Goal: Task Accomplishment & Management: Use online tool/utility

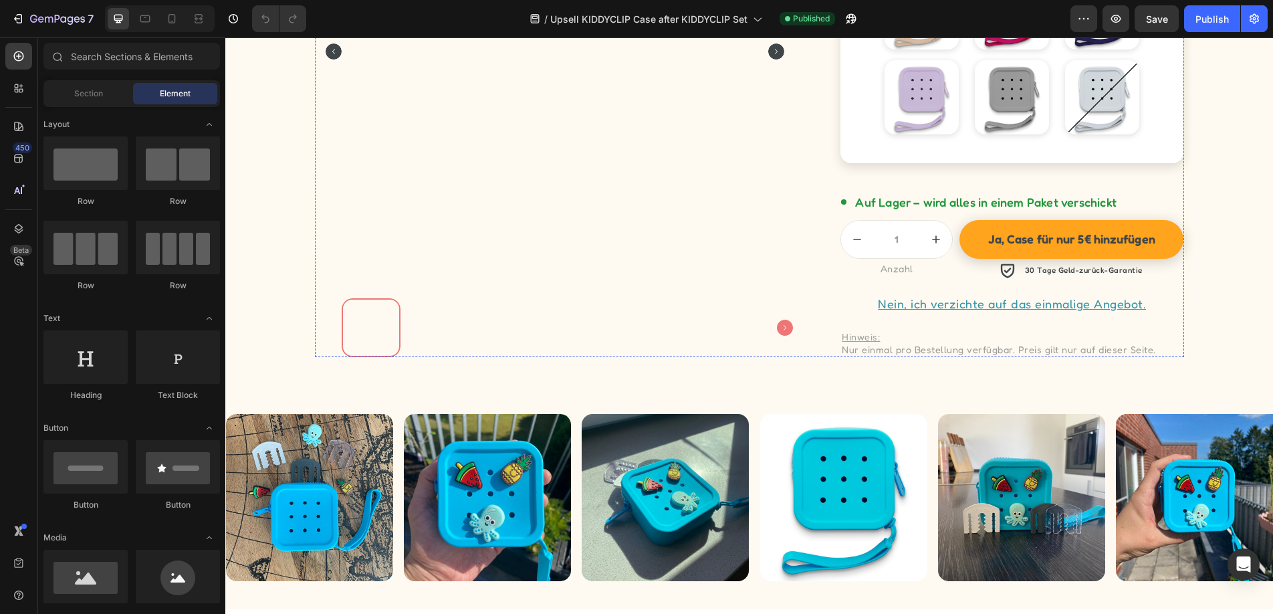
scroll to position [982, 0]
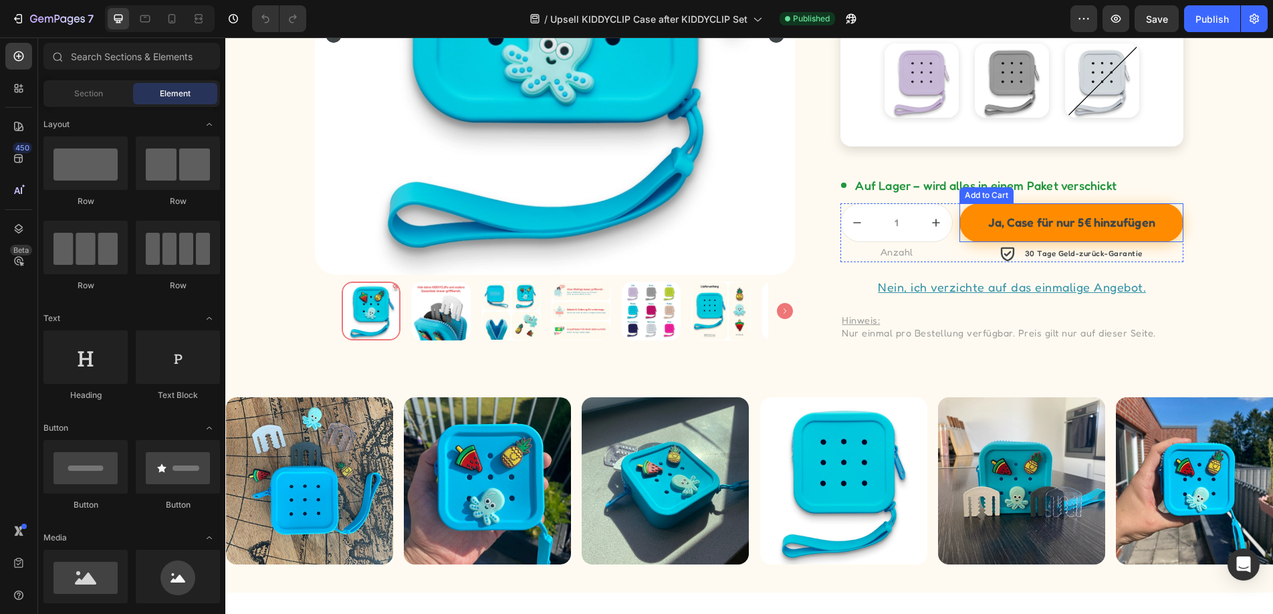
click at [1169, 227] on button "Ja, Case für nur 5€ hinzufügen" at bounding box center [1071, 222] width 224 height 39
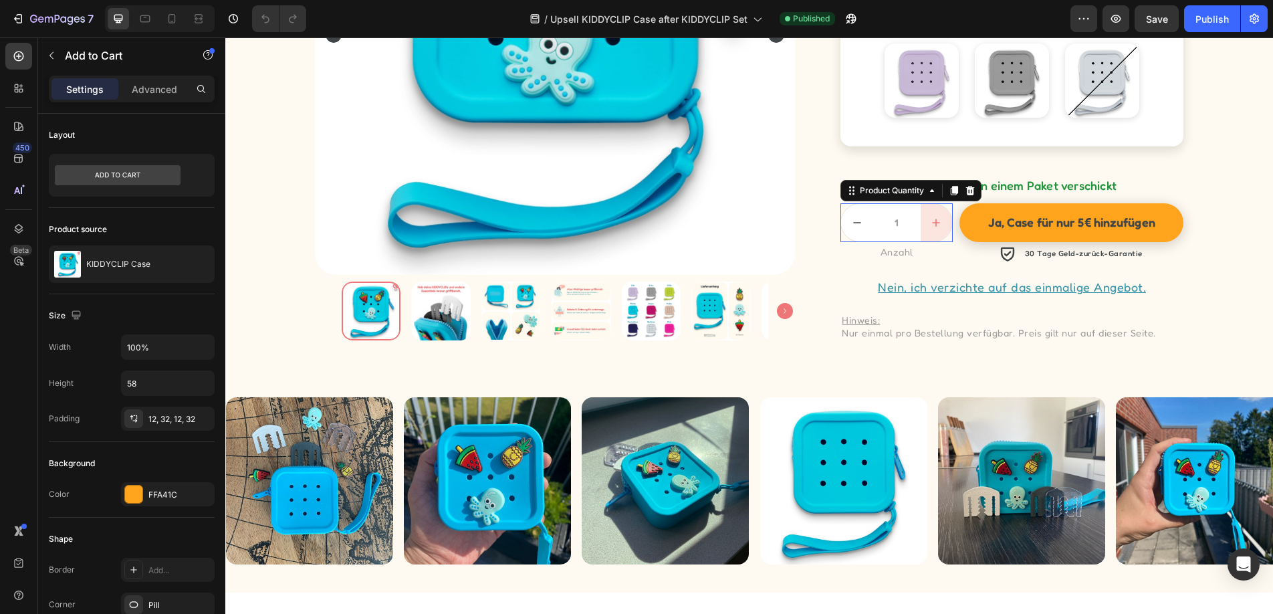
click at [923, 227] on button "increment" at bounding box center [936, 222] width 31 height 37
type input "2"
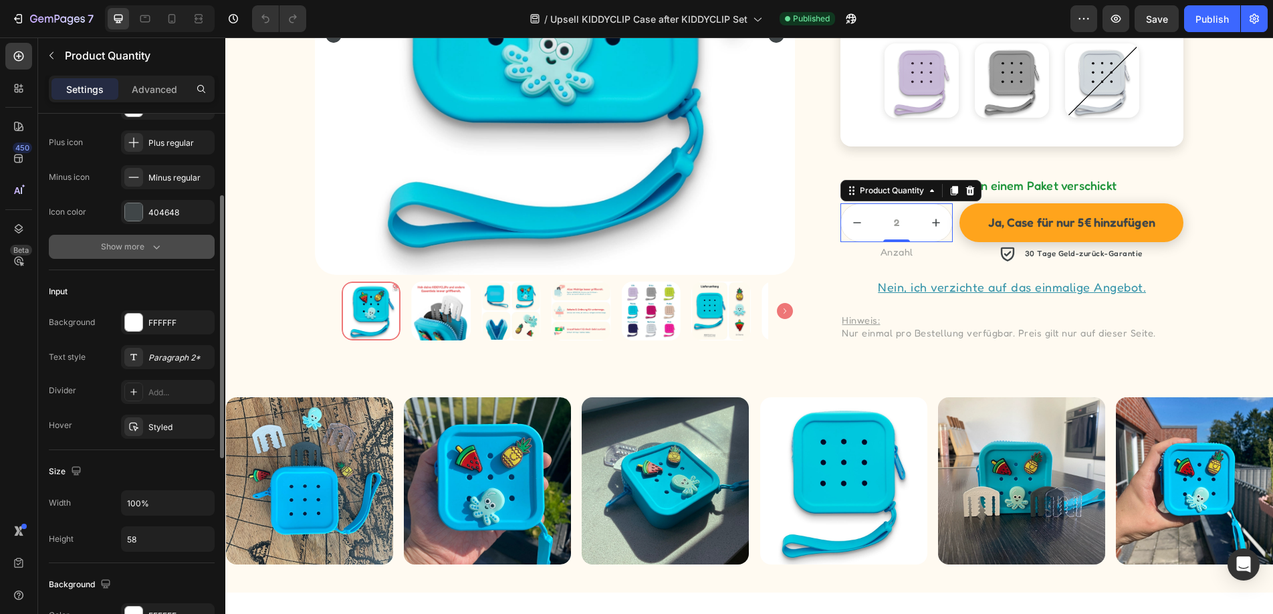
scroll to position [185, 0]
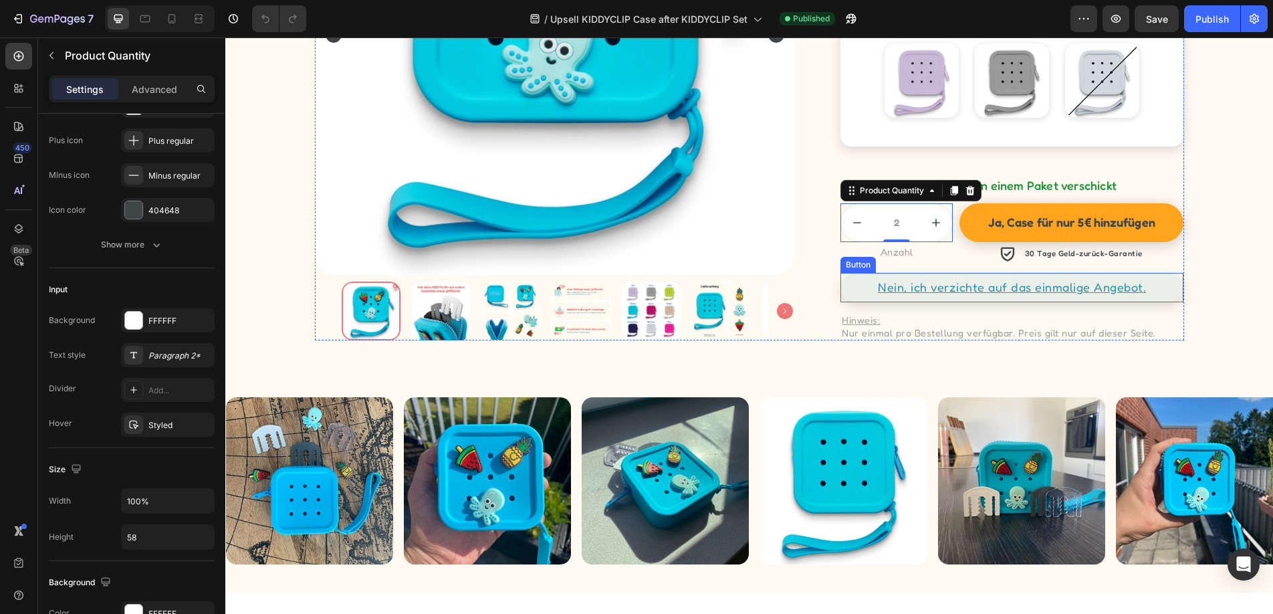
click at [1162, 288] on link "Nein, ich verzichte auf das einmalige Angebot." at bounding box center [1011, 287] width 343 height 29
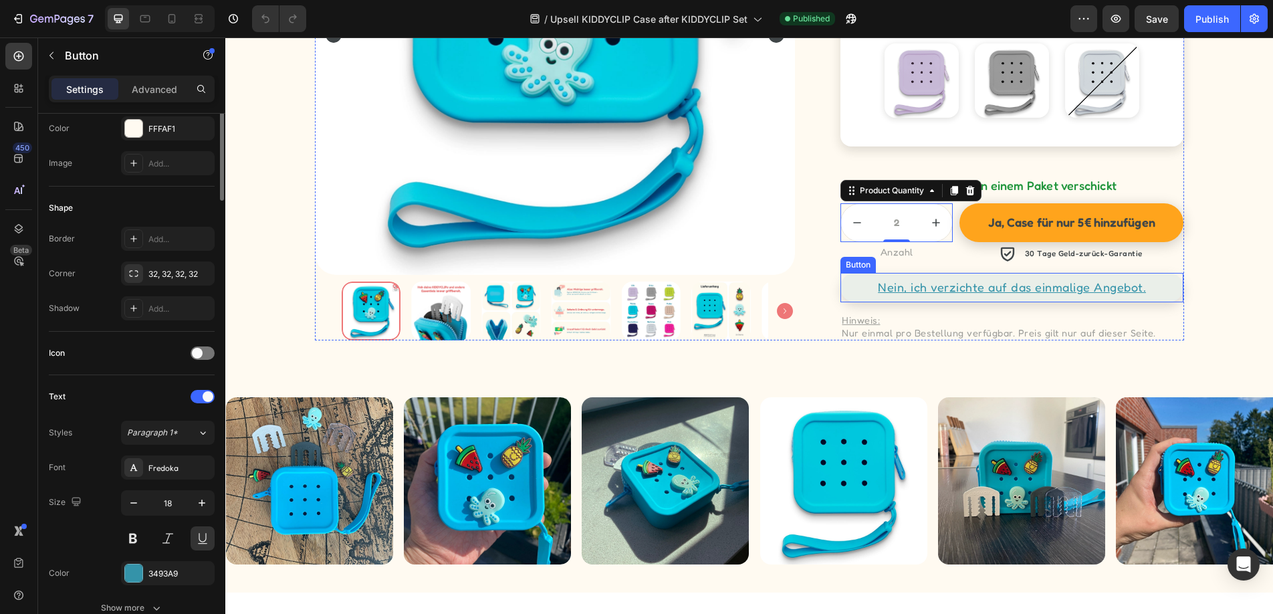
scroll to position [0, 0]
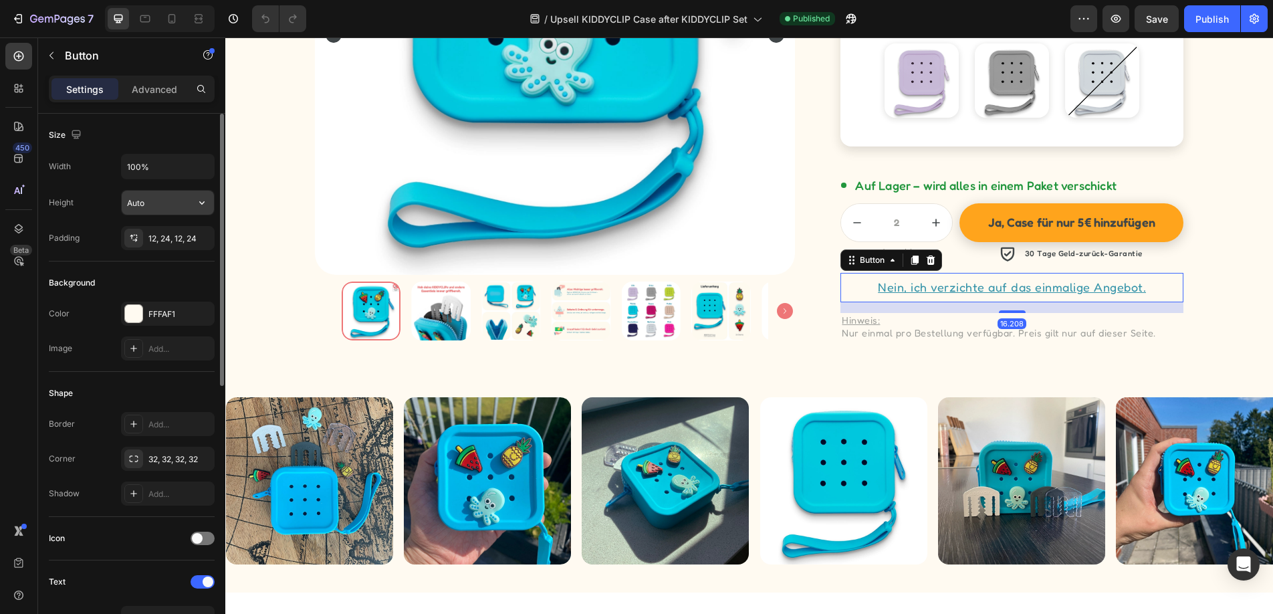
click at [159, 203] on input "Auto" at bounding box center [168, 203] width 92 height 24
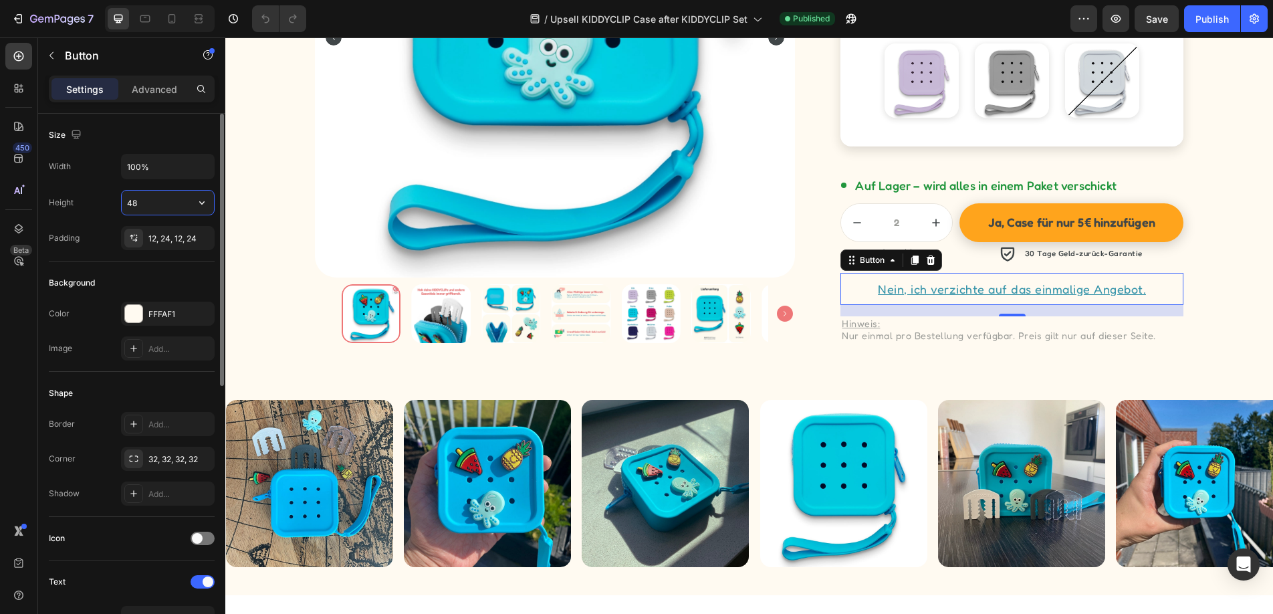
type input "4"
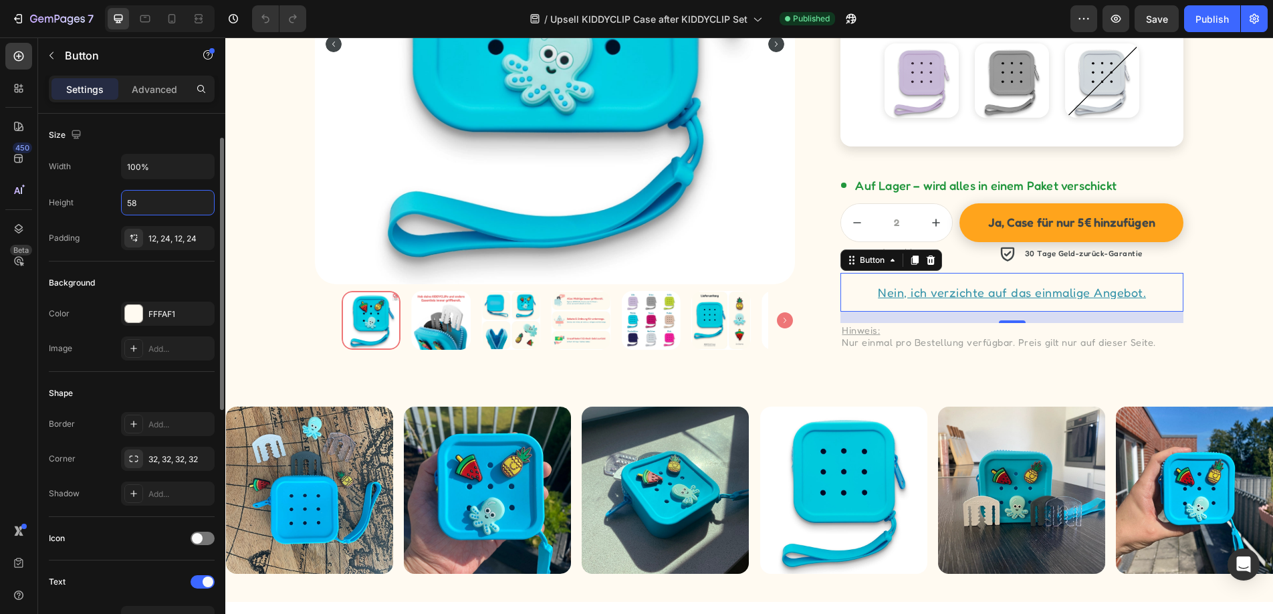
scroll to position [23, 0]
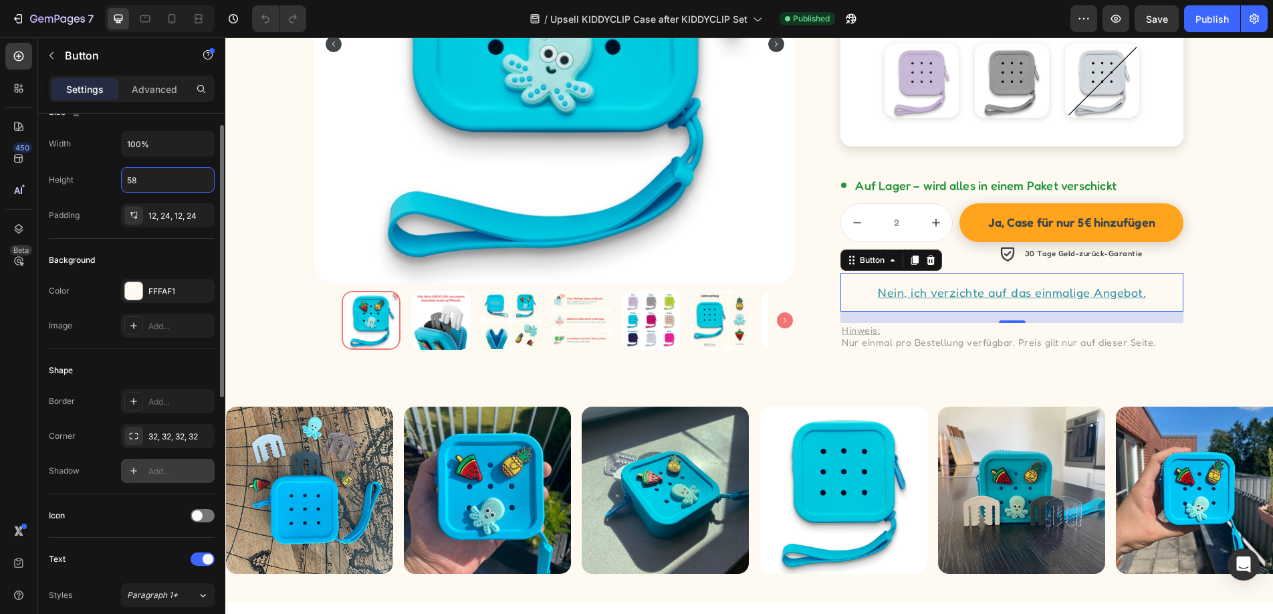
type input "58"
click at [134, 473] on icon at bounding box center [133, 470] width 11 height 11
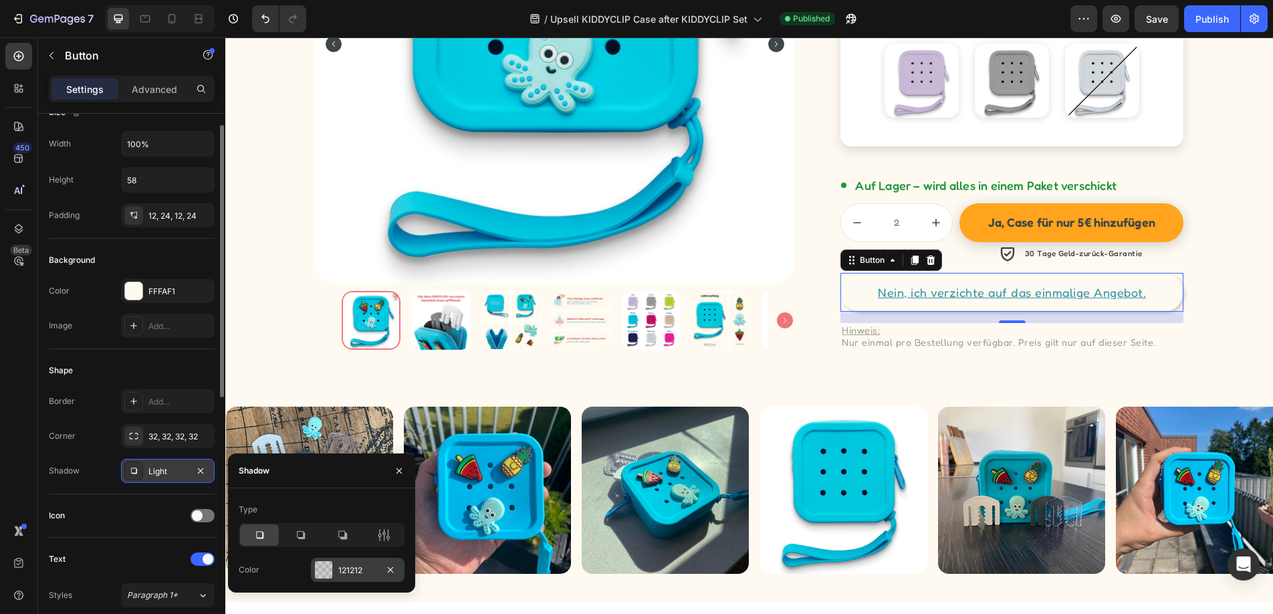
click at [355, 578] on div "121212" at bounding box center [358, 570] width 94 height 24
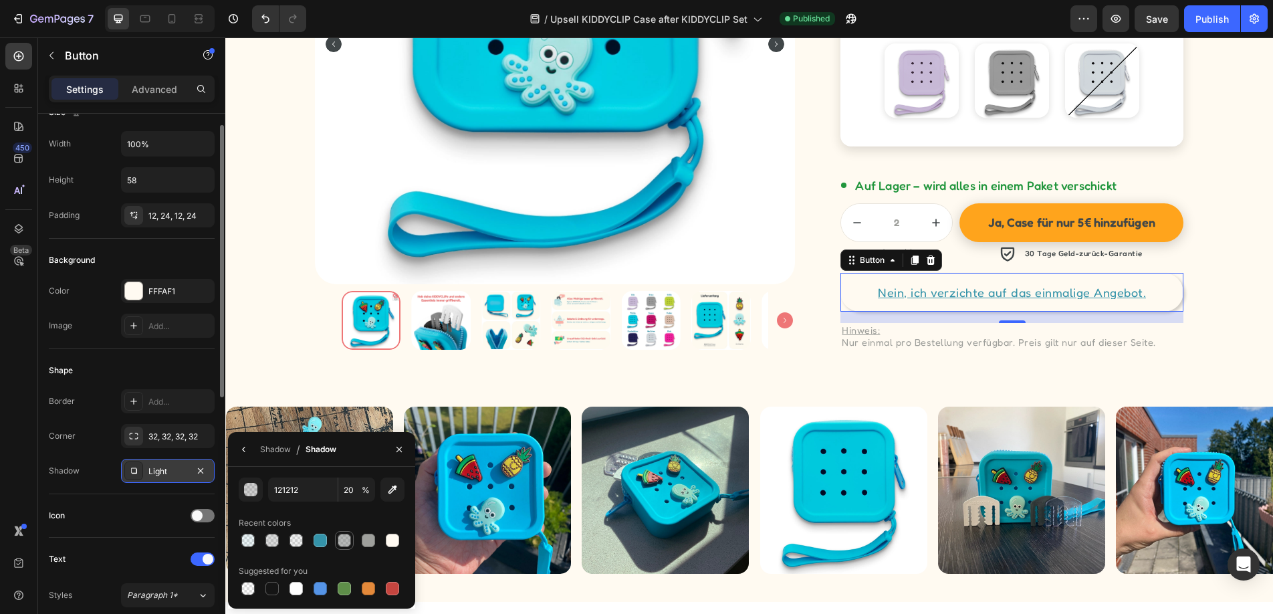
click at [344, 538] on div at bounding box center [344, 540] width 13 height 13
type input "707372"
click at [275, 538] on div at bounding box center [271, 540] width 13 height 13
type input "25"
click at [278, 447] on div "Shadow" at bounding box center [275, 449] width 31 height 12
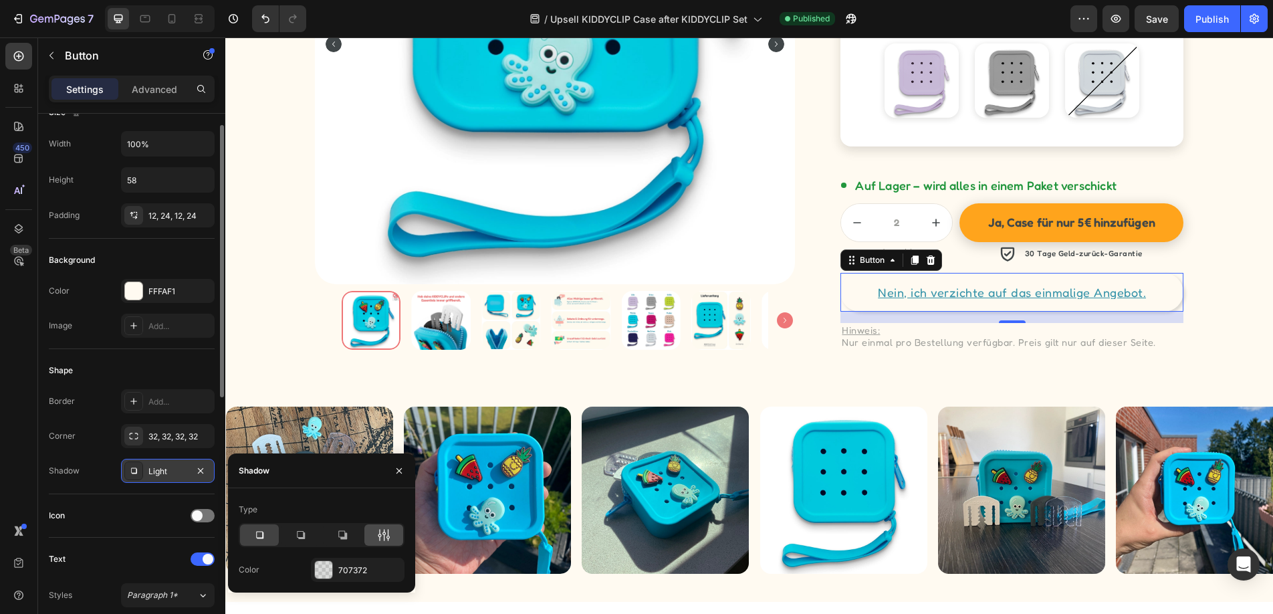
click at [386, 536] on icon at bounding box center [387, 535] width 3 height 12
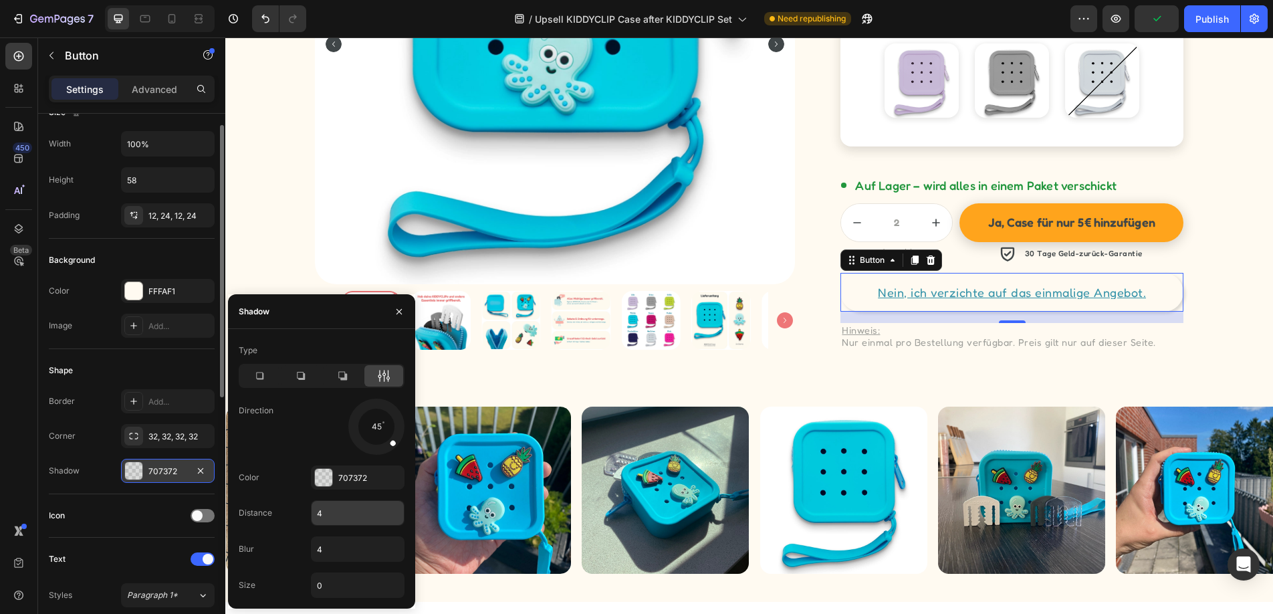
click at [344, 513] on input "4" at bounding box center [358, 513] width 92 height 24
type input "6"
click at [348, 554] on input "4" at bounding box center [358, 549] width 92 height 24
type input "16"
click at [338, 435] on div "45" at bounding box center [358, 426] width 94 height 56
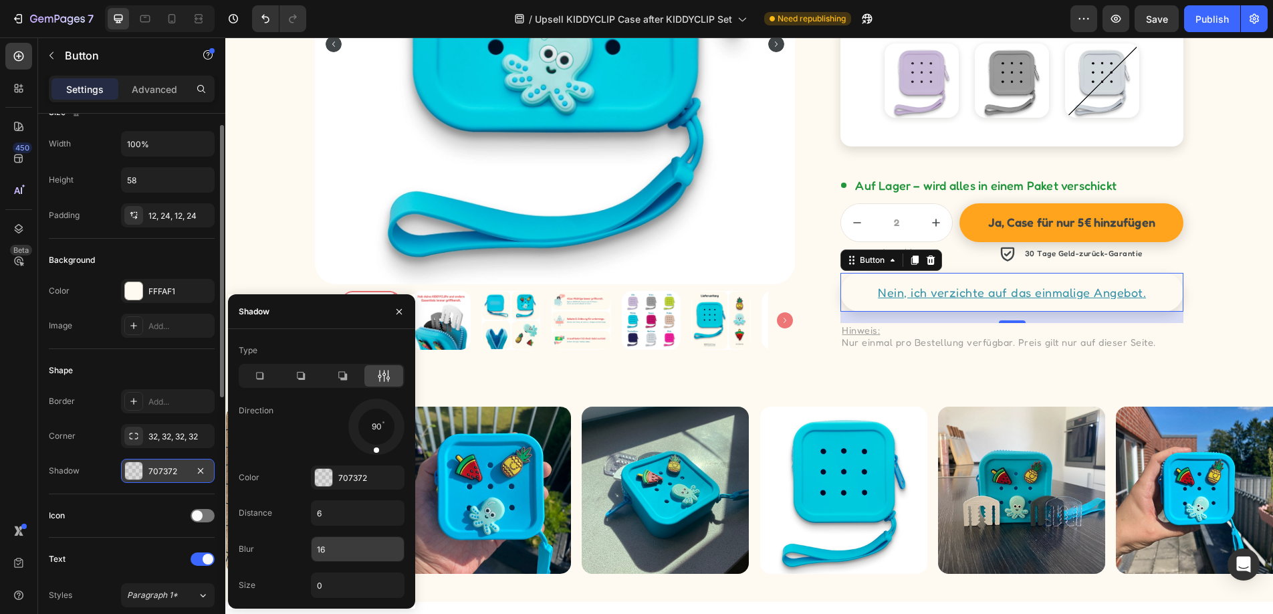
drag, startPoint x: 393, startPoint y: 443, endPoint x: 374, endPoint y: 546, distance: 105.3
click at [374, 546] on div "Type Direction 90 Color 707372 Distance 6 Blur 16 Size 0" at bounding box center [321, 469] width 187 height 258
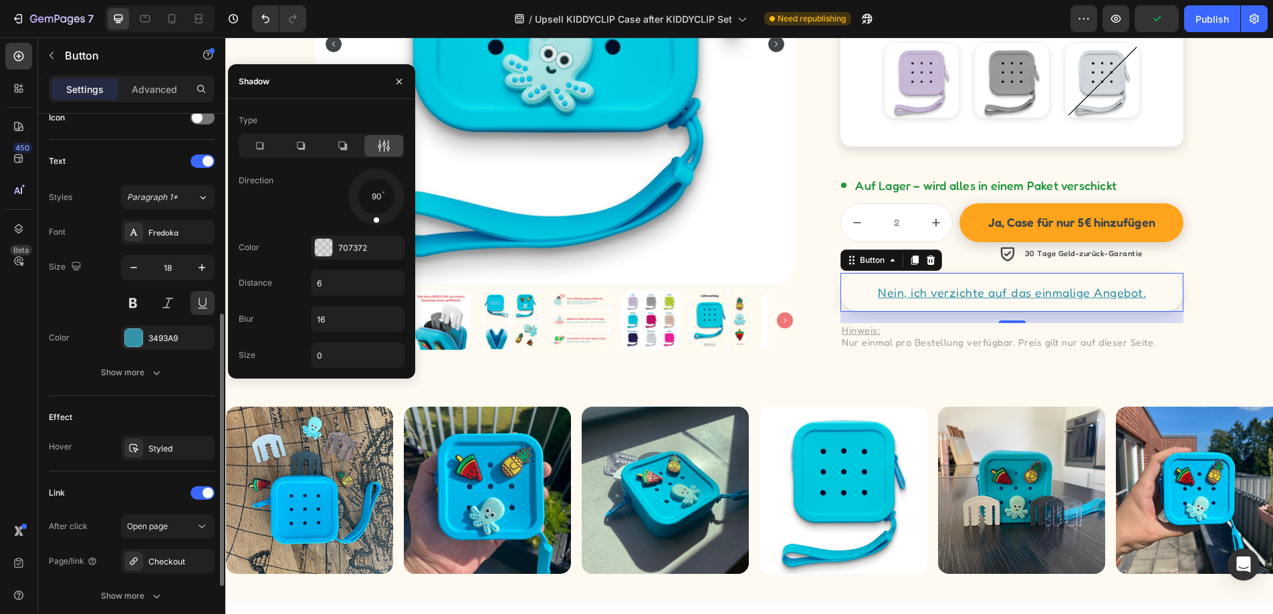
scroll to position [425, 0]
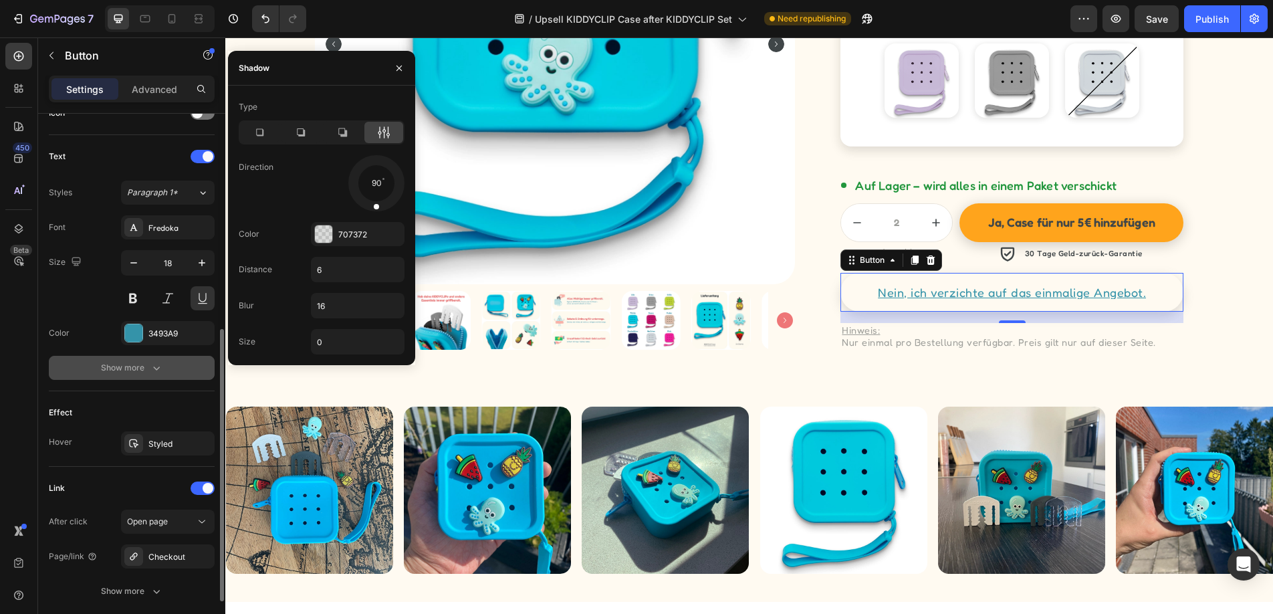
click at [144, 368] on div "Show more" at bounding box center [132, 367] width 62 height 13
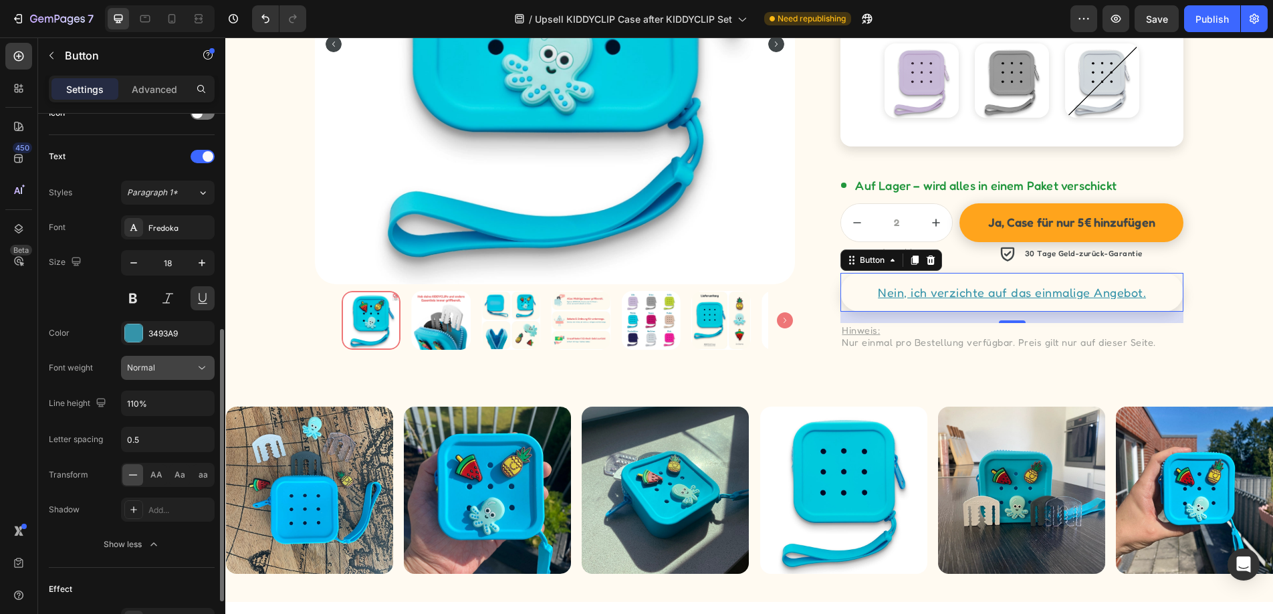
click at [154, 371] on div "Normal" at bounding box center [161, 368] width 68 height 12
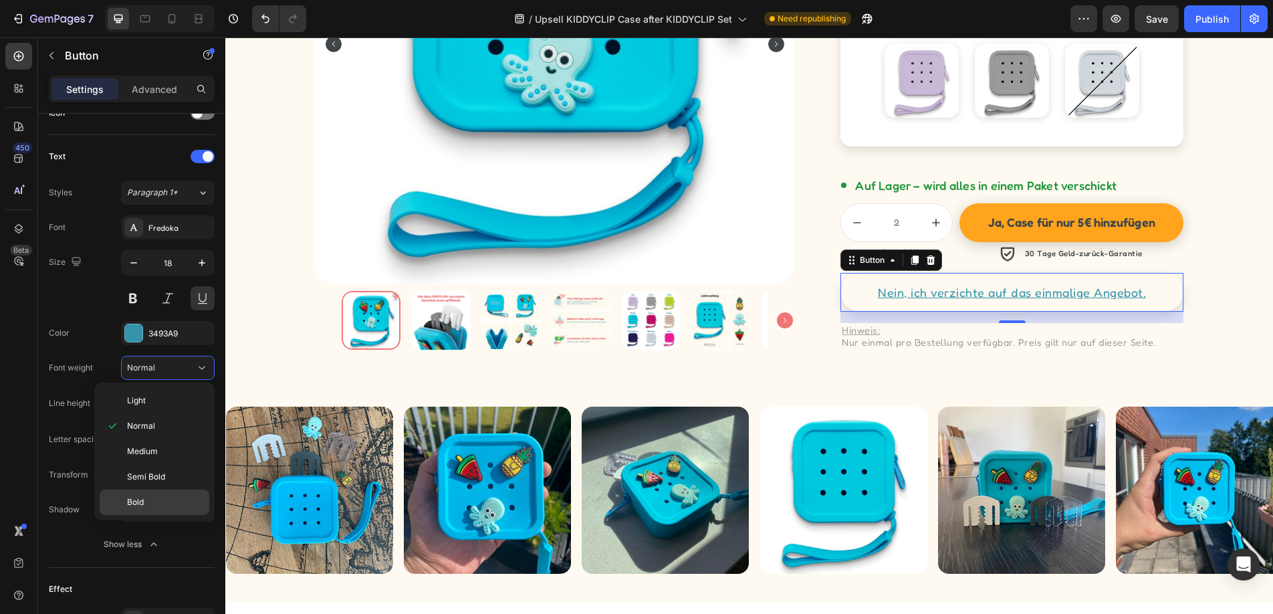
click at [138, 497] on span "Bold" at bounding box center [135, 502] width 17 height 12
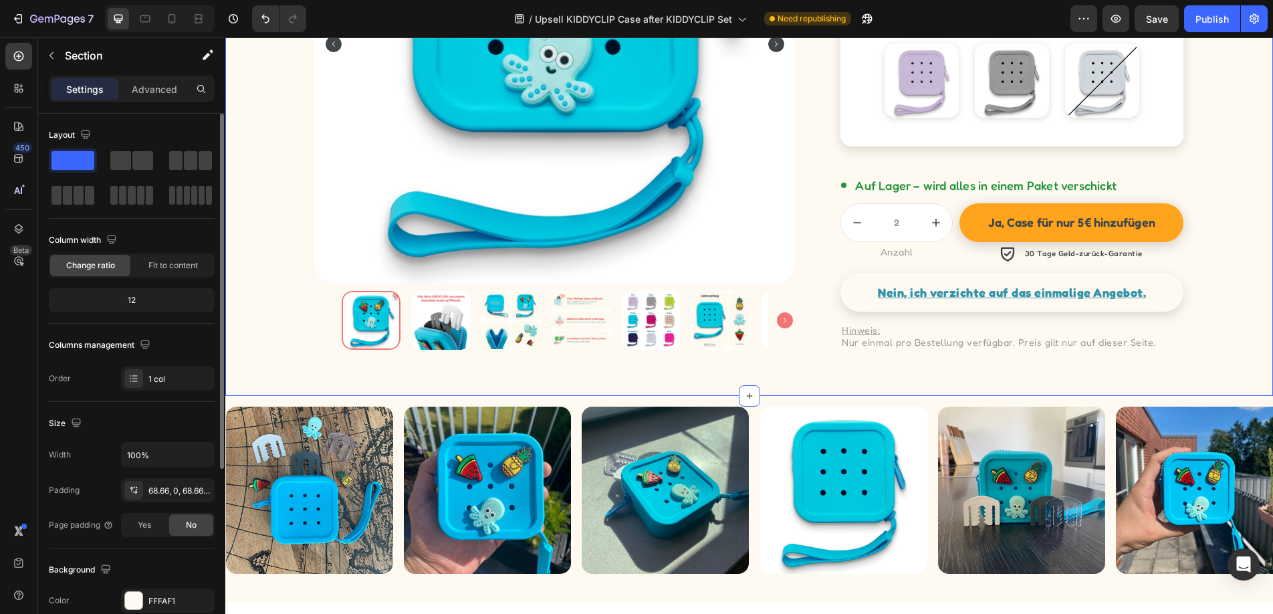
scroll to position [0, 0]
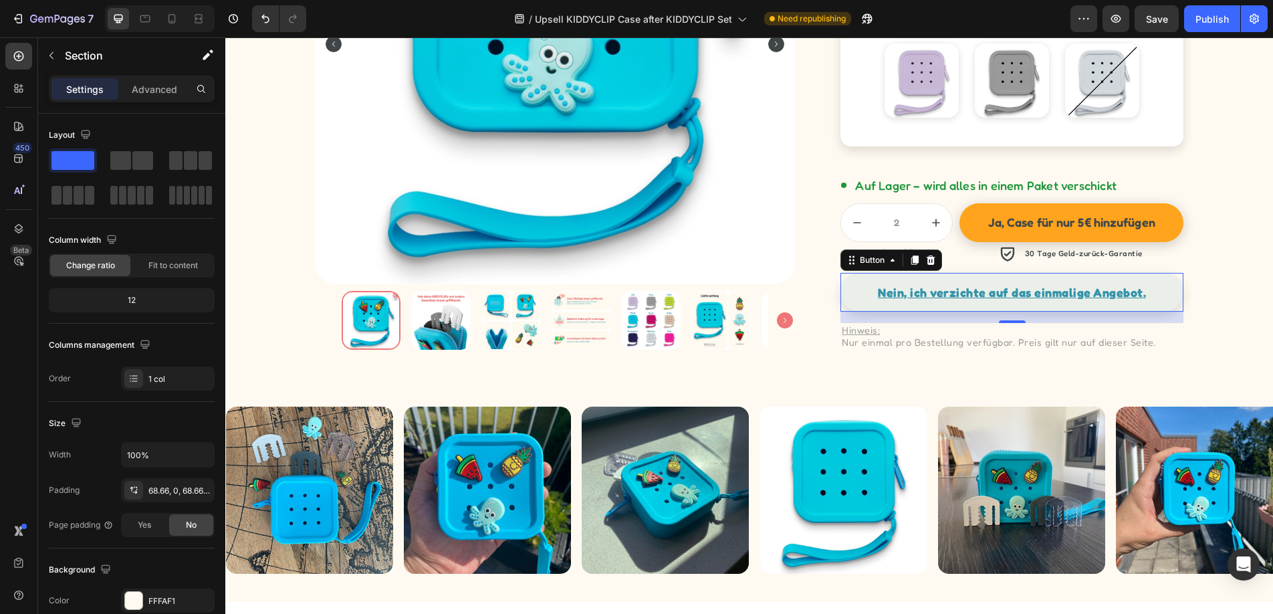
click at [1172, 303] on link "Nein, ich verzichte auf das einmalige Angebot." at bounding box center [1011, 292] width 343 height 39
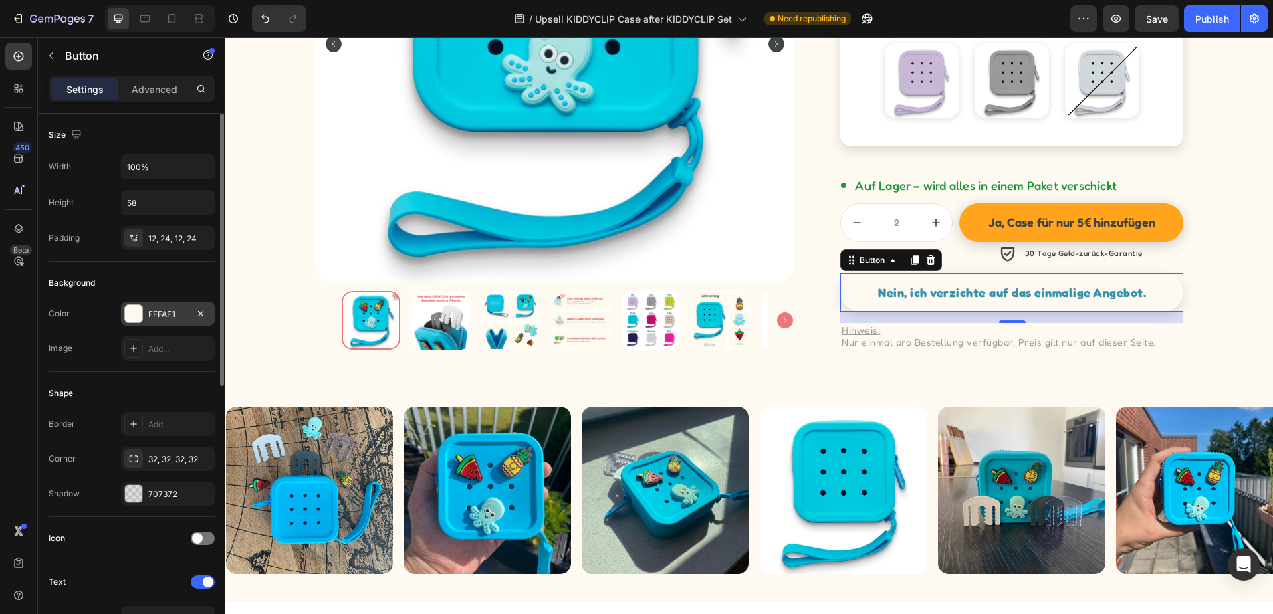
click at [158, 314] on div "FFFAF1" at bounding box center [167, 314] width 39 height 12
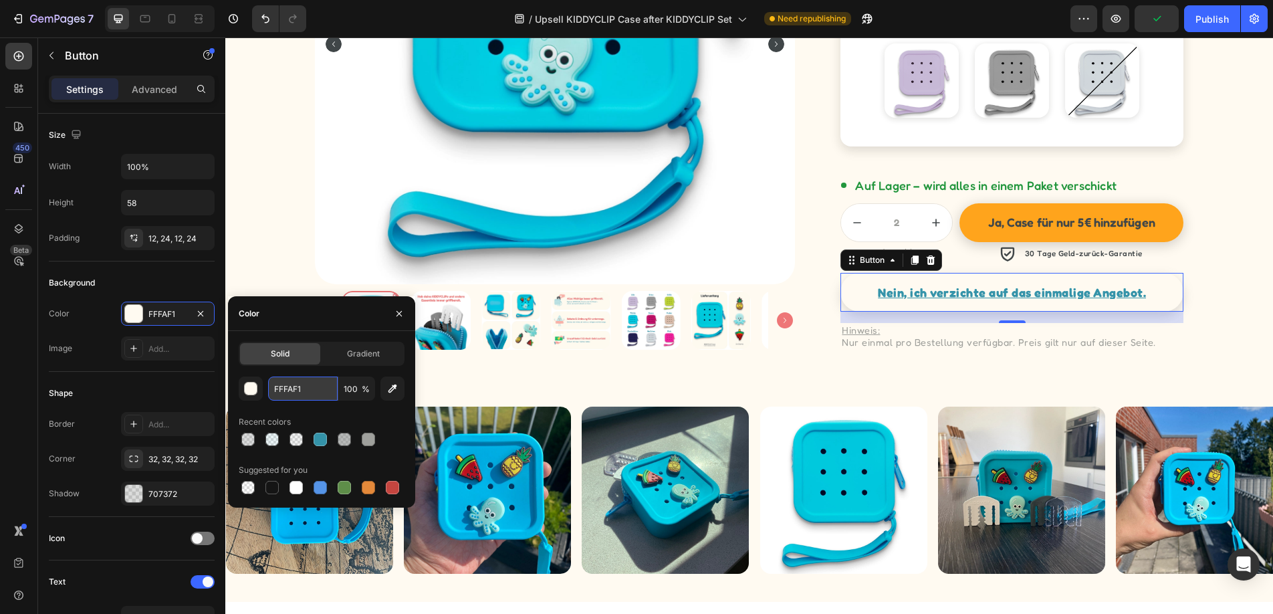
click at [289, 388] on input "FFFAF1" at bounding box center [303, 388] width 70 height 24
type input "fff"
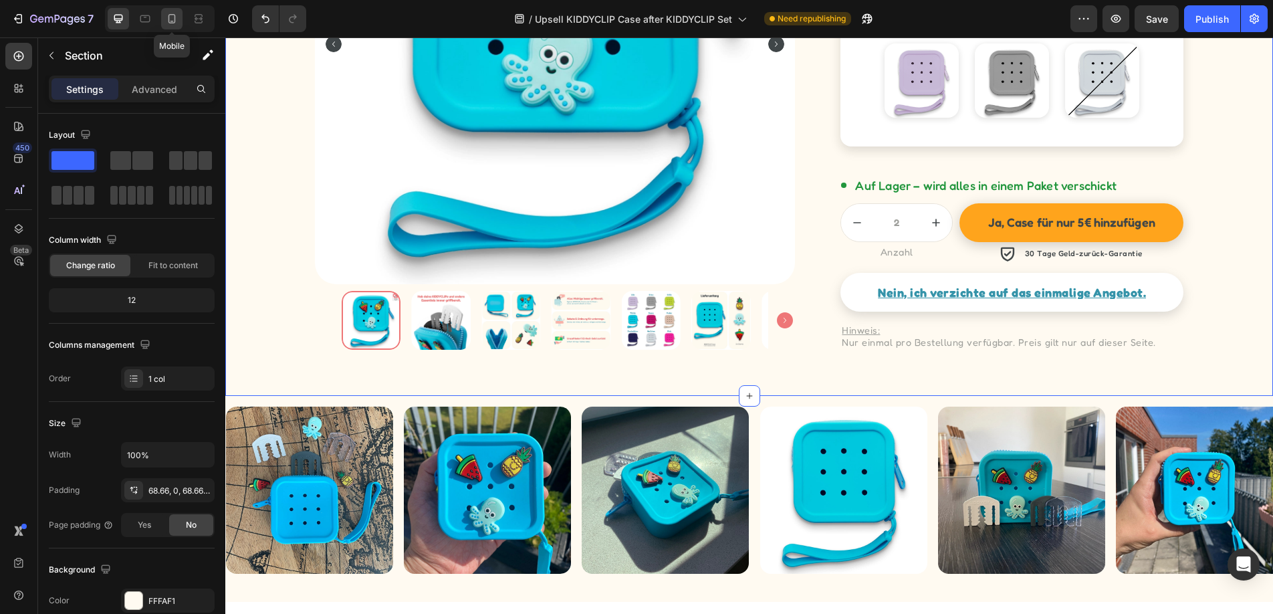
click at [179, 23] on div at bounding box center [171, 18] width 21 height 21
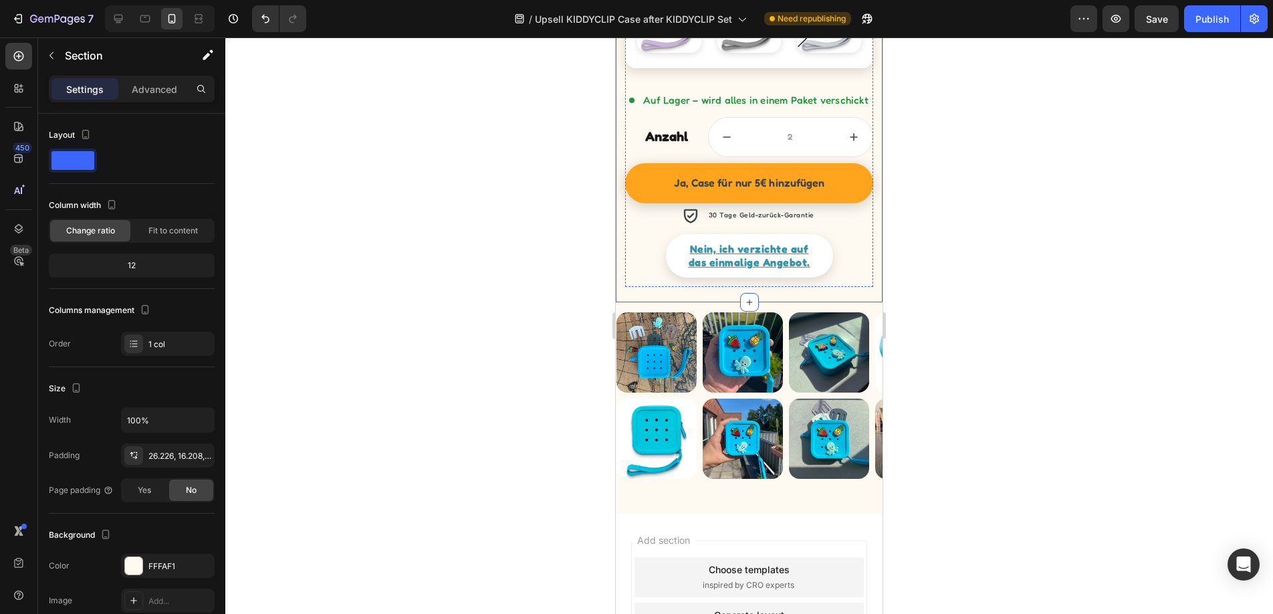
scroll to position [1373, 0]
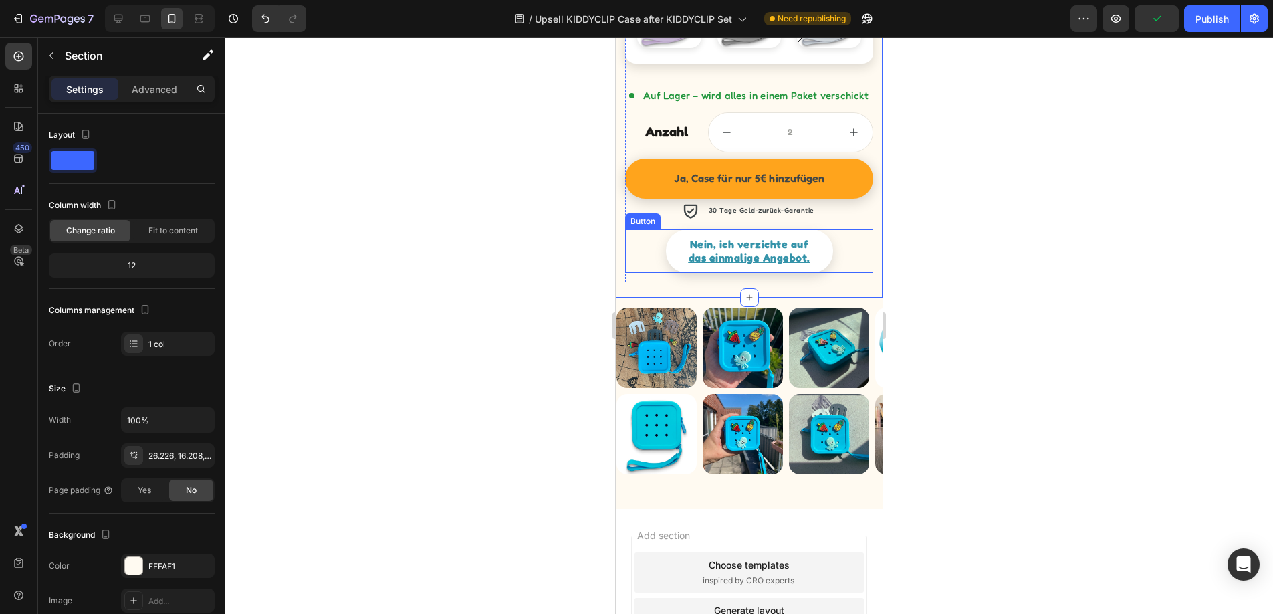
click at [832, 251] on div "Nein, ich verzichte auf das einmalige Angebot. Button" at bounding box center [748, 250] width 247 height 43
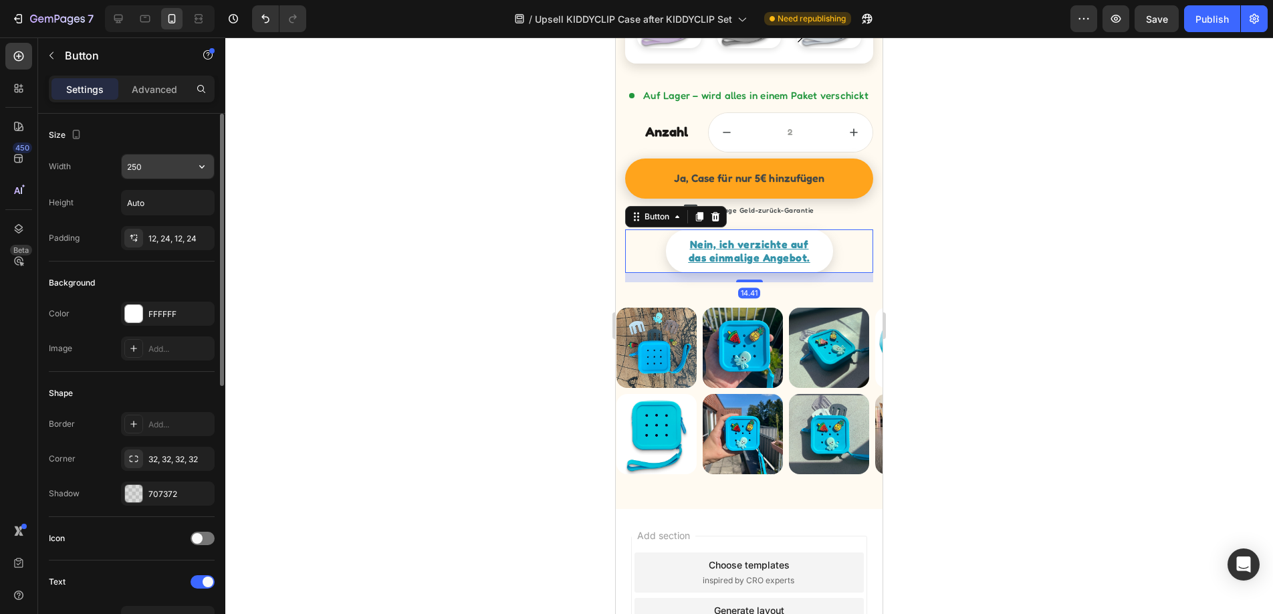
click at [177, 170] on input "250" at bounding box center [168, 166] width 92 height 24
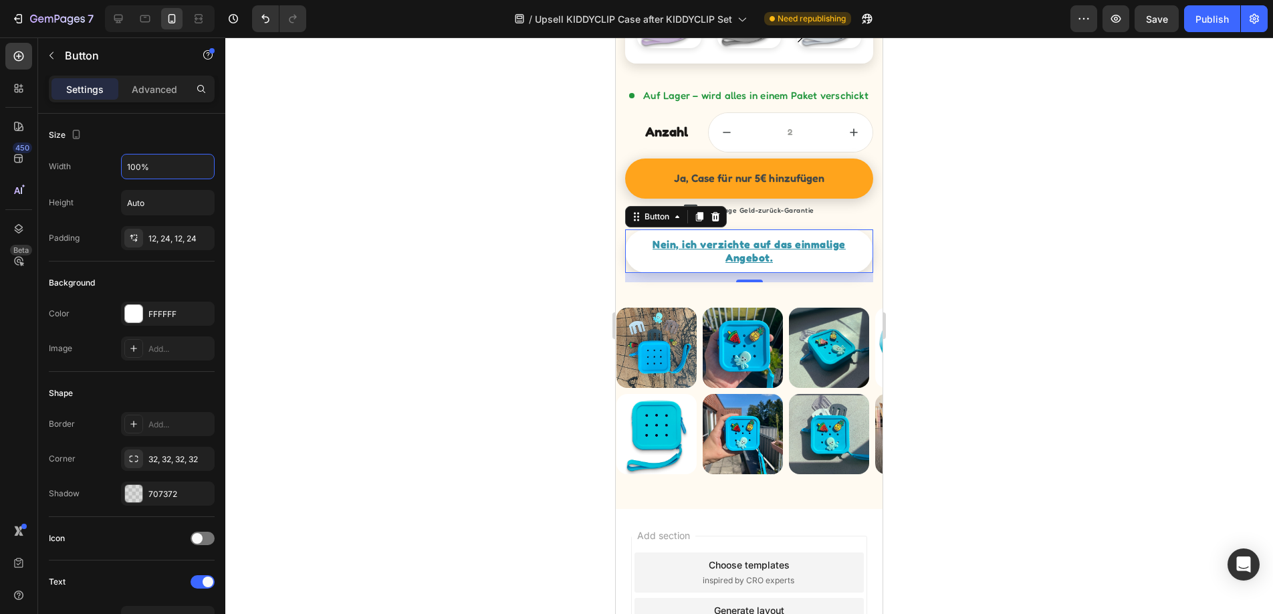
type input "100%"
click at [357, 175] on div at bounding box center [749, 325] width 1048 height 576
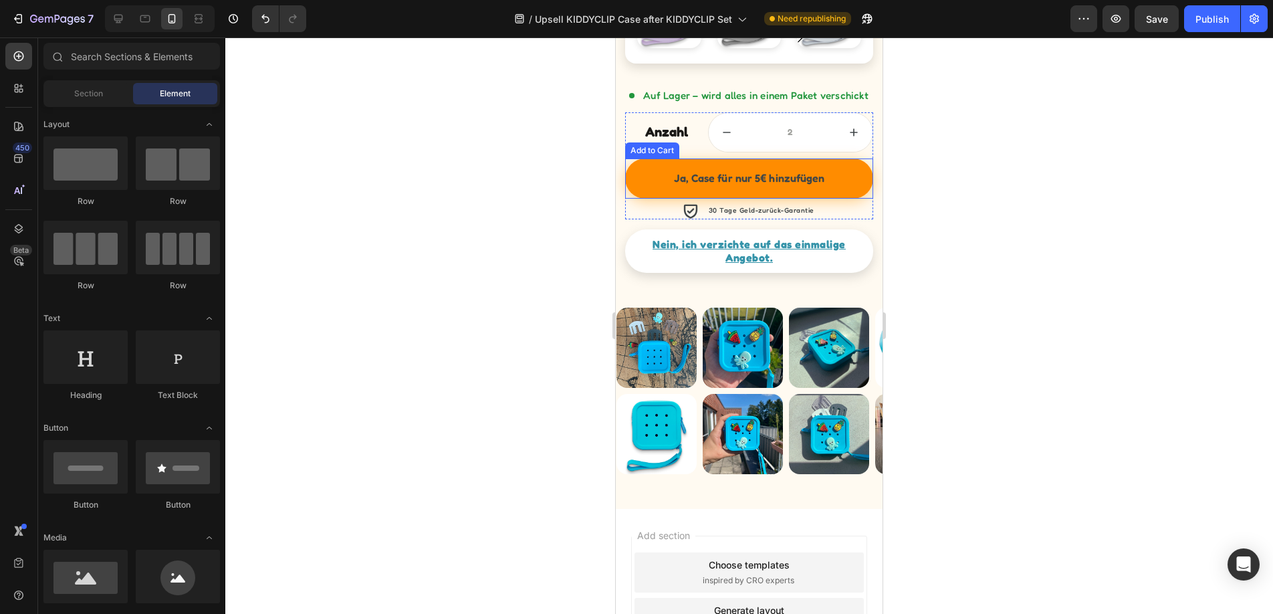
click at [849, 159] on button "Ja, Case für nur 5€ hinzufügen" at bounding box center [748, 178] width 247 height 40
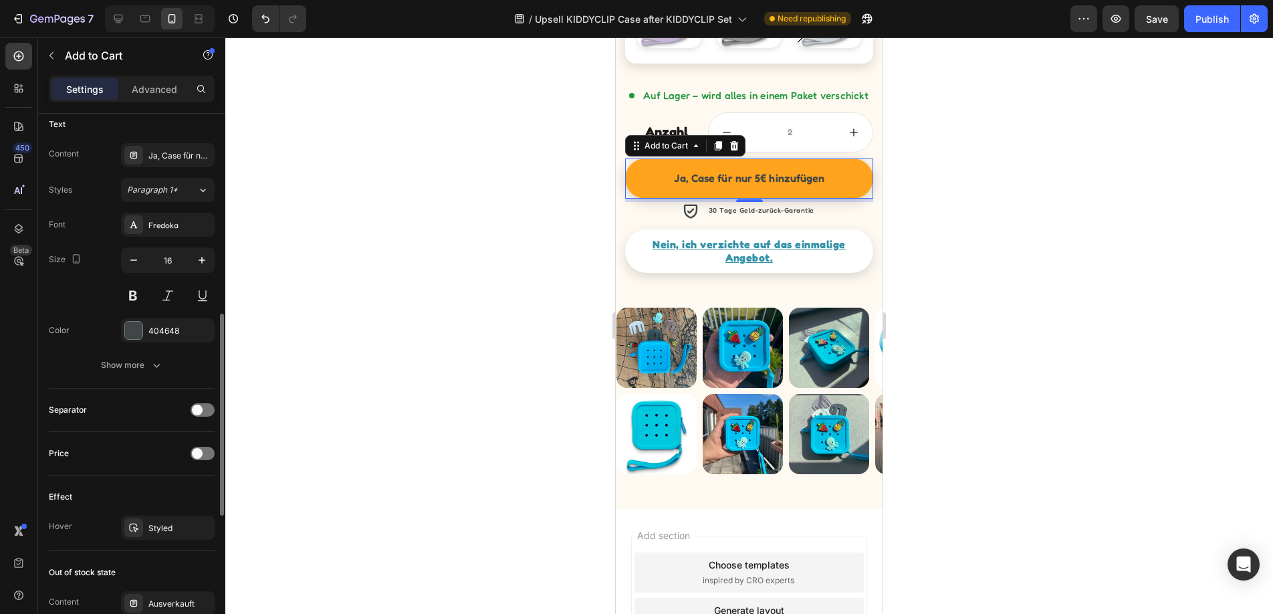
scroll to position [578, 0]
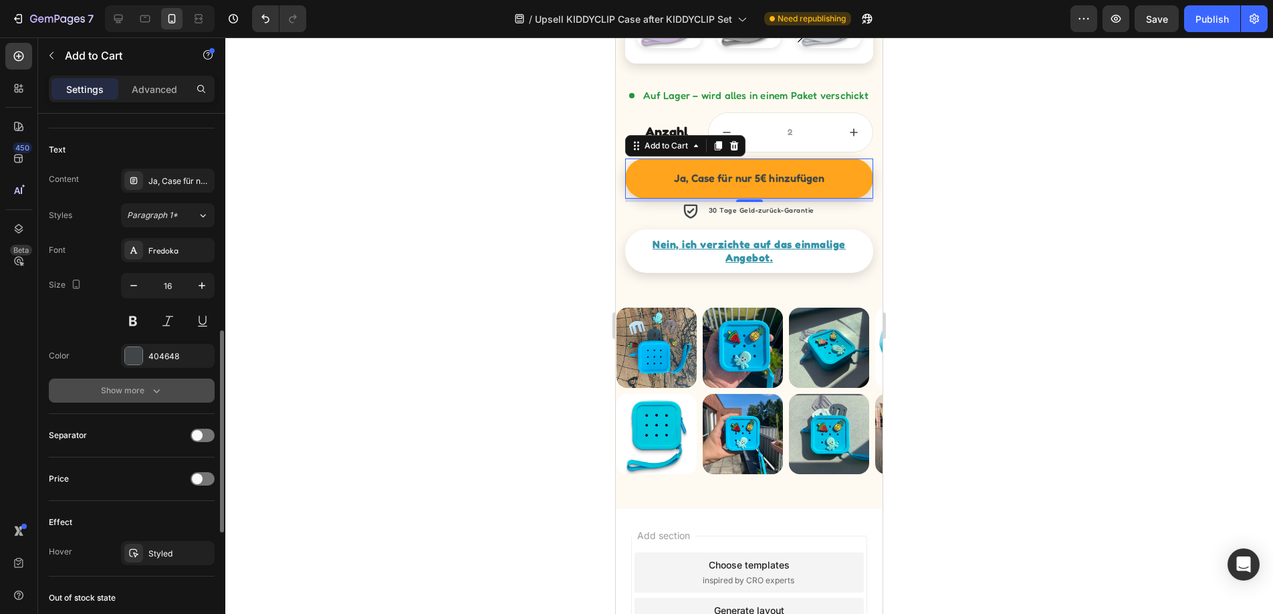
click at [122, 390] on div "Show more" at bounding box center [132, 390] width 62 height 13
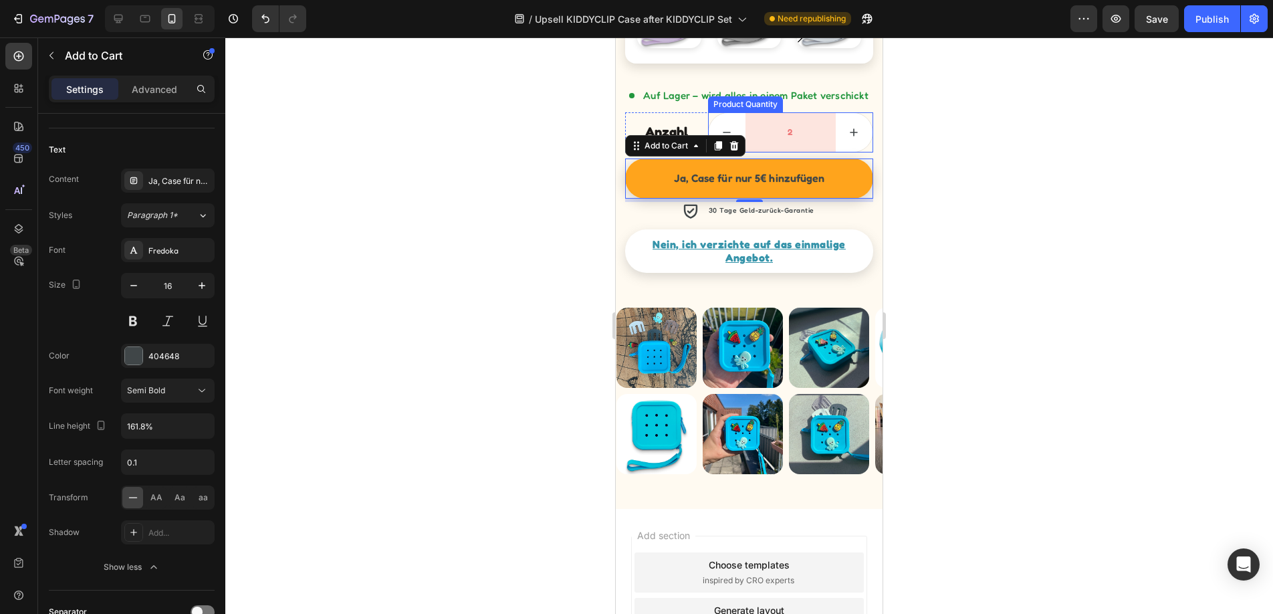
click at [827, 117] on input "2" at bounding box center [790, 132] width 90 height 39
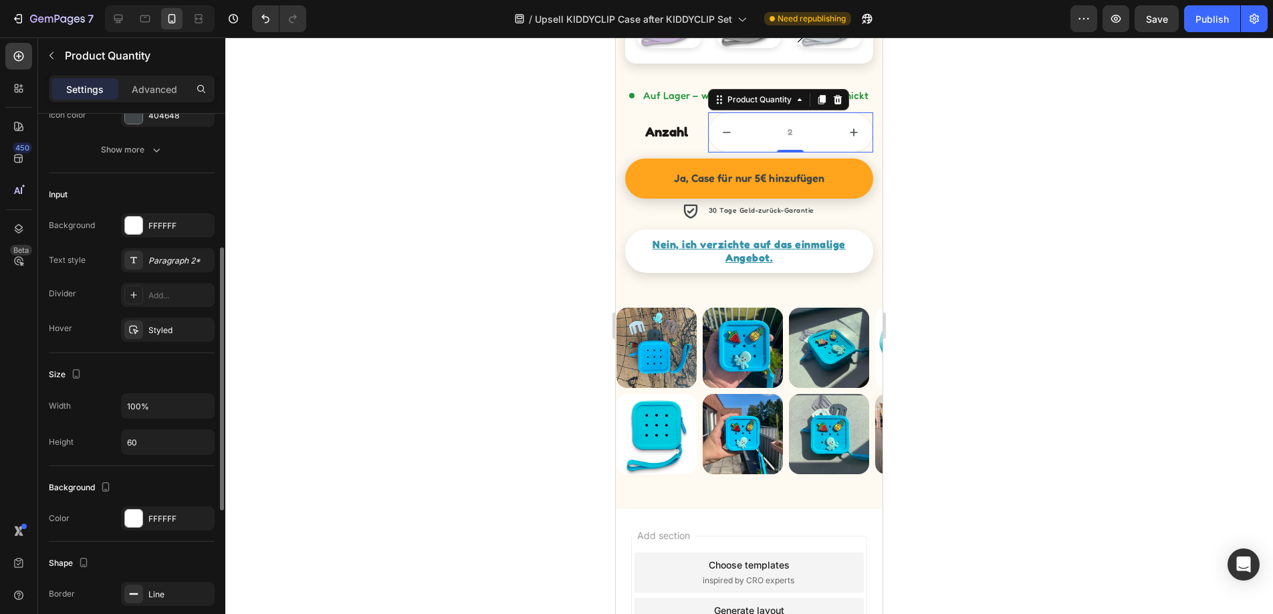
scroll to position [285, 0]
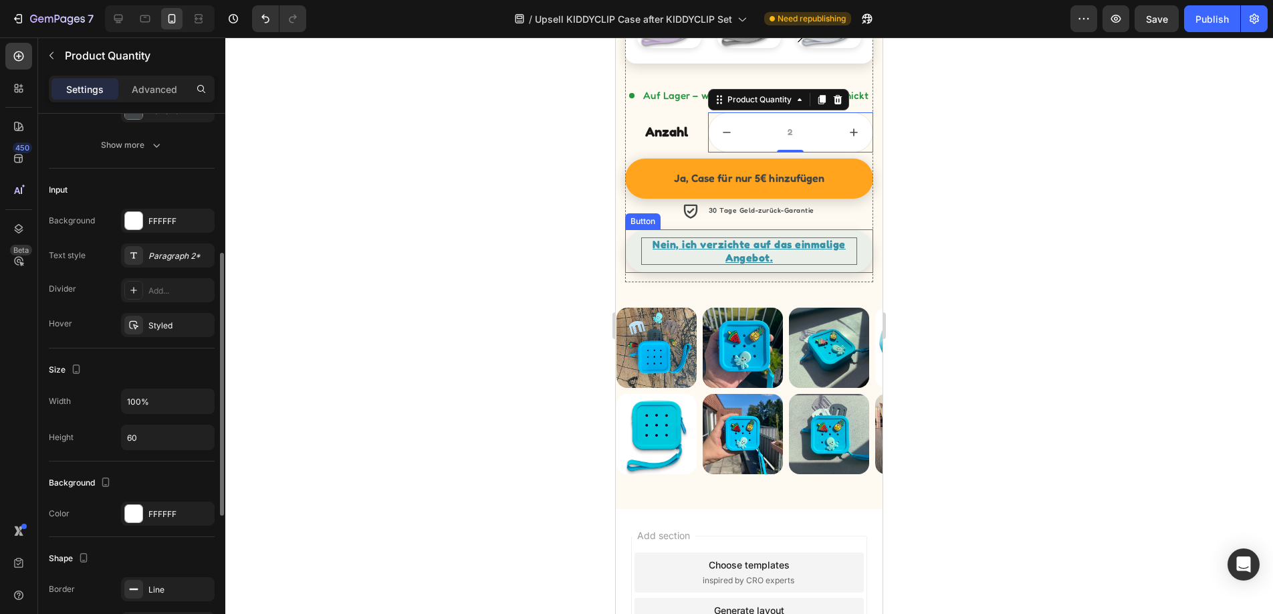
click at [843, 254] on p "Nein, ich verzichte auf das einmalige Angebot." at bounding box center [748, 250] width 215 height 27
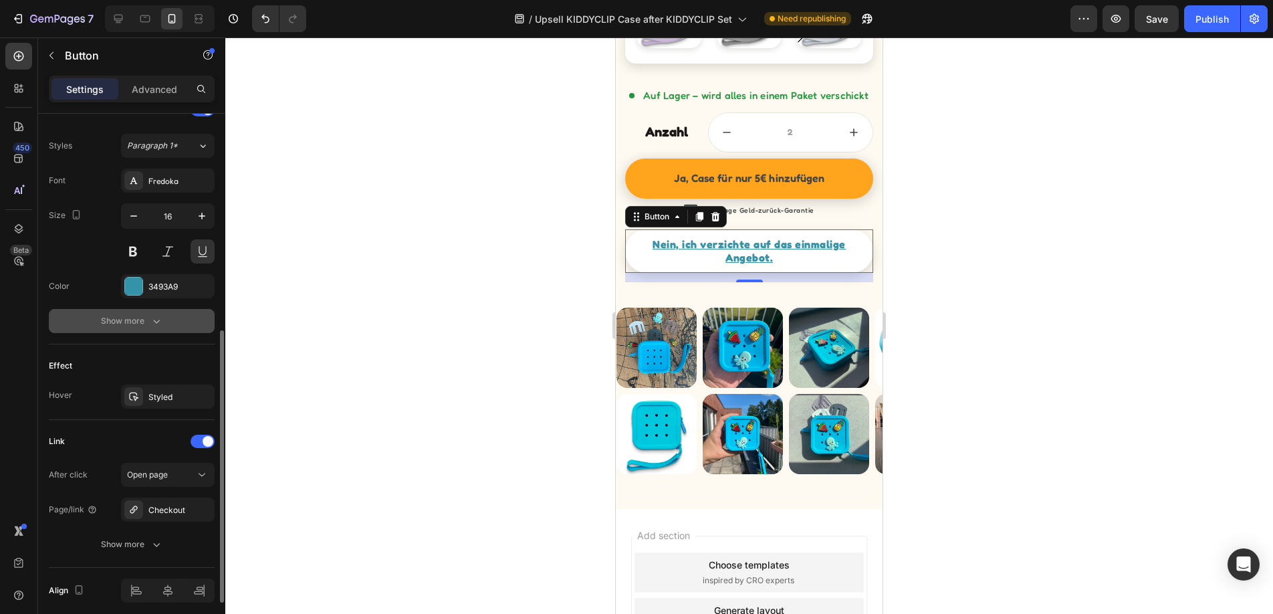
scroll to position [349, 0]
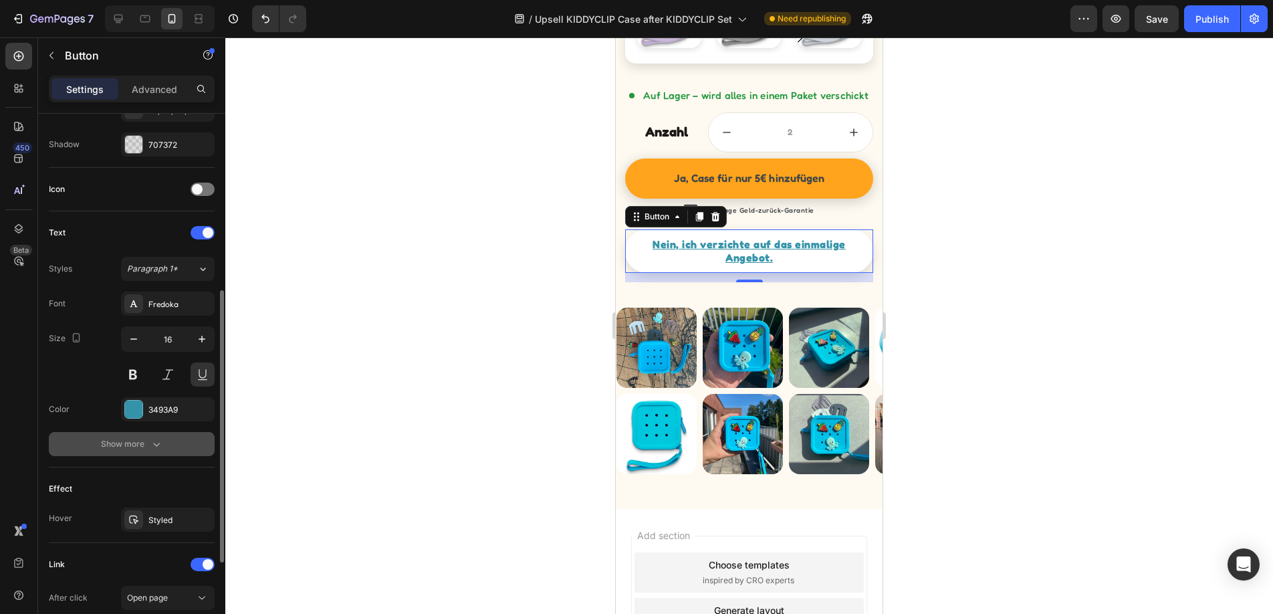
click at [145, 450] on div "Show more" at bounding box center [132, 443] width 62 height 13
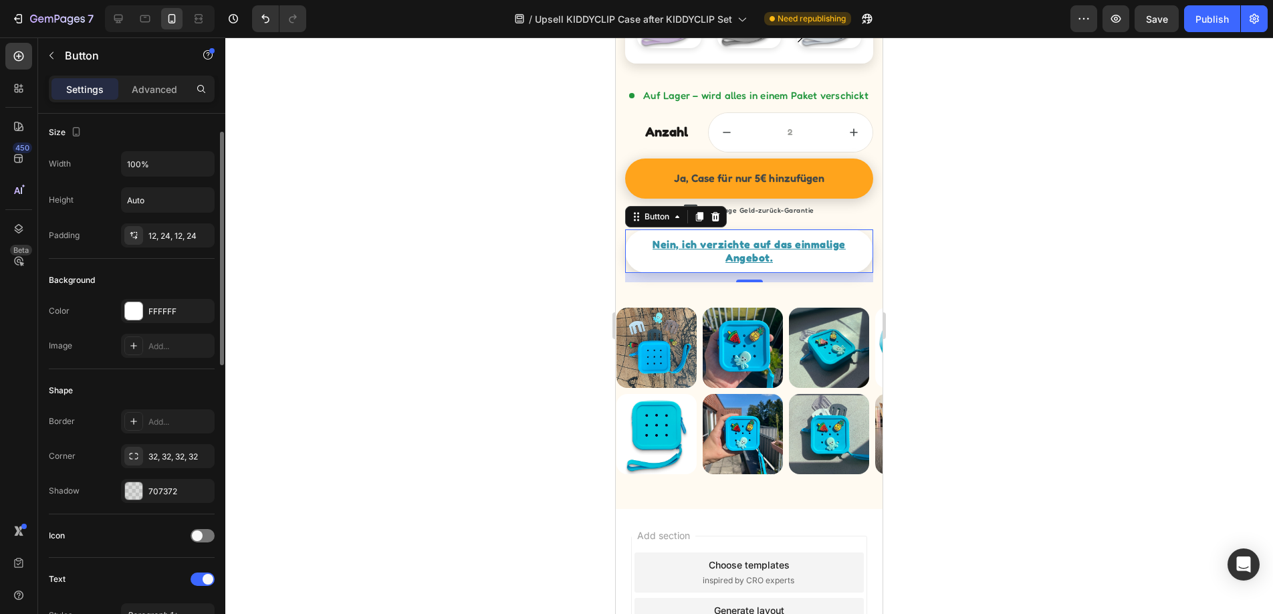
scroll to position [0, 0]
click at [156, 205] on input "Auto" at bounding box center [168, 203] width 92 height 24
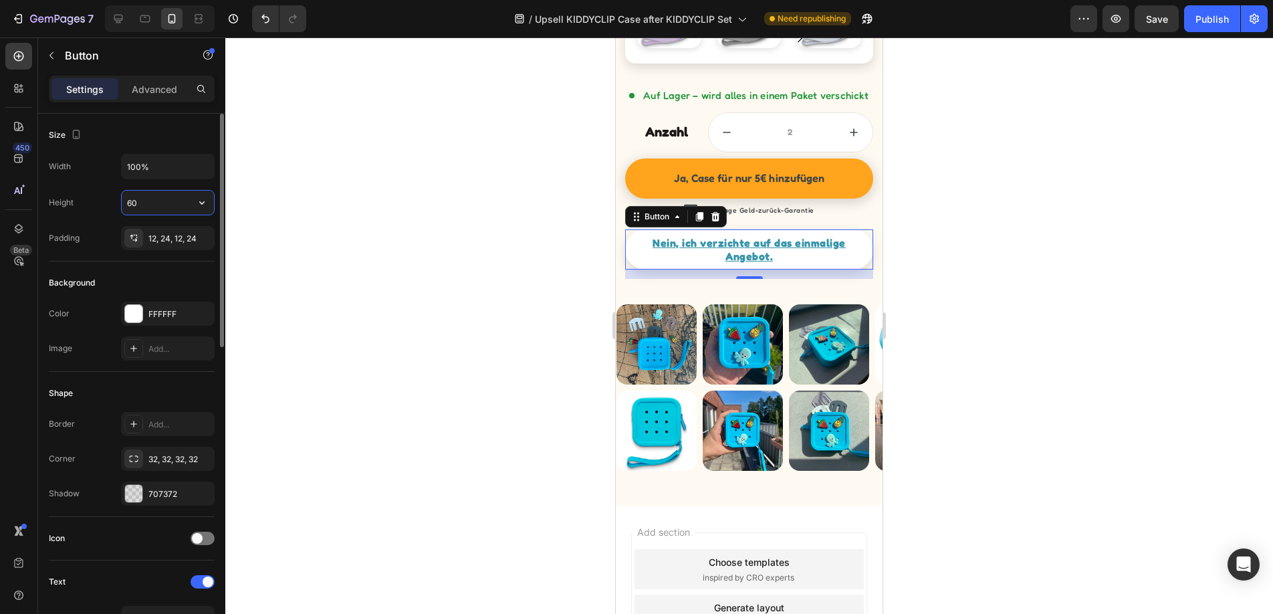
type input "60"
click at [307, 186] on div at bounding box center [749, 325] width 1048 height 576
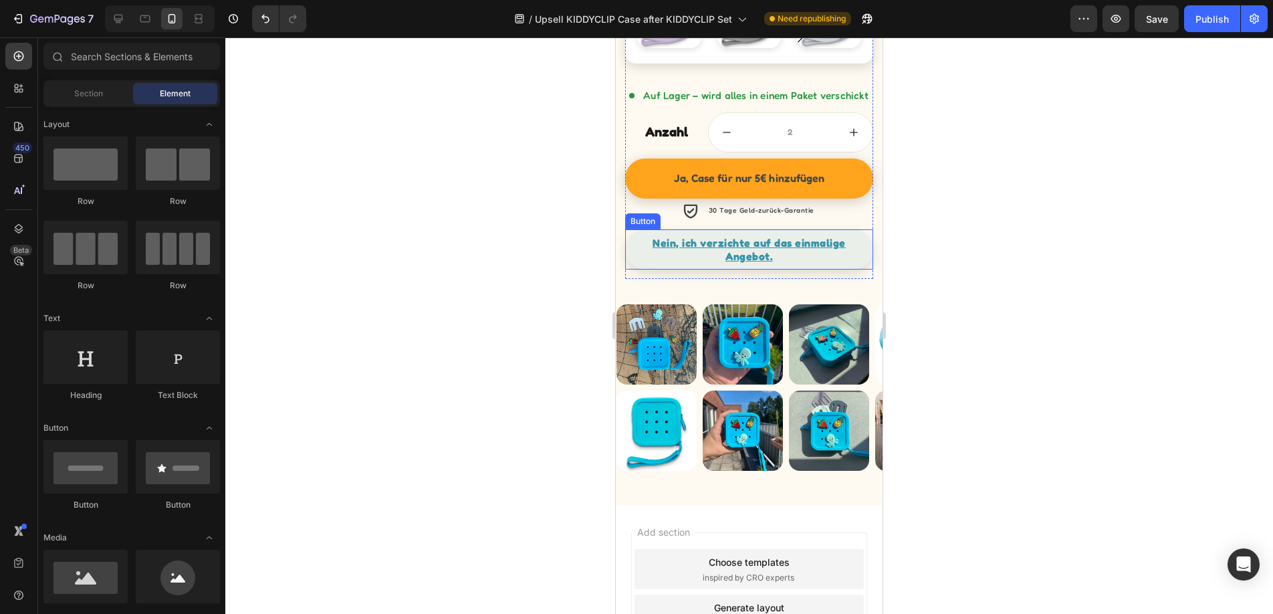
click at [861, 244] on link "Nein, ich verzichte auf das einmalige Angebot." at bounding box center [748, 249] width 247 height 40
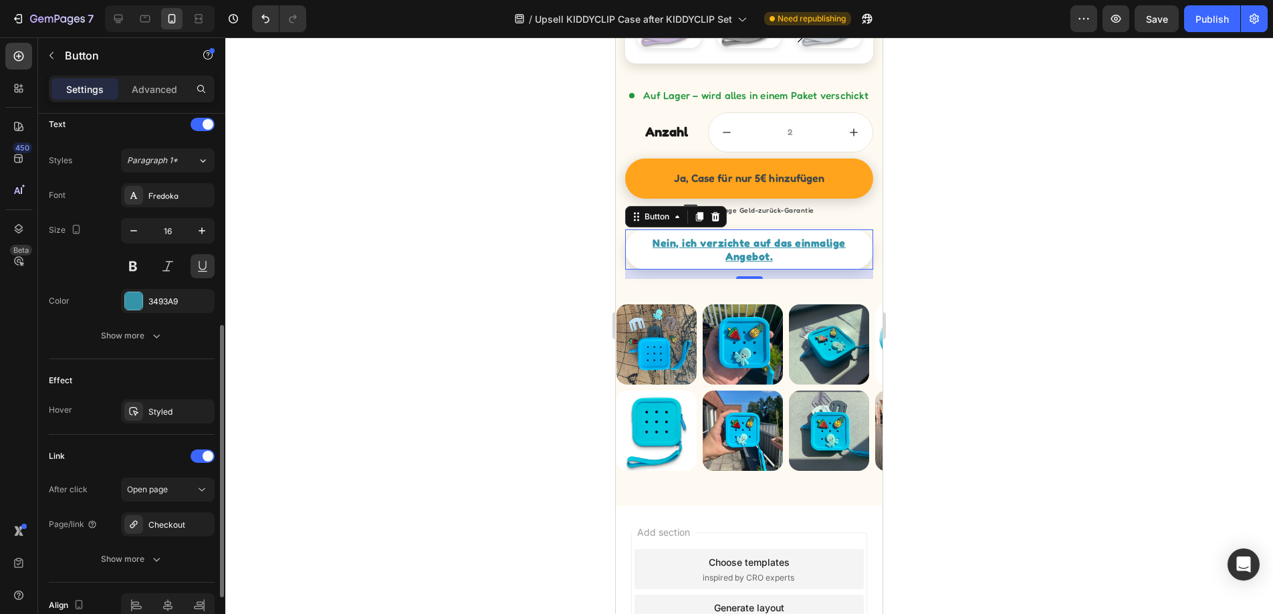
scroll to position [392, 0]
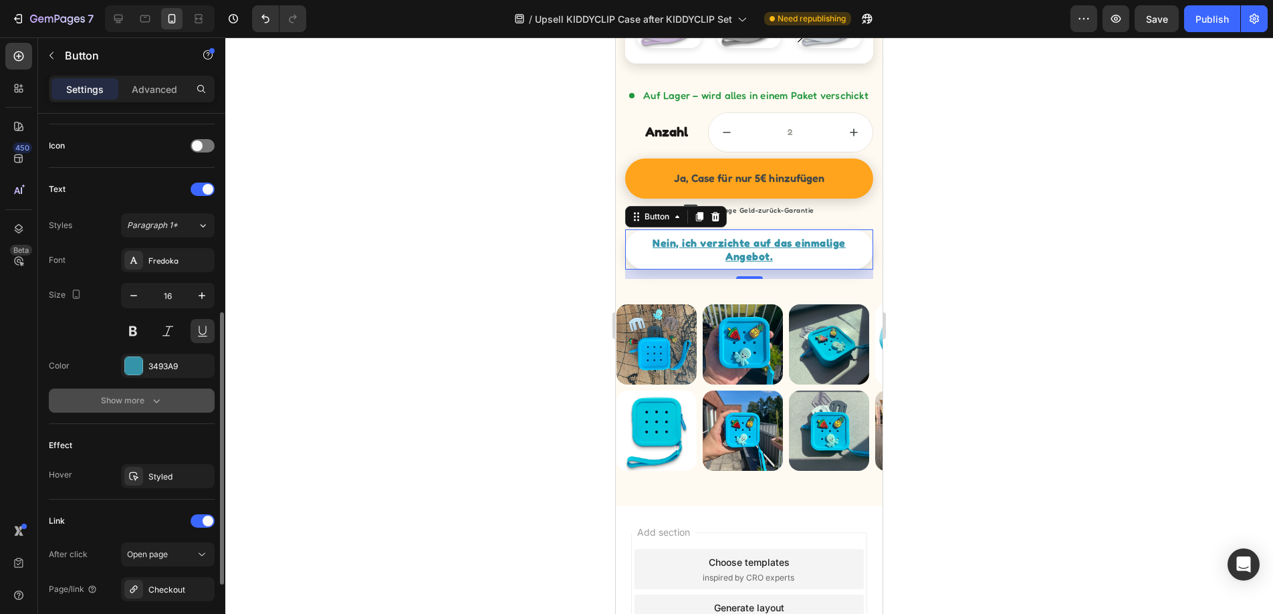
click at [125, 406] on div "Show more" at bounding box center [132, 400] width 62 height 13
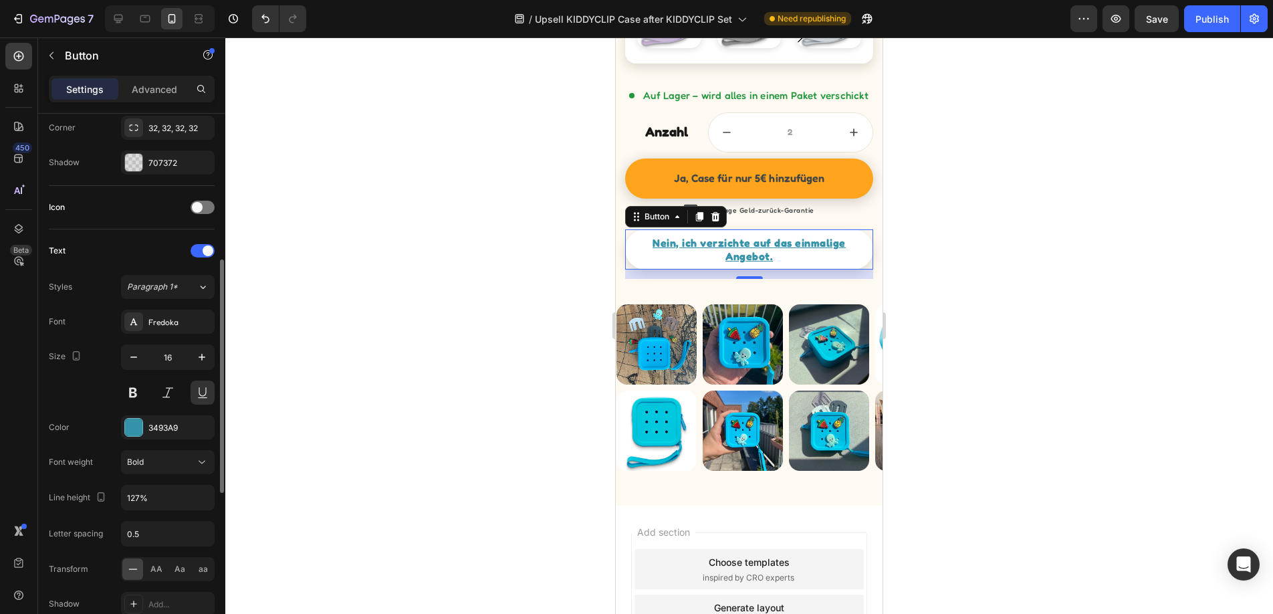
scroll to position [332, 0]
click at [199, 395] on button at bounding box center [203, 392] width 24 height 24
click at [428, 304] on div at bounding box center [749, 325] width 1048 height 576
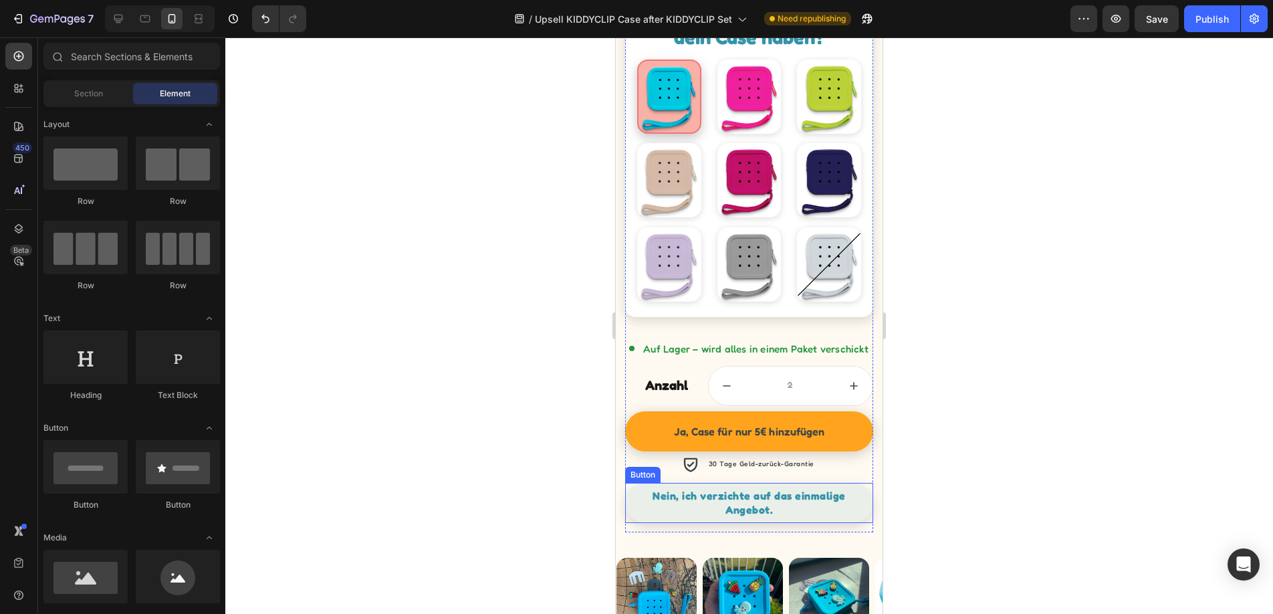
scroll to position [1141, 0]
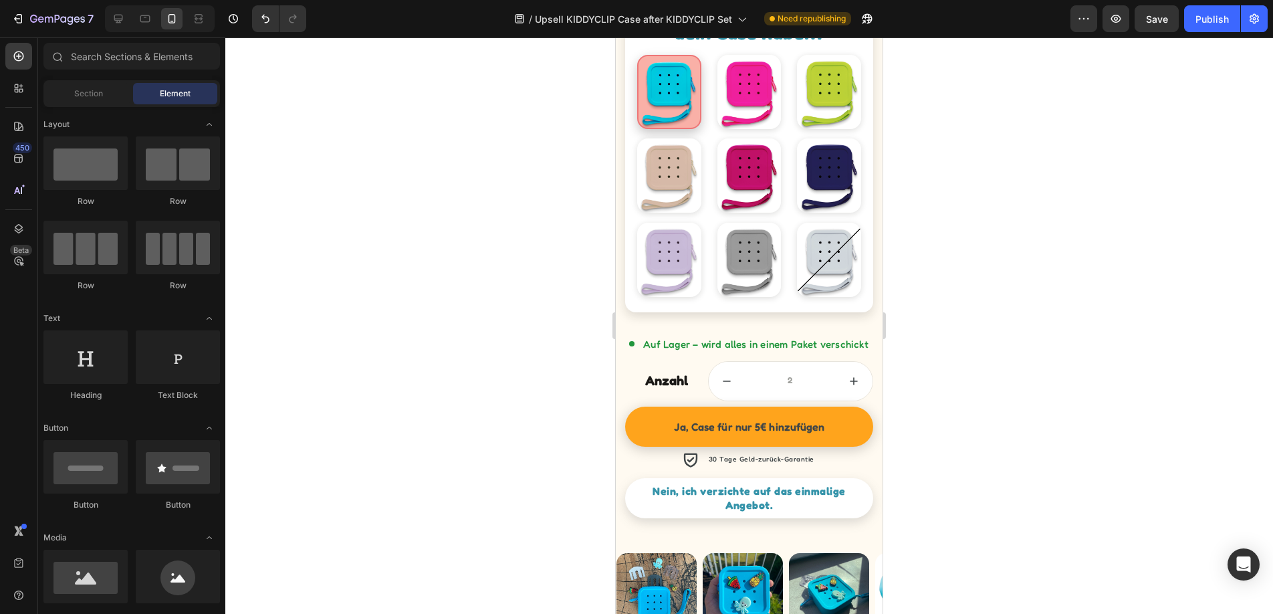
click at [994, 360] on div at bounding box center [749, 325] width 1048 height 576
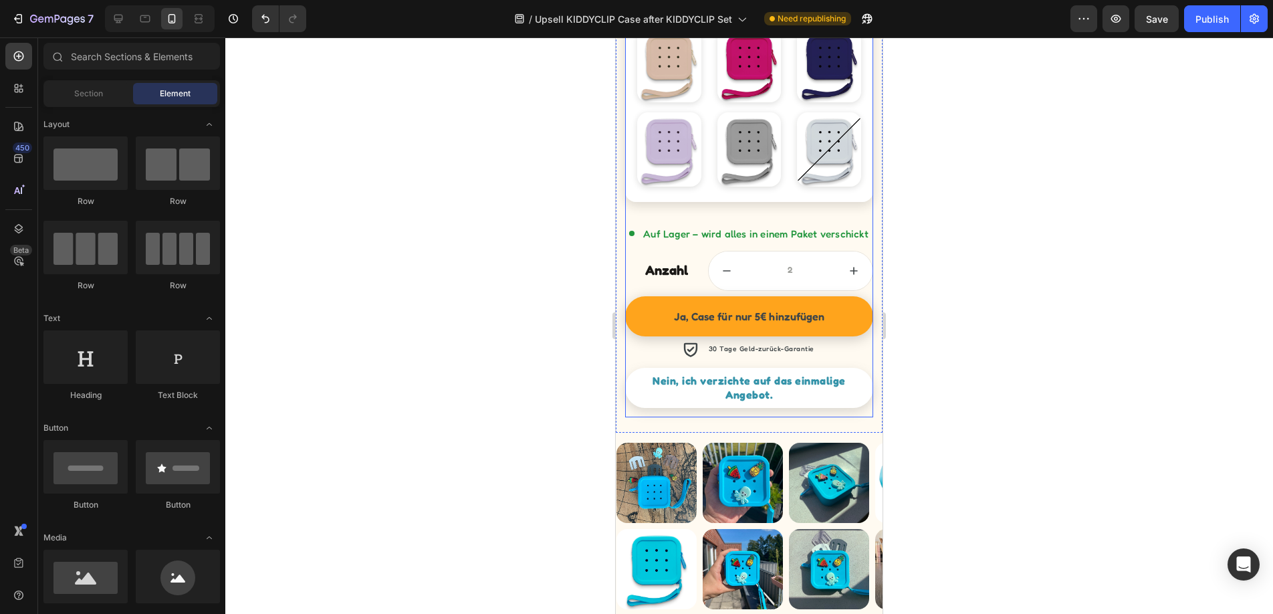
scroll to position [1262, 0]
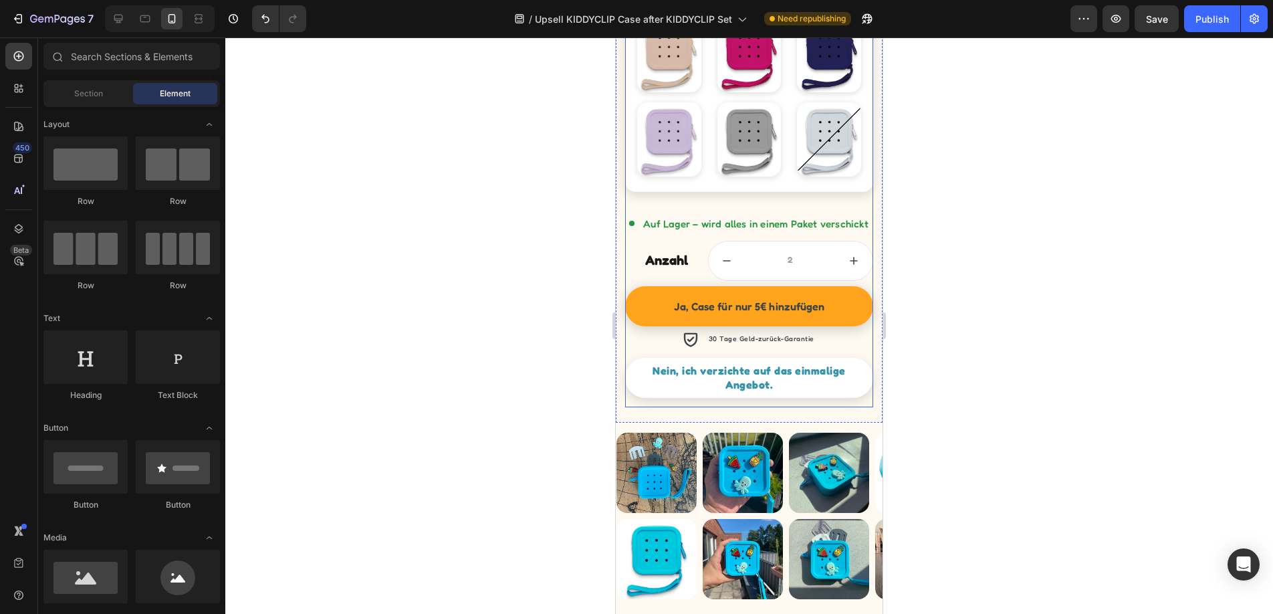
click at [865, 392] on div "Nein, ich verzichte auf das einmalige Angebot. Button" at bounding box center [748, 382] width 247 height 49
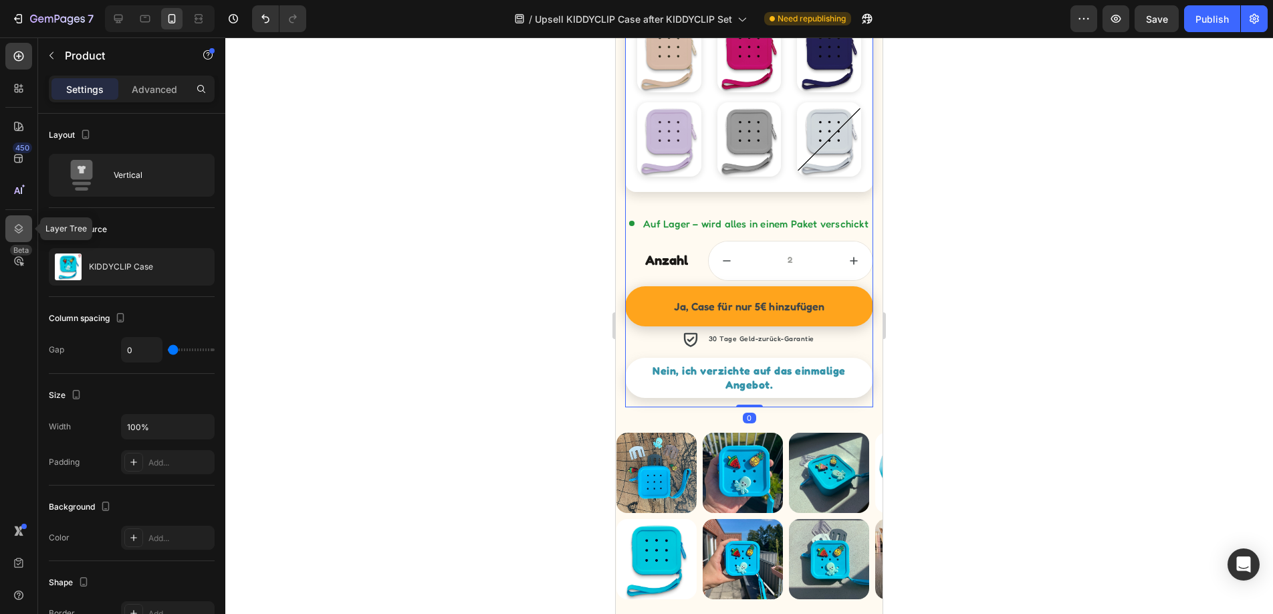
click at [21, 220] on div at bounding box center [18, 228] width 27 height 27
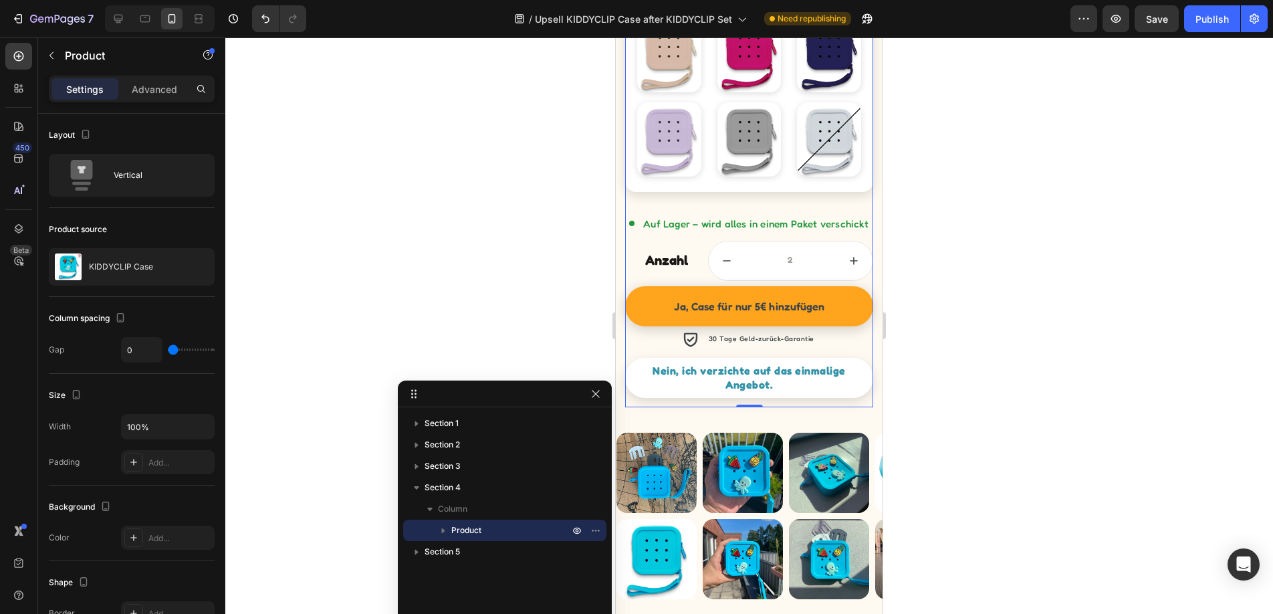
click at [445, 531] on icon "button" at bounding box center [443, 529] width 13 height 13
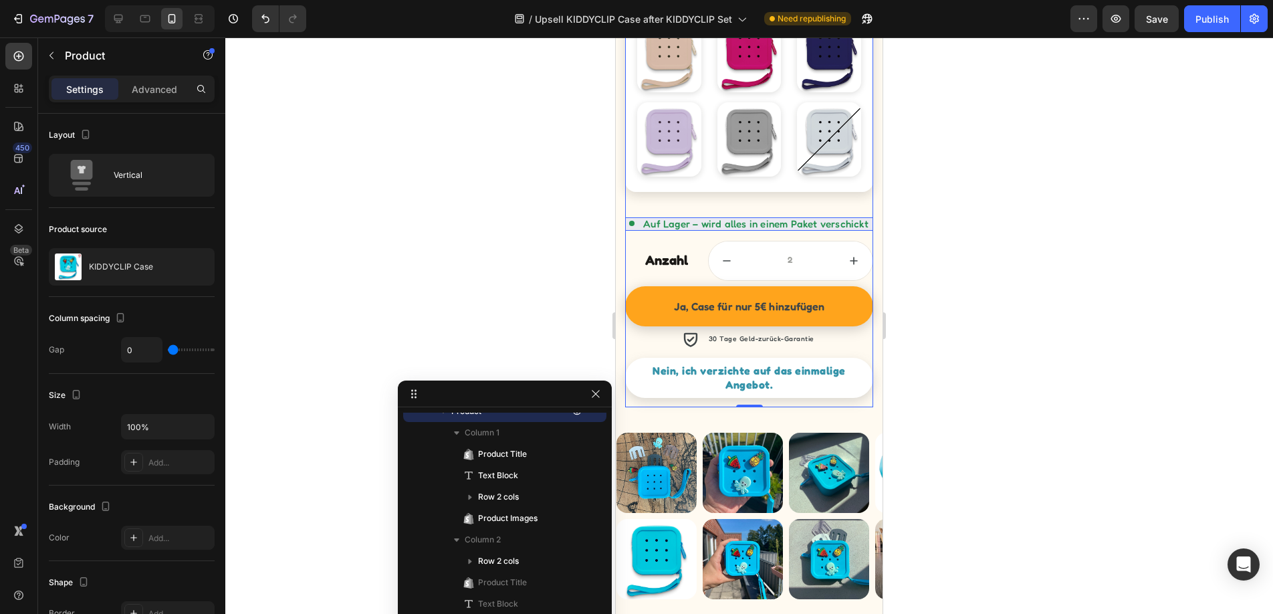
scroll to position [336, 0]
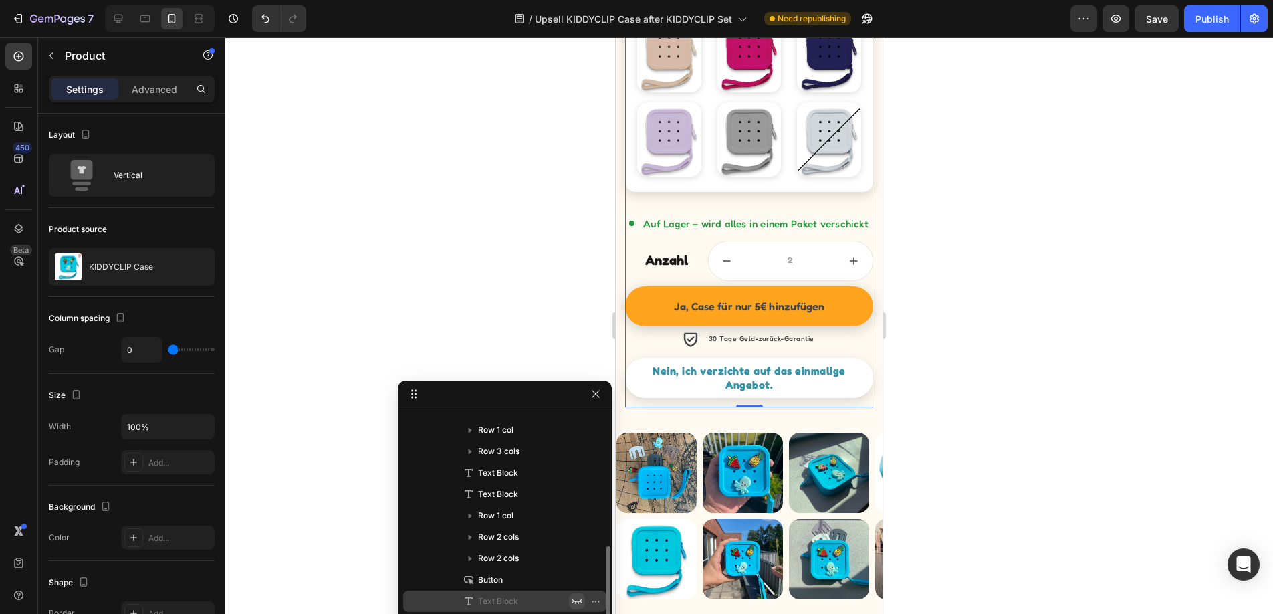
click at [574, 598] on icon "button" at bounding box center [577, 601] width 11 height 11
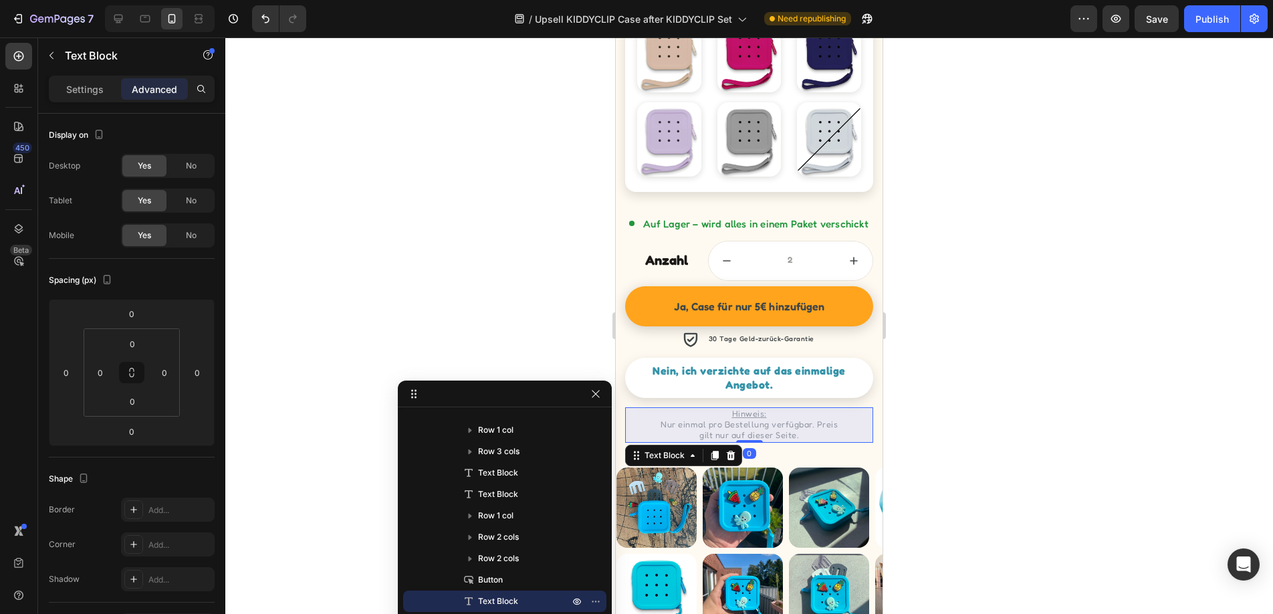
click at [408, 300] on div at bounding box center [749, 325] width 1048 height 576
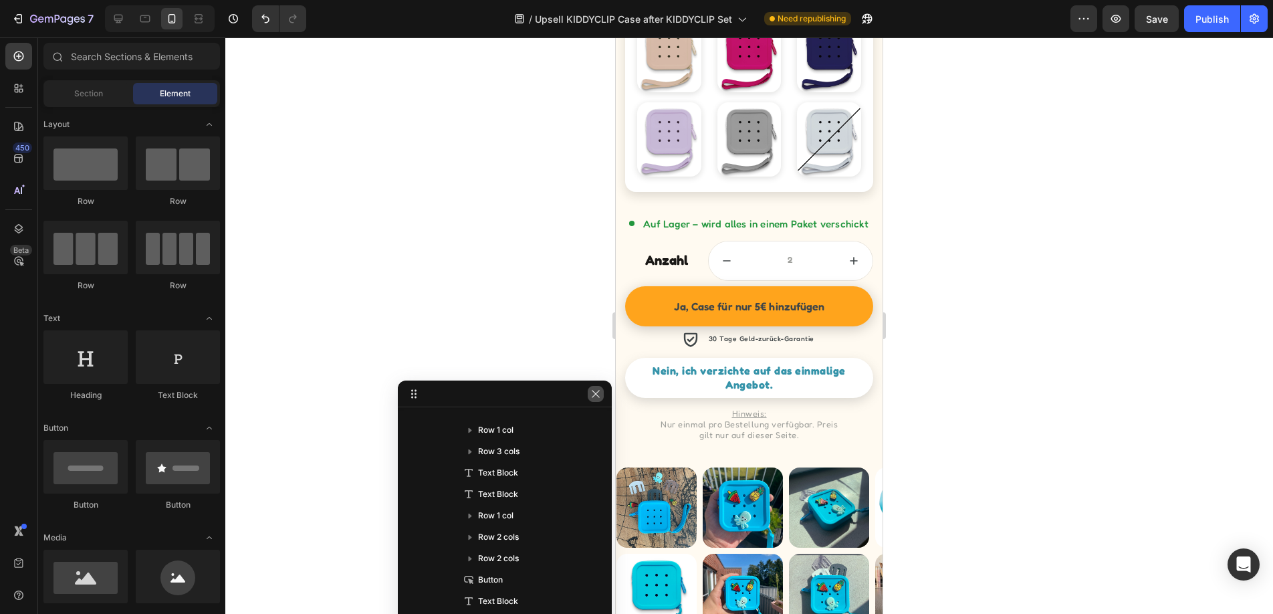
click at [594, 398] on icon "button" at bounding box center [595, 393] width 11 height 11
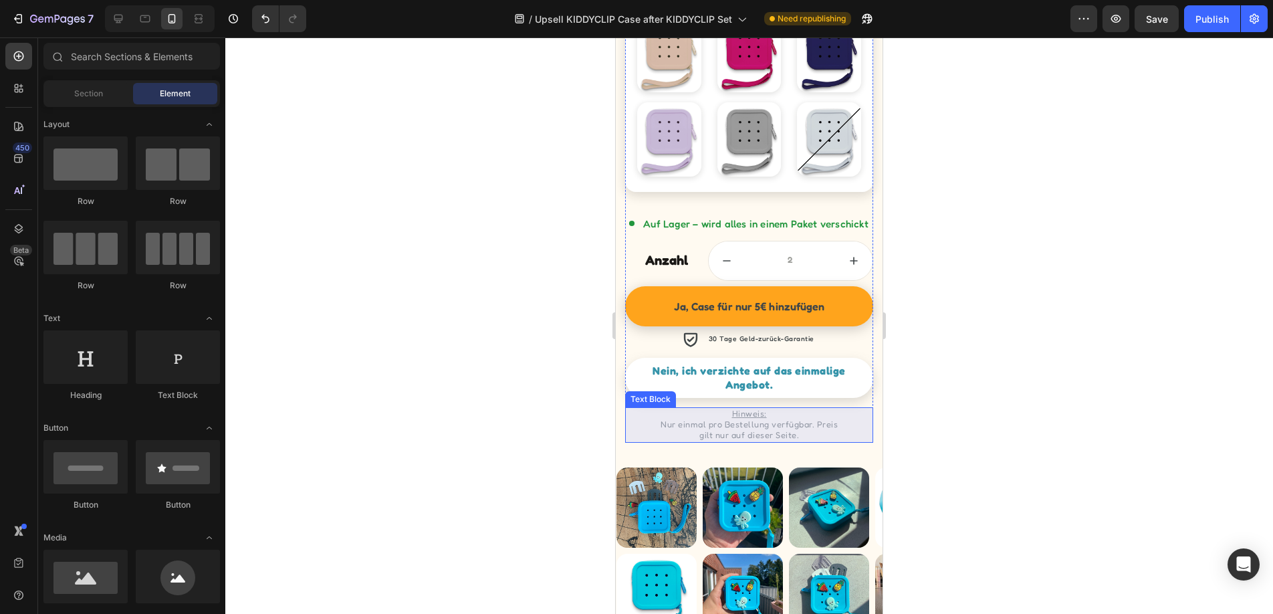
click at [815, 420] on p "Nur einmal pro Bestellung verfügbar. Preis gilt nur auf dieser Seite." at bounding box center [749, 430] width 185 height 22
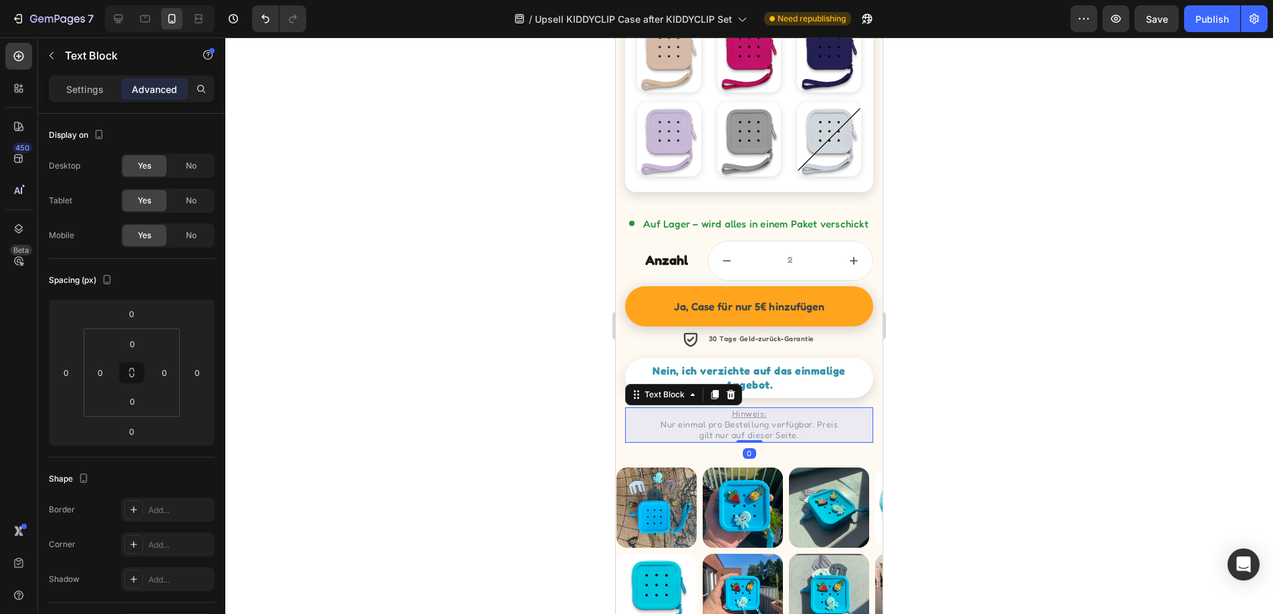
click at [778, 420] on p "Nur einmal pro Bestellung verfügbar. Preis gilt nur auf dieser Seite." at bounding box center [749, 430] width 185 height 22
click at [79, 94] on p "Settings" at bounding box center [84, 89] width 37 height 14
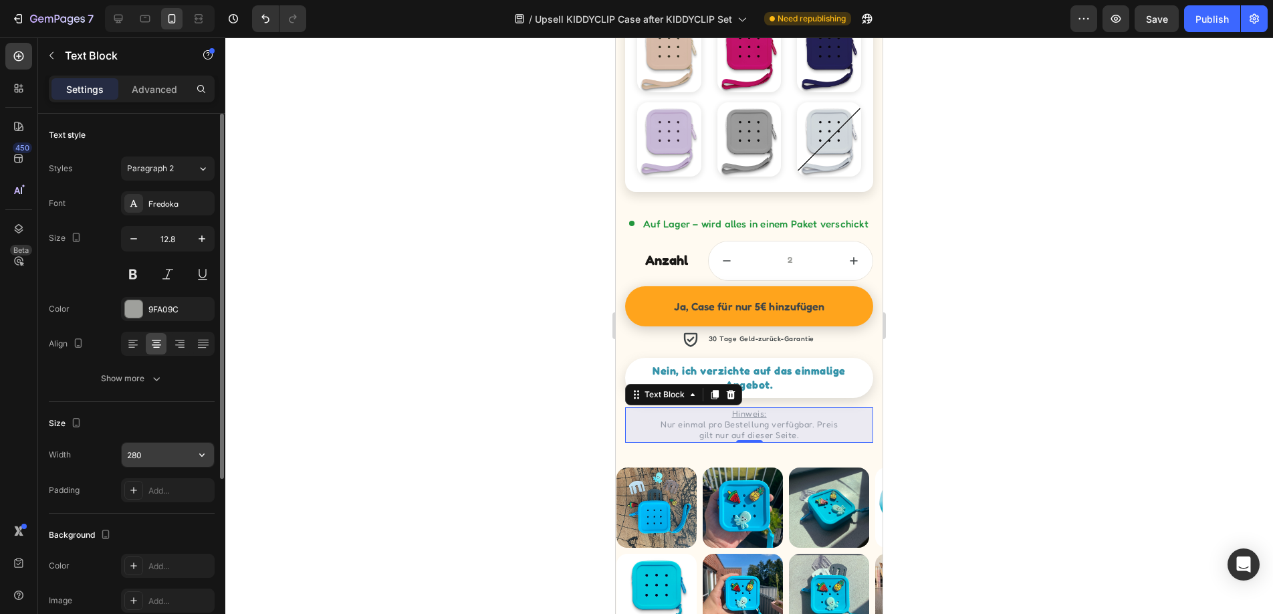
click at [174, 457] on input "280" at bounding box center [168, 455] width 92 height 24
type input "250"
click at [110, 429] on div "Size" at bounding box center [132, 422] width 166 height 21
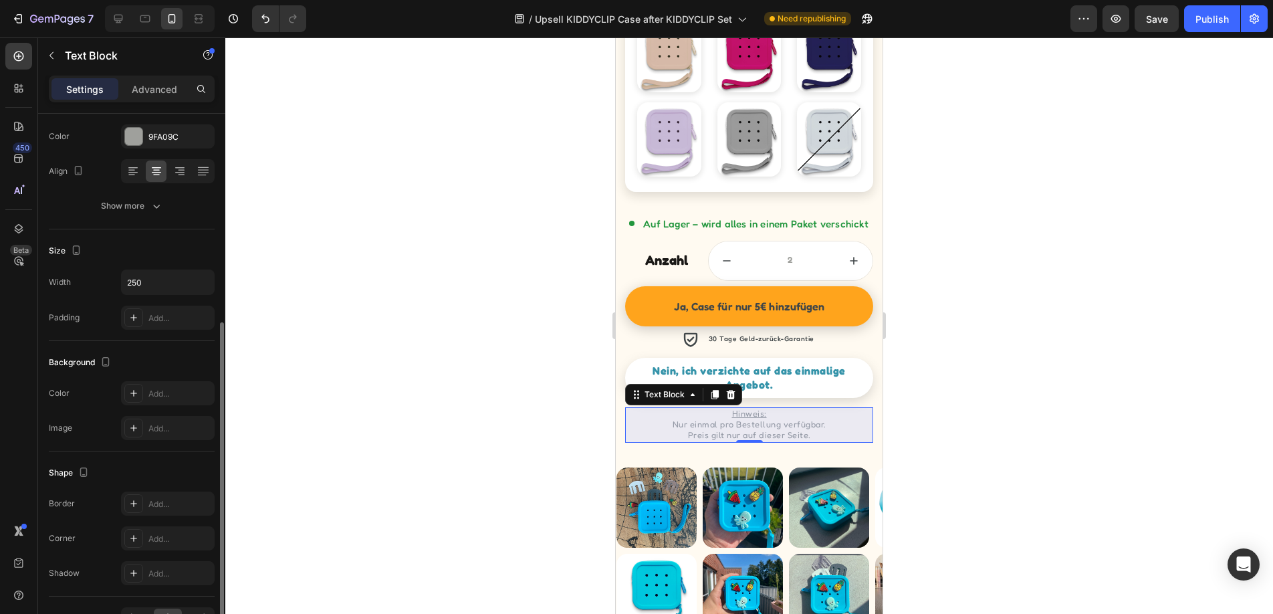
scroll to position [254, 0]
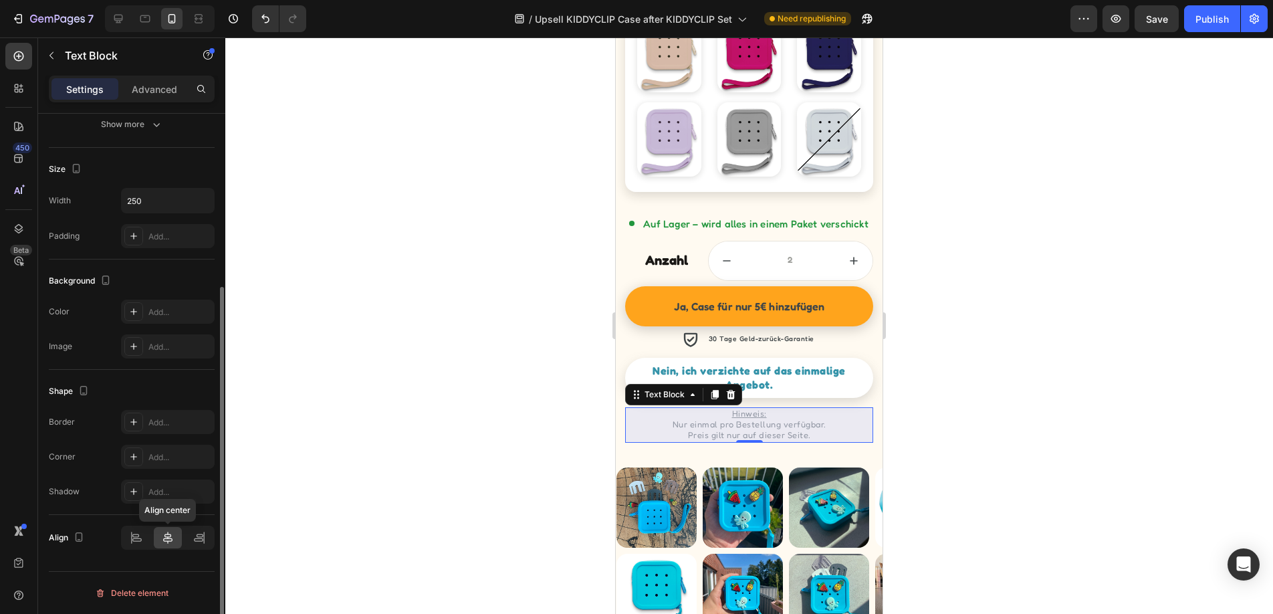
click at [167, 540] on icon at bounding box center [167, 537] width 13 height 13
click at [352, 446] on div at bounding box center [749, 325] width 1048 height 576
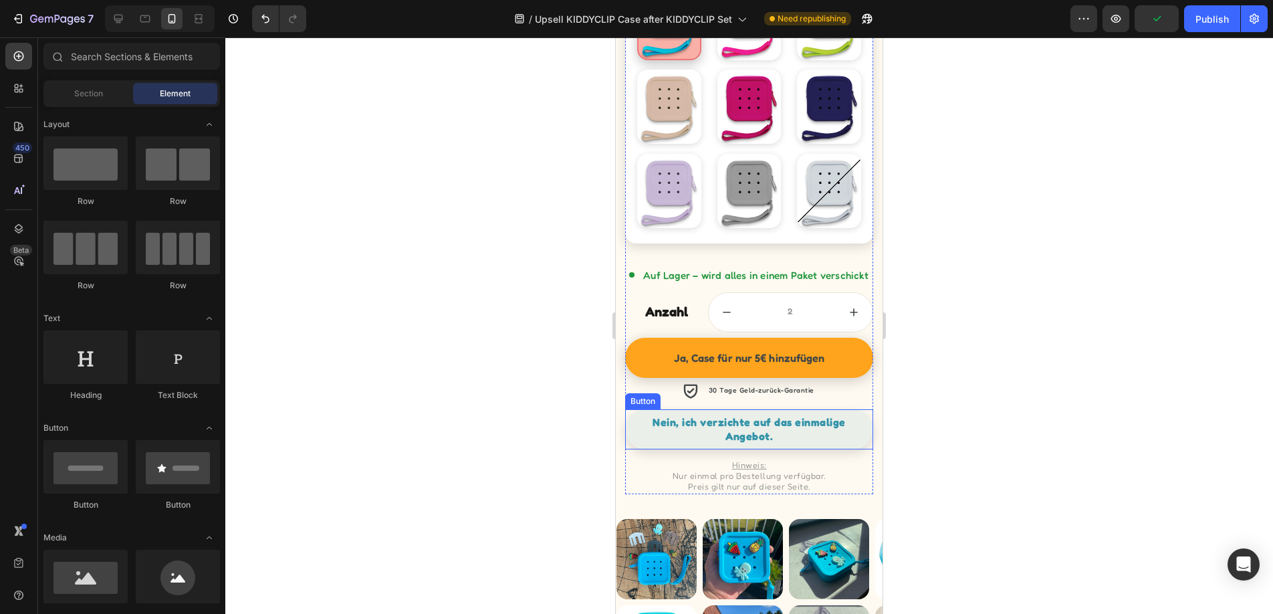
scroll to position [1209, 0]
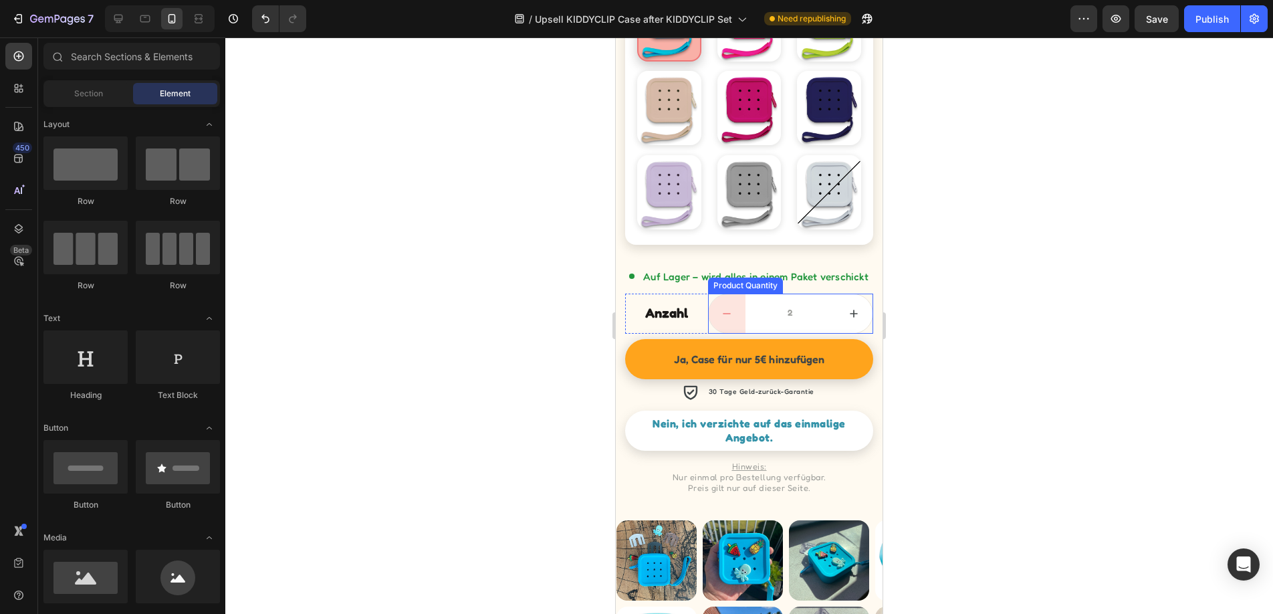
click at [726, 314] on button "decrement" at bounding box center [727, 313] width 37 height 39
type input "1"
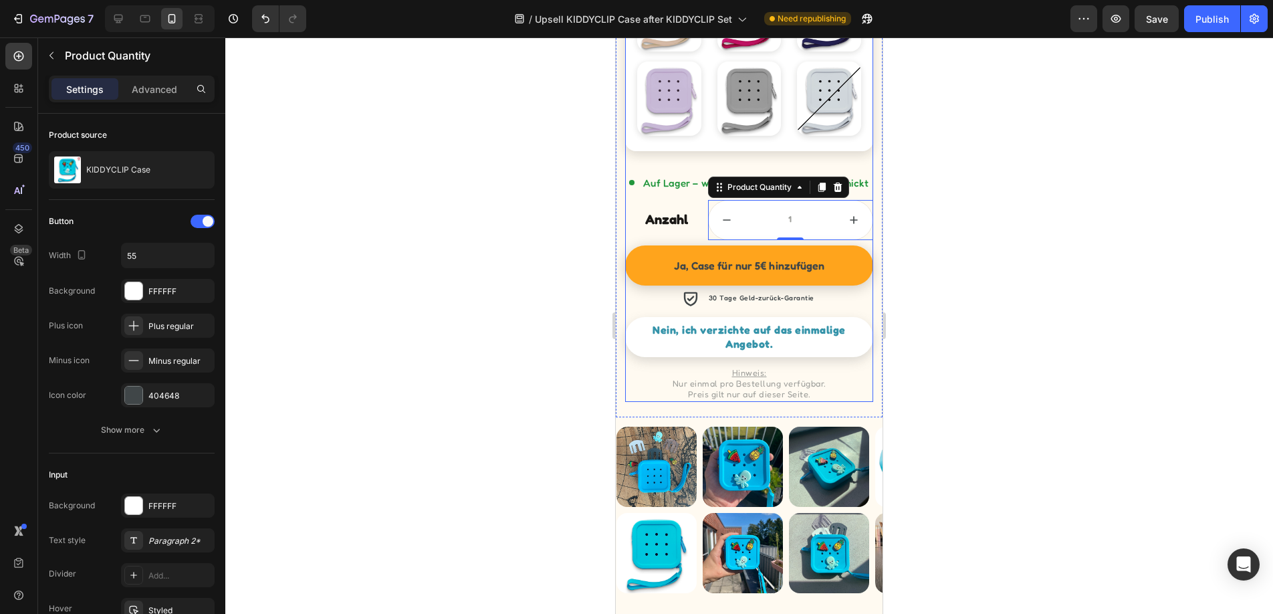
scroll to position [1306, 0]
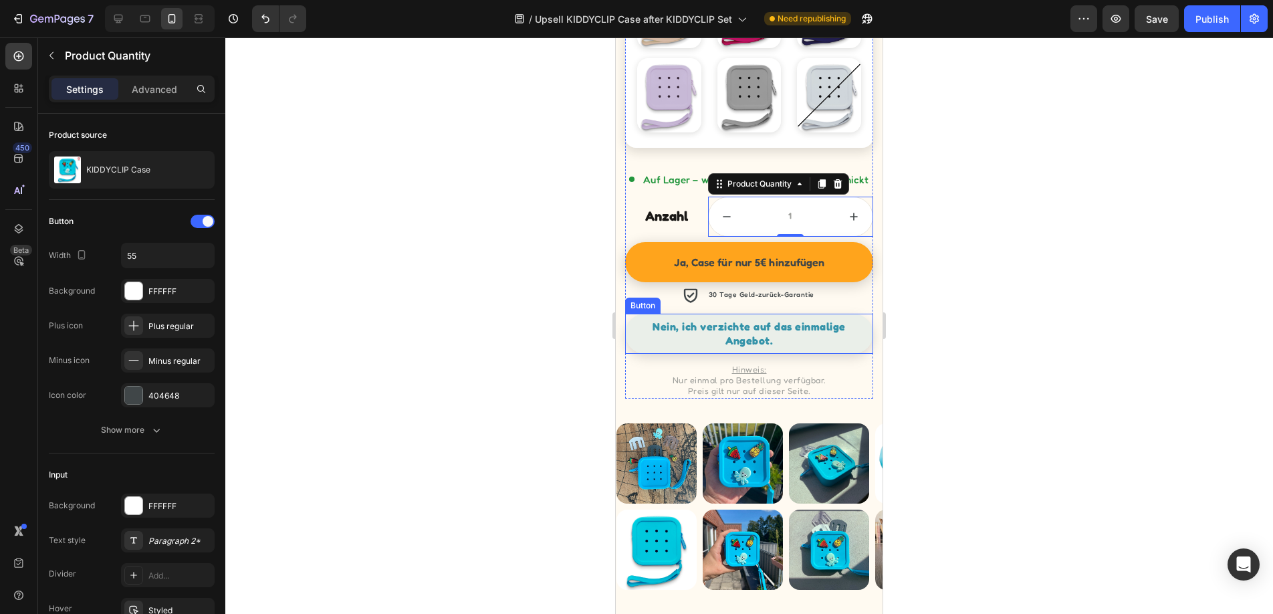
click at [858, 339] on link "Nein, ich verzichte auf das einmalige Angebot." at bounding box center [748, 334] width 247 height 40
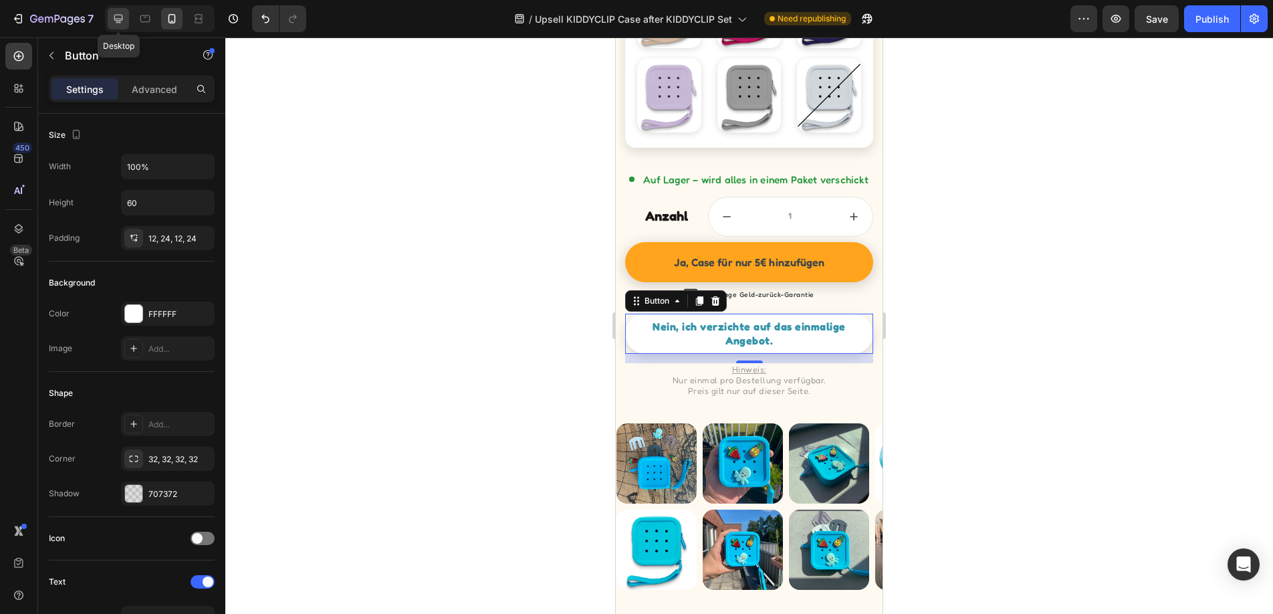
click at [122, 22] on icon at bounding box center [118, 18] width 13 height 13
type input "58"
type input "18"
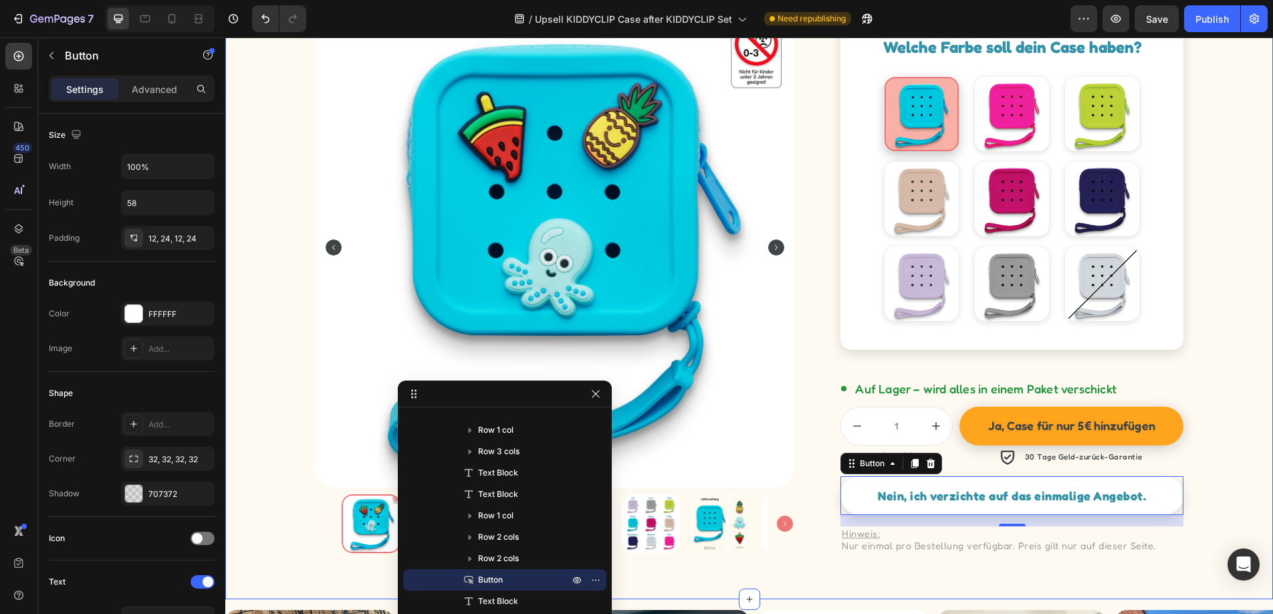
scroll to position [782, 0]
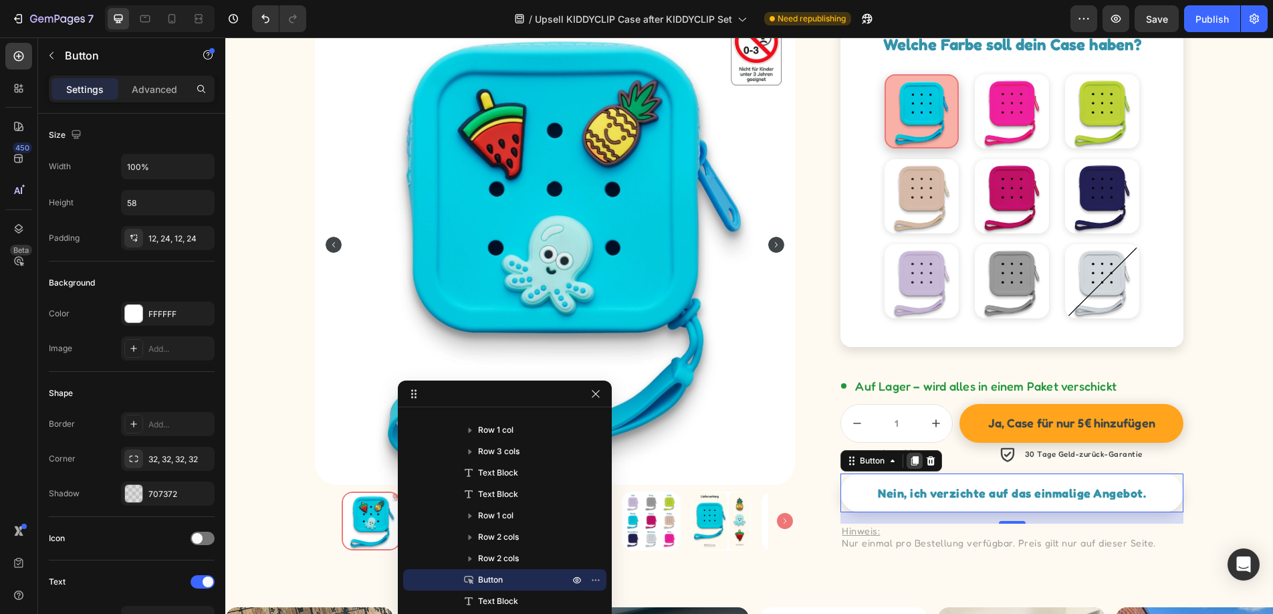
click at [918, 464] on icon at bounding box center [914, 460] width 11 height 11
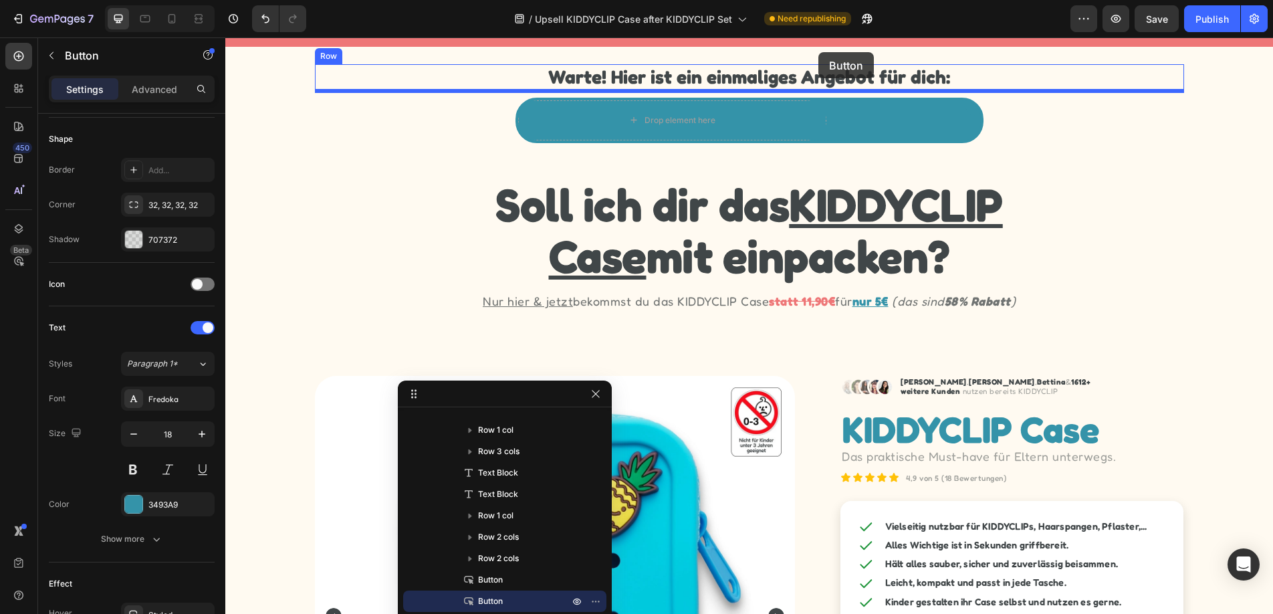
scroll to position [15, 0]
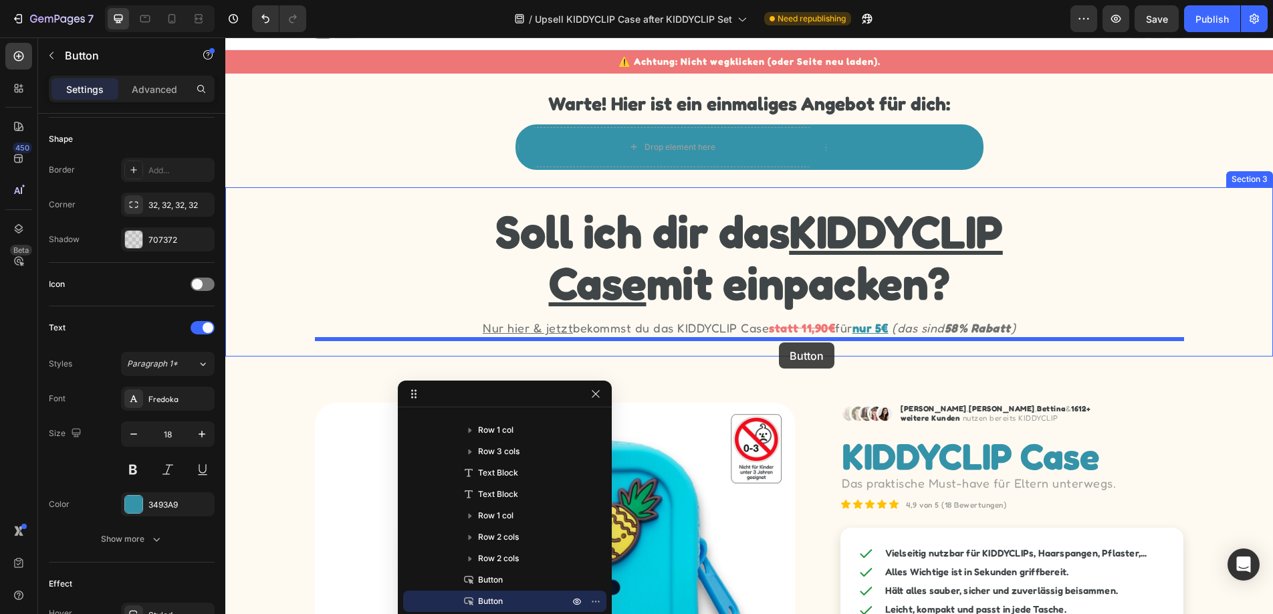
drag, startPoint x: 849, startPoint y: 515, endPoint x: 779, endPoint y: 343, distance: 186.2
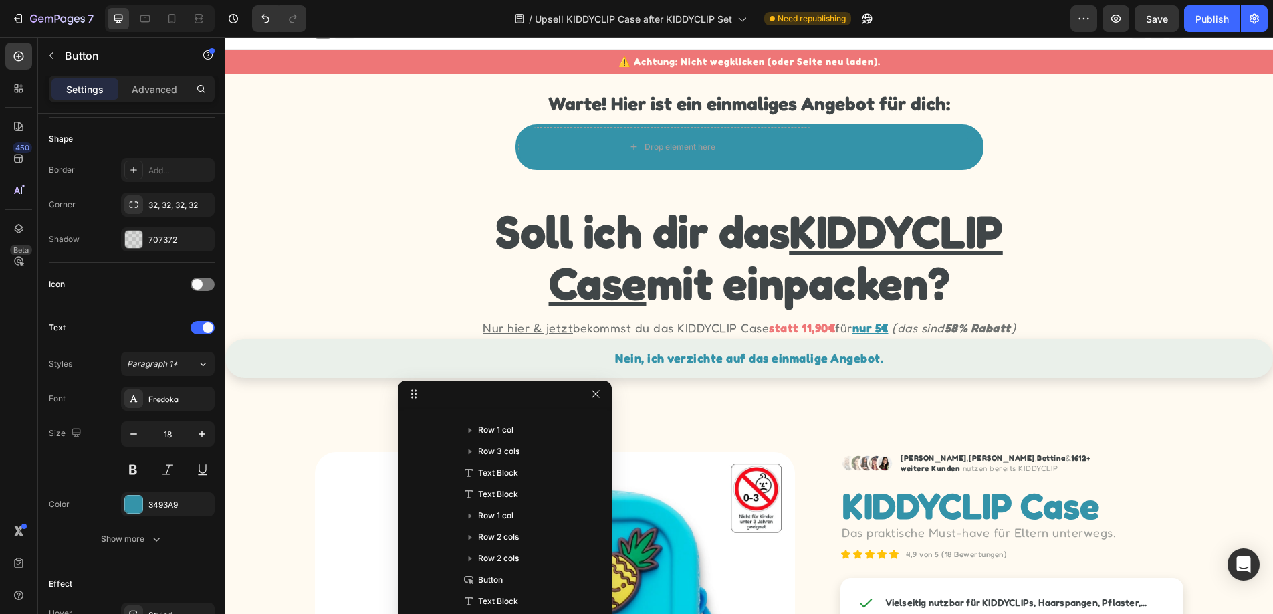
click at [1035, 366] on link "Nein, ich verzichte auf das einmalige Angebot." at bounding box center [749, 358] width 1048 height 39
click at [398, 357] on link "Nein, ich verzichte auf das einmalige Angebot." at bounding box center [749, 358] width 1048 height 39
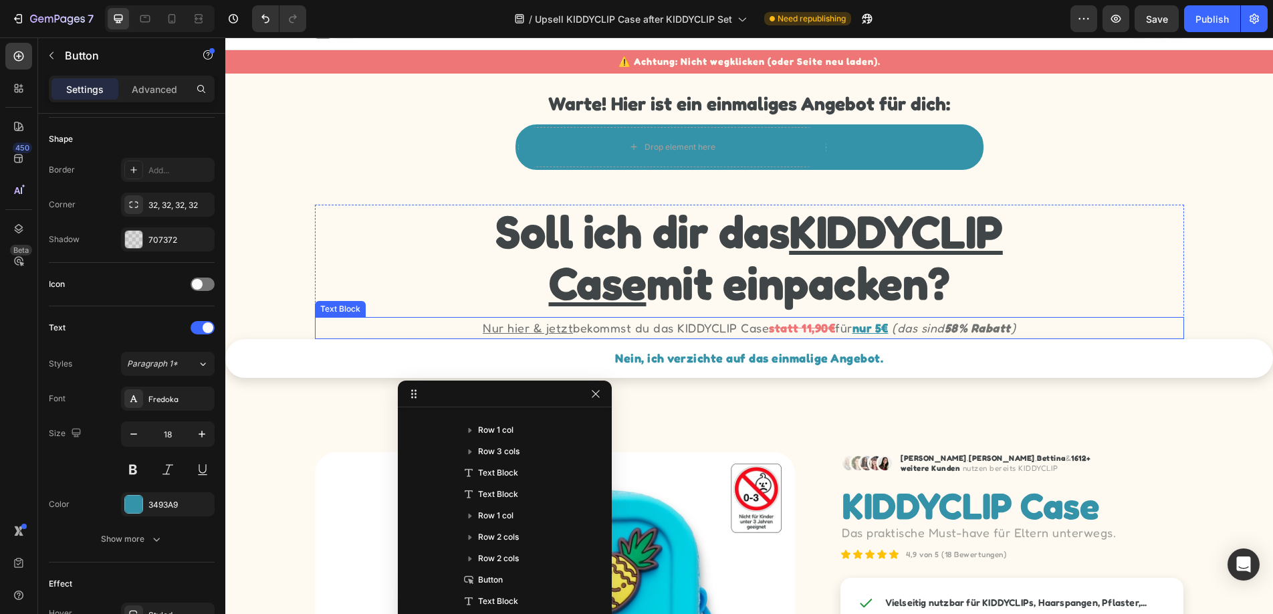
click at [663, 321] on p "Nur hier & jetzt bekommst du das KIDDYCLIP Case statt 11,90€ für nur 5€ (das si…" at bounding box center [749, 327] width 866 height 19
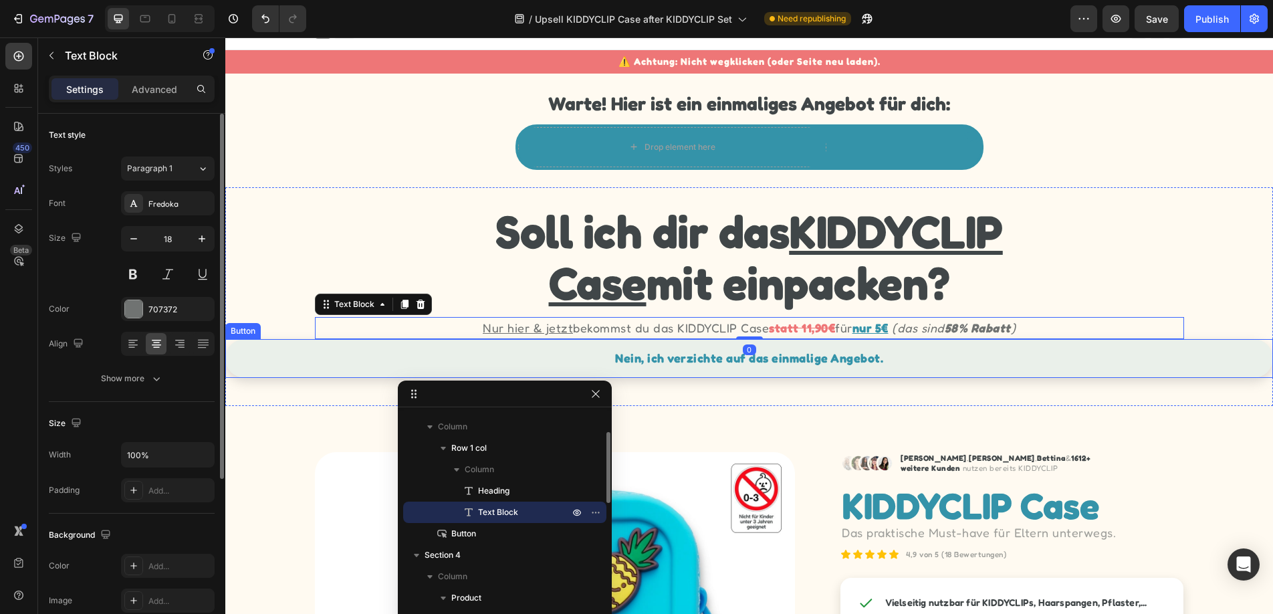
click at [462, 356] on link "Nein, ich verzichte auf das einmalige Angebot." at bounding box center [749, 358] width 1048 height 39
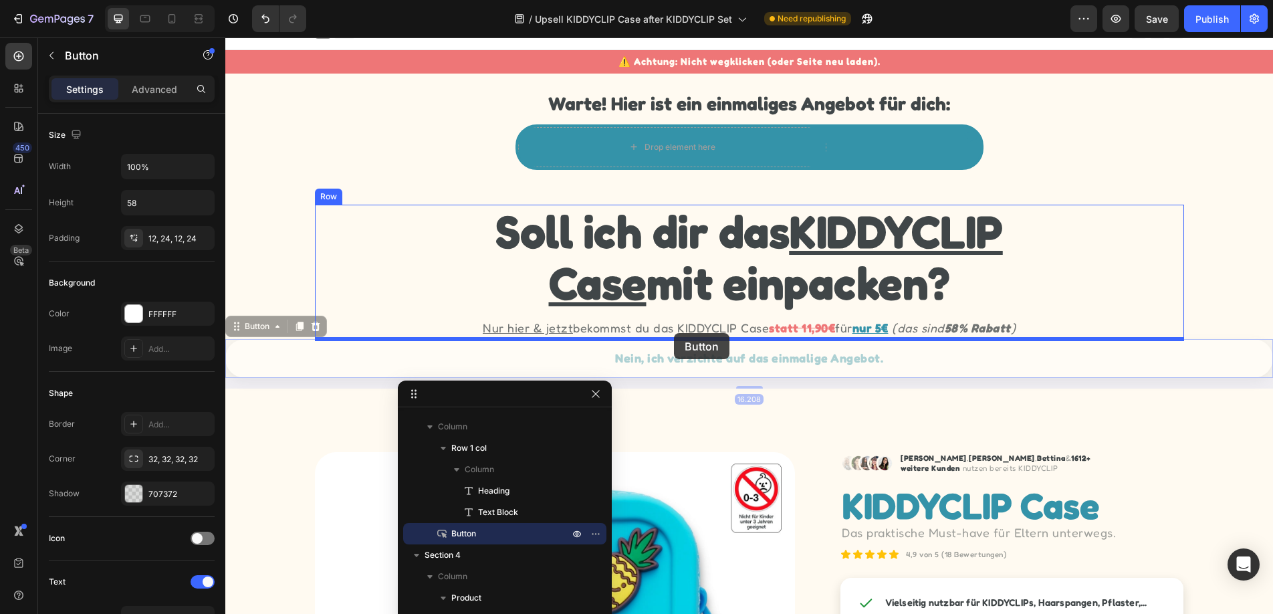
drag, startPoint x: 240, startPoint y: 330, endPoint x: 674, endPoint y: 333, distance: 433.9
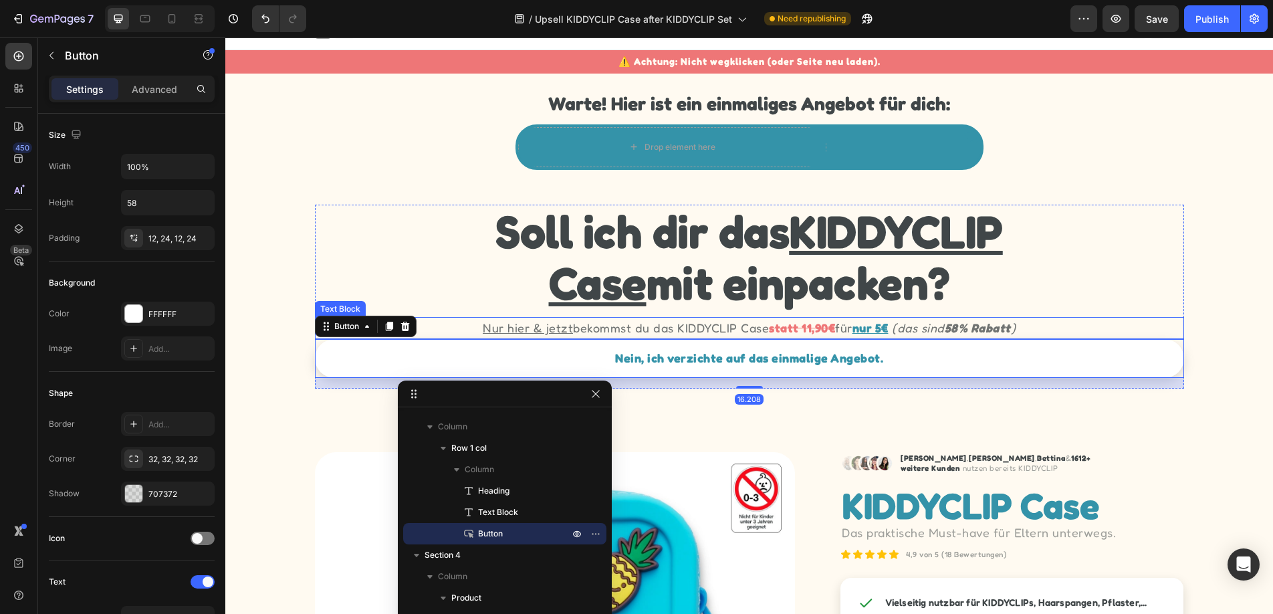
click at [1091, 334] on p "Nur hier & jetzt bekommst du das KIDDYCLIP Case statt 11,90€ für nur 5€ (das si…" at bounding box center [749, 327] width 866 height 19
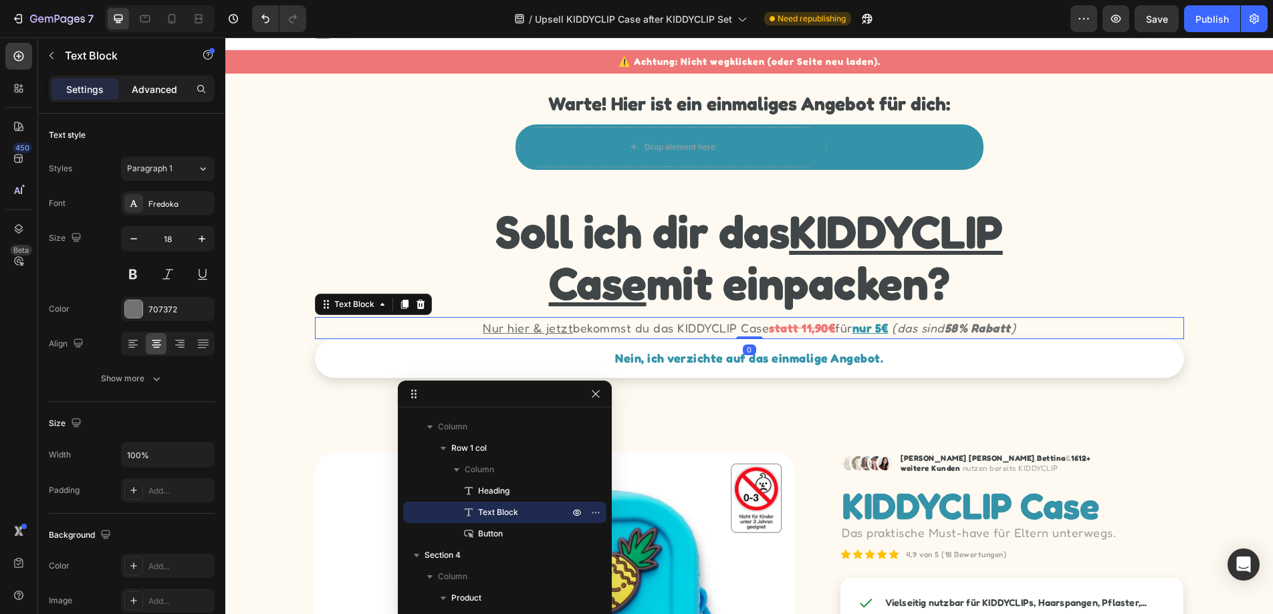
click at [161, 82] on p "Advanced" at bounding box center [154, 89] width 45 height 14
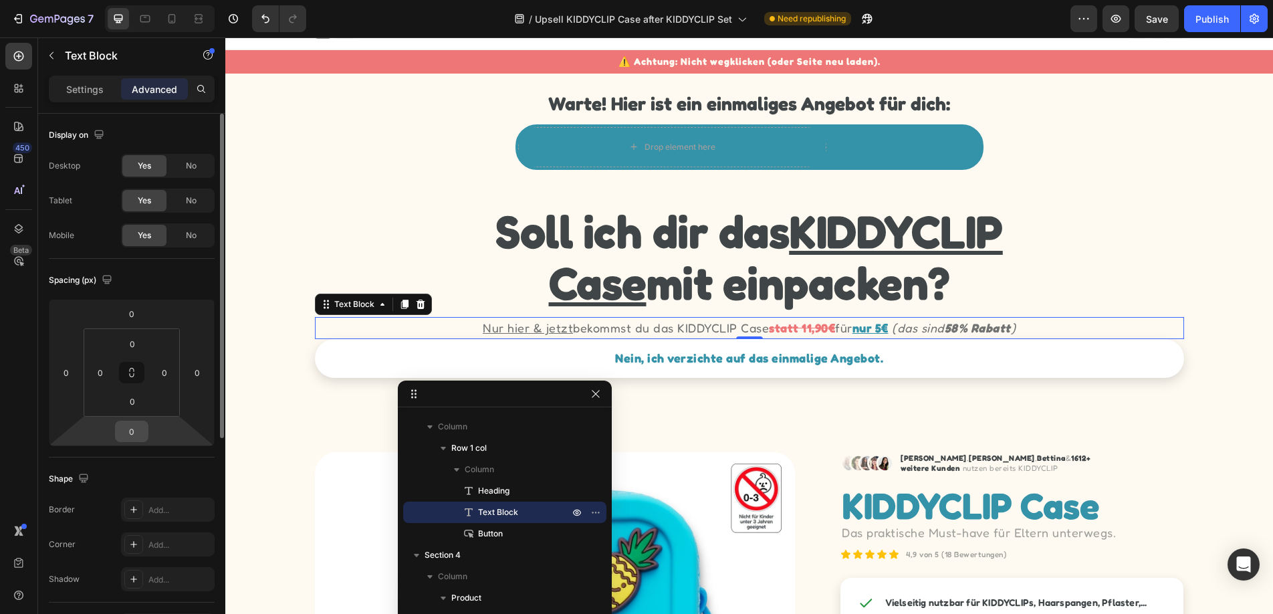
click at [135, 436] on input "0" at bounding box center [131, 431] width 27 height 20
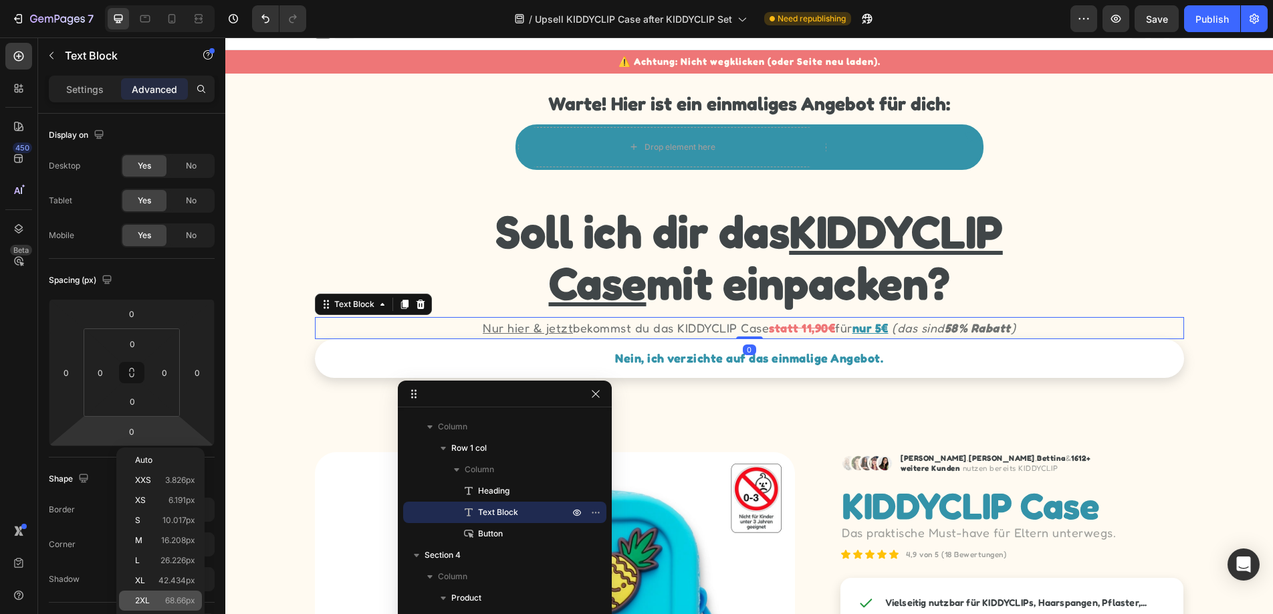
click at [146, 596] on span "2XL" at bounding box center [142, 600] width 15 height 9
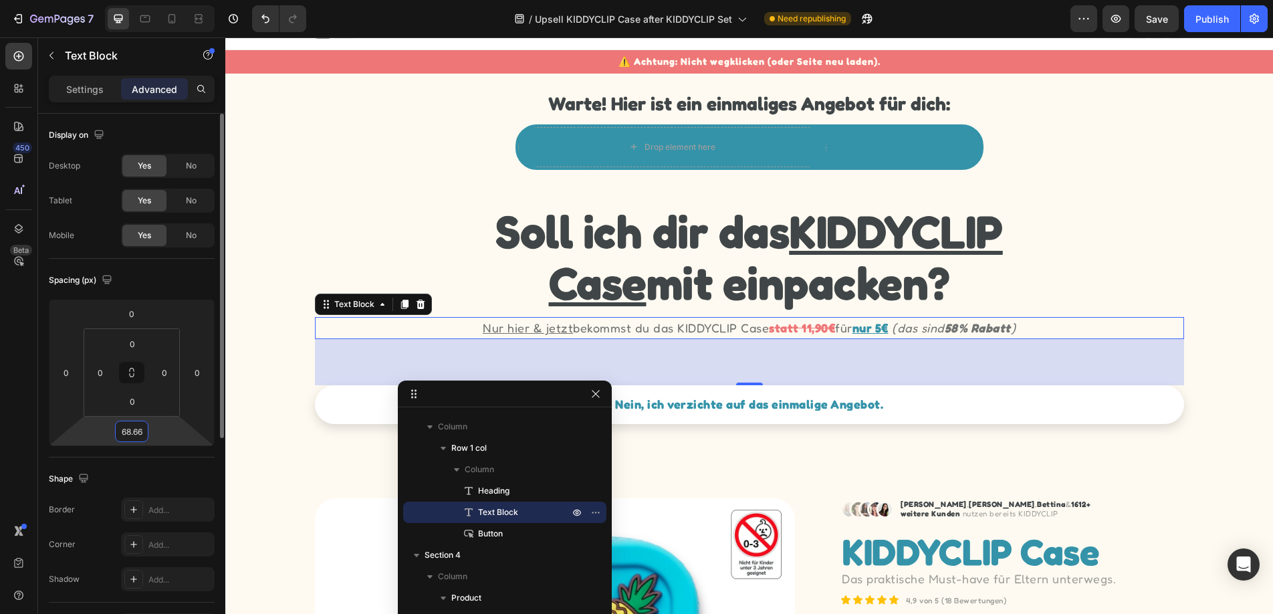
click at [140, 435] on input "68.66" at bounding box center [131, 431] width 27 height 20
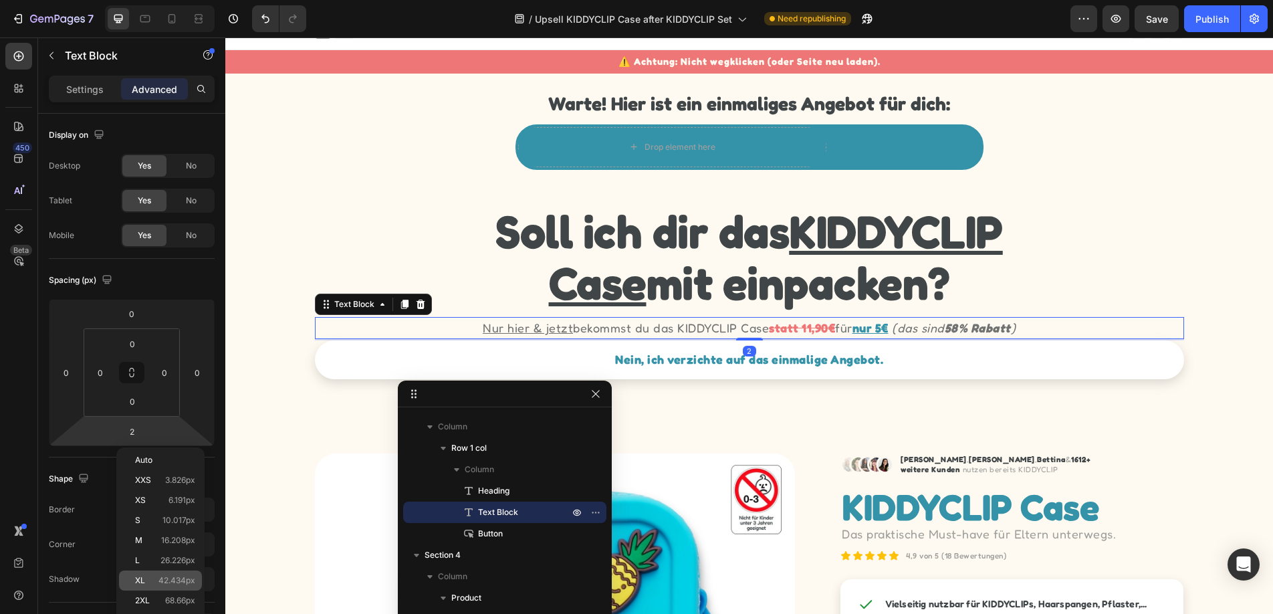
click at [153, 576] on p "XL 42.434px" at bounding box center [165, 580] width 60 height 9
type input "42.434"
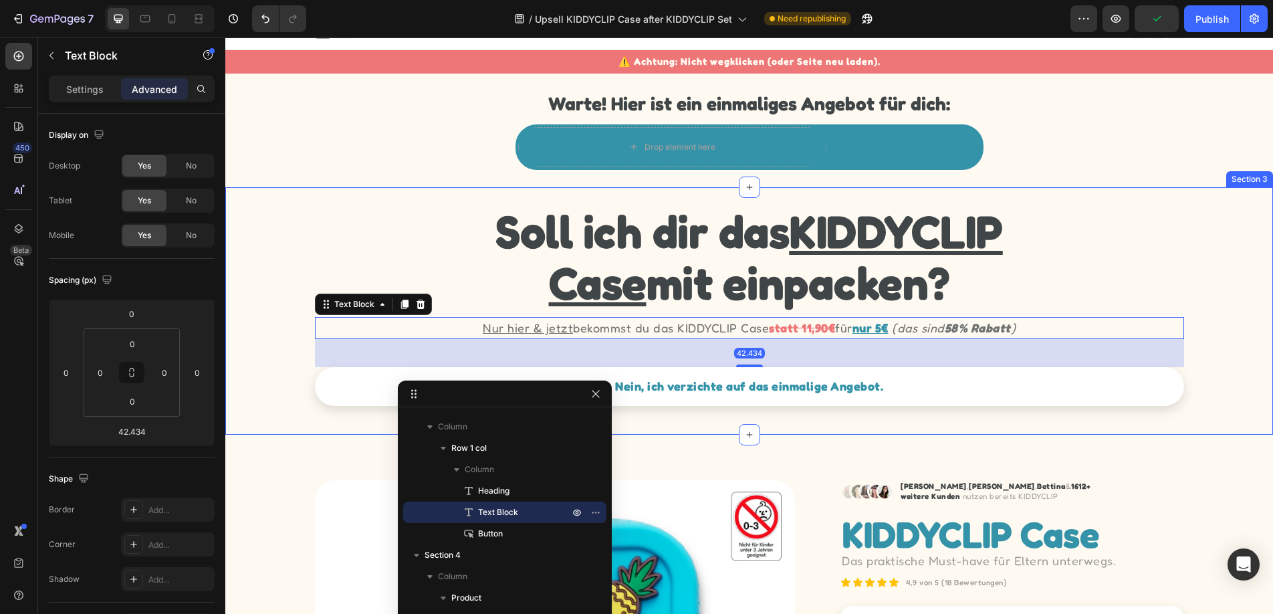
click at [1219, 388] on div "Soll ich dir das KIDDYCLIP Case mit einpacken? Heading Nur hier & jetzt bekomms…" at bounding box center [749, 311] width 1048 height 212
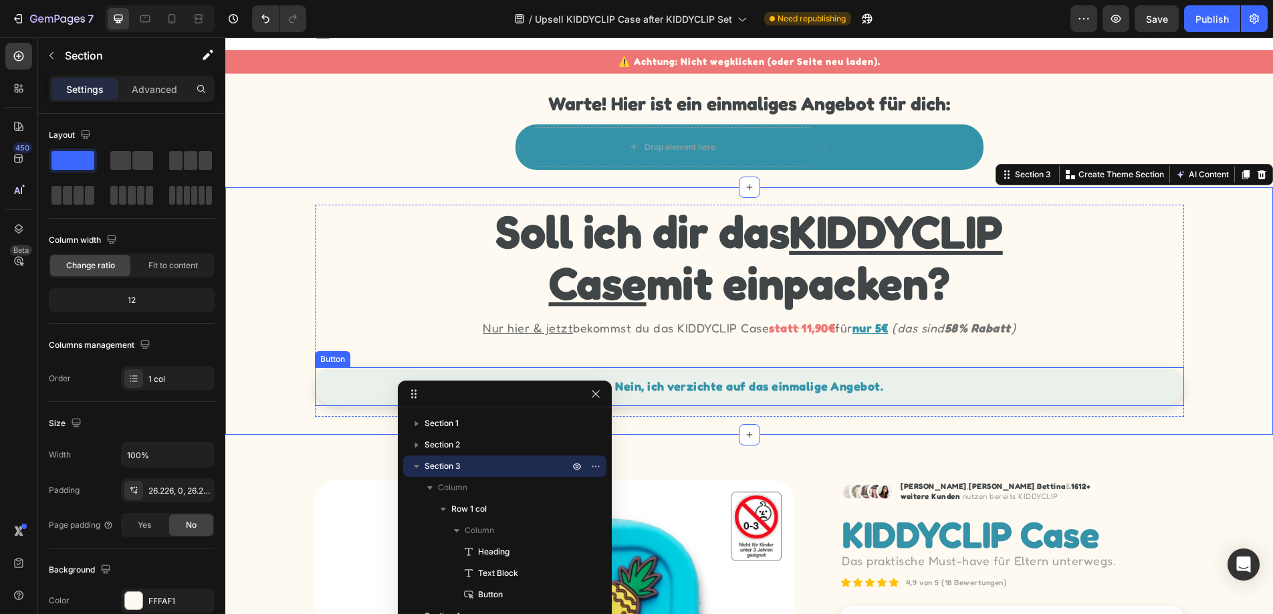
click at [1153, 394] on link "Nein, ich verzichte auf das einmalige Angebot." at bounding box center [749, 386] width 869 height 39
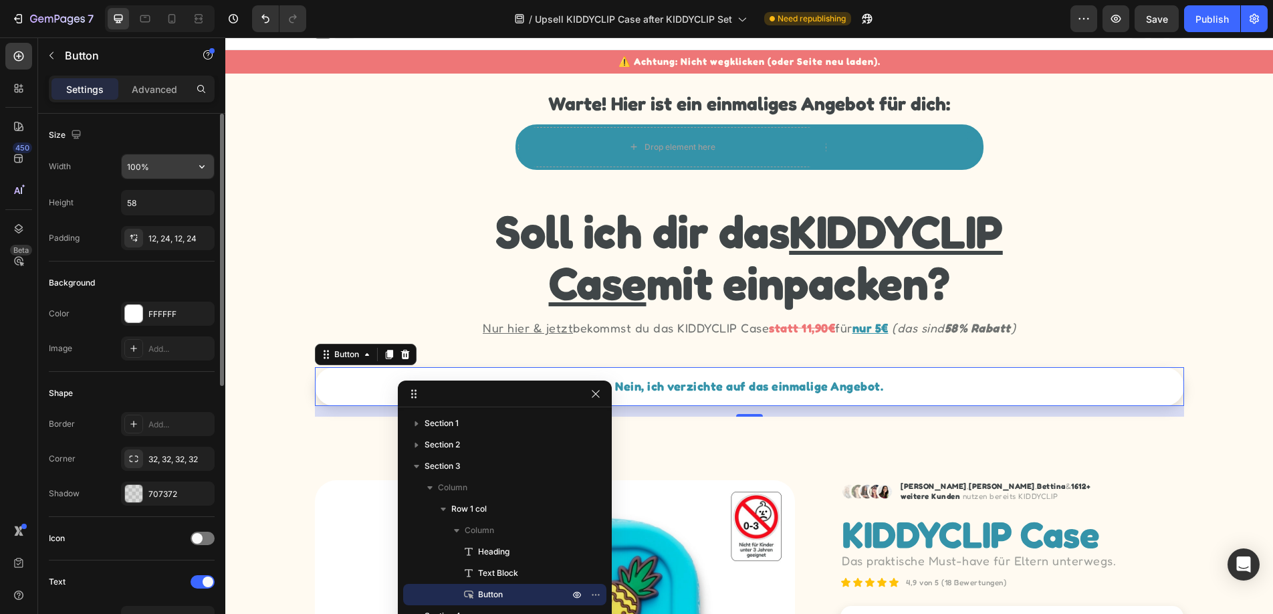
click at [176, 168] on input "100%" at bounding box center [168, 166] width 92 height 24
click at [203, 166] on icon "button" at bounding box center [201, 166] width 5 height 3
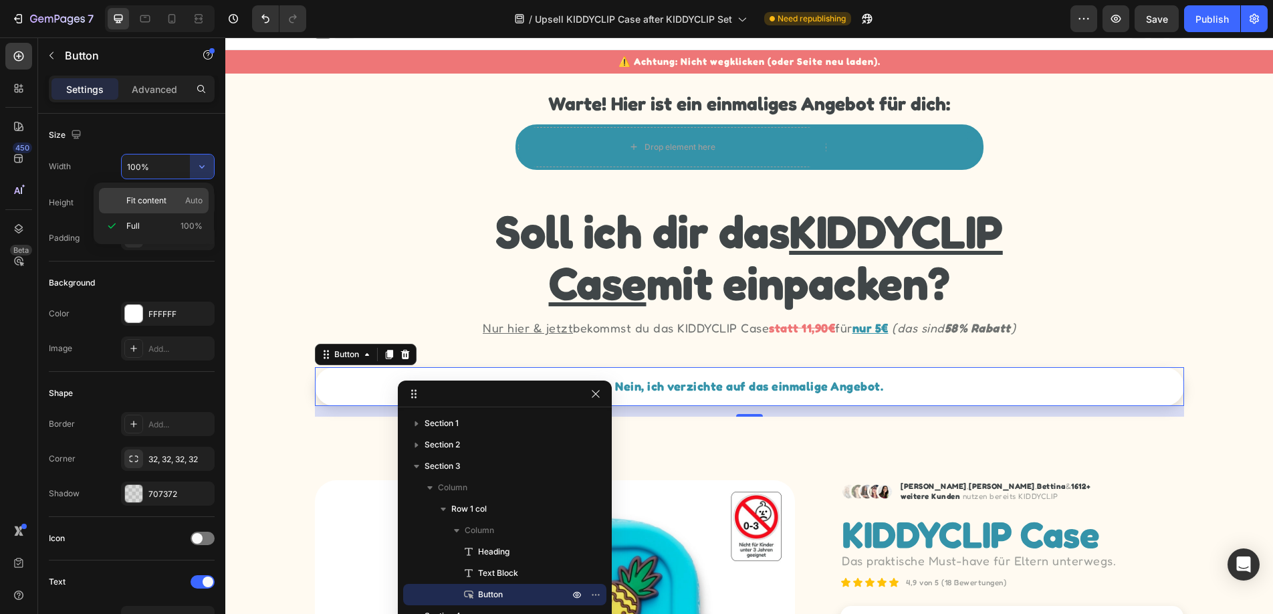
click at [173, 193] on div "Fit content Auto" at bounding box center [154, 200] width 110 height 25
type input "Auto"
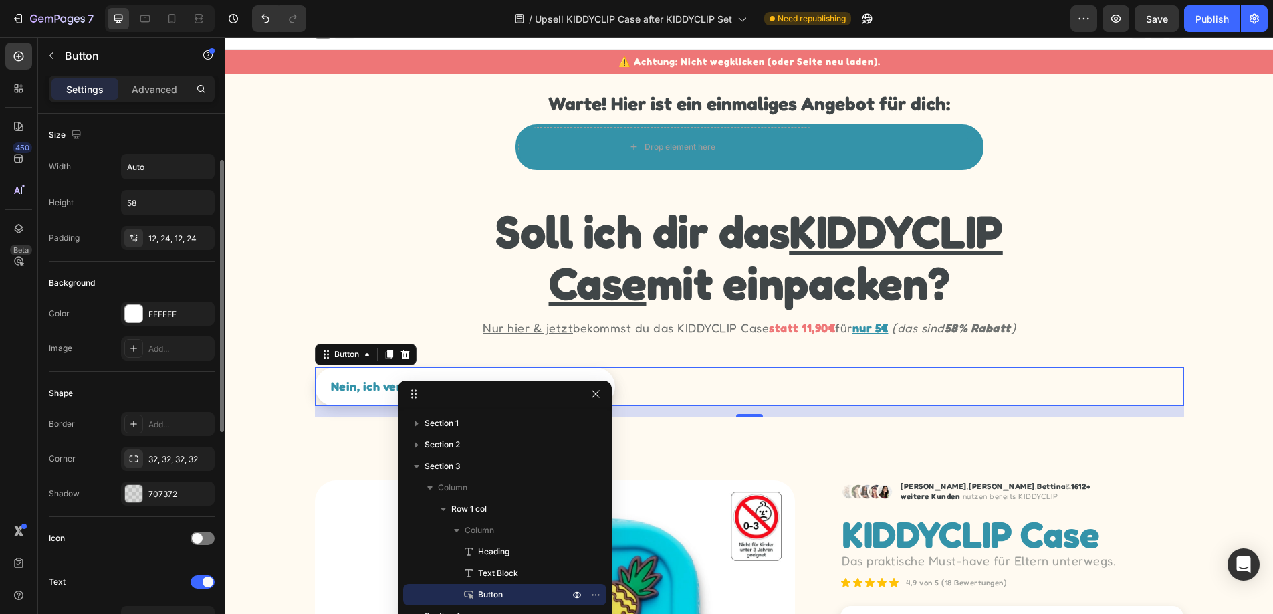
scroll to position [525, 0]
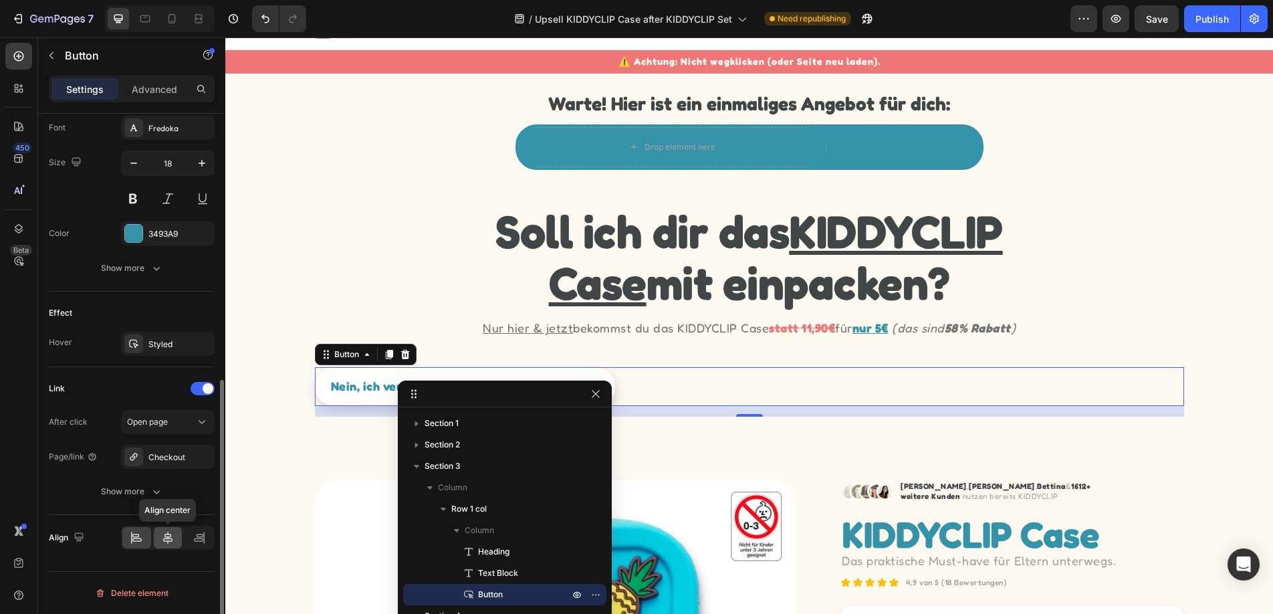
click at [172, 542] on icon at bounding box center [167, 537] width 13 height 13
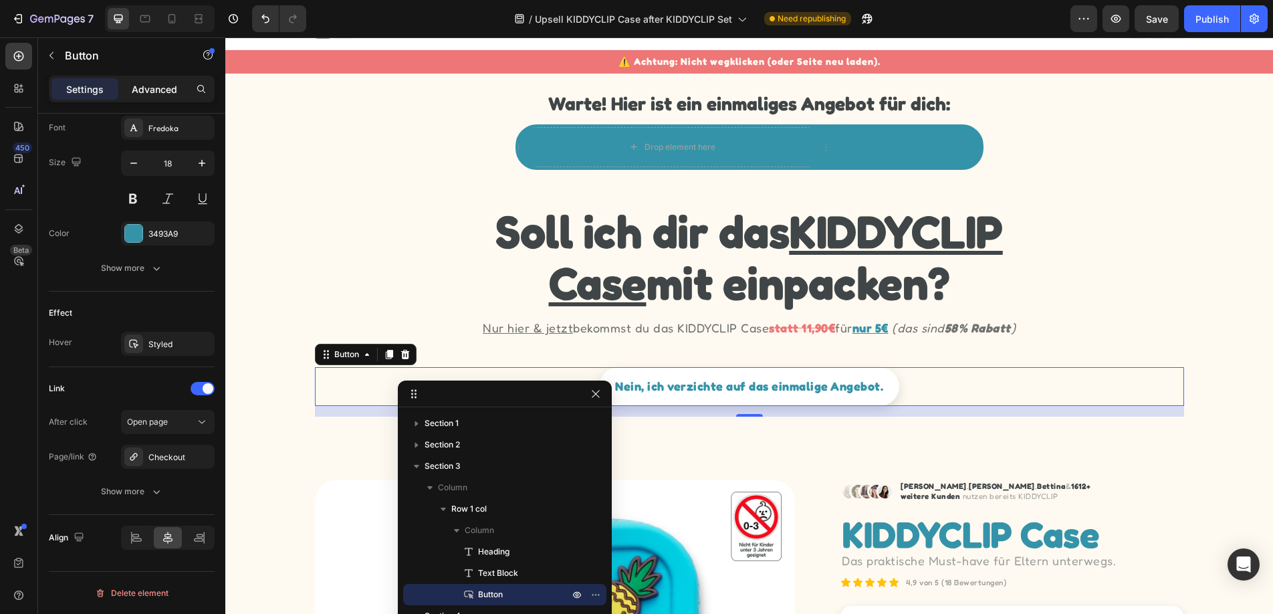
click at [166, 90] on p "Advanced" at bounding box center [154, 89] width 45 height 14
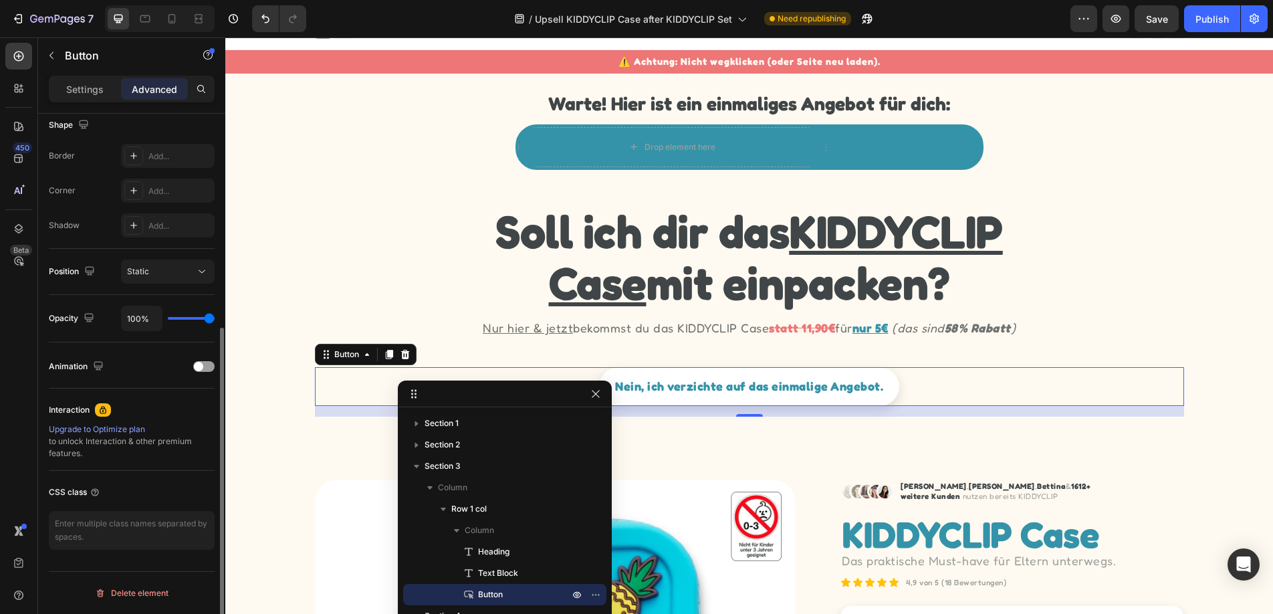
scroll to position [0, 0]
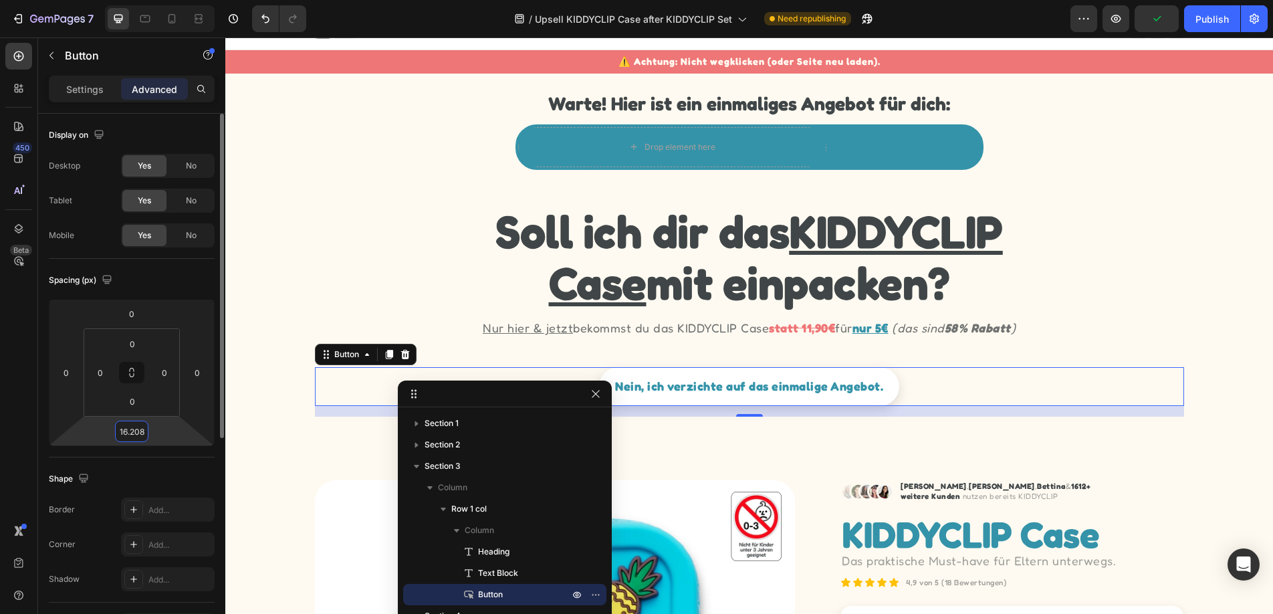
click at [134, 431] on input "16.208" at bounding box center [131, 431] width 27 height 20
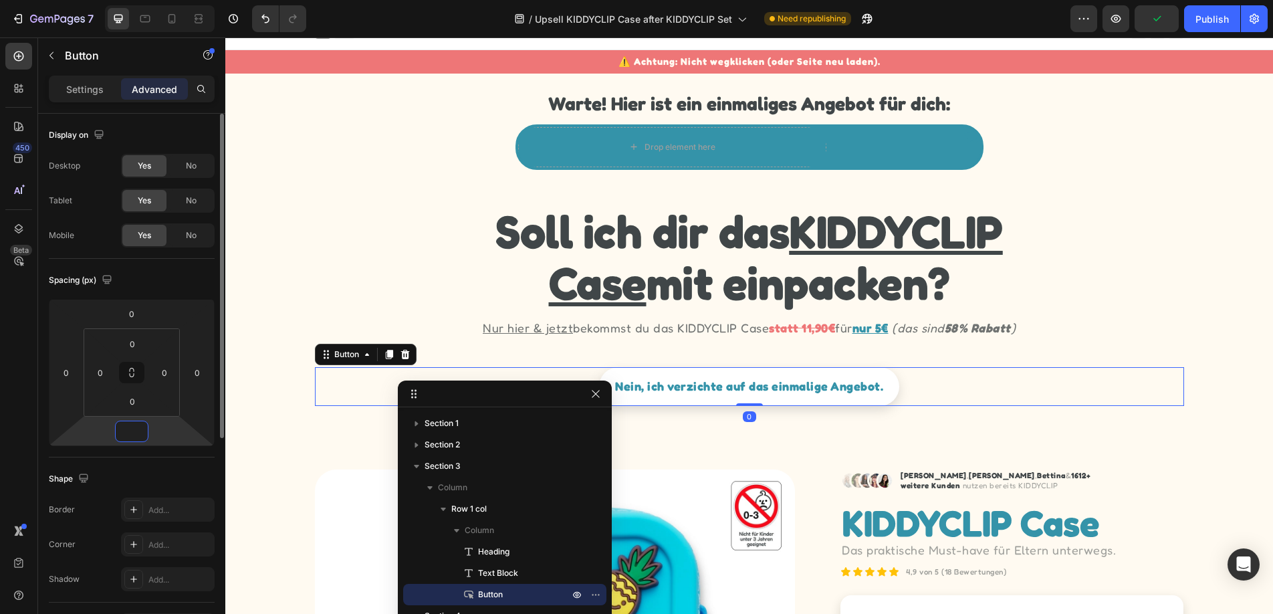
type input "0"
click at [0, 0] on div "Spacing (px) 0 0 0 0 0 0 0 0" at bounding box center [0, 0] width 0 height 0
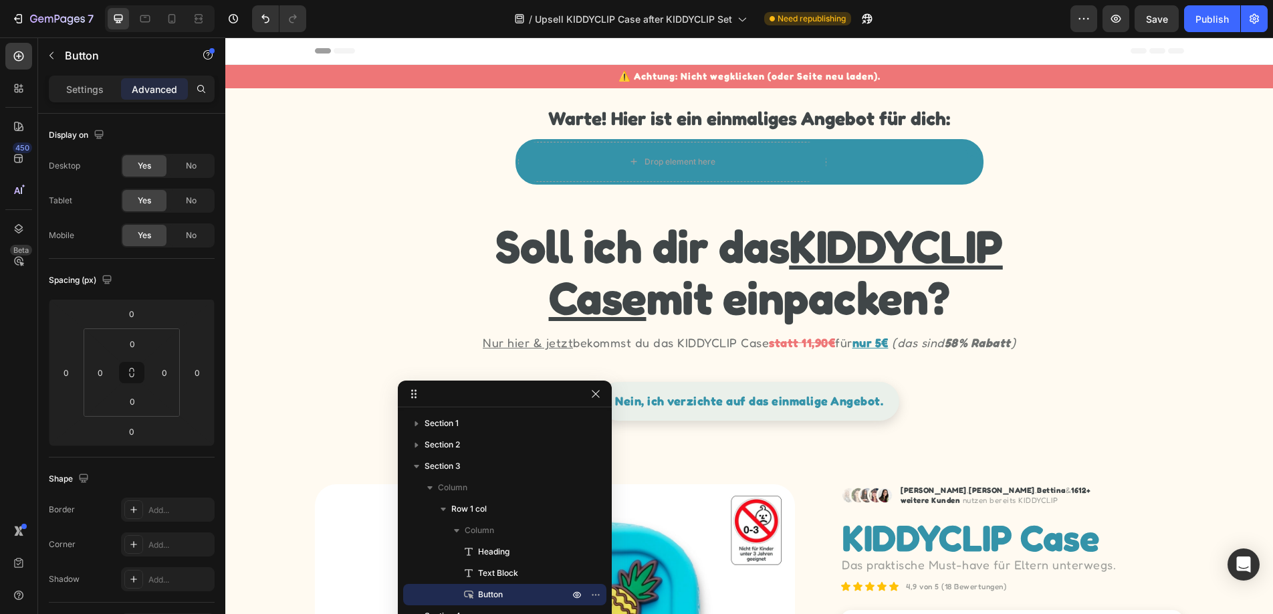
click at [890, 398] on link "Nein, ich verzichte auf das einmalige Angebot." at bounding box center [749, 401] width 300 height 39
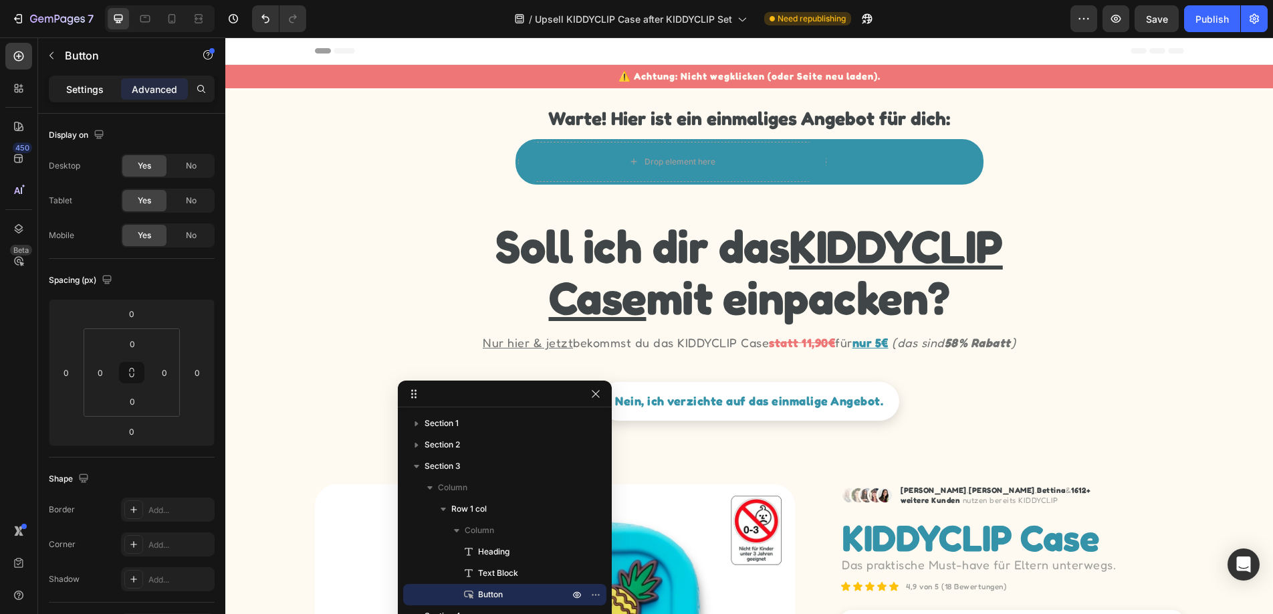
click at [88, 91] on p "Settings" at bounding box center [84, 89] width 37 height 14
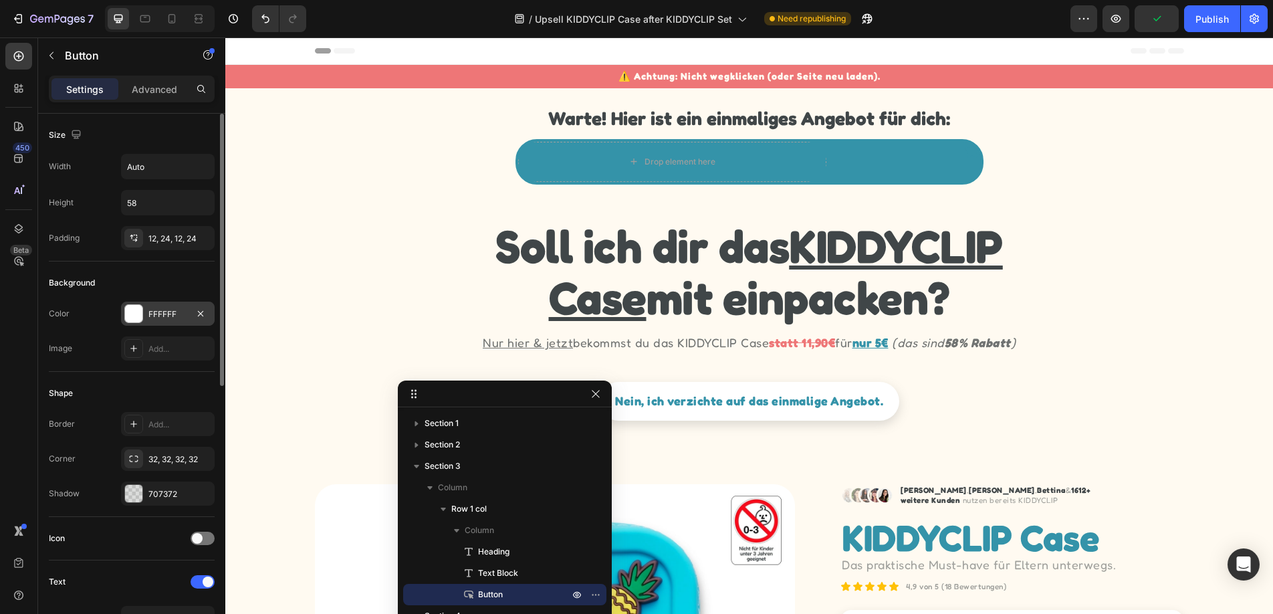
click at [132, 312] on div at bounding box center [133, 313] width 17 height 17
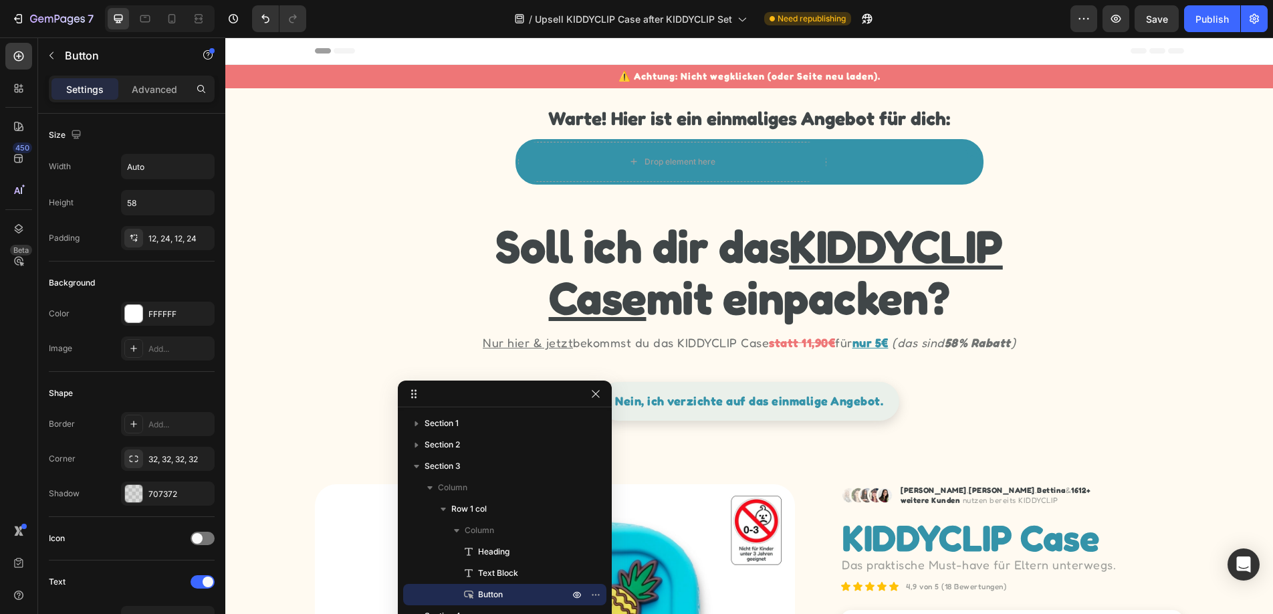
click at [895, 400] on link "Nein, ich verzichte auf das einmalige Angebot." at bounding box center [749, 401] width 300 height 39
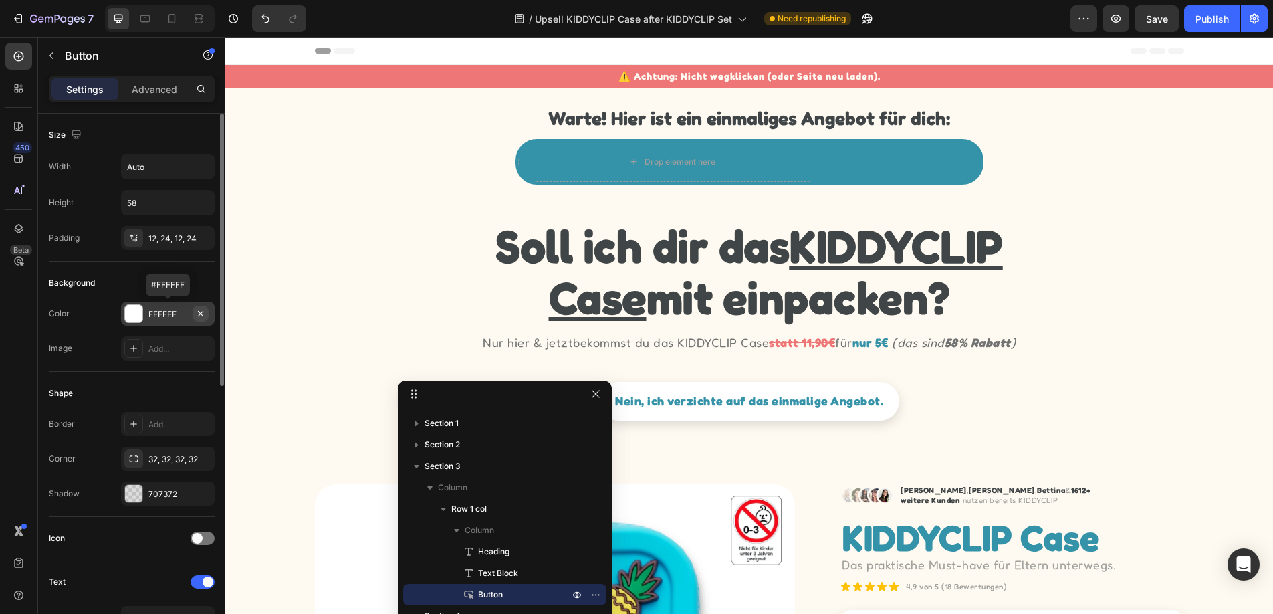
click at [201, 311] on icon "button" at bounding box center [200, 313] width 11 height 11
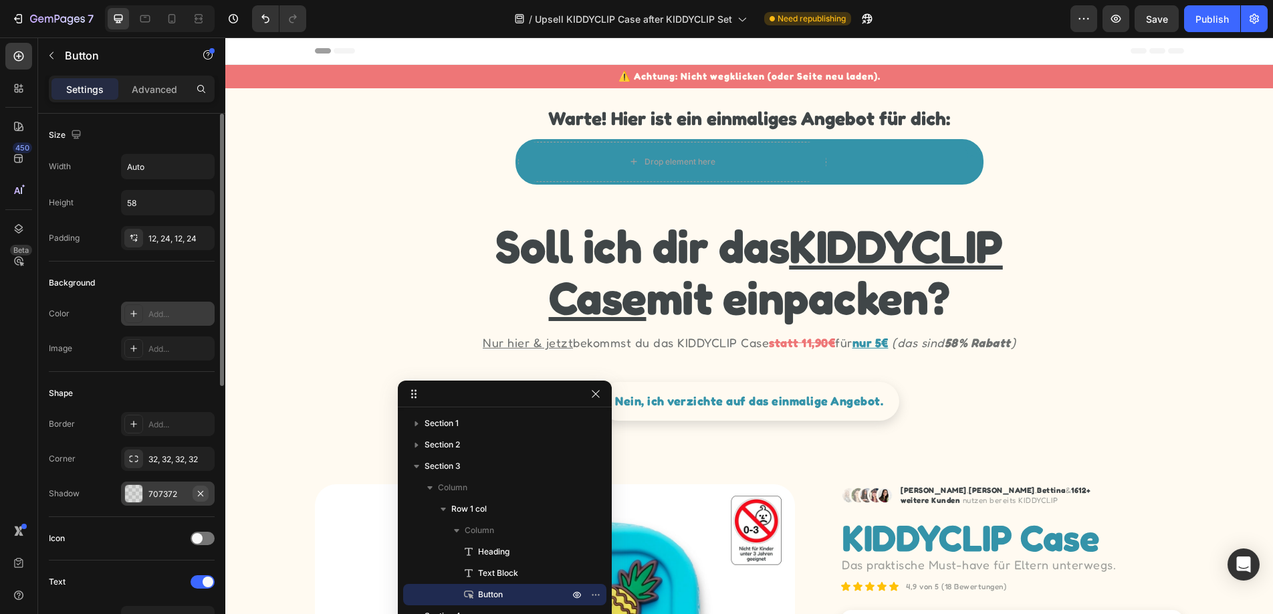
click at [202, 493] on icon "button" at bounding box center [200, 493] width 11 height 11
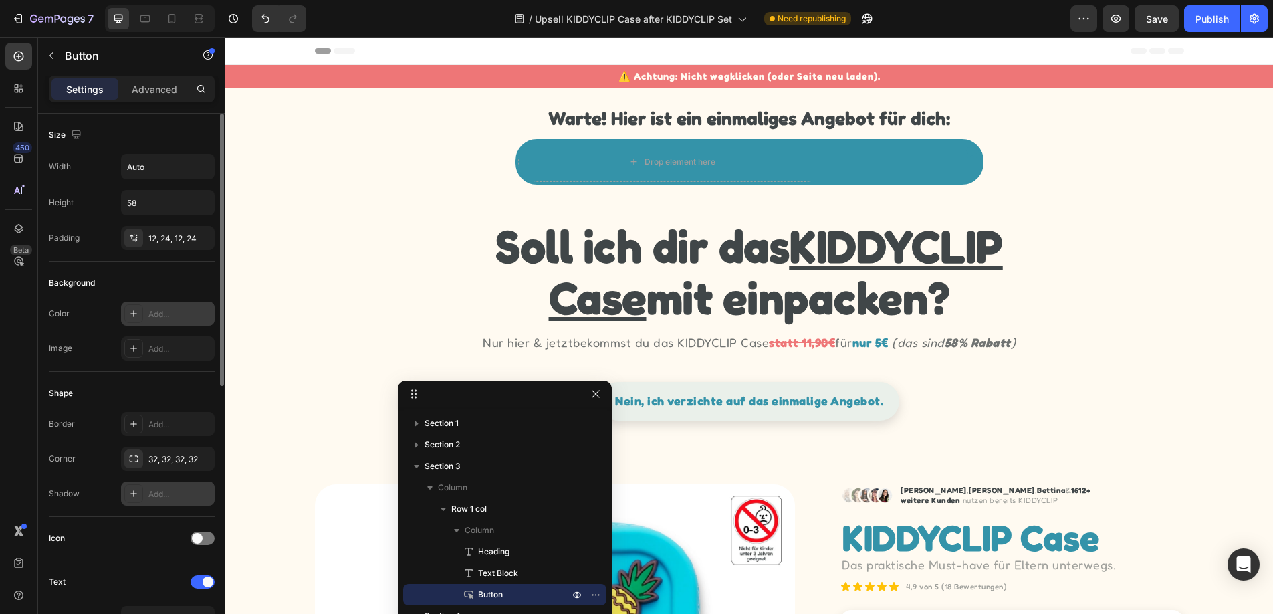
click at [889, 404] on link "Nein, ich verzichte auf das einmalige Angebot." at bounding box center [749, 401] width 300 height 39
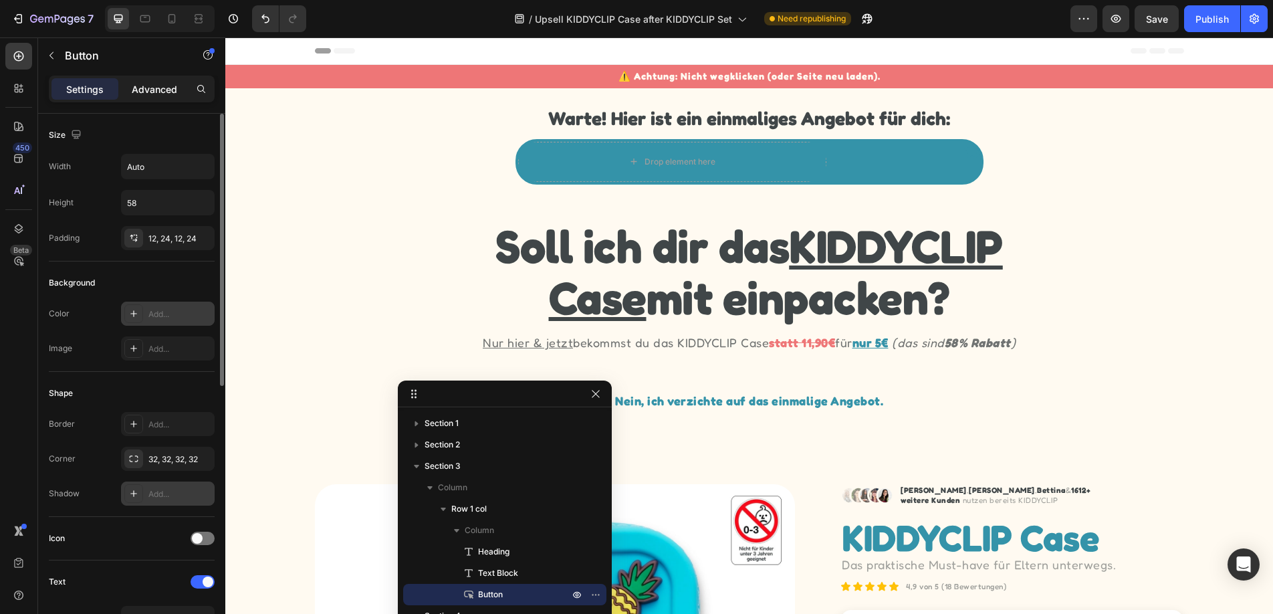
click at [156, 94] on p "Advanced" at bounding box center [154, 89] width 45 height 14
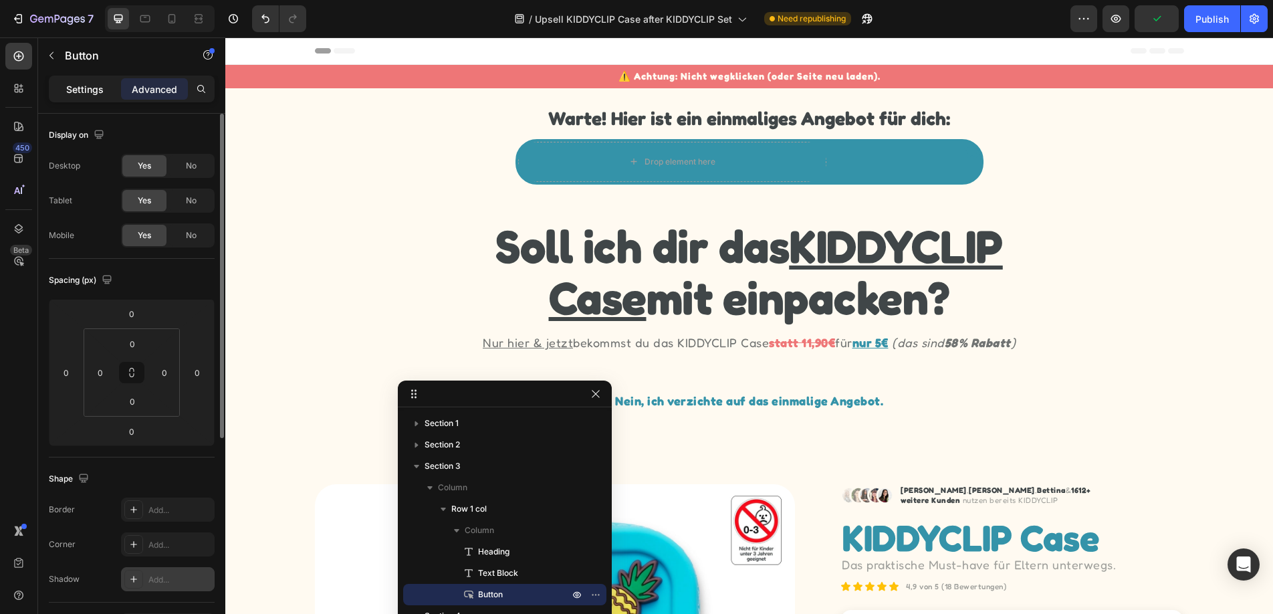
click at [68, 83] on p "Settings" at bounding box center [84, 89] width 37 height 14
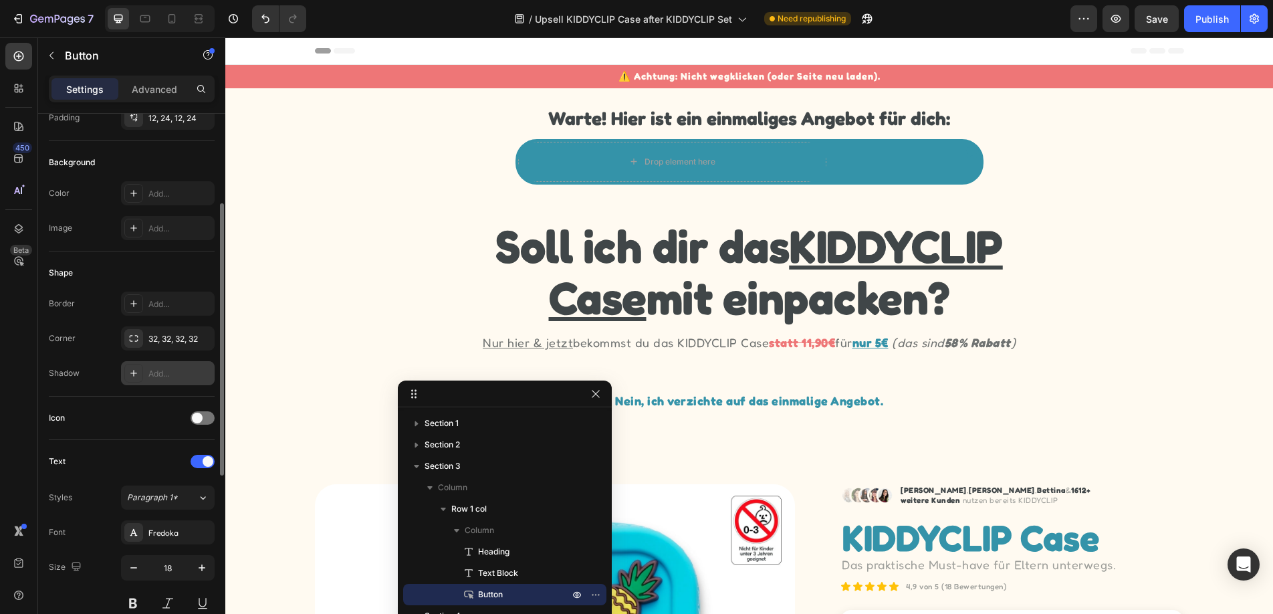
scroll to position [184, 0]
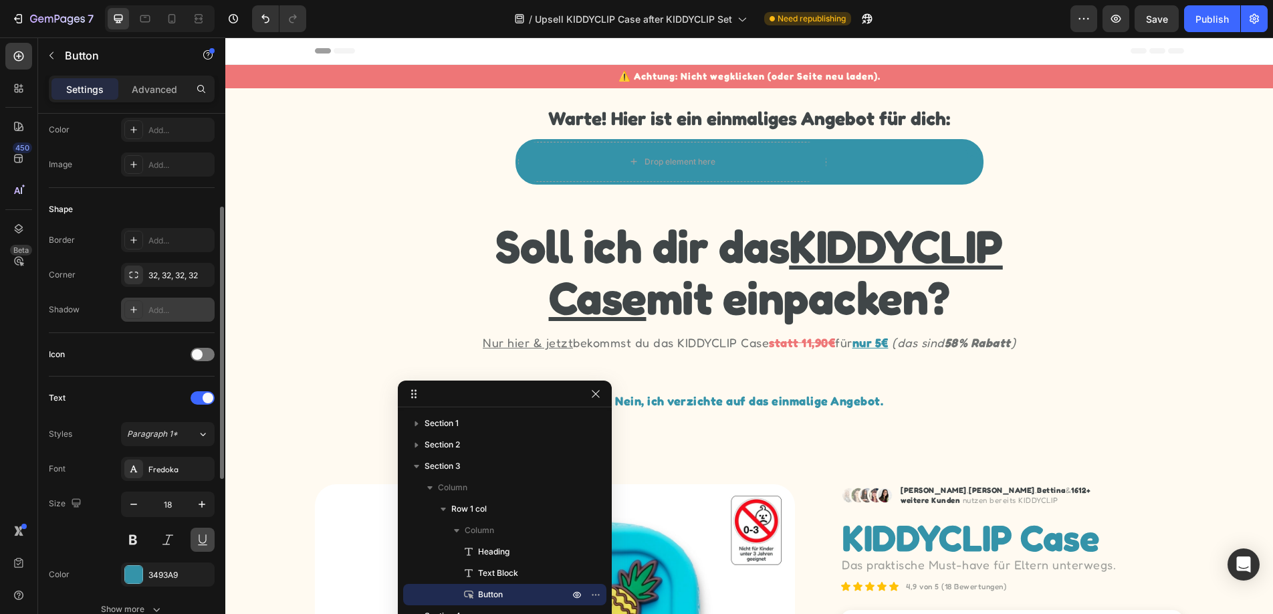
click at [203, 542] on button at bounding box center [203, 539] width 24 height 24
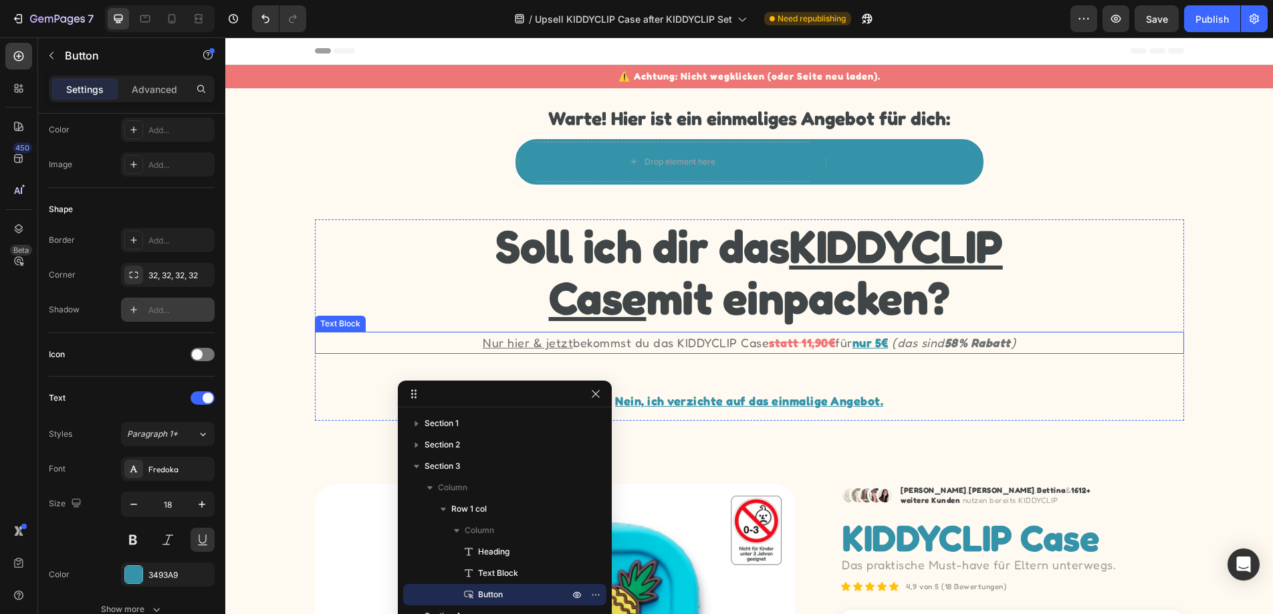
click at [1064, 344] on p "Nur hier & jetzt bekommst du das KIDDYCLIP Case statt 11,90€ für nur 5€ (das si…" at bounding box center [749, 342] width 866 height 19
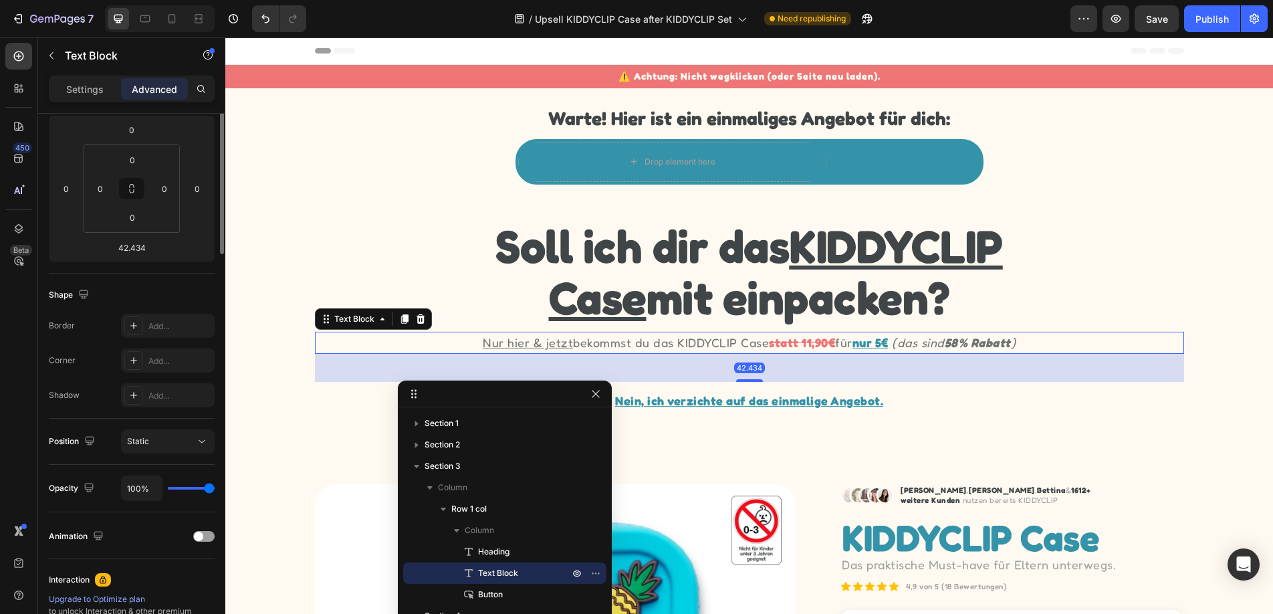
scroll to position [0, 0]
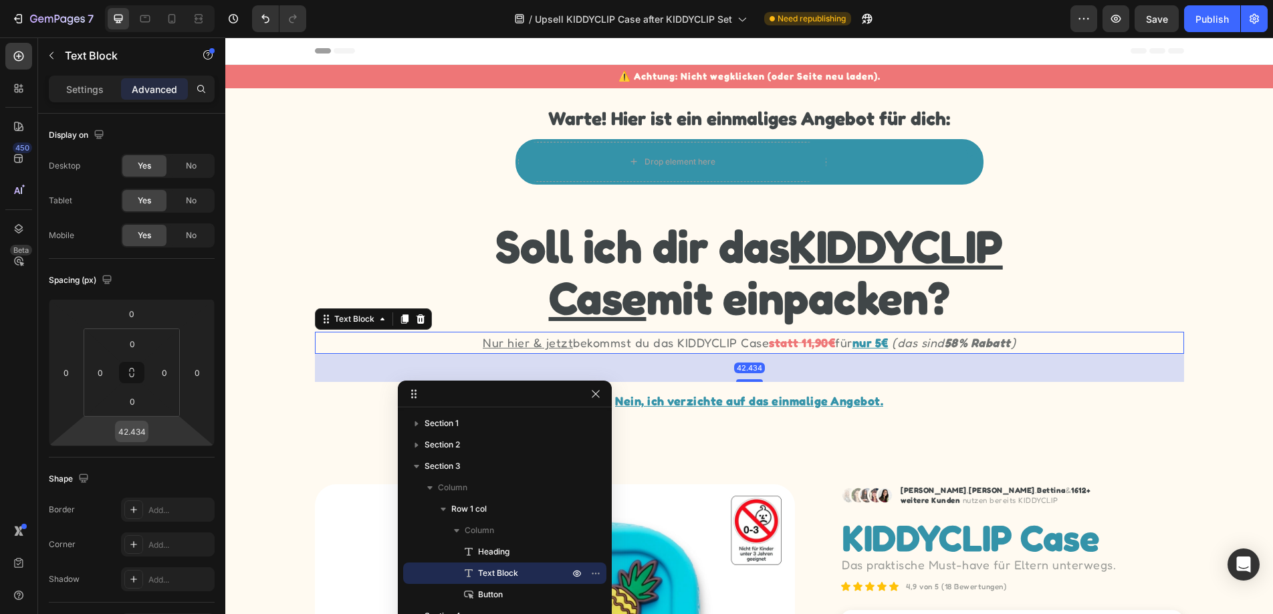
click at [134, 433] on input "42.434" at bounding box center [131, 431] width 27 height 20
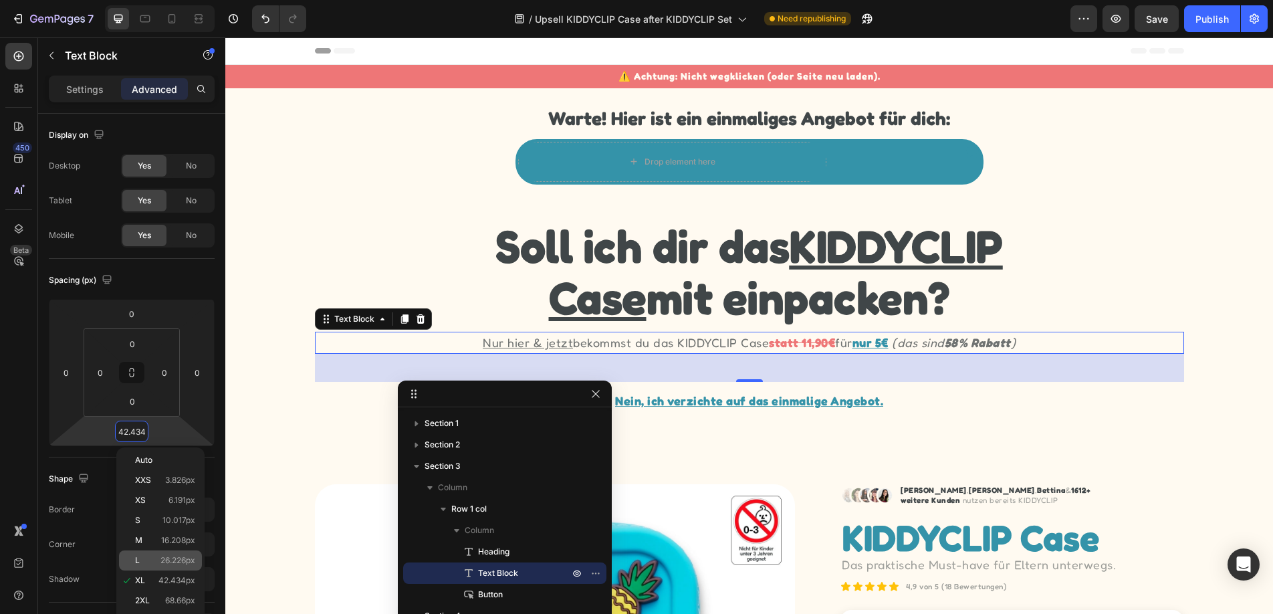
click at [164, 557] on span "26.226px" at bounding box center [177, 560] width 35 height 9
type input "26.226"
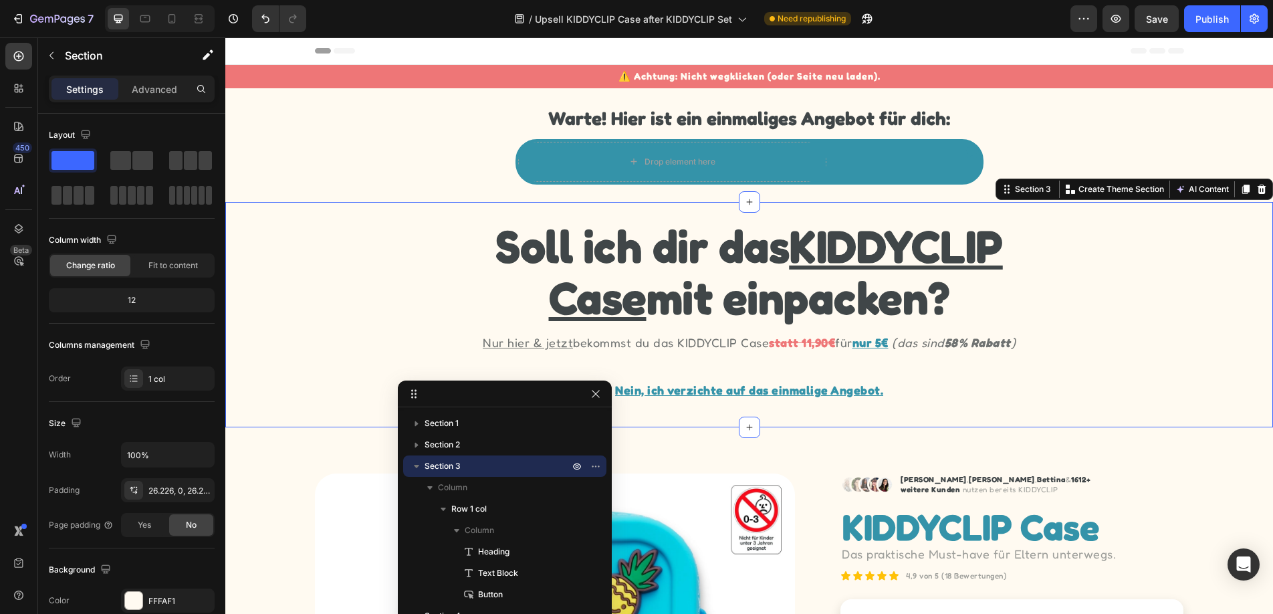
click at [243, 395] on div "Soll ich dir das KIDDYCLIP Case mit einpacken? Heading Nur hier & jetzt bekomms…" at bounding box center [749, 314] width 1048 height 191
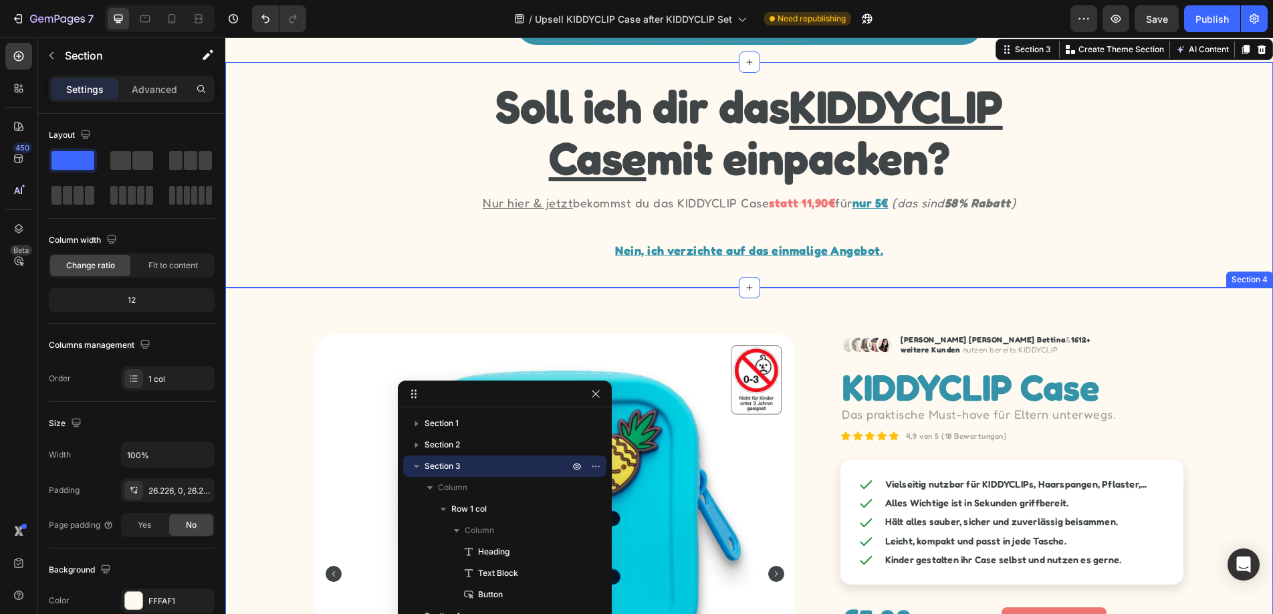
scroll to position [142, 0]
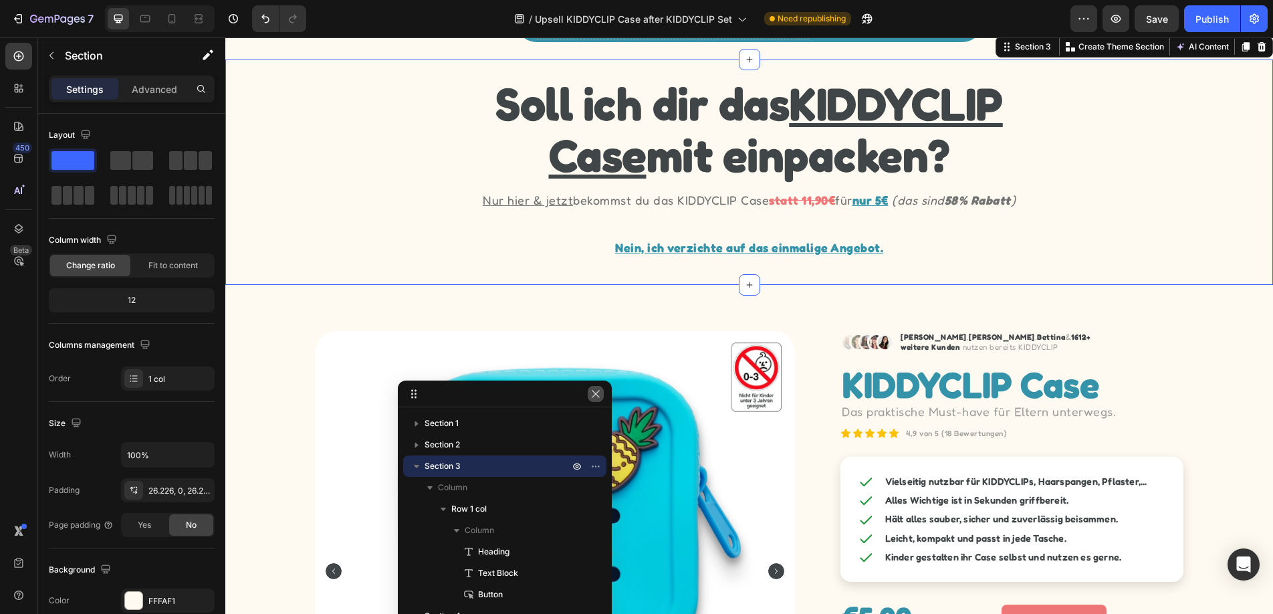
click at [594, 392] on icon "button" at bounding box center [595, 393] width 11 height 11
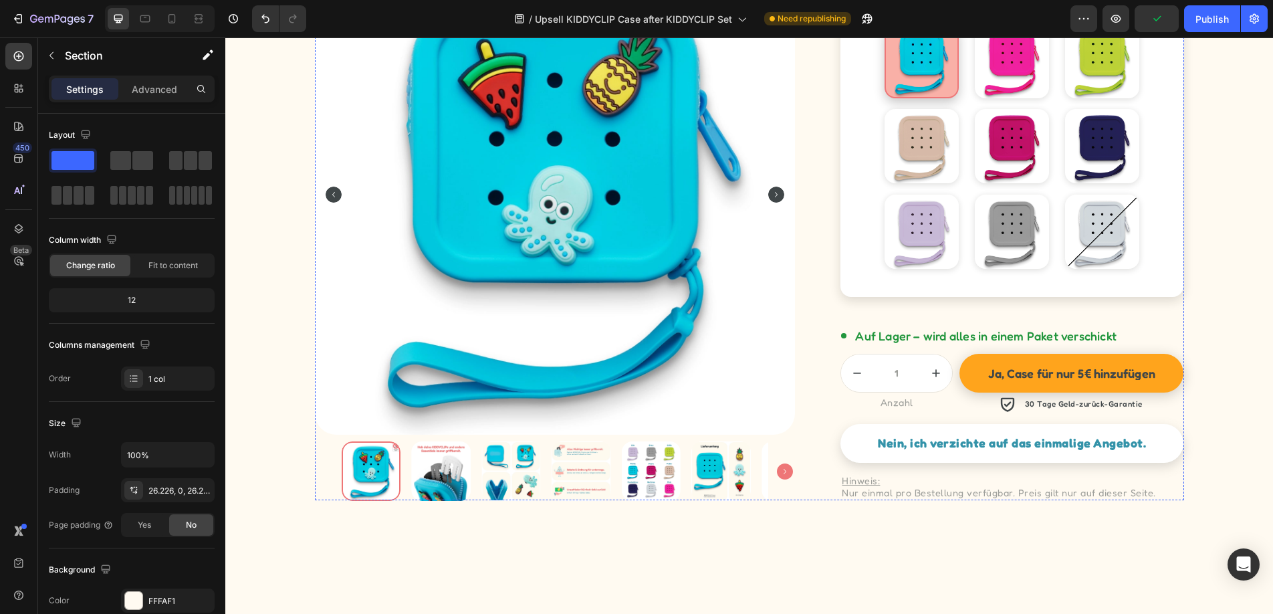
scroll to position [0, 0]
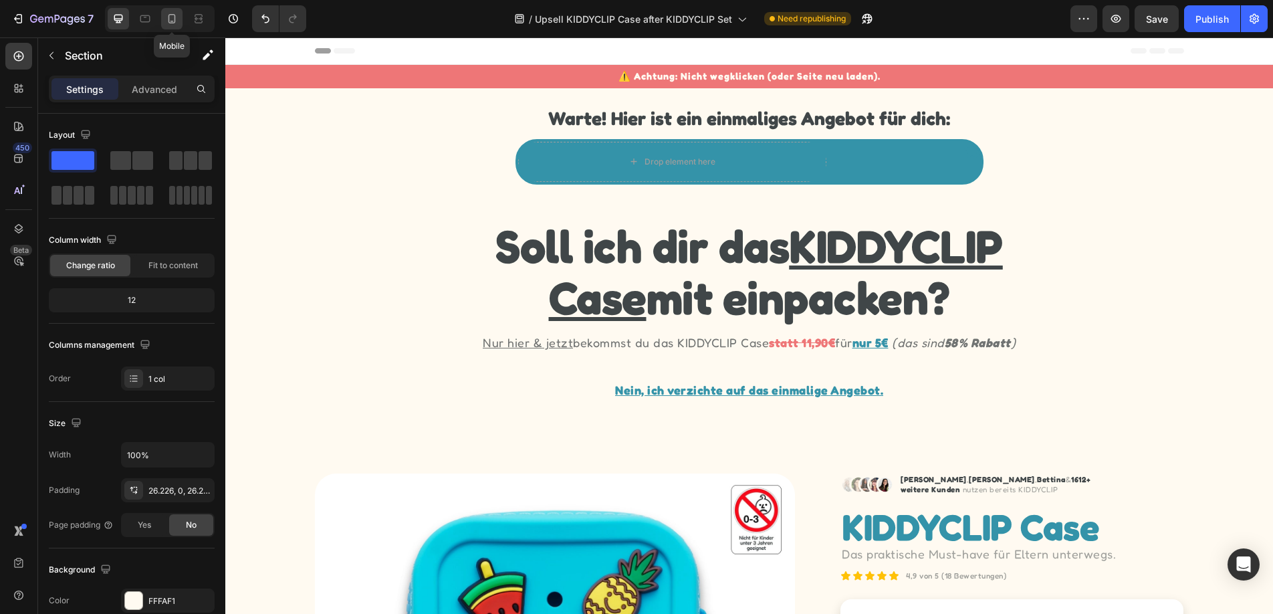
click at [178, 21] on icon at bounding box center [171, 18] width 13 height 13
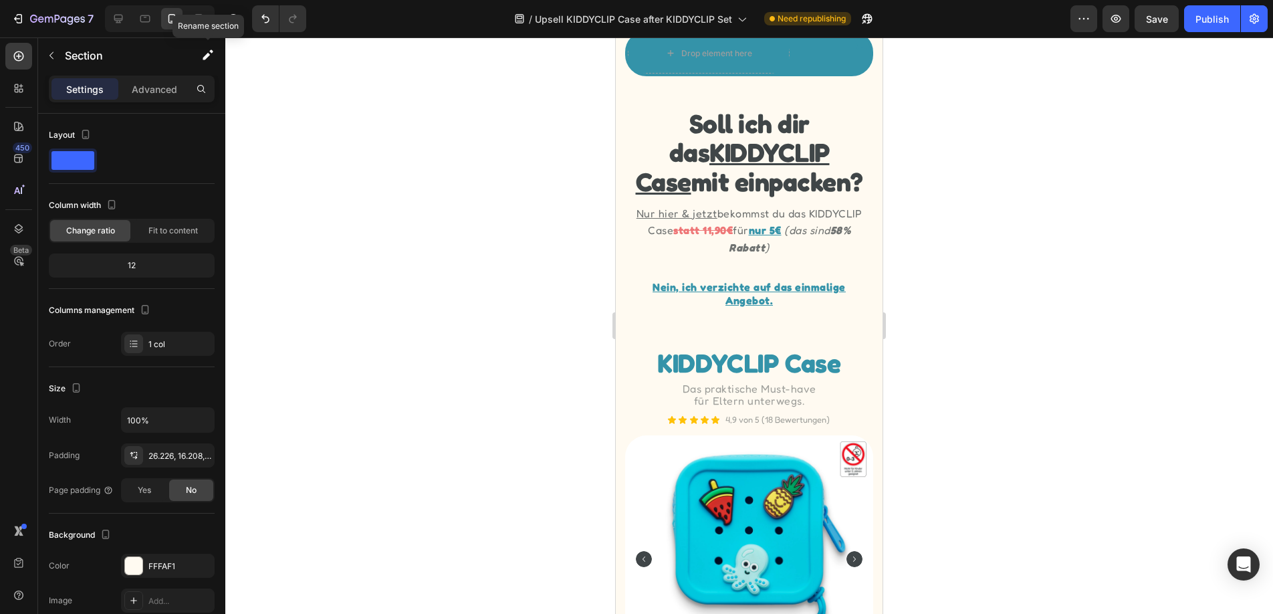
scroll to position [129, 0]
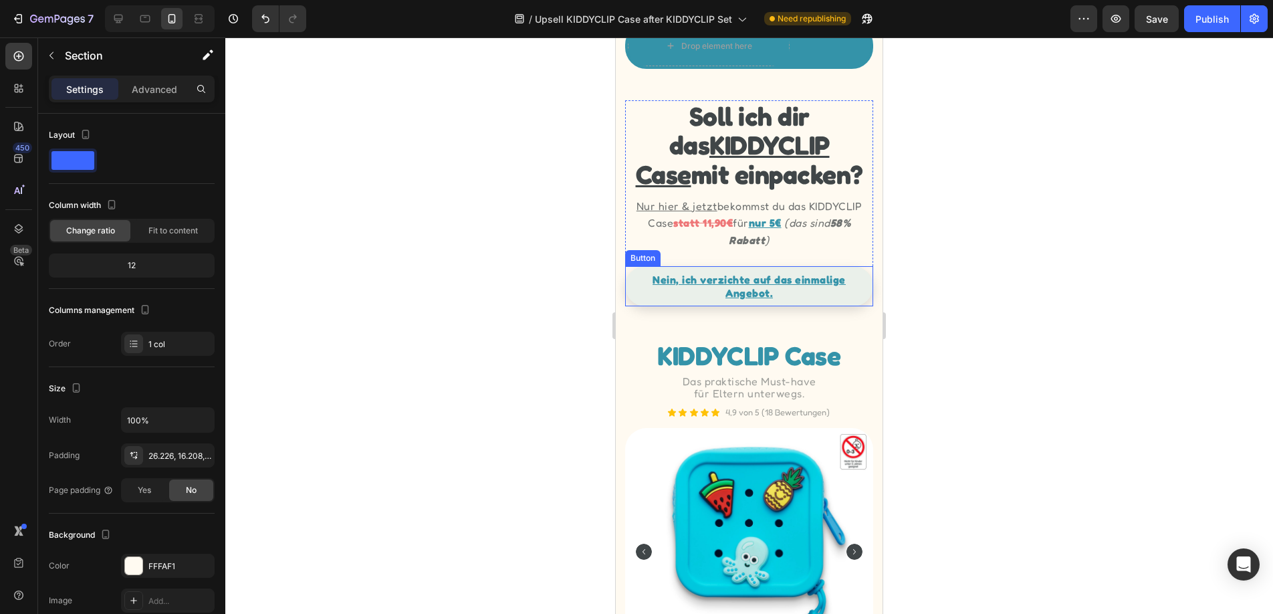
click at [870, 292] on link "Nein, ich verzichte auf das einmalige Angebot." at bounding box center [748, 286] width 247 height 40
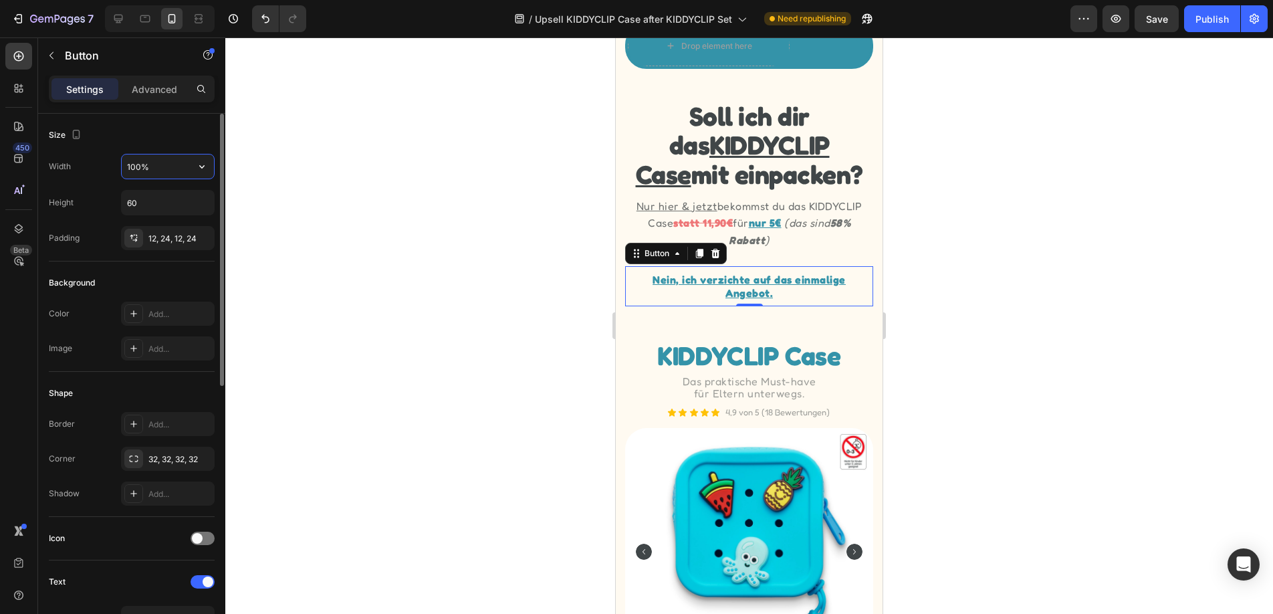
click at [172, 168] on input "100%" at bounding box center [168, 166] width 92 height 24
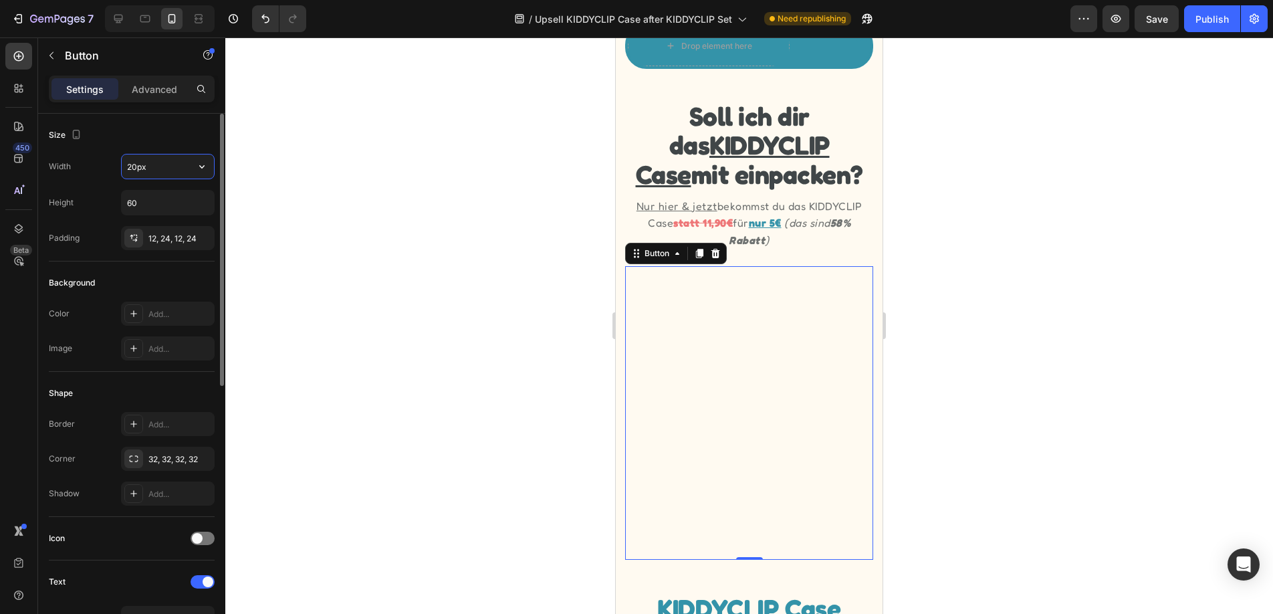
type input "280px"
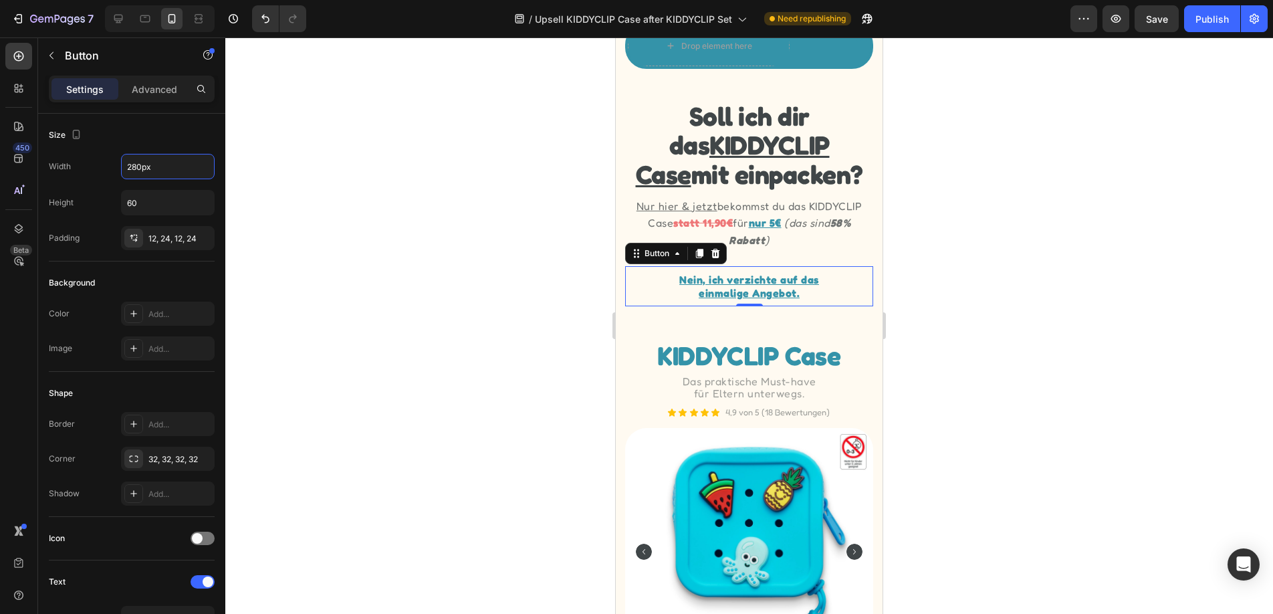
click at [283, 199] on div at bounding box center [749, 325] width 1048 height 576
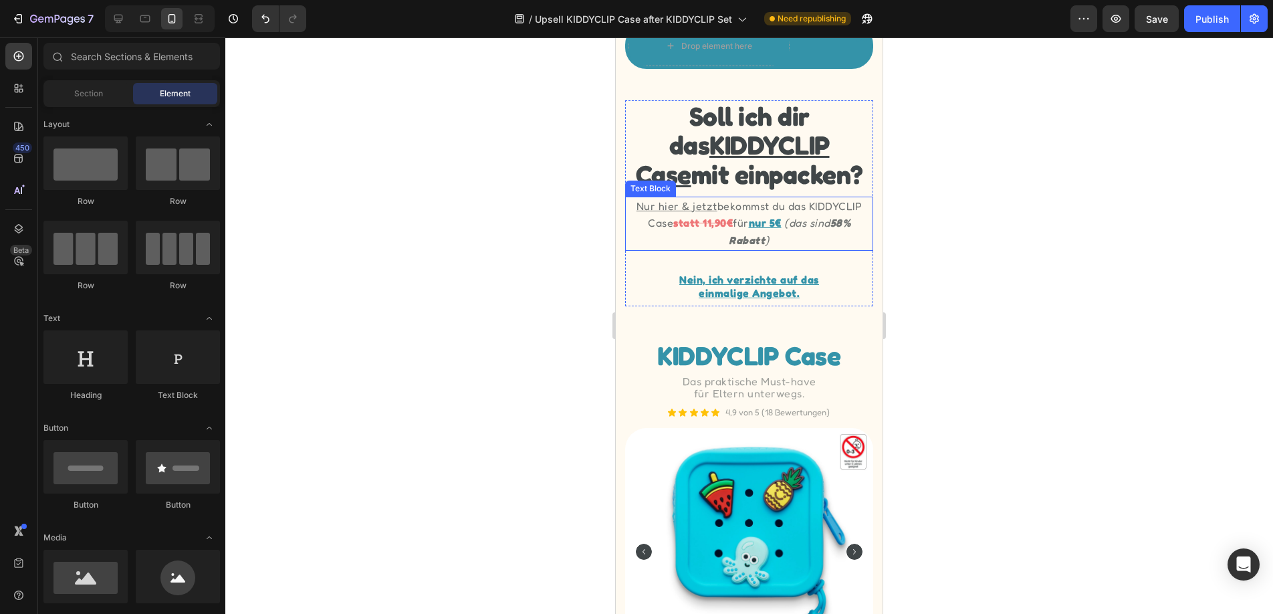
click at [819, 245] on p "Nur hier & jetzt bekommst du das KIDDYCLIP Case statt 11,90€ für nur 5€ (das si…" at bounding box center [748, 223] width 245 height 51
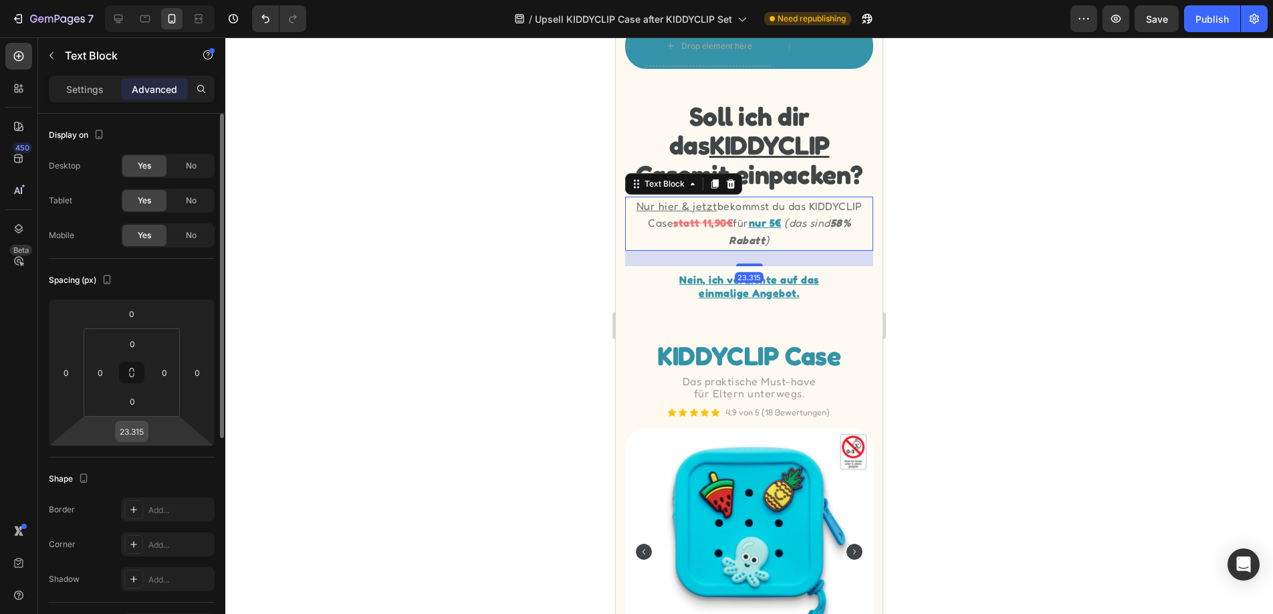
click at [142, 433] on input "23.315" at bounding box center [131, 431] width 27 height 20
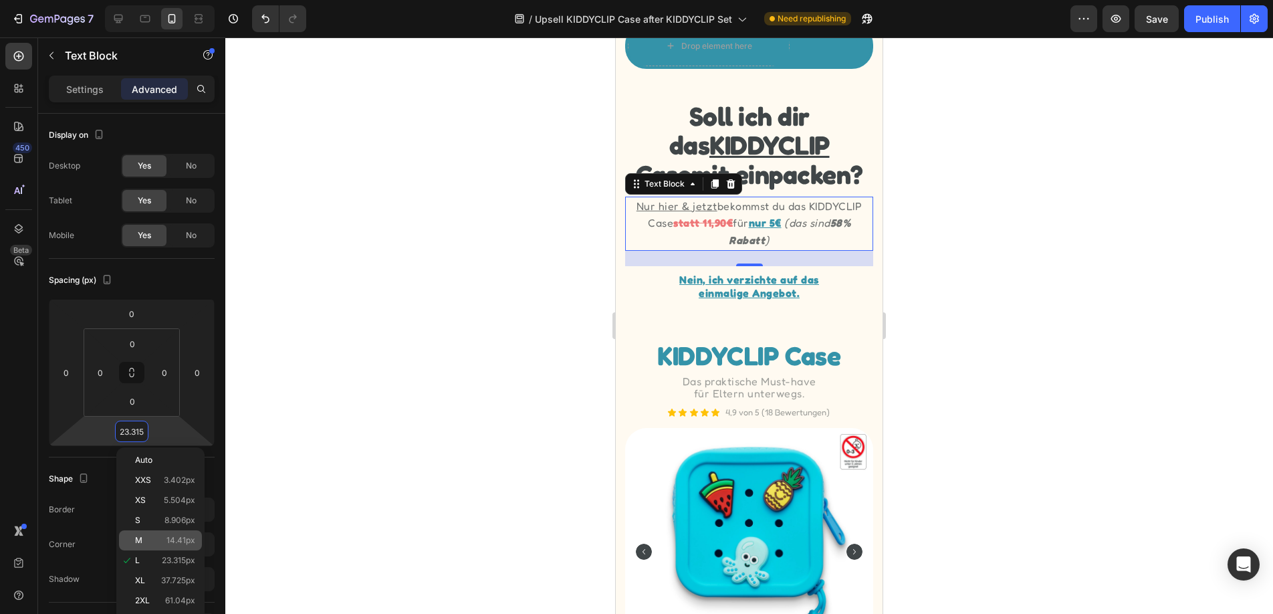
click at [153, 548] on div "M 14.41px" at bounding box center [160, 540] width 83 height 20
type input "14.41"
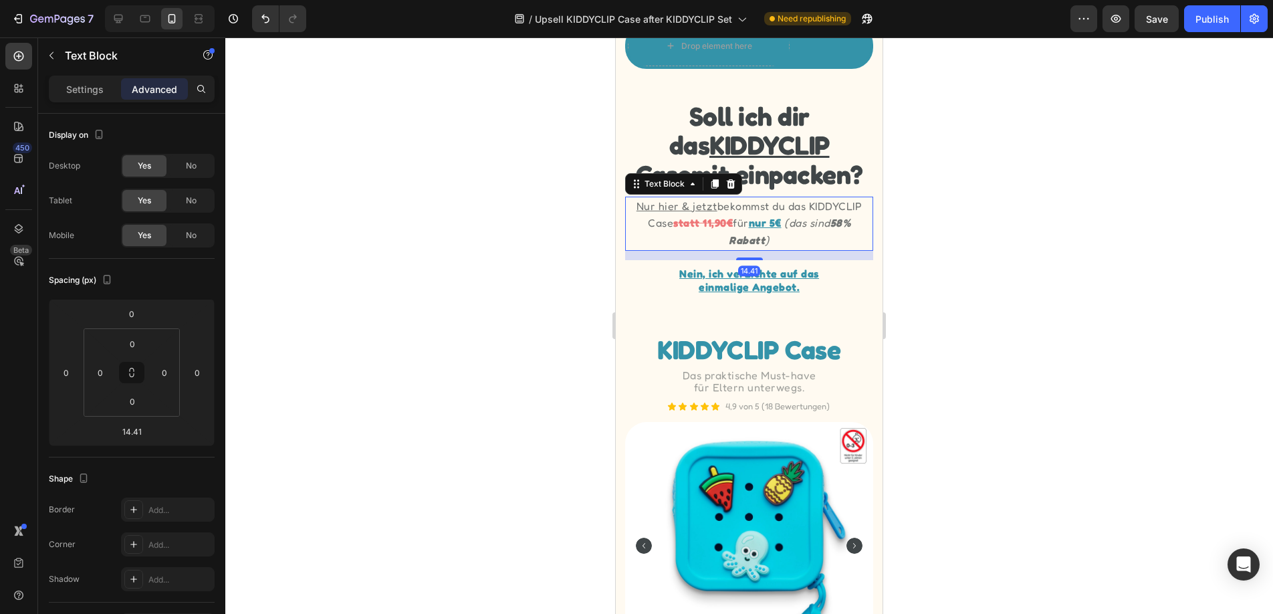
click at [376, 394] on div at bounding box center [749, 325] width 1048 height 576
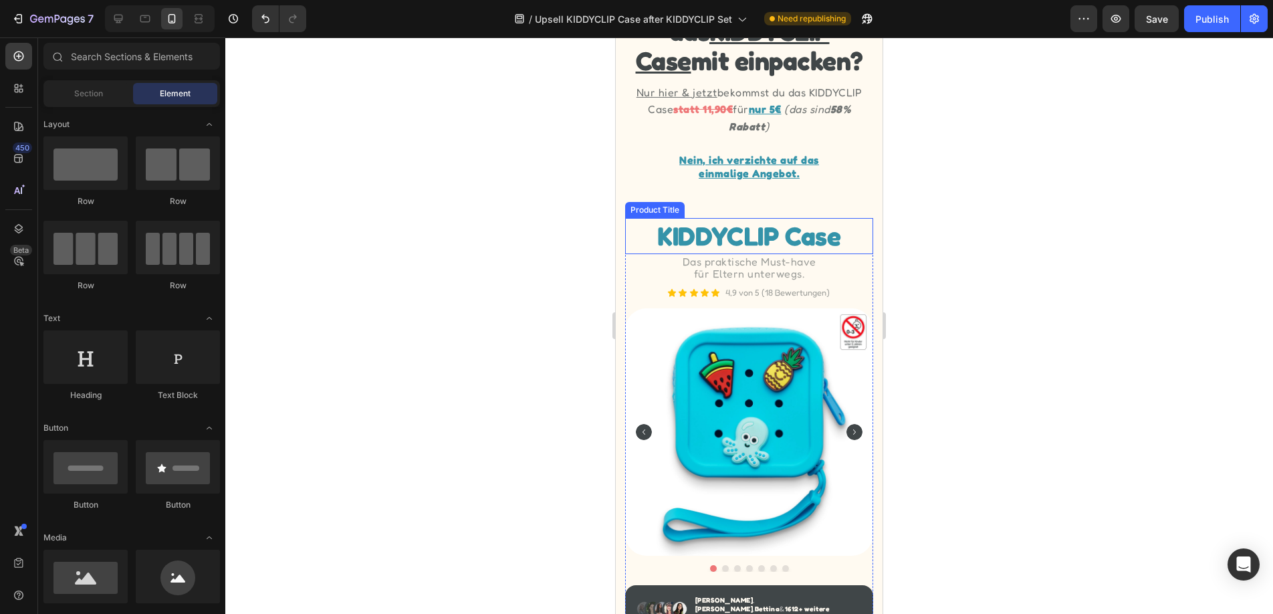
scroll to position [246, 0]
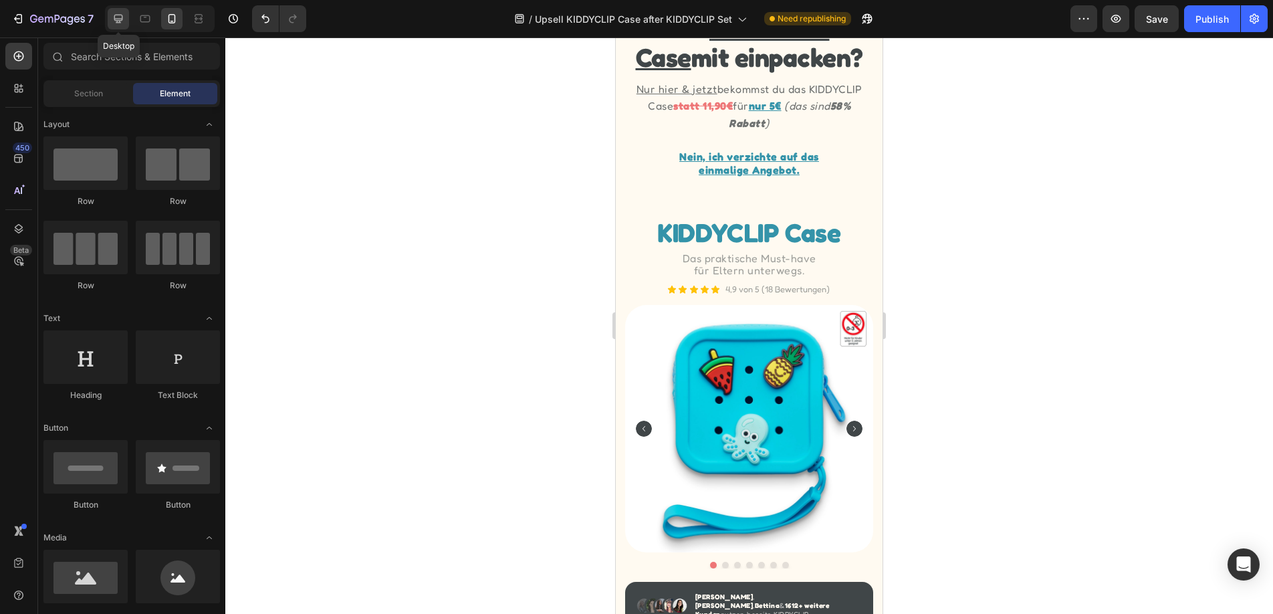
click at [118, 22] on icon at bounding box center [118, 19] width 9 height 9
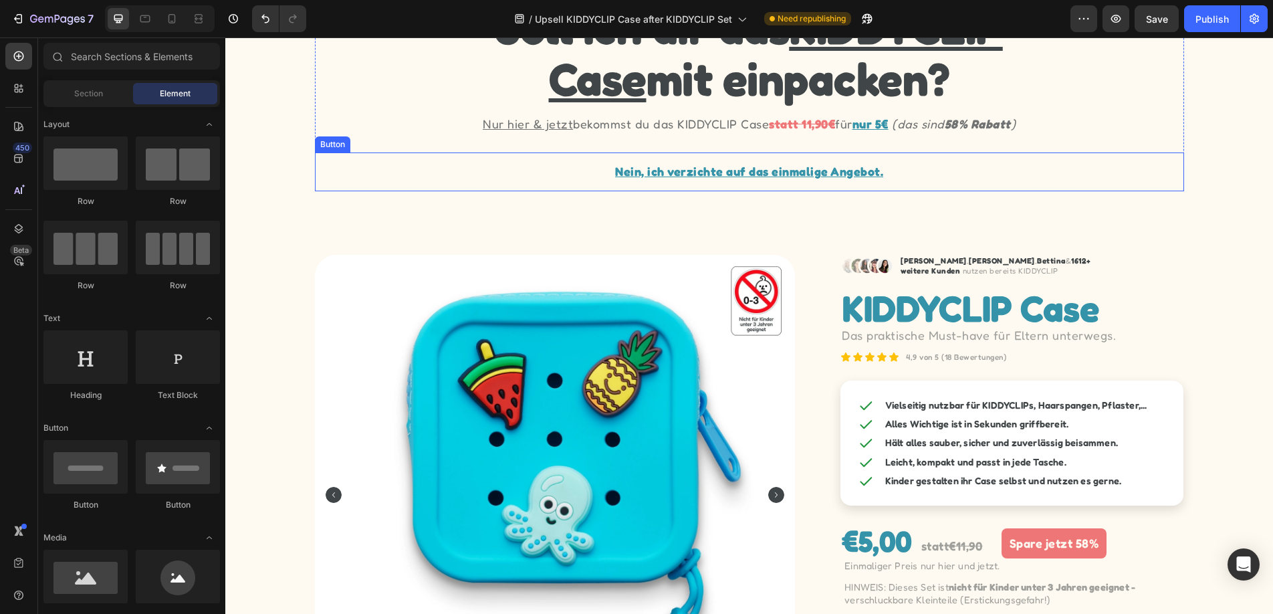
scroll to position [108, 0]
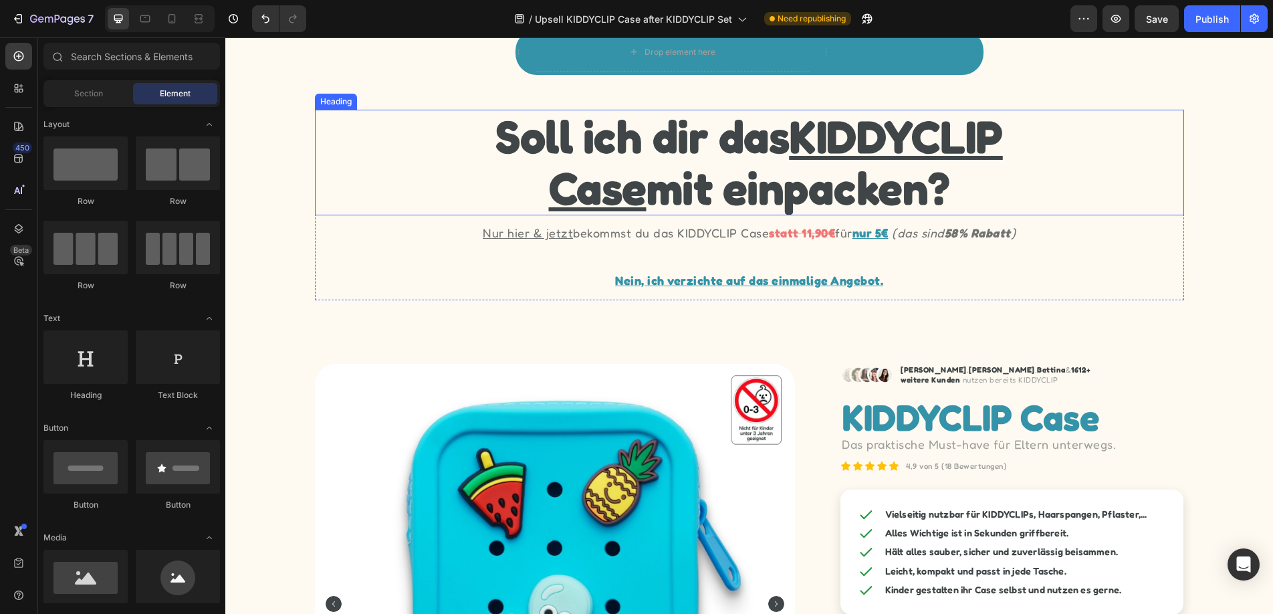
click at [934, 188] on h2 "Soll ich dir das KIDDYCLIP Case mit einpacken?" at bounding box center [749, 163] width 869 height 106
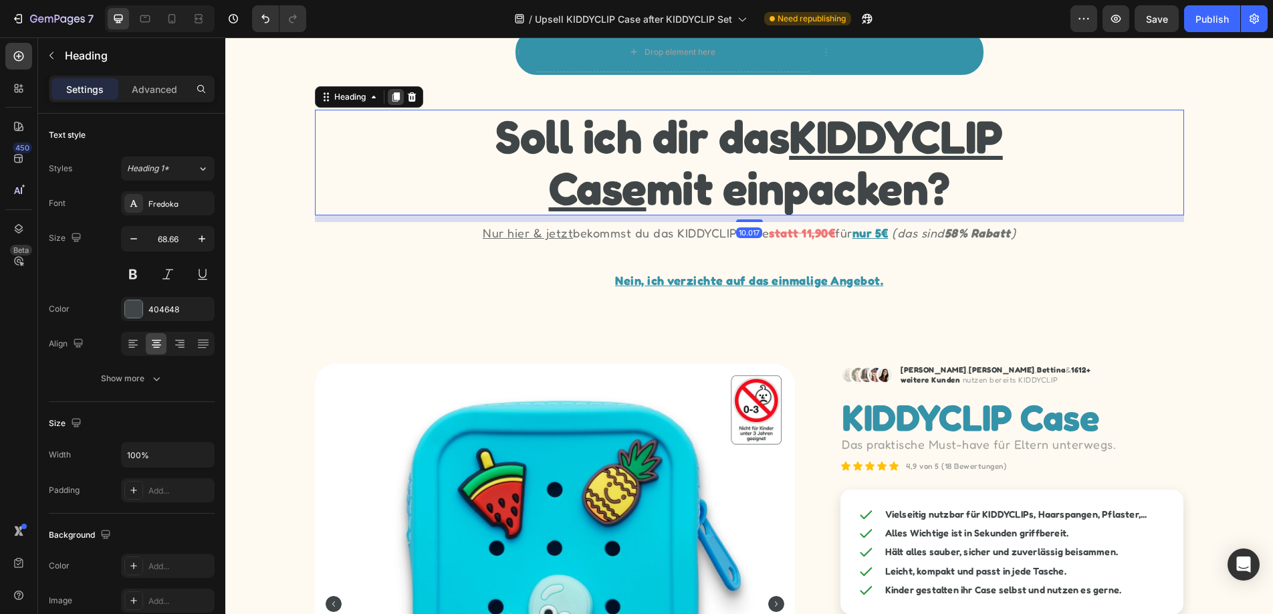
click at [394, 99] on icon at bounding box center [395, 96] width 7 height 9
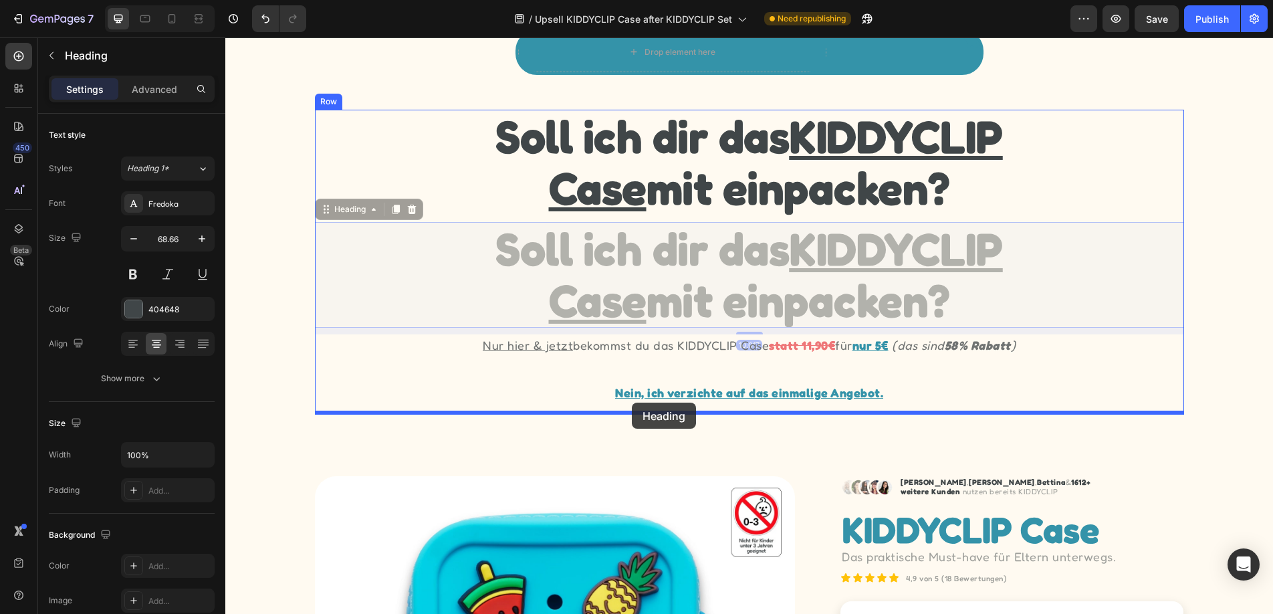
drag, startPoint x: 324, startPoint y: 215, endPoint x: 632, endPoint y: 402, distance: 360.4
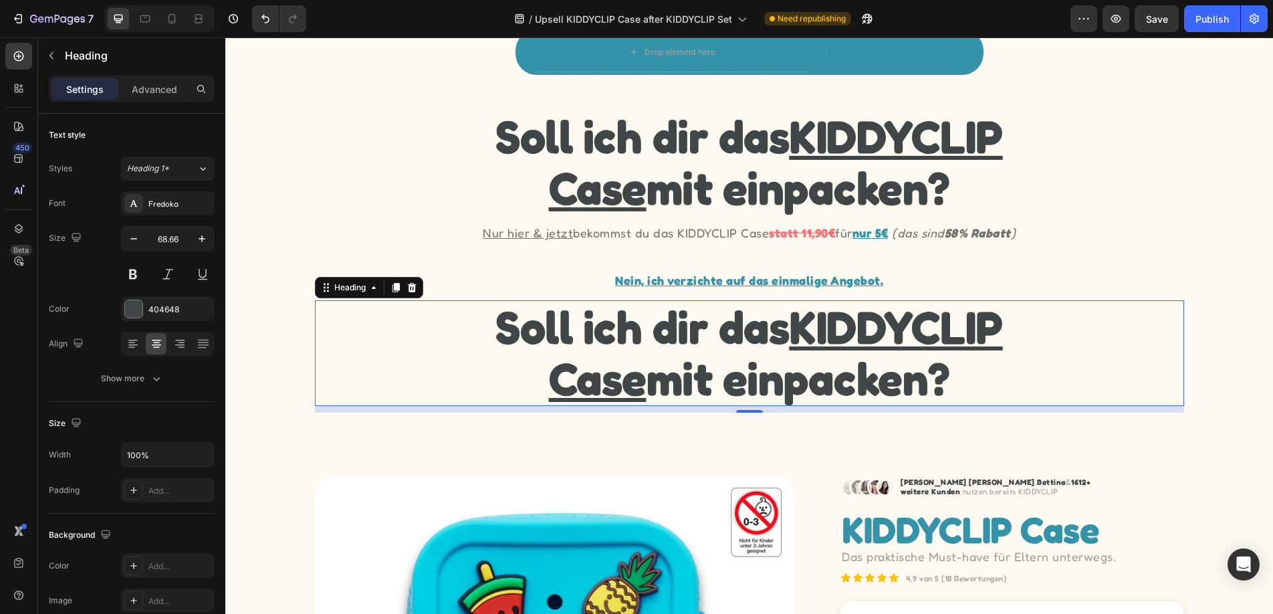
click at [848, 372] on h2 "Soll ich dir das KIDDYCLIP Case mit einpacken?" at bounding box center [749, 353] width 869 height 106
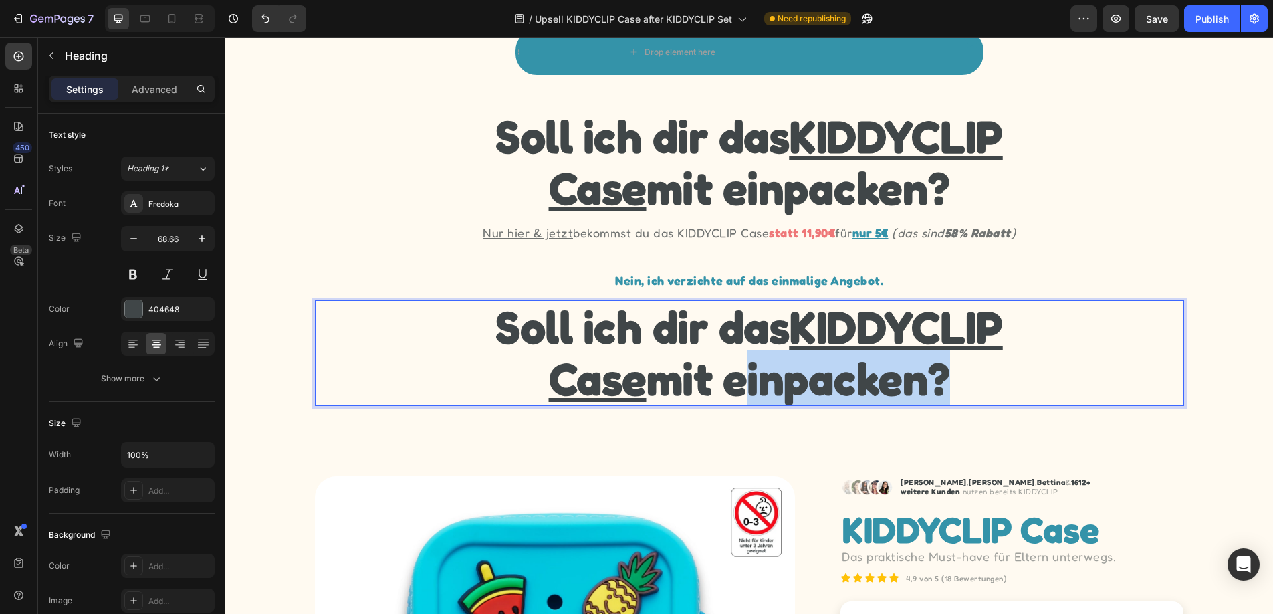
click at [848, 372] on p "Soll ich dir das KIDDYCLIP Case mit einpacken?" at bounding box center [749, 353] width 866 height 103
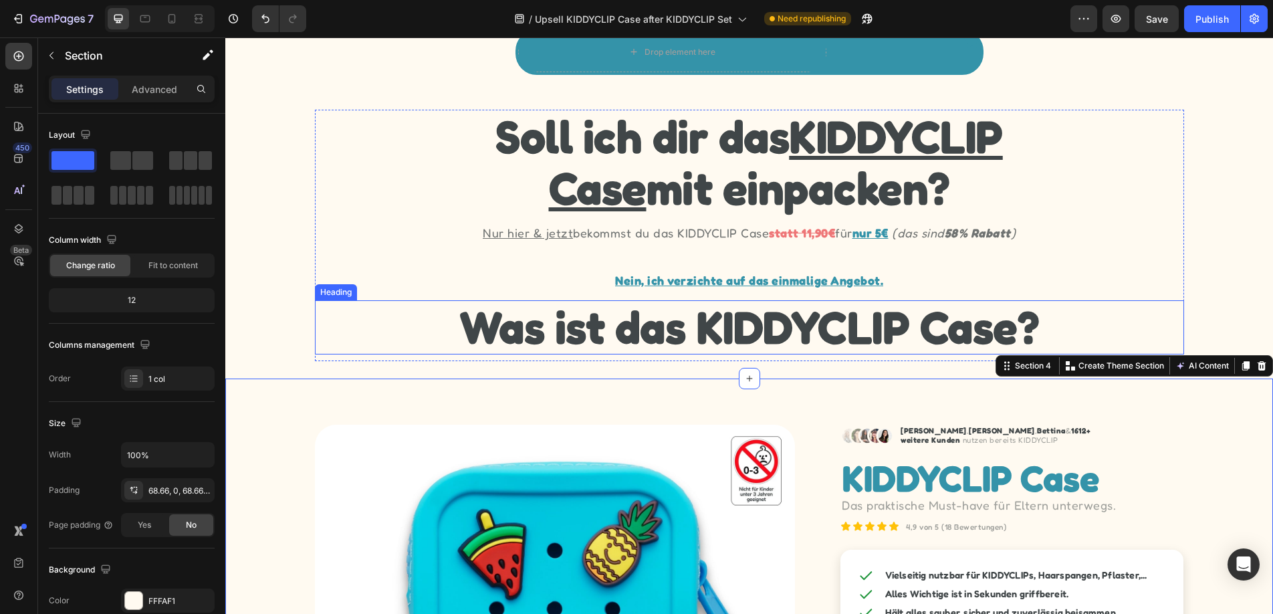
click at [765, 340] on p "Was ist das KIDDYCLIP Case?" at bounding box center [749, 327] width 866 height 51
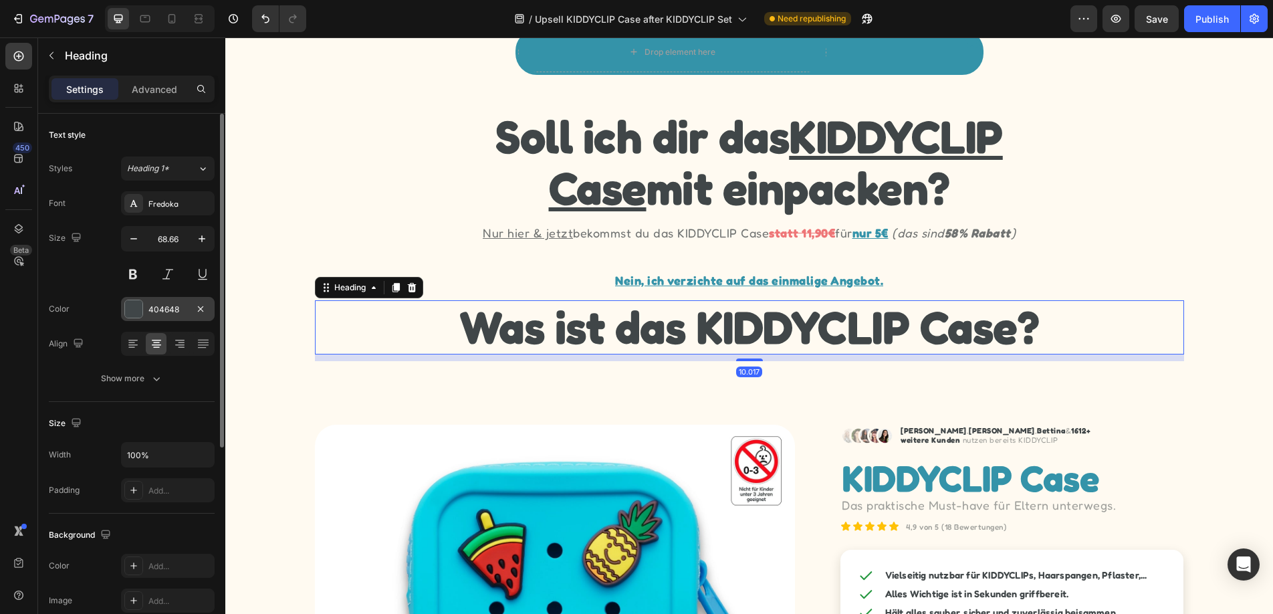
click at [179, 314] on div "404648" at bounding box center [167, 310] width 39 height 12
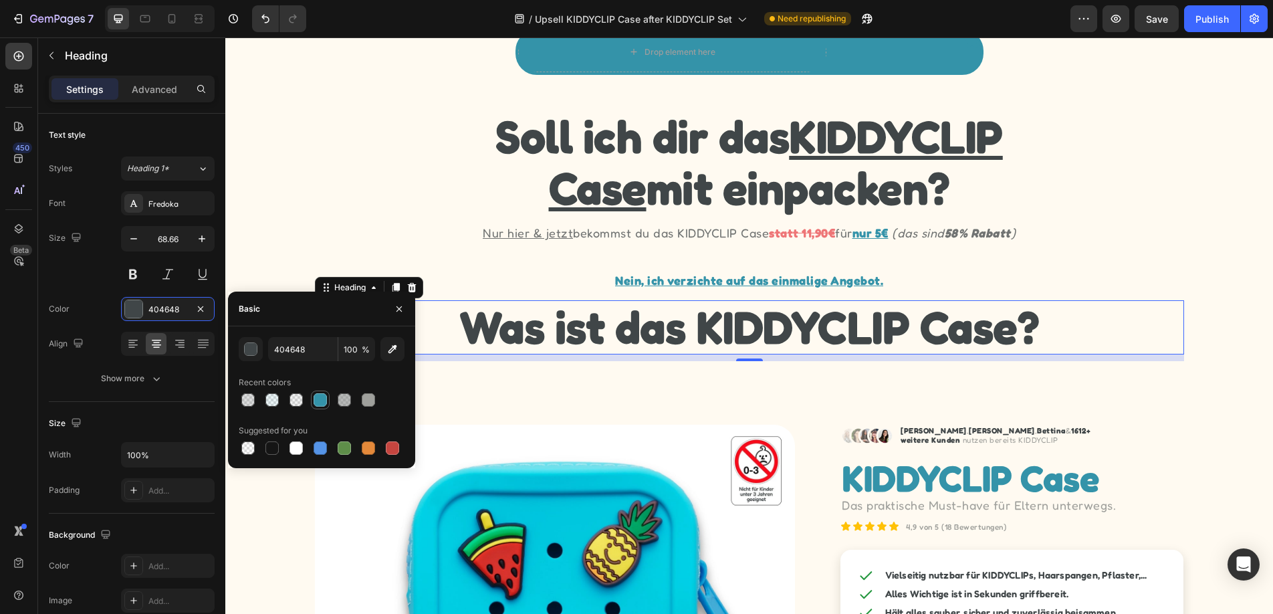
click at [322, 399] on div at bounding box center [320, 399] width 13 height 13
type input "3493A9"
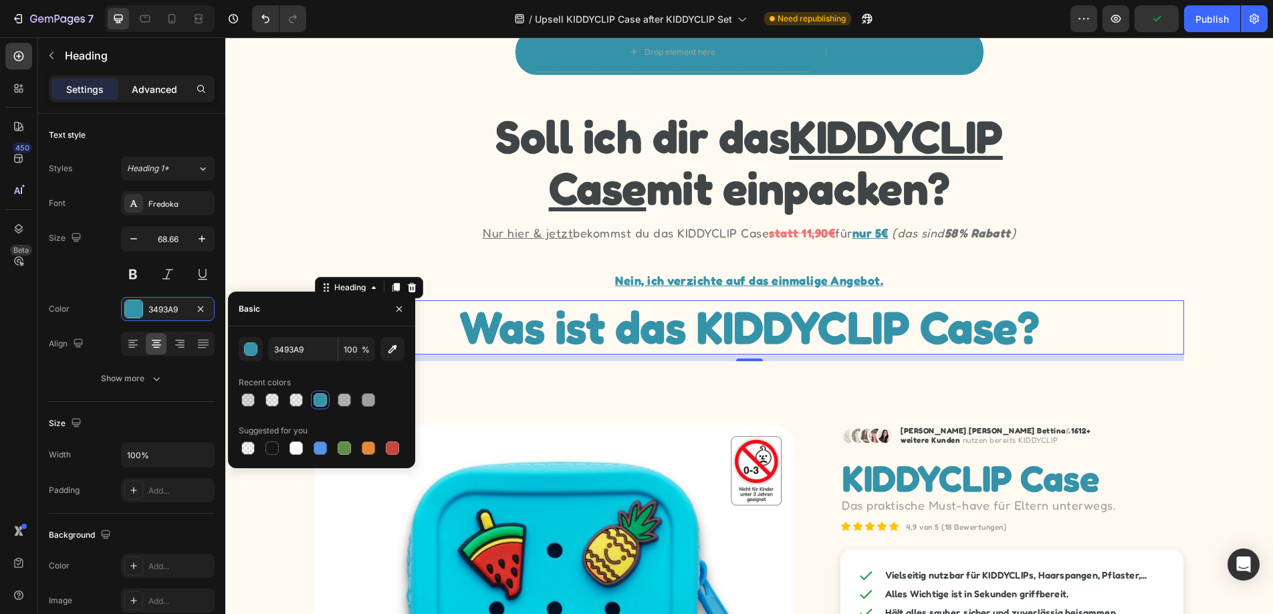
click at [152, 83] on p "Advanced" at bounding box center [154, 89] width 45 height 14
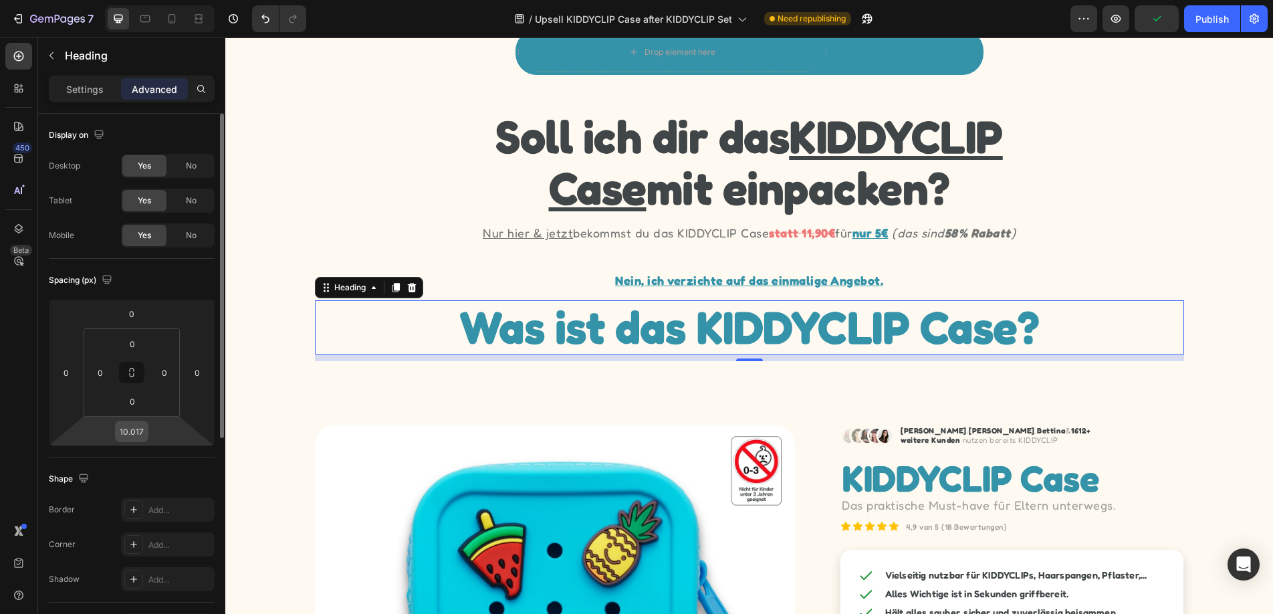
click at [135, 436] on input "10.017" at bounding box center [131, 431] width 27 height 20
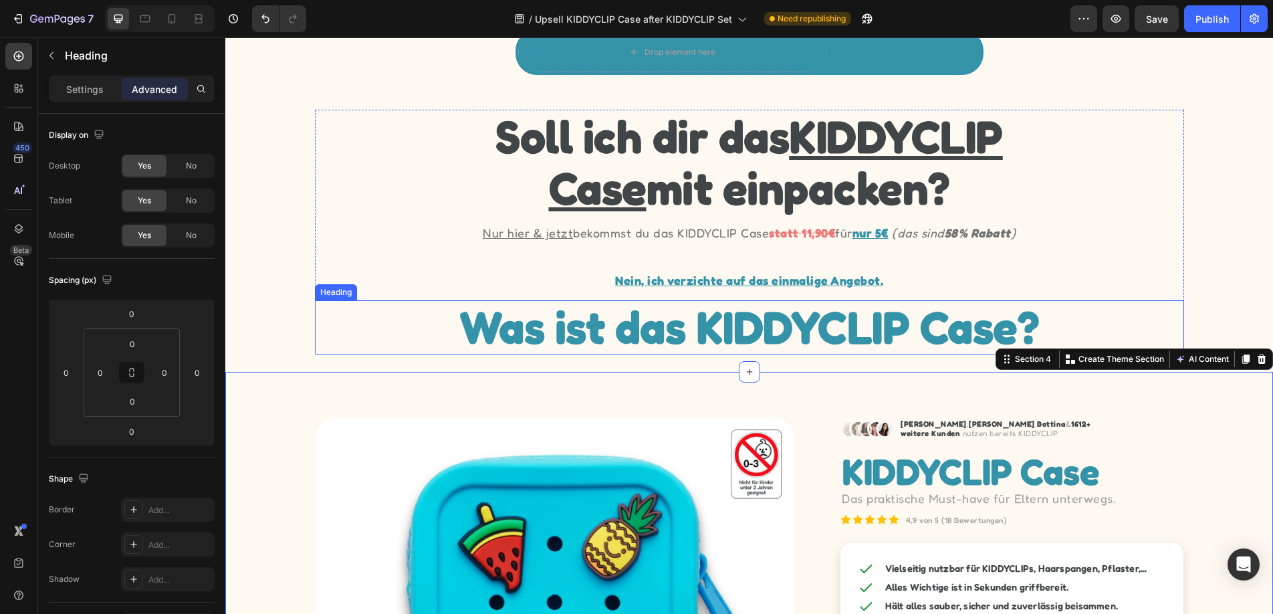
click at [875, 332] on p "Was ist das KIDDYCLIP Case?" at bounding box center [749, 327] width 866 height 51
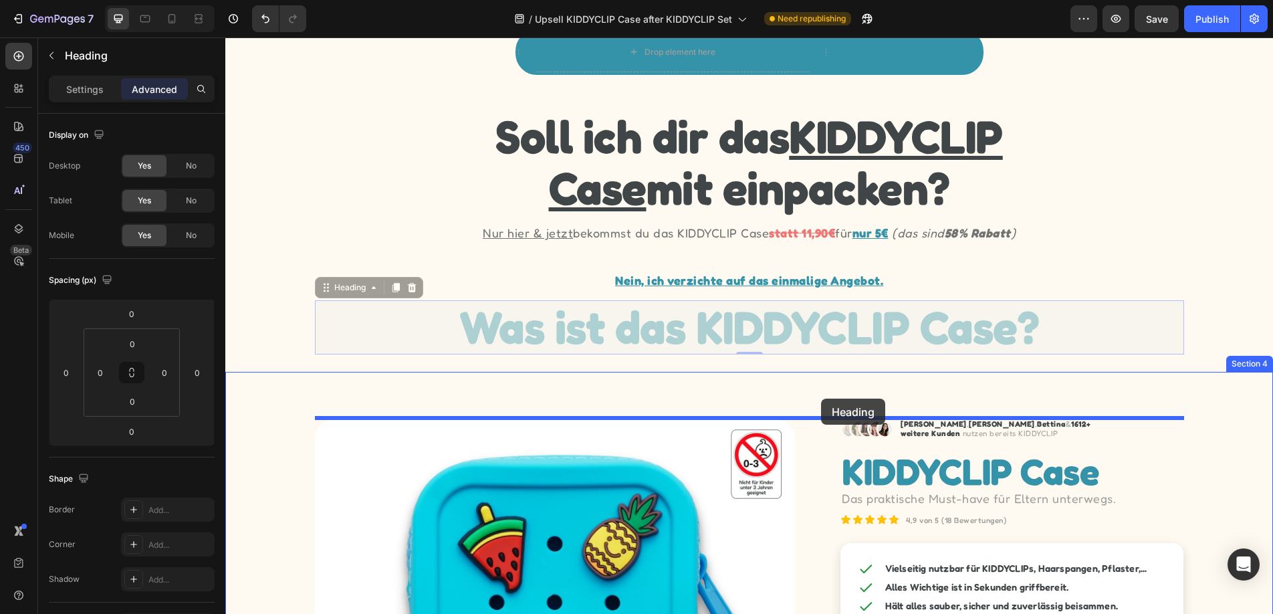
drag, startPoint x: 327, startPoint y: 287, endPoint x: 820, endPoint y: 398, distance: 505.9
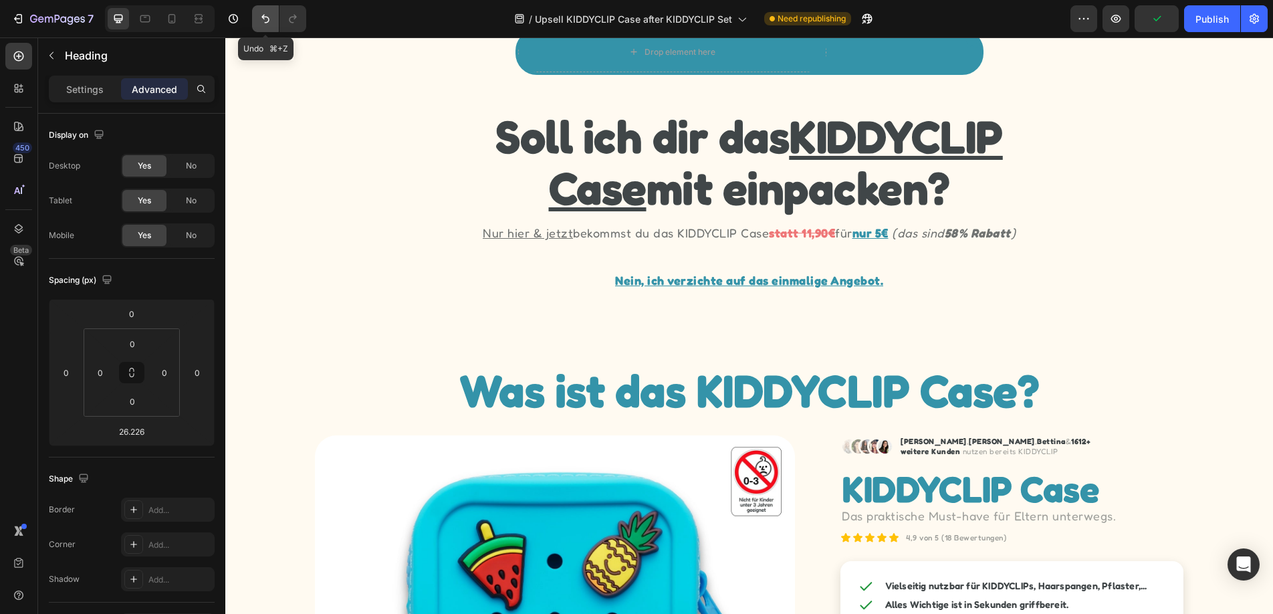
click at [271, 22] on icon "Undo/Redo" at bounding box center [265, 18] width 13 height 13
type input "0"
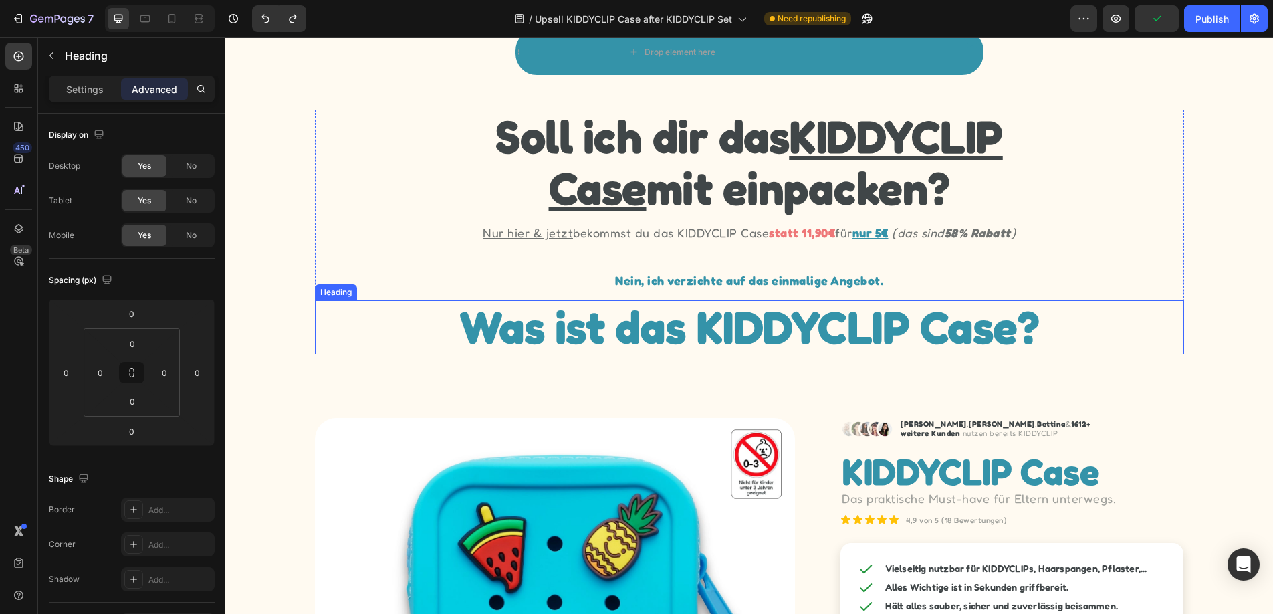
click at [839, 313] on h2 "Was ist das KIDDYCLIP Case?" at bounding box center [749, 327] width 869 height 54
click at [66, 98] on div "Settings" at bounding box center [84, 88] width 67 height 21
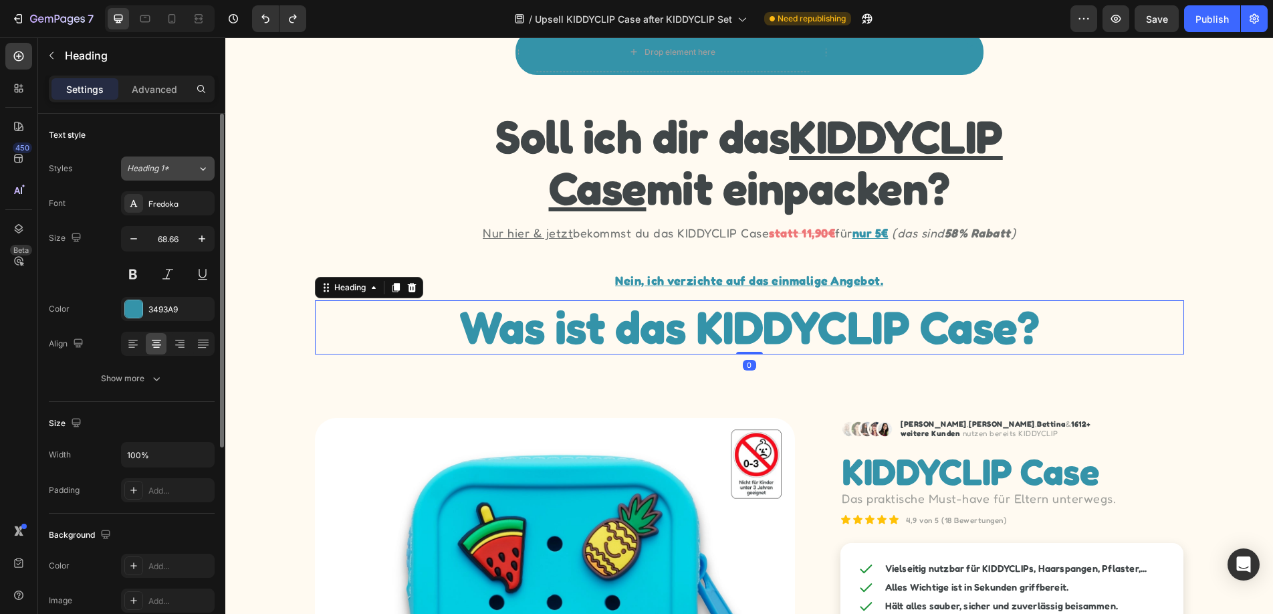
click at [173, 178] on button "Heading 1*" at bounding box center [168, 168] width 94 height 24
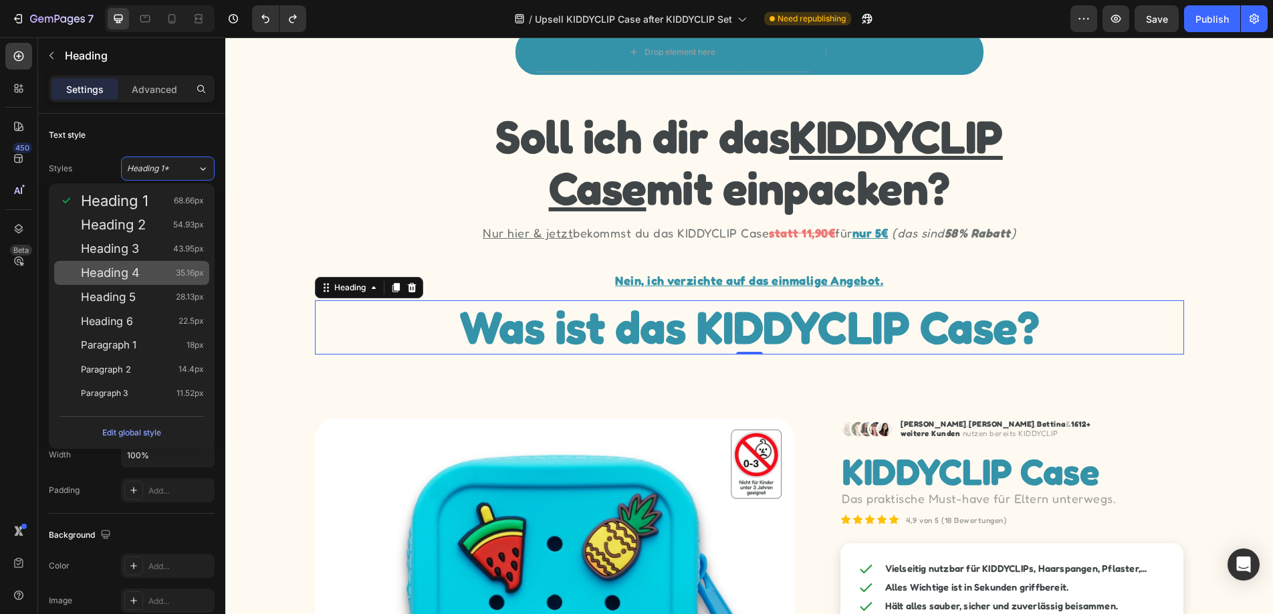
click at [159, 268] on div "Heading 4 35.16px" at bounding box center [142, 272] width 123 height 13
type input "35.16"
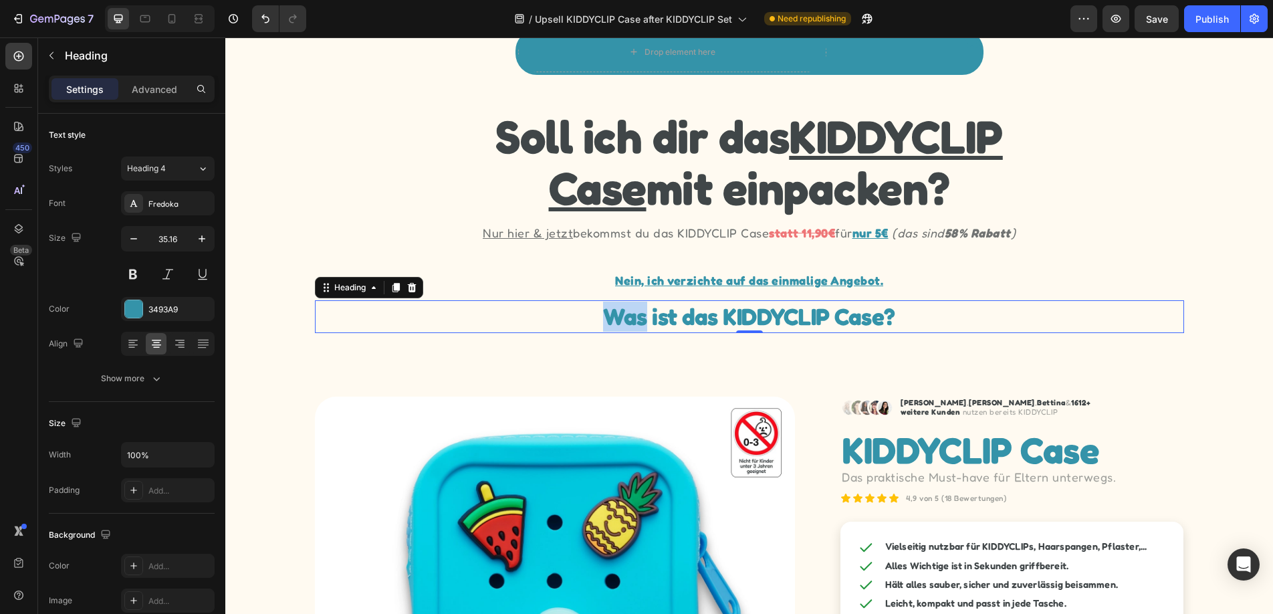
click at [604, 320] on p "Was ist das KIDDYCLIP Case?" at bounding box center [749, 317] width 866 height 30
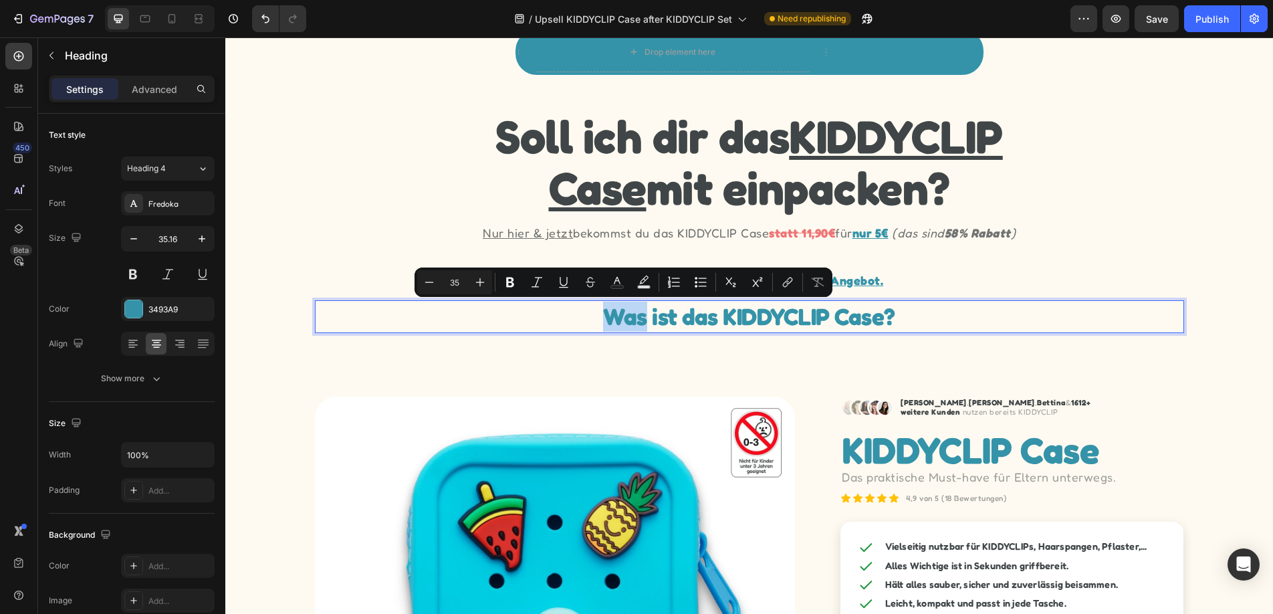
click at [594, 315] on p "Was ist das KIDDYCLIP Case?" at bounding box center [749, 317] width 866 height 30
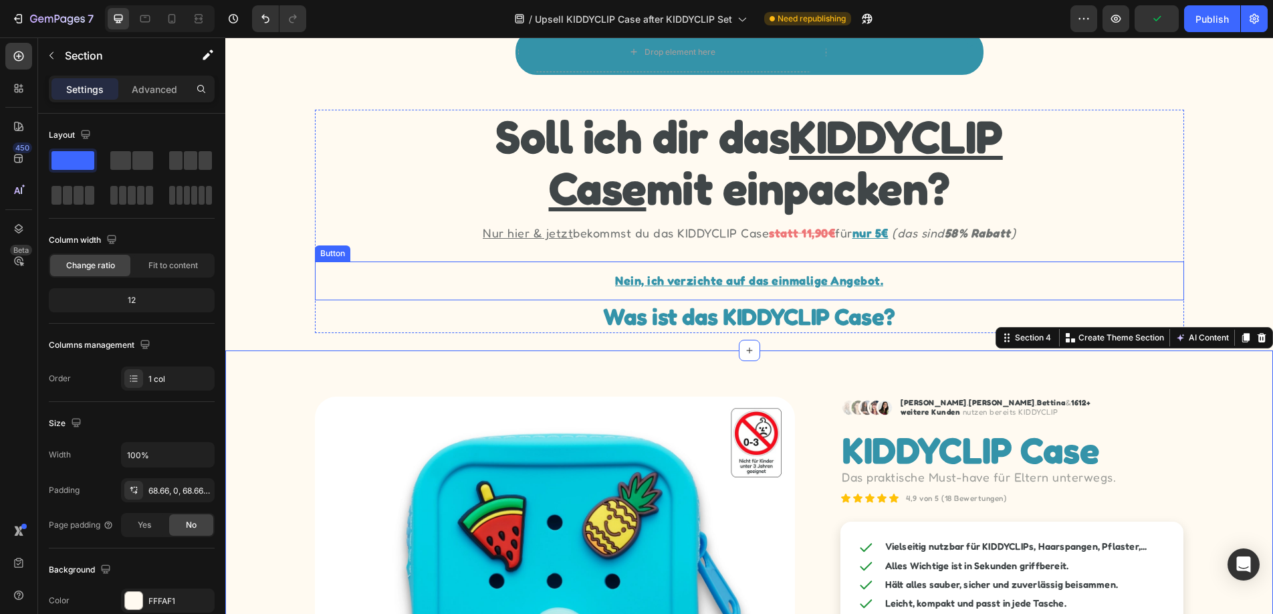
click at [943, 285] on div "Nein, ich verzichte auf das einmalige Angebot. Button" at bounding box center [749, 280] width 869 height 39
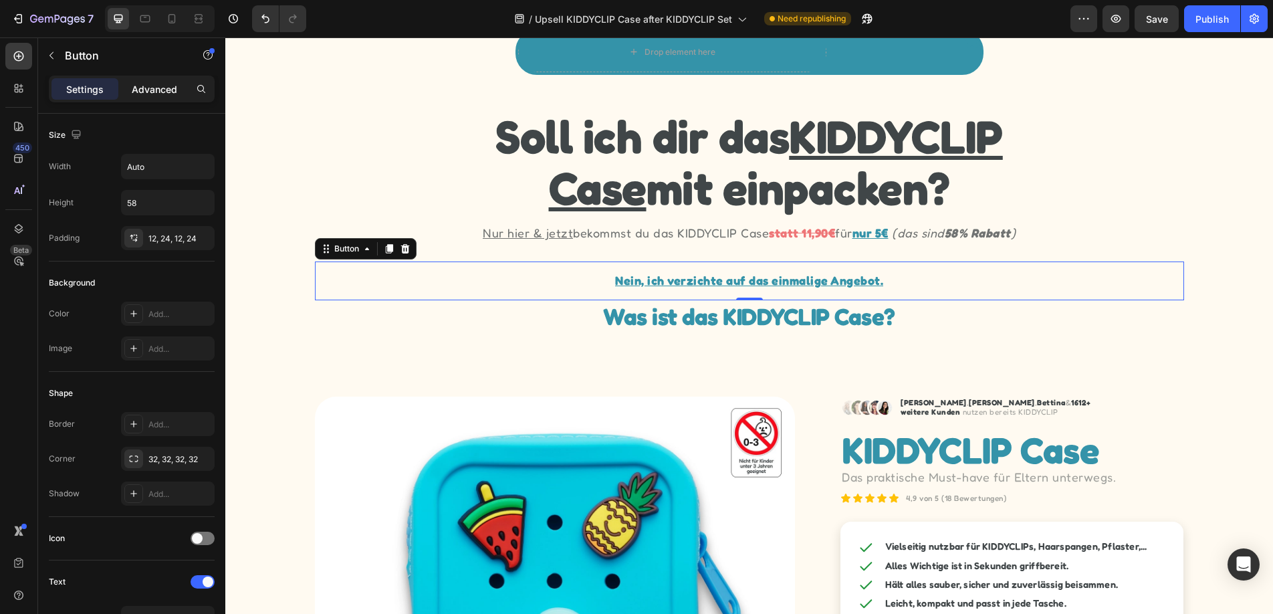
click at [162, 89] on p "Advanced" at bounding box center [154, 89] width 45 height 14
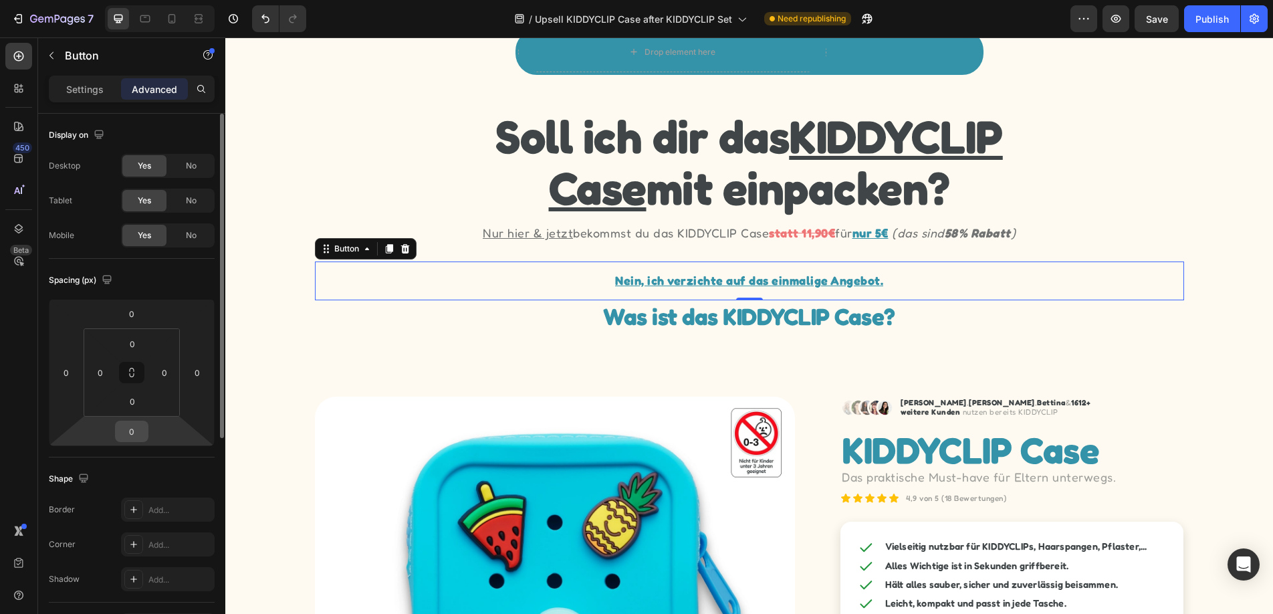
click at [134, 426] on input "0" at bounding box center [131, 431] width 27 height 20
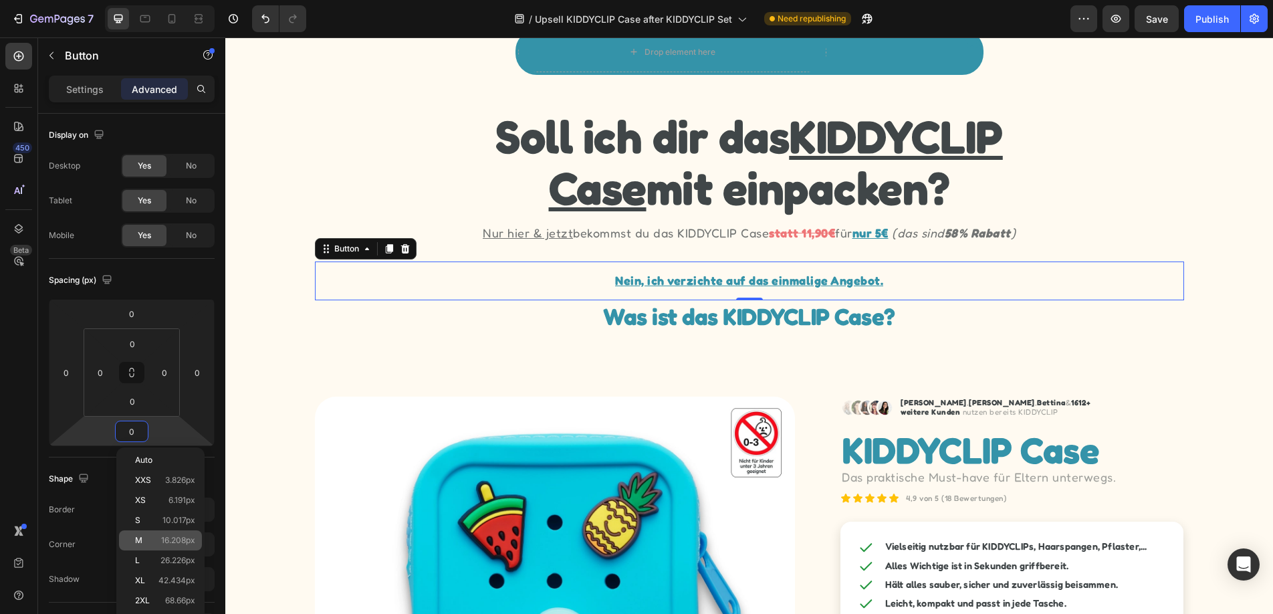
click at [161, 538] on span "16.208px" at bounding box center [178, 540] width 34 height 9
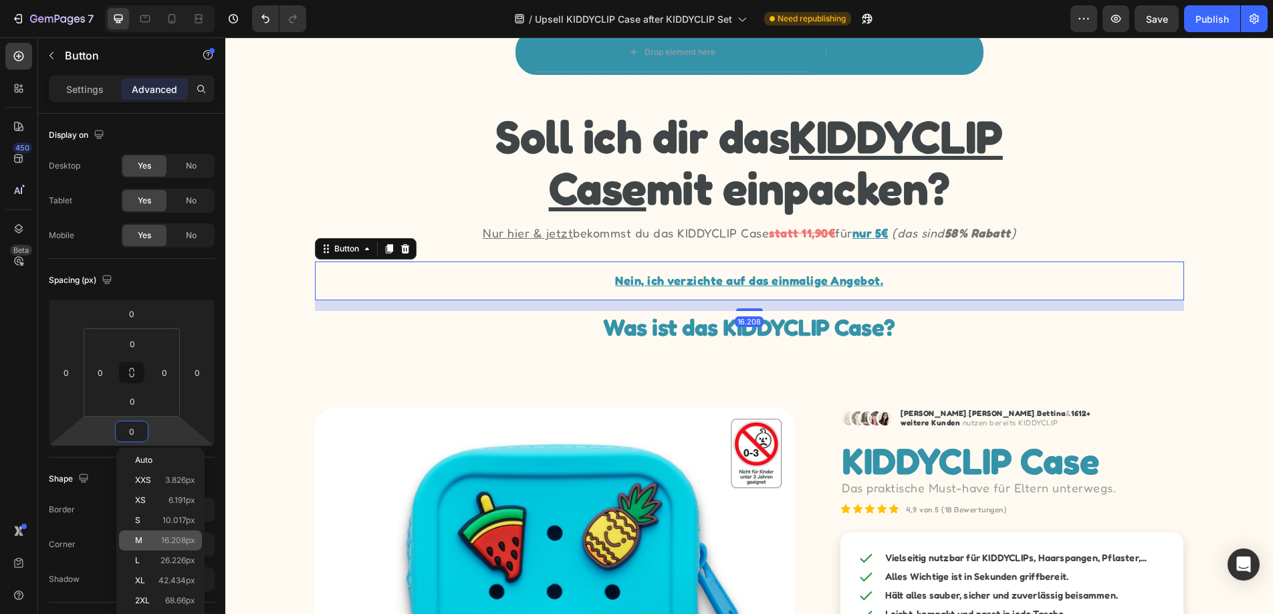
type input "16.208"
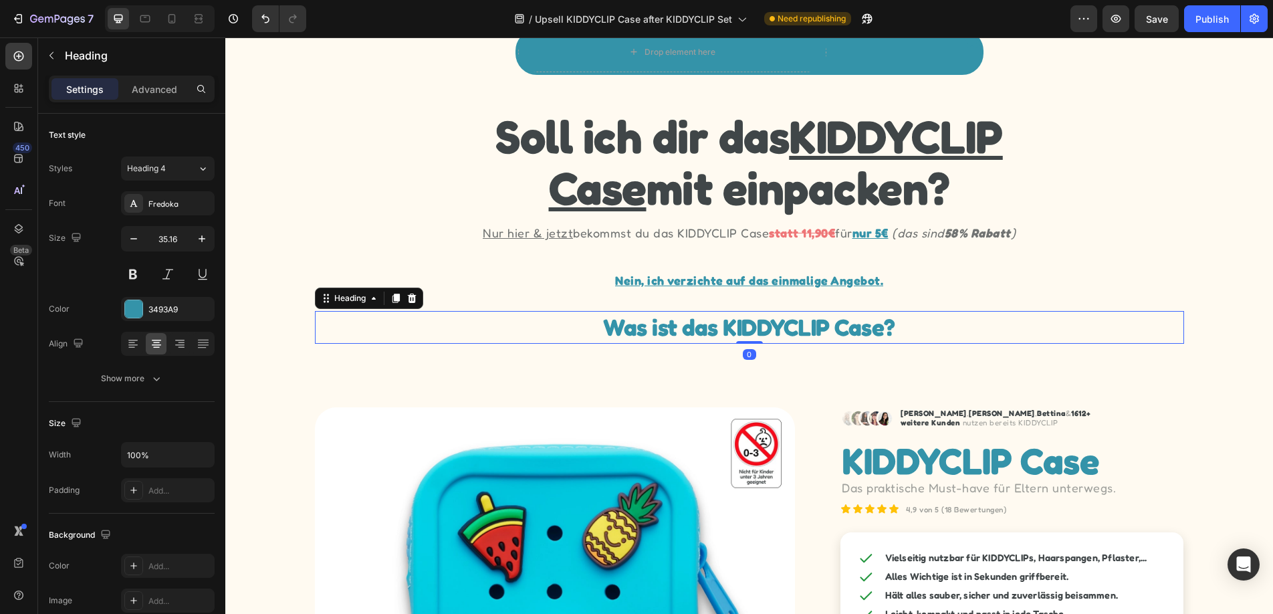
click at [912, 326] on p "Was ist das KIDDYCLIP Case?" at bounding box center [749, 327] width 866 height 30
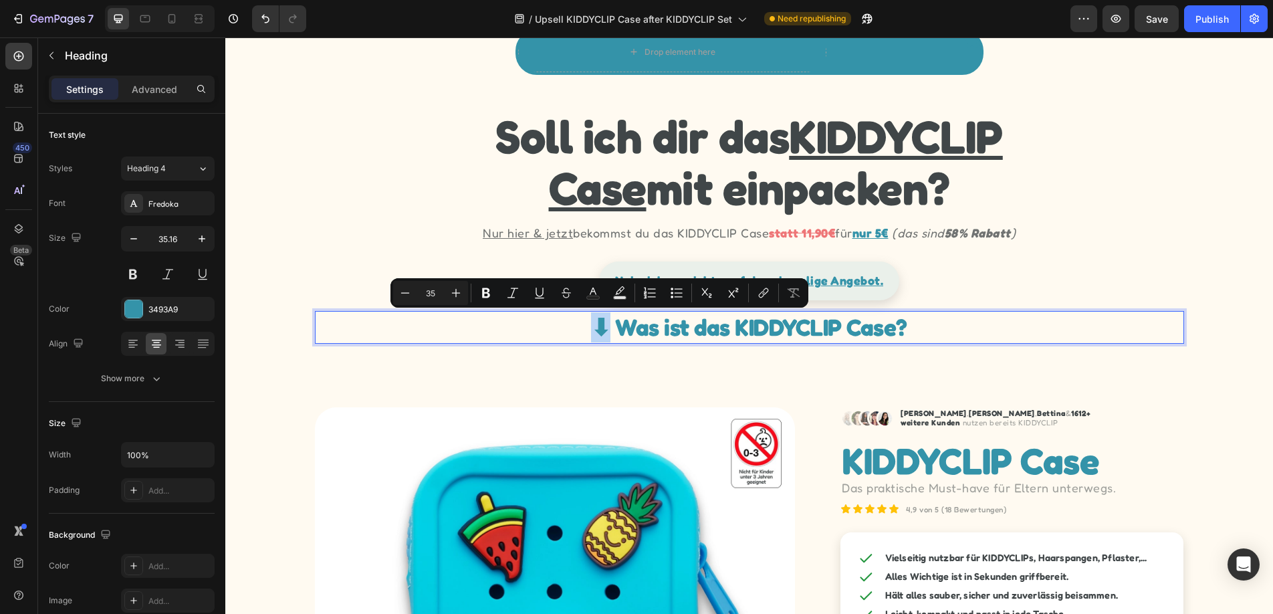
copy p "⬇︎"
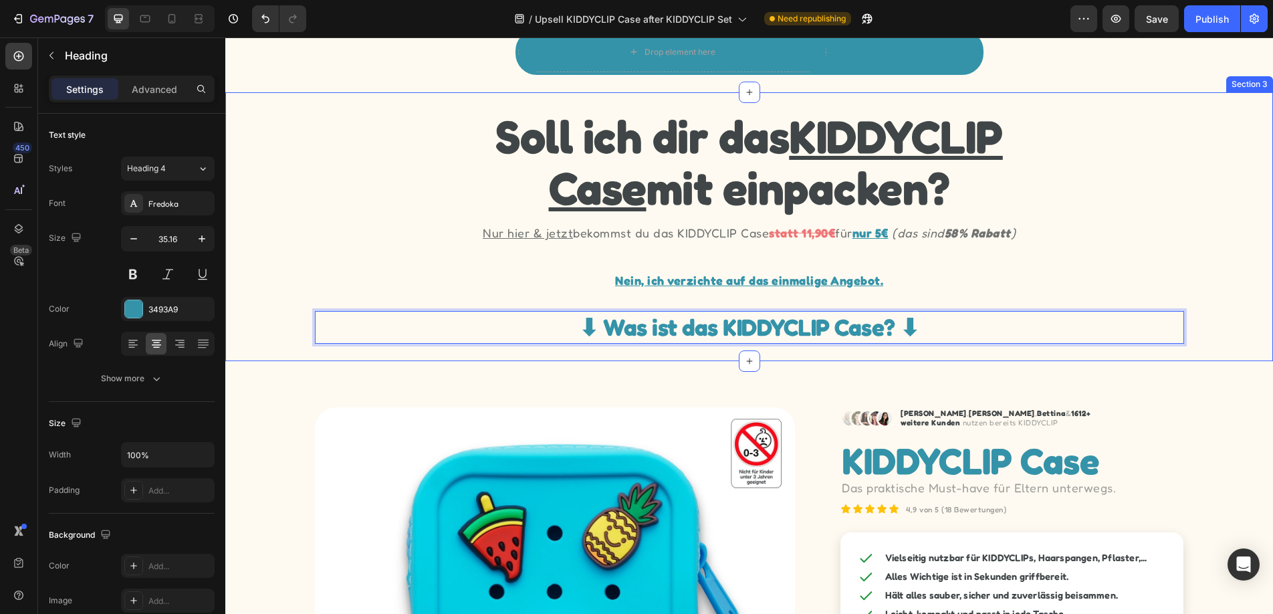
click at [1034, 358] on div "Soll ich dir das KIDDYCLIP Case mit einpacken? Heading Nur hier & jetzt bekomms…" at bounding box center [749, 226] width 1048 height 269
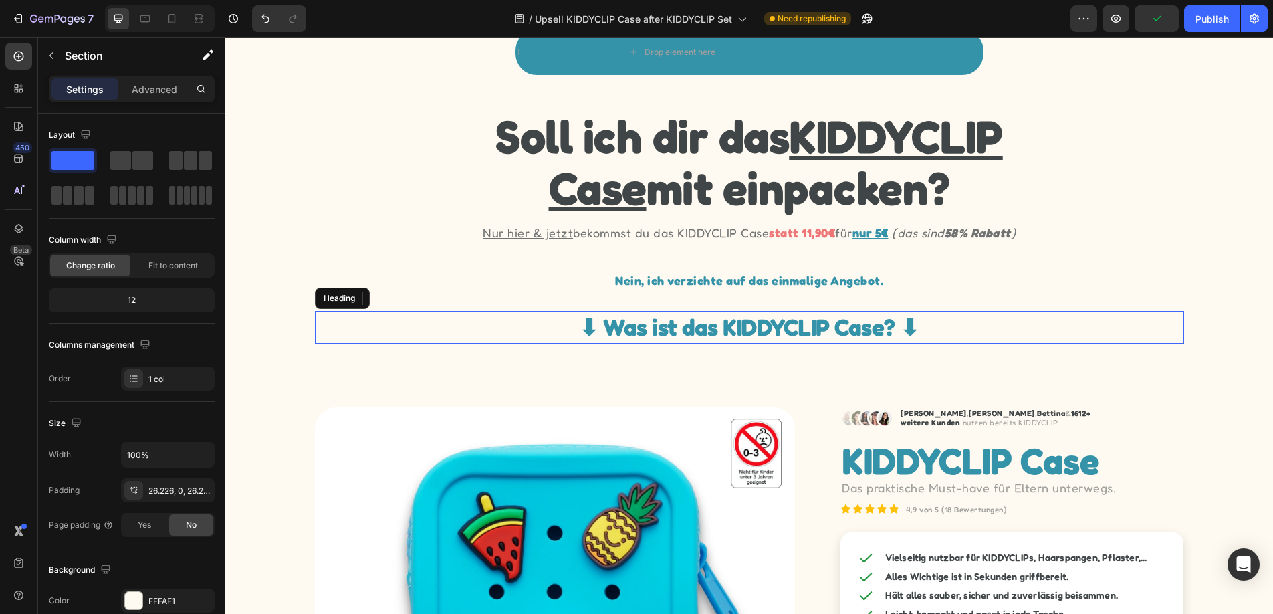
click at [1141, 332] on p "⬇︎ Was ist das KIDDYCLIP Case? ⬇︎" at bounding box center [749, 327] width 866 height 30
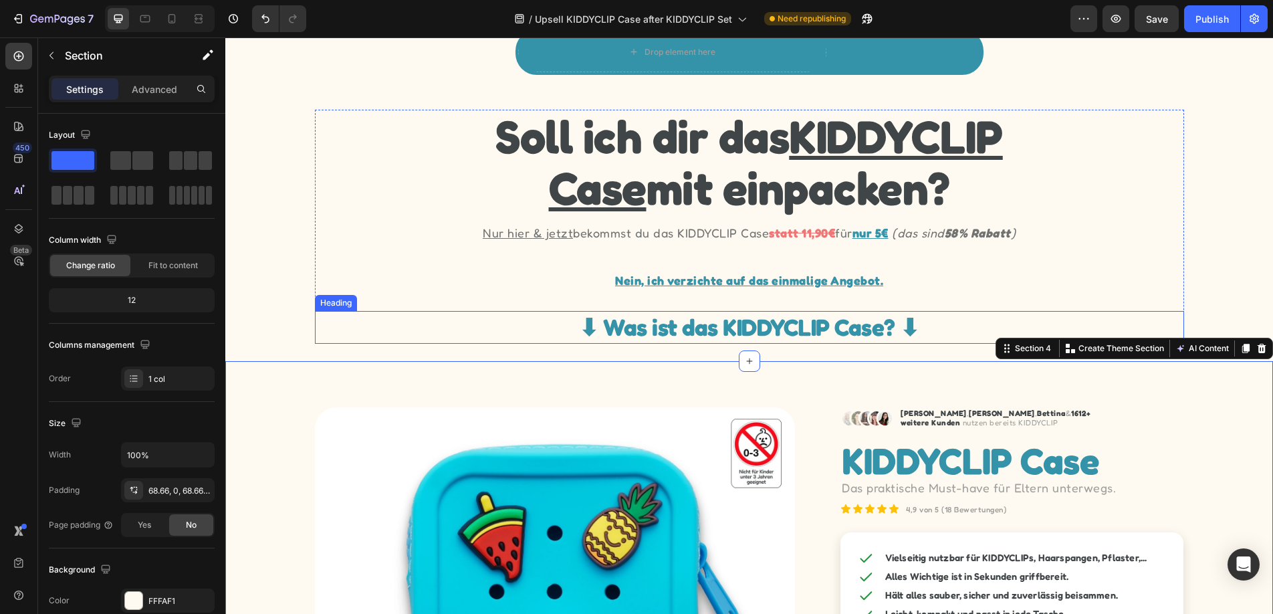
click at [907, 332] on p "⬇︎ Was ist das KIDDYCLIP Case? ⬇︎" at bounding box center [749, 327] width 866 height 30
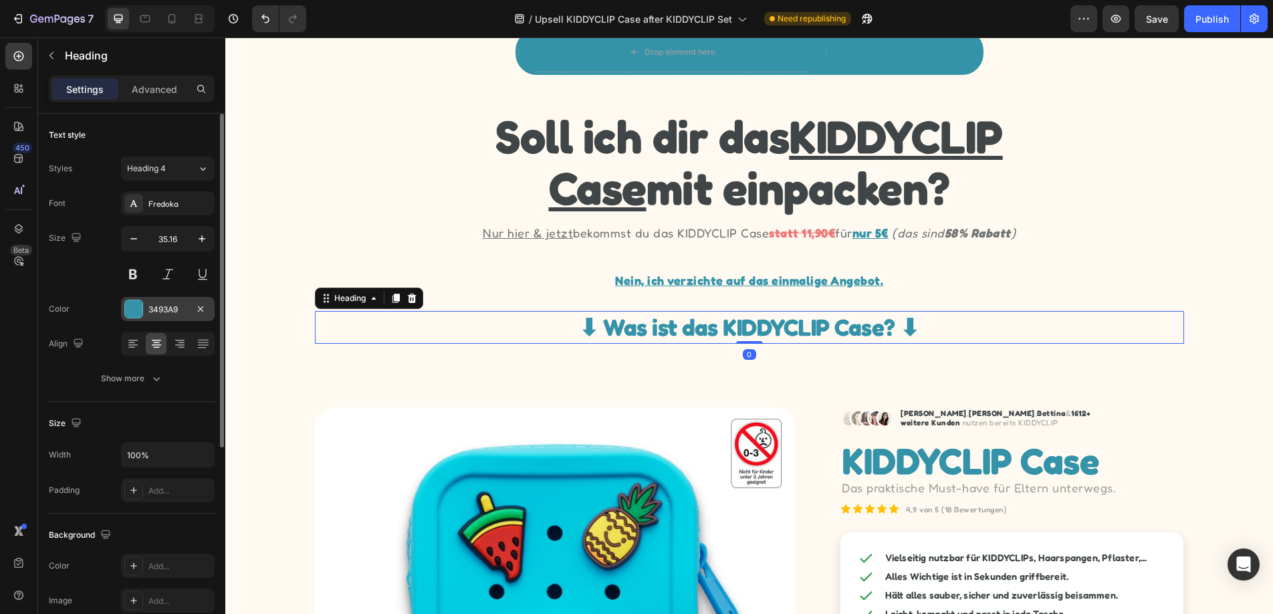
click at [177, 310] on div "3493A9" at bounding box center [167, 310] width 39 height 12
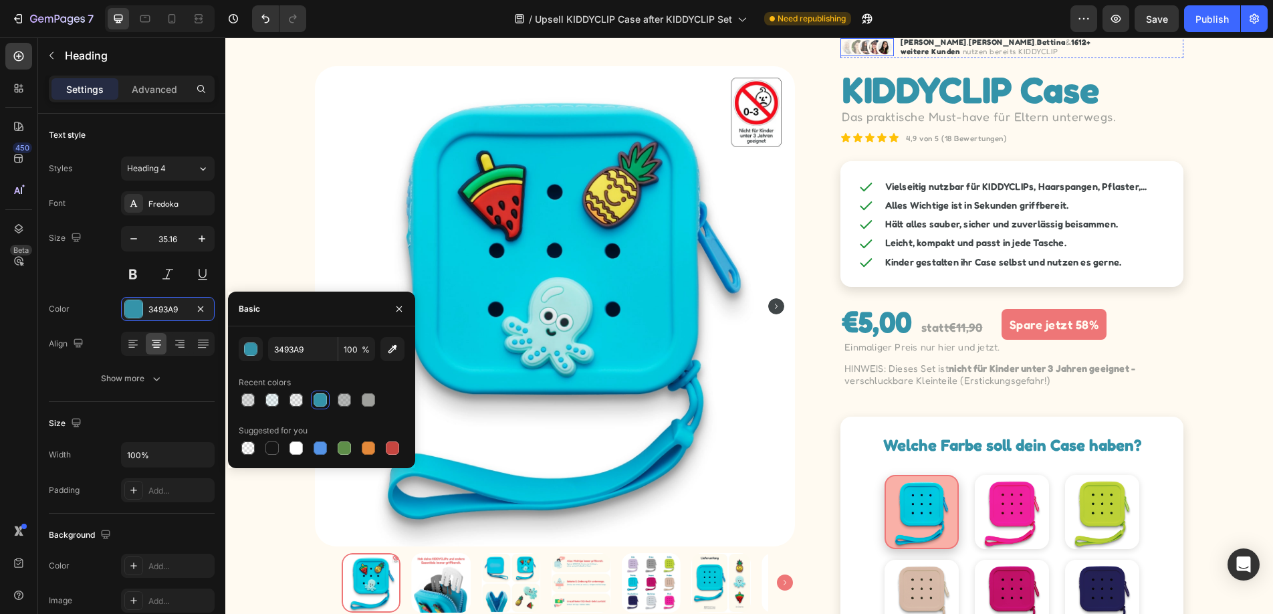
scroll to position [495, 0]
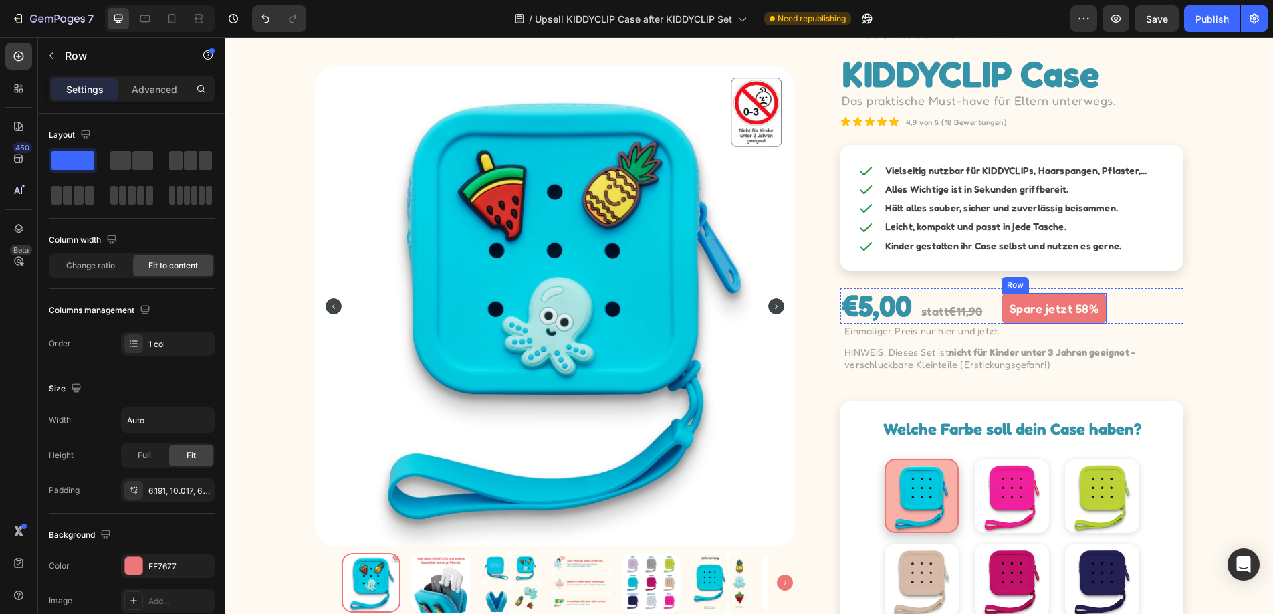
click at [1106, 303] on div "Spare jetzt 58% Text Block Row" at bounding box center [1054, 308] width 106 height 30
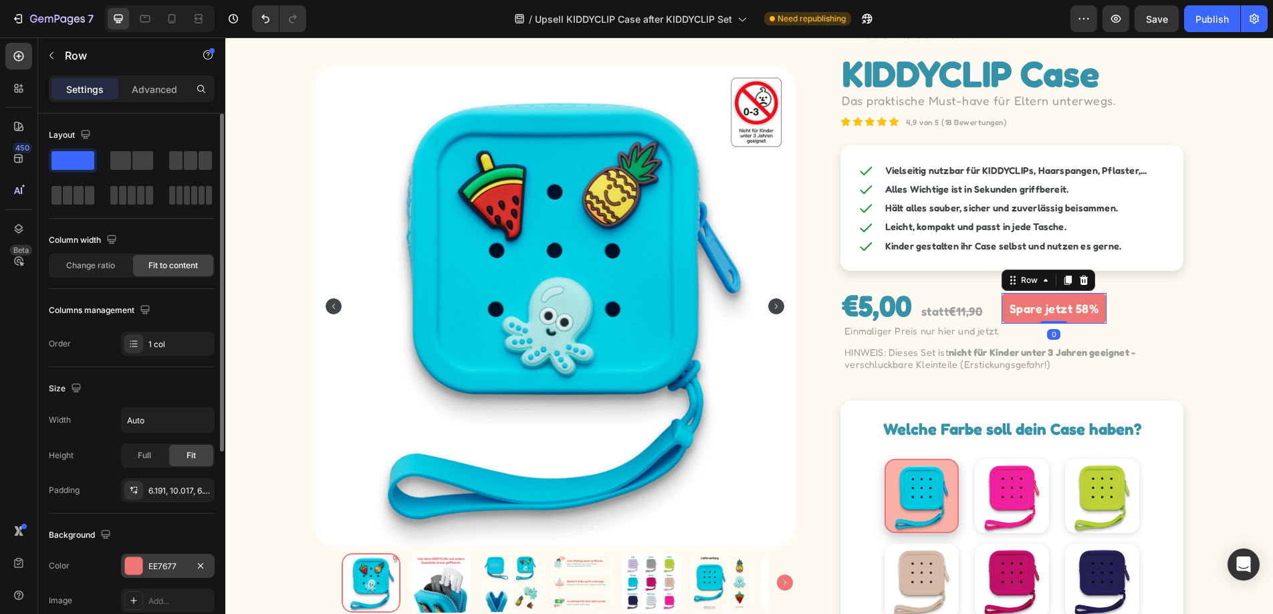
click at [177, 574] on div "EE7677" at bounding box center [168, 566] width 94 height 24
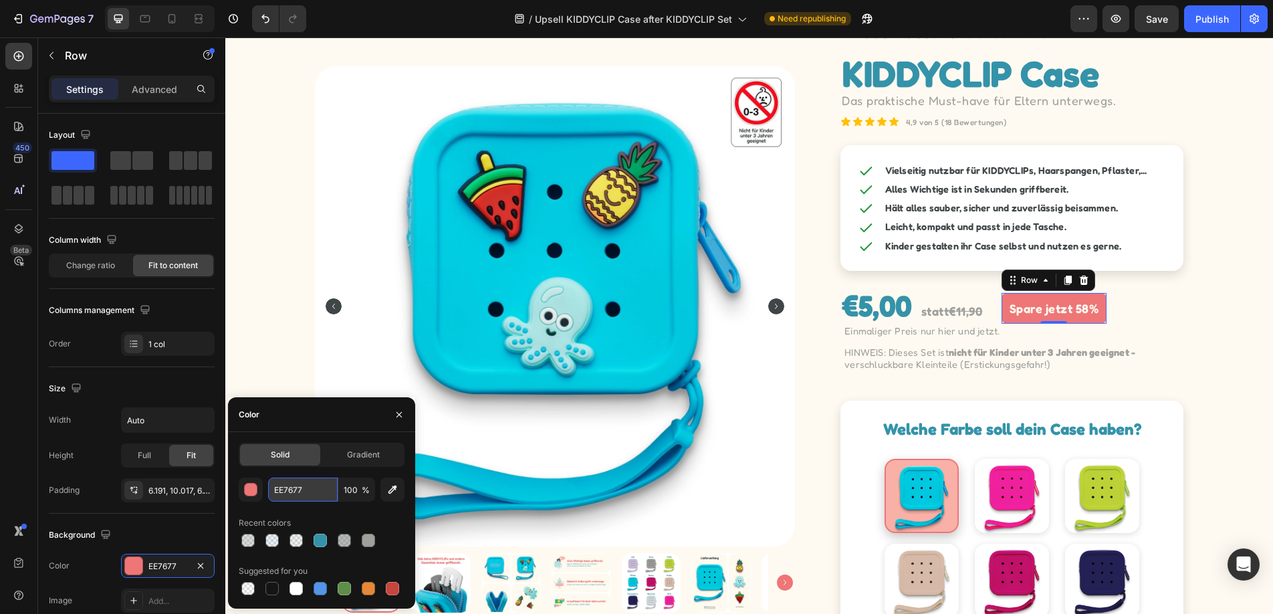
click at [305, 497] on input "EE7677" at bounding box center [303, 489] width 70 height 24
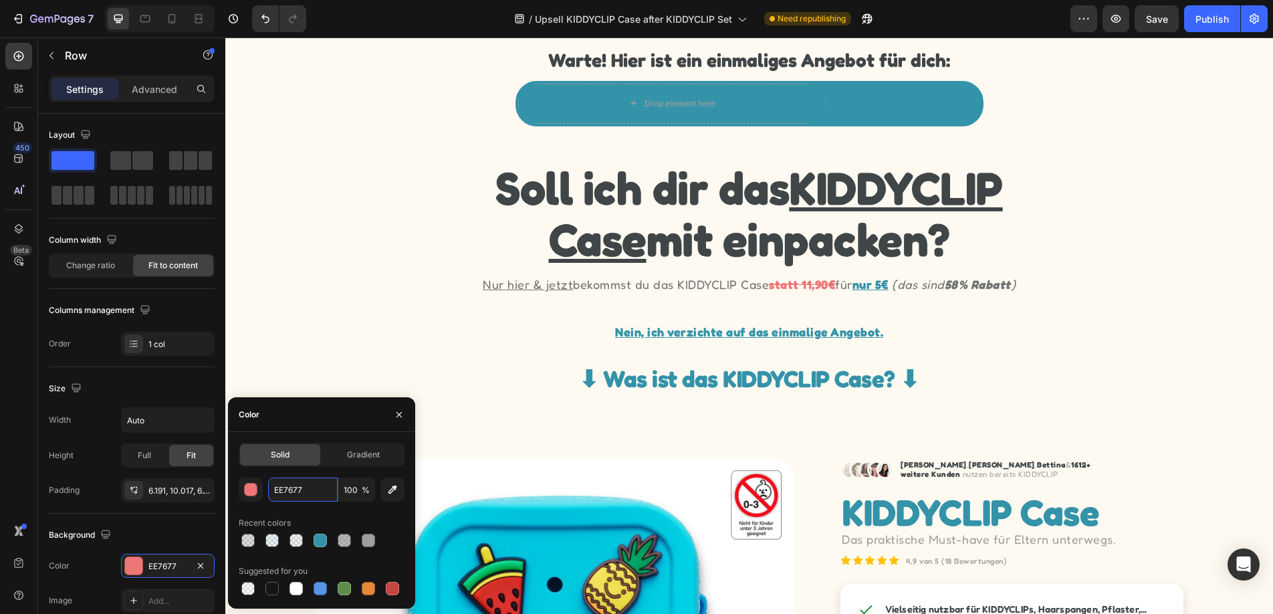
scroll to position [42, 0]
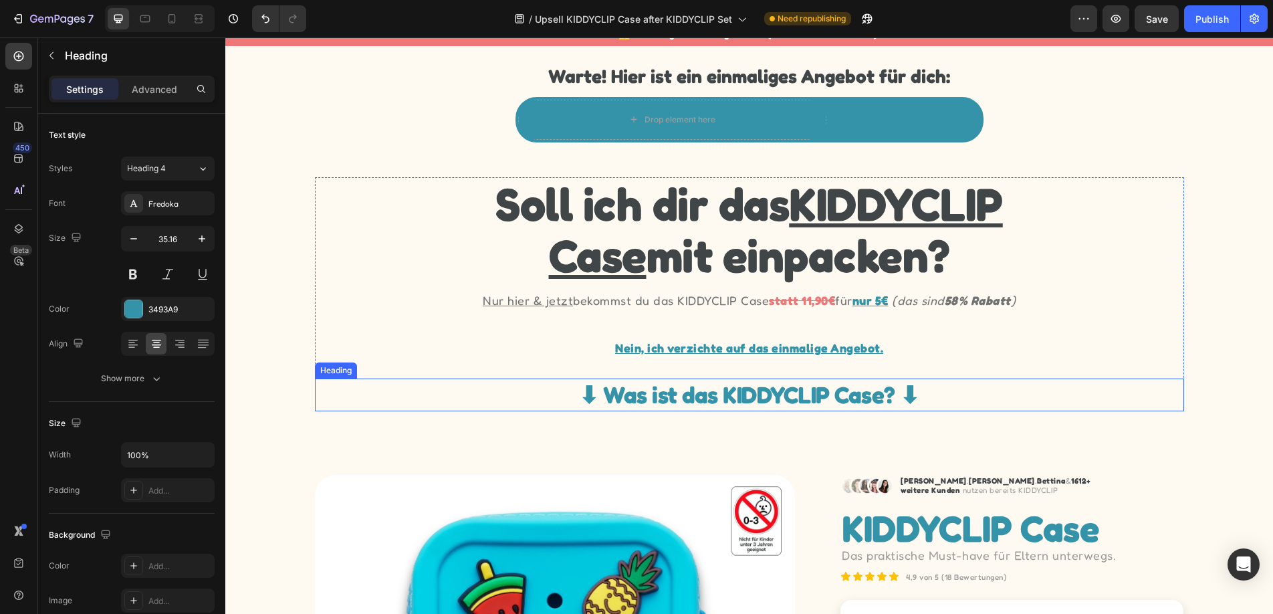
click at [915, 397] on h2 "⬇︎ Was ist das KIDDYCLIP Case? ⬇︎" at bounding box center [749, 394] width 869 height 33
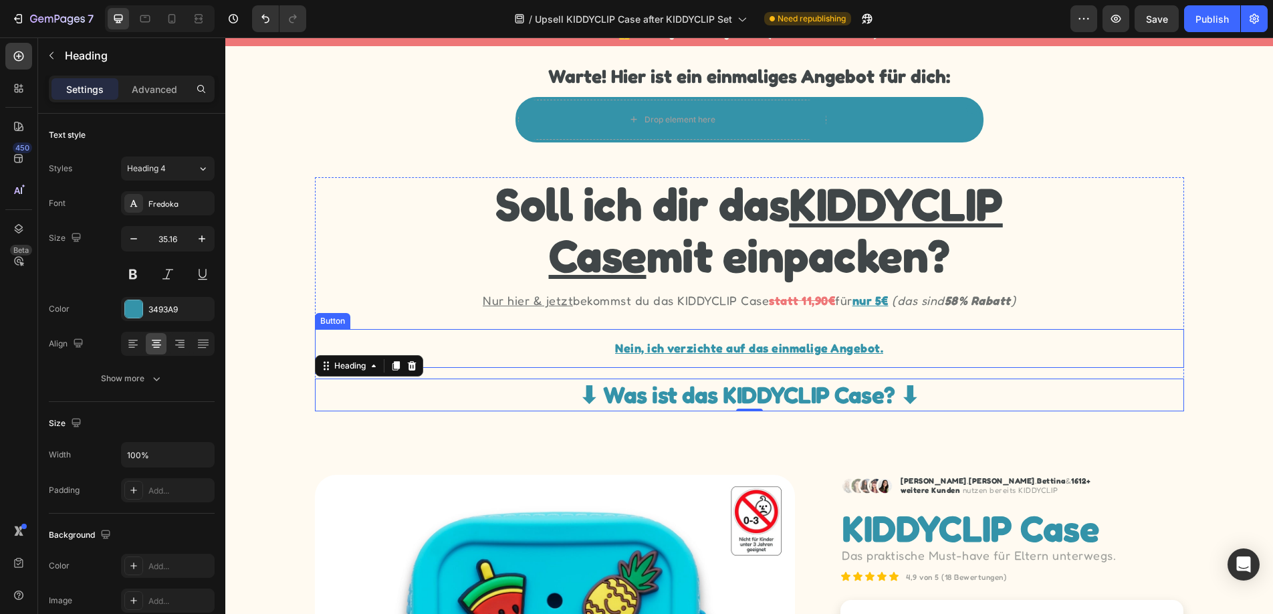
click at [945, 346] on div "Nein, ich verzichte auf das einmalige Angebot. Button" at bounding box center [749, 348] width 869 height 39
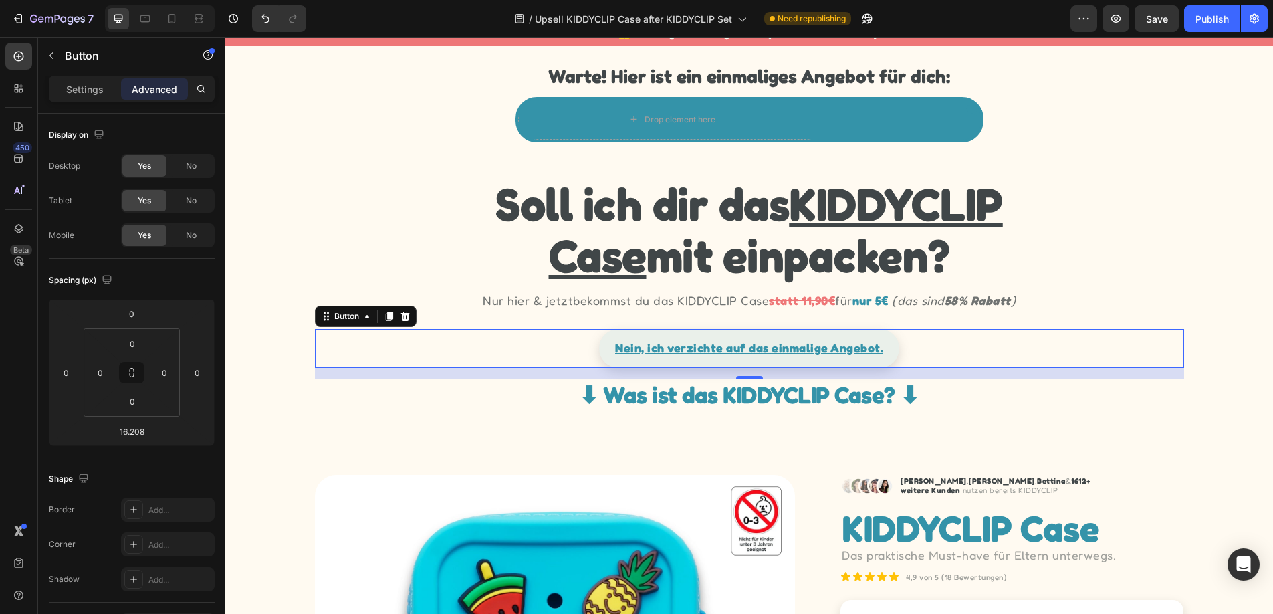
click at [848, 358] on link "Nein, ich verzichte auf das einmalige Angebot." at bounding box center [749, 348] width 300 height 39
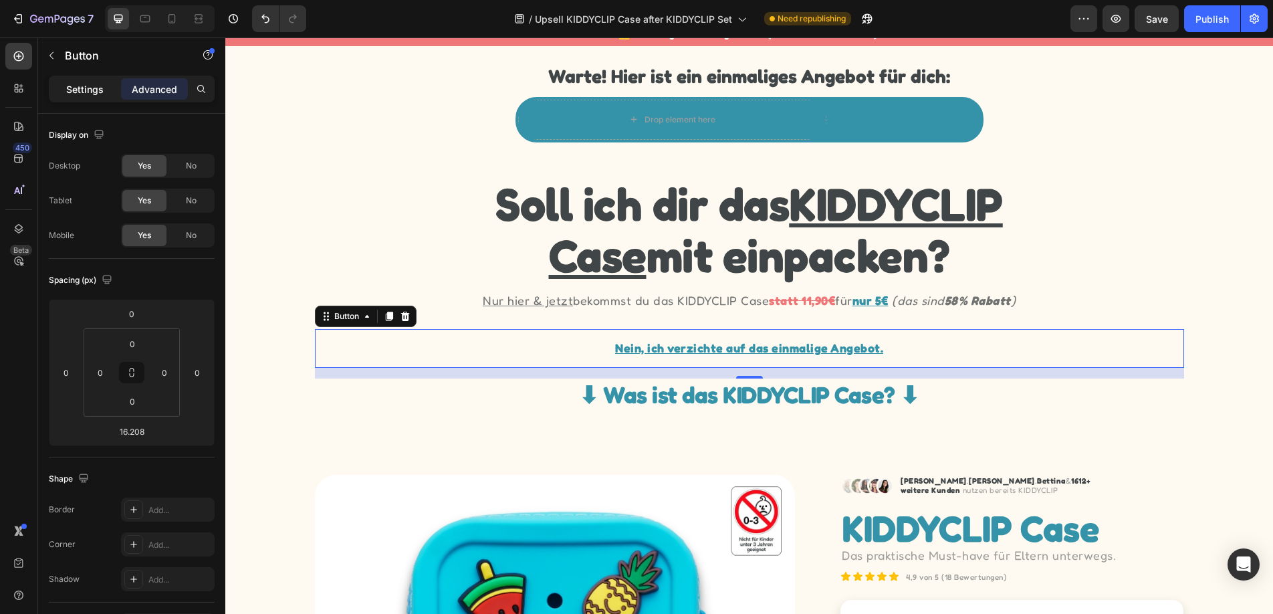
click at [79, 92] on p "Settings" at bounding box center [84, 89] width 37 height 14
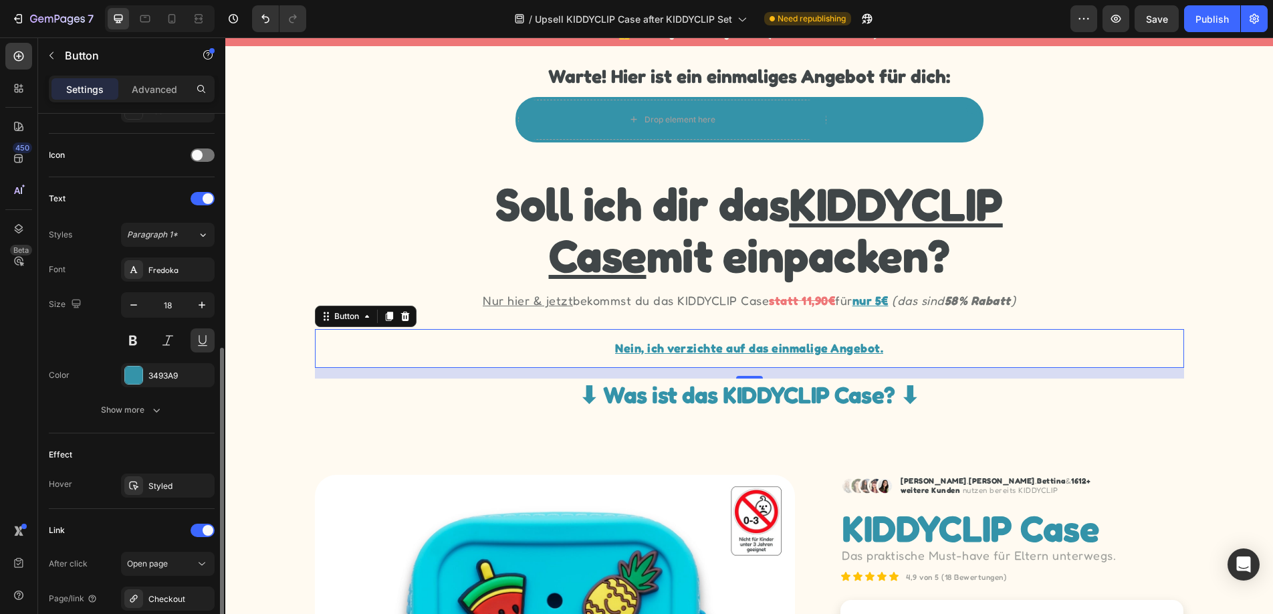
scroll to position [525, 0]
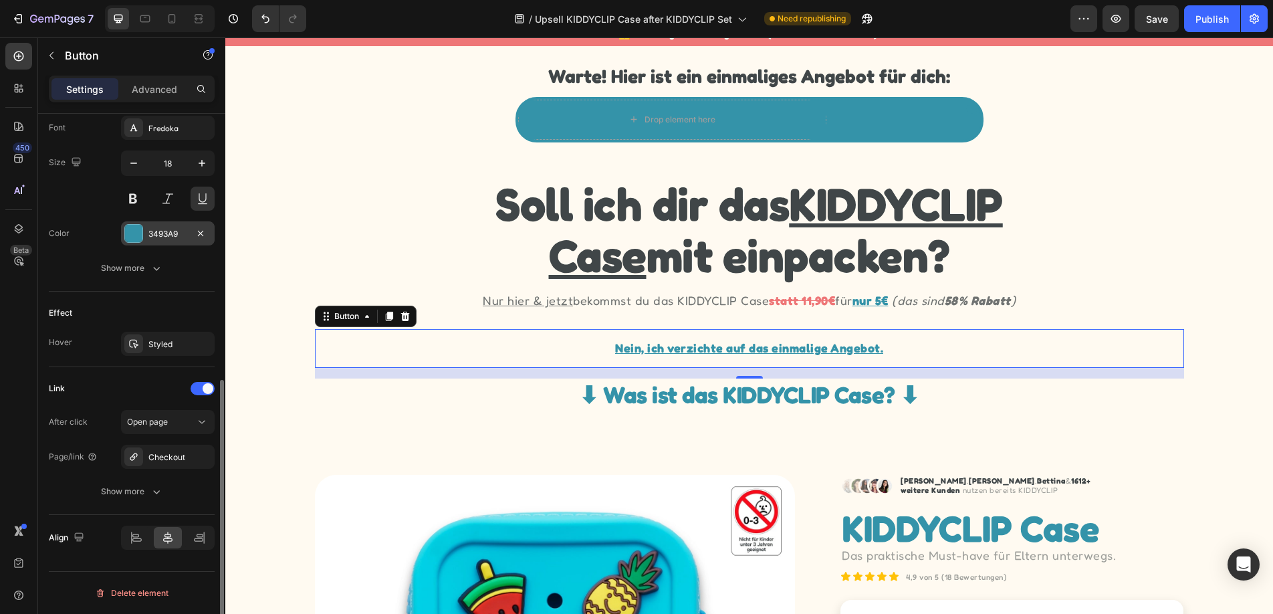
click at [161, 235] on div "3493A9" at bounding box center [167, 234] width 39 height 12
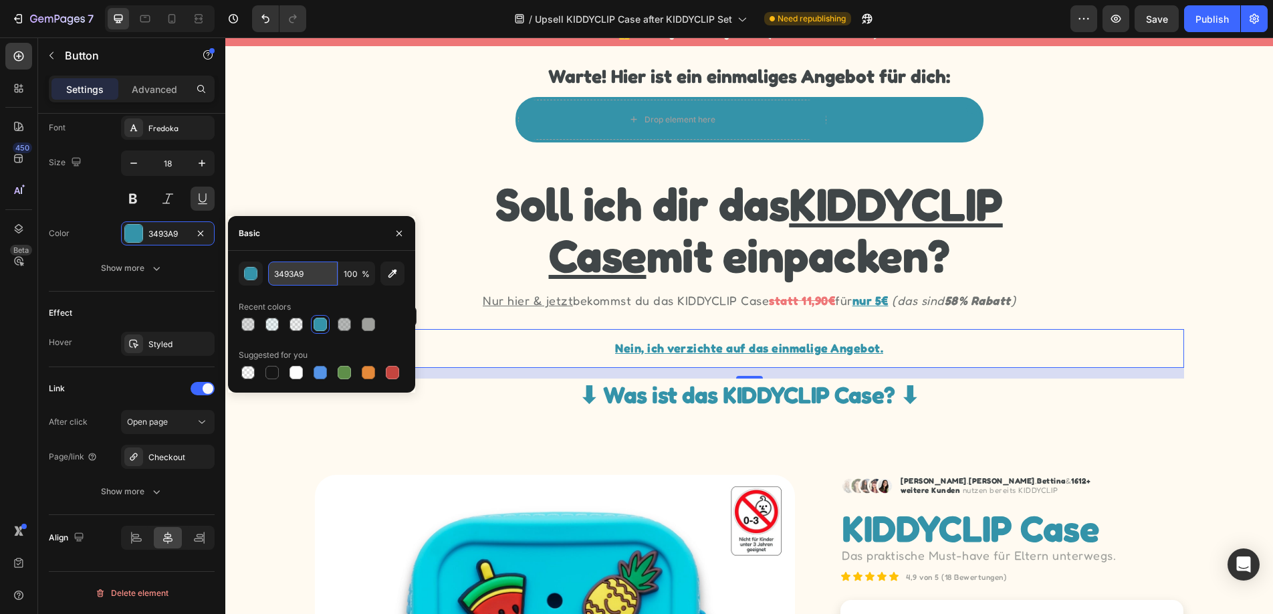
click at [316, 277] on input "3493A9" at bounding box center [303, 273] width 70 height 24
paste input "EE7677"
type input "EE7677"
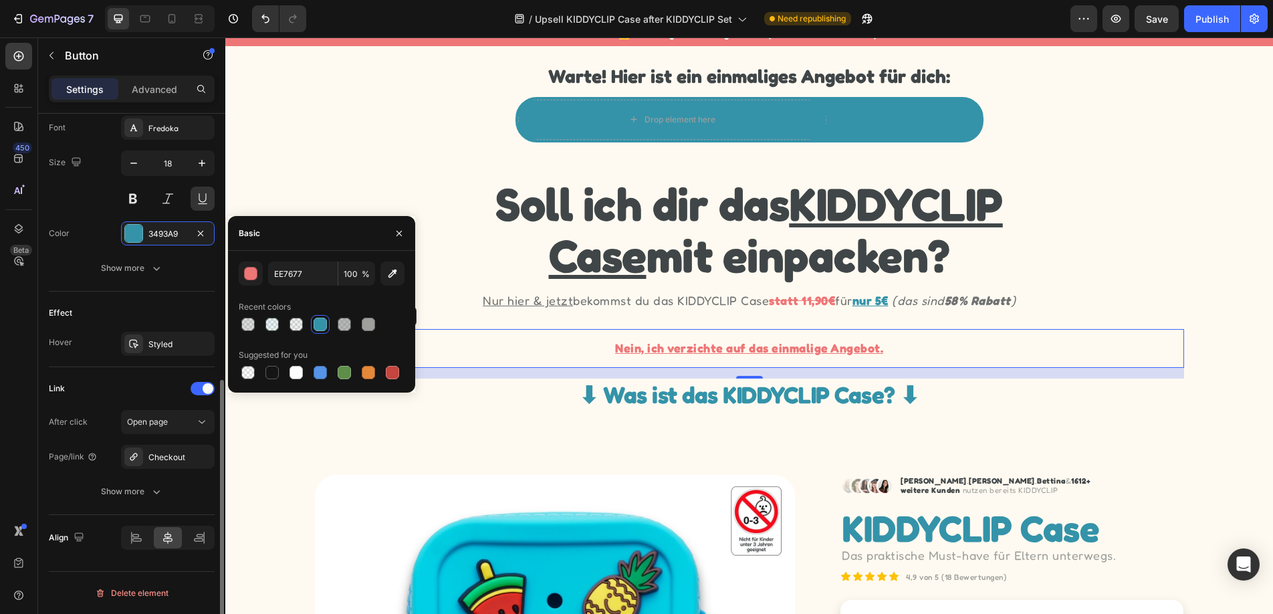
click at [112, 284] on div "Text Styles Paragraph 1* Font Fredoka Size 18 Color 3493A9 Show more" at bounding box center [132, 163] width 166 height 256
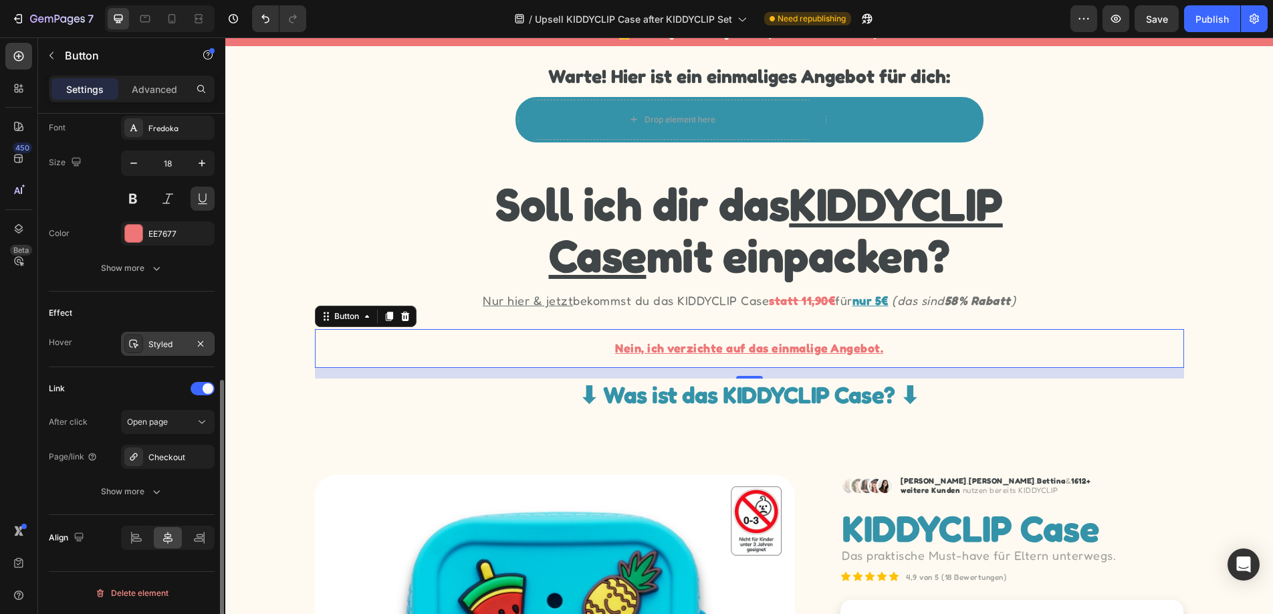
click at [169, 355] on div "Styled" at bounding box center [168, 344] width 94 height 24
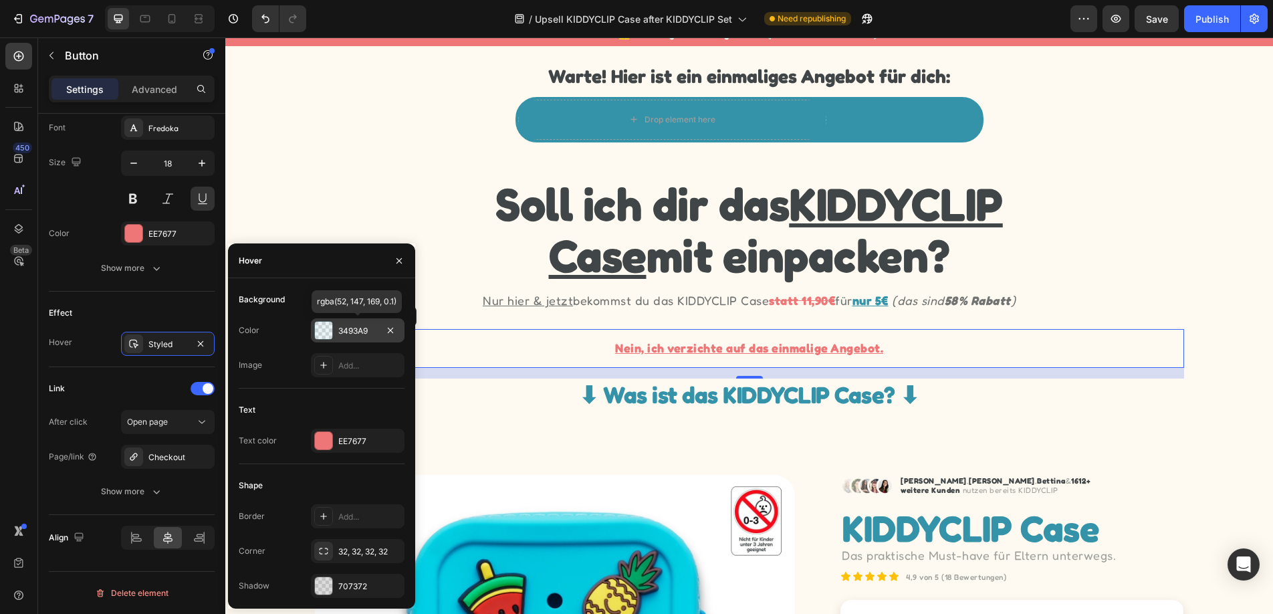
click at [362, 328] on div "3493A9" at bounding box center [357, 331] width 39 height 12
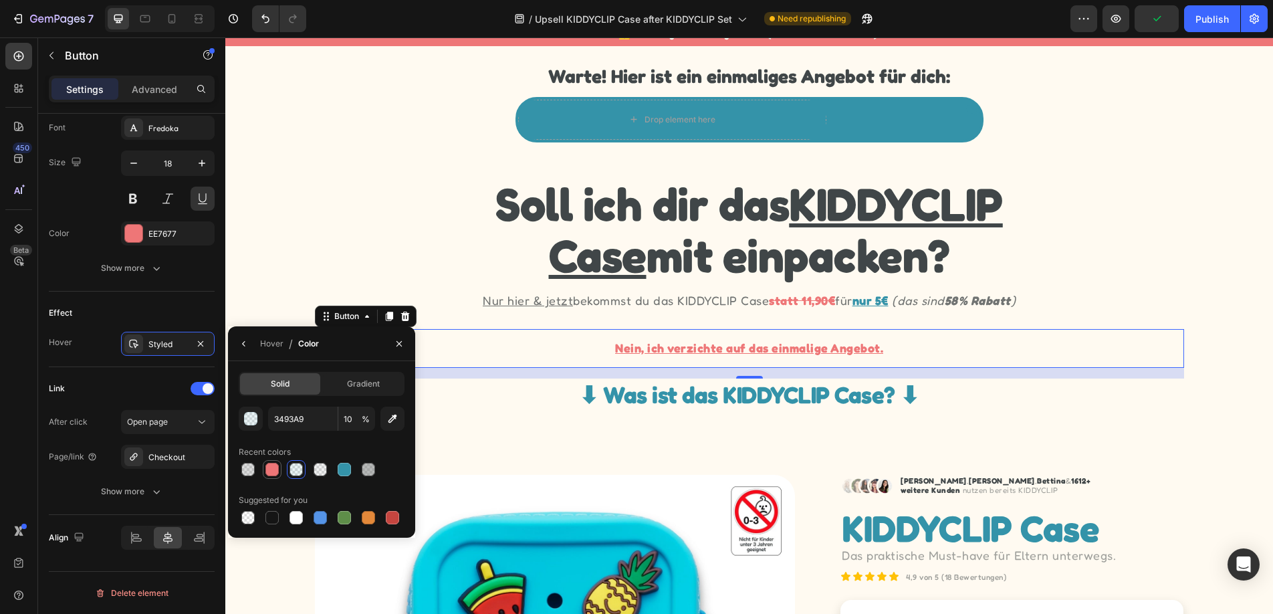
click at [269, 470] on div at bounding box center [271, 469] width 13 height 13
type input "EE7677"
click at [0, 0] on input "100" at bounding box center [0, 0] width 0 height 0
type input "10"
click at [348, 355] on div "Hover / Color" at bounding box center [321, 343] width 187 height 35
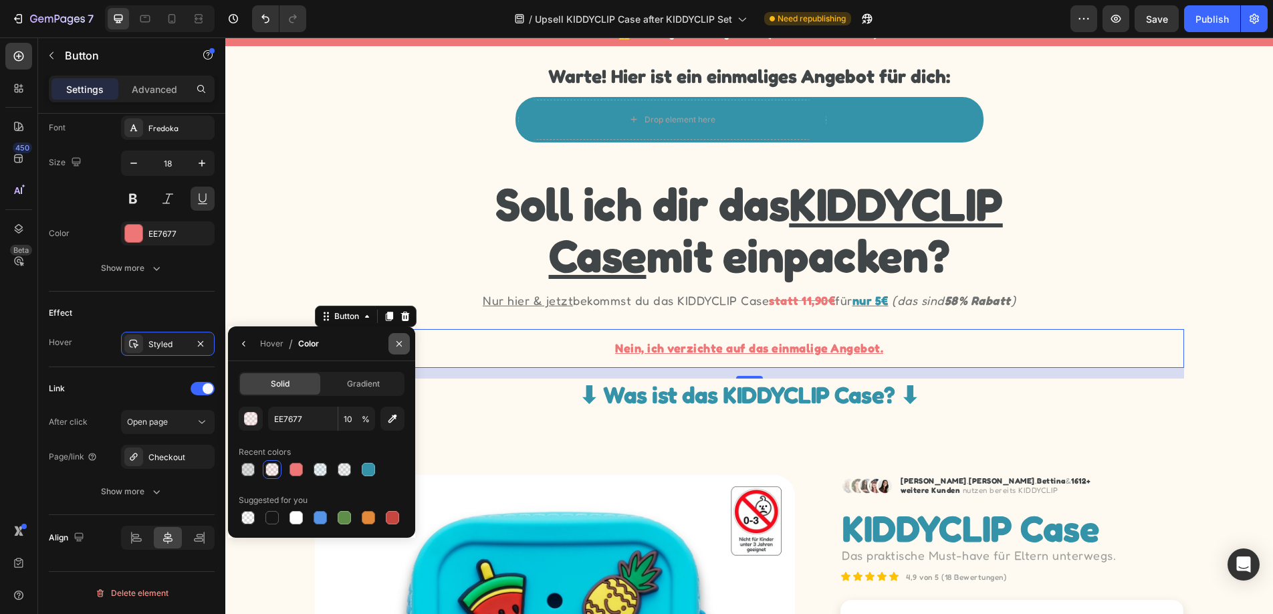
click at [401, 341] on icon "button" at bounding box center [398, 342] width 5 height 5
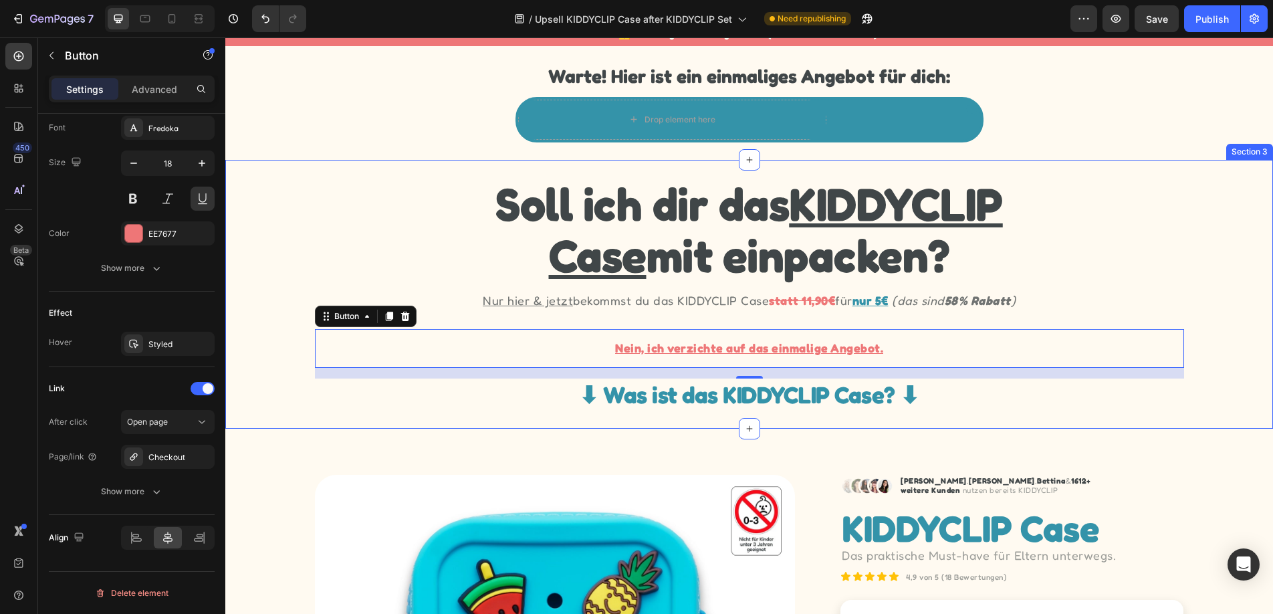
click at [1237, 390] on div "Soll ich dir das KIDDYCLIP Case mit einpacken? Heading Nur hier & jetzt bekomms…" at bounding box center [749, 294] width 1048 height 234
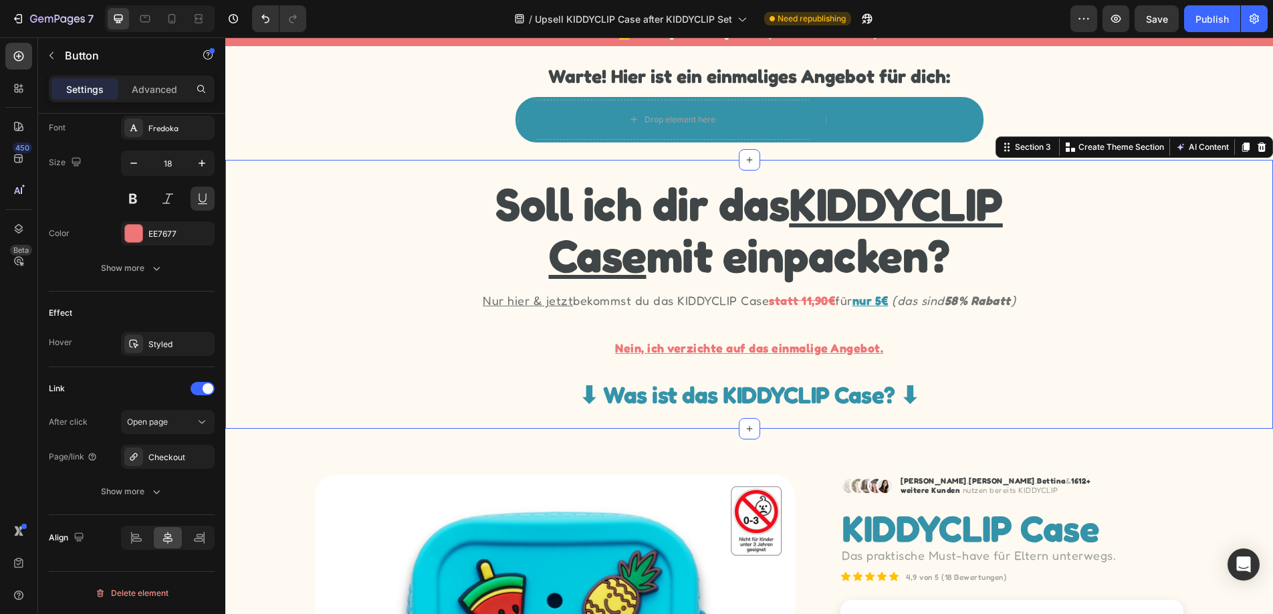
scroll to position [0, 0]
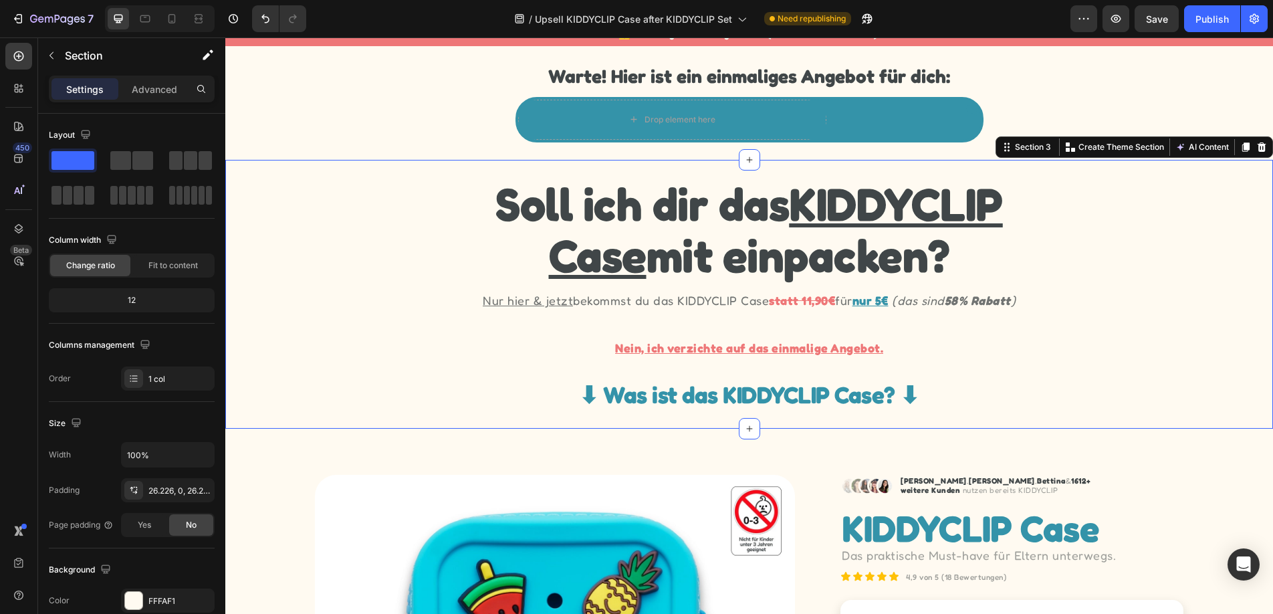
click at [1213, 388] on div "Soll ich dir das KIDDYCLIP Case mit einpacken? Heading Nur hier & jetzt bekomms…" at bounding box center [749, 294] width 1048 height 234
click at [171, 13] on icon at bounding box center [171, 18] width 13 height 13
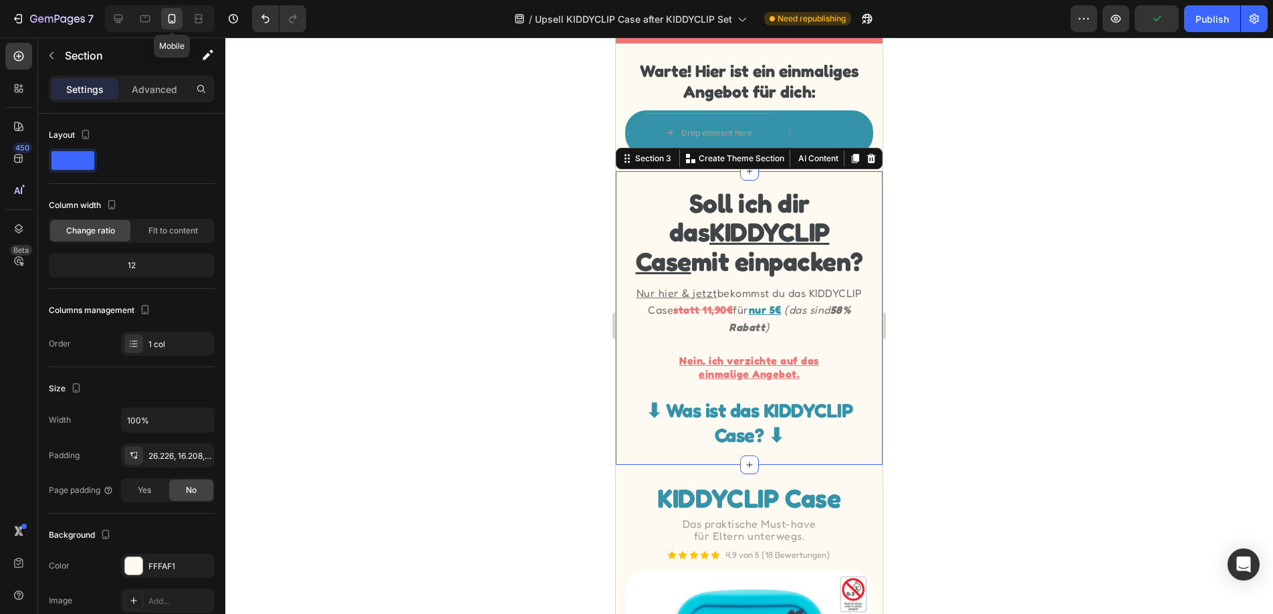
scroll to position [129, 0]
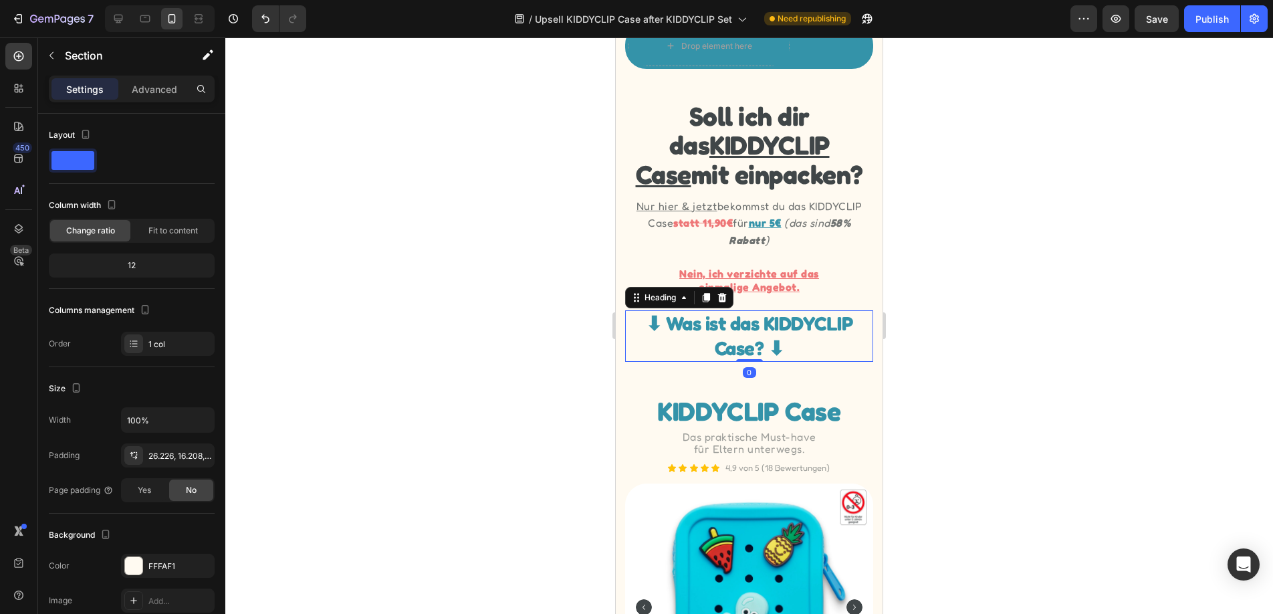
click at [804, 334] on h2 "⬇︎ Was ist das KIDDYCLIP Case? ⬇︎" at bounding box center [748, 336] width 247 height 52
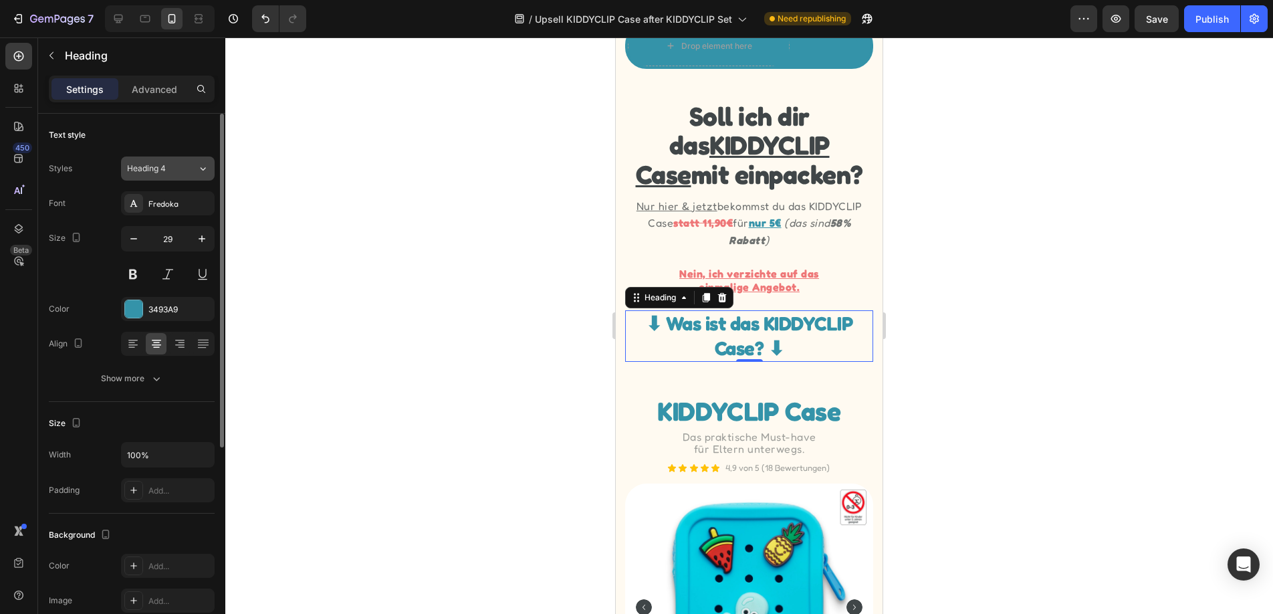
click at [177, 177] on button "Heading 4" at bounding box center [168, 168] width 94 height 24
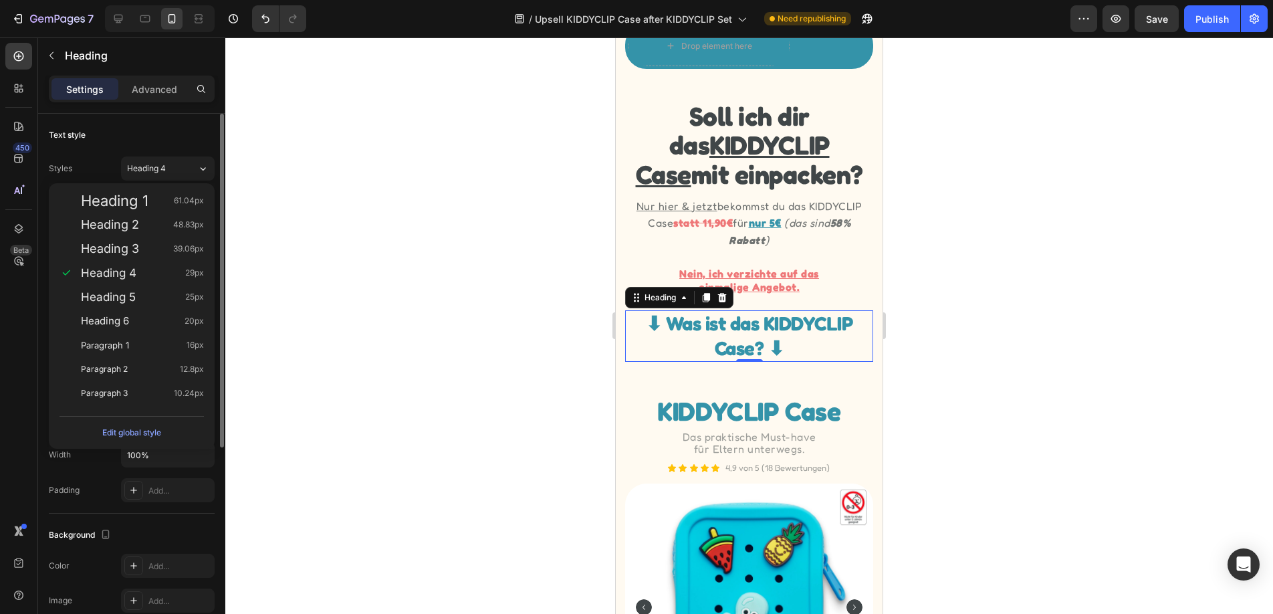
click at [182, 138] on div "Text style" at bounding box center [132, 134] width 166 height 21
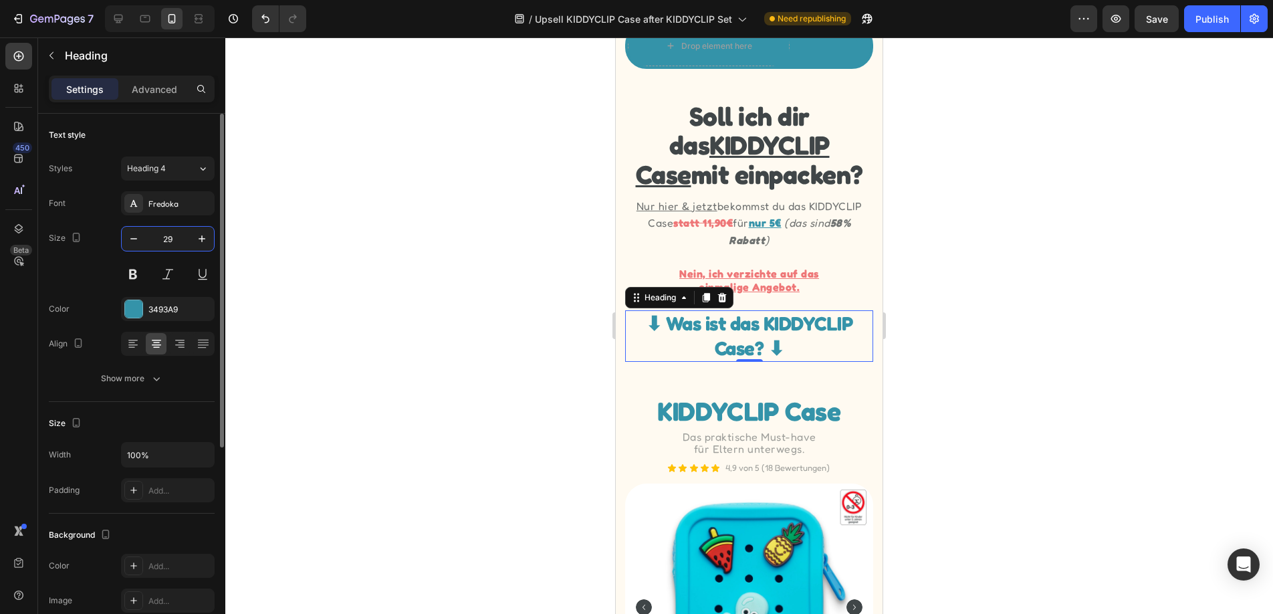
click at [181, 235] on input "29" at bounding box center [168, 239] width 44 height 24
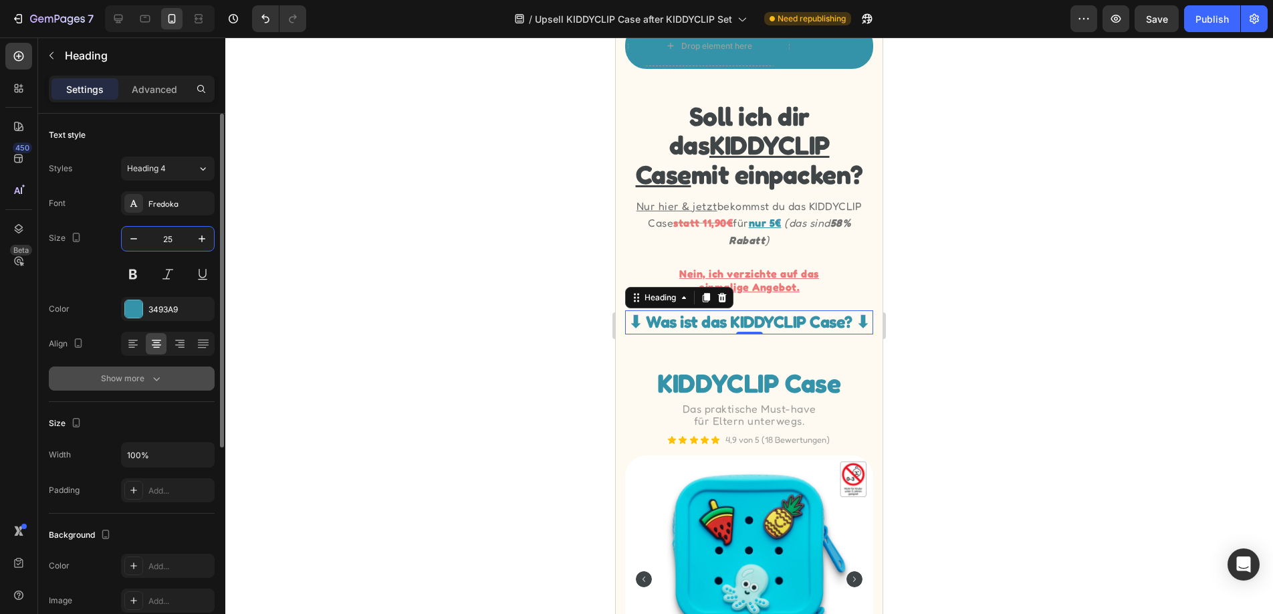
type input "25"
click at [146, 379] on div "Show more" at bounding box center [132, 378] width 62 height 13
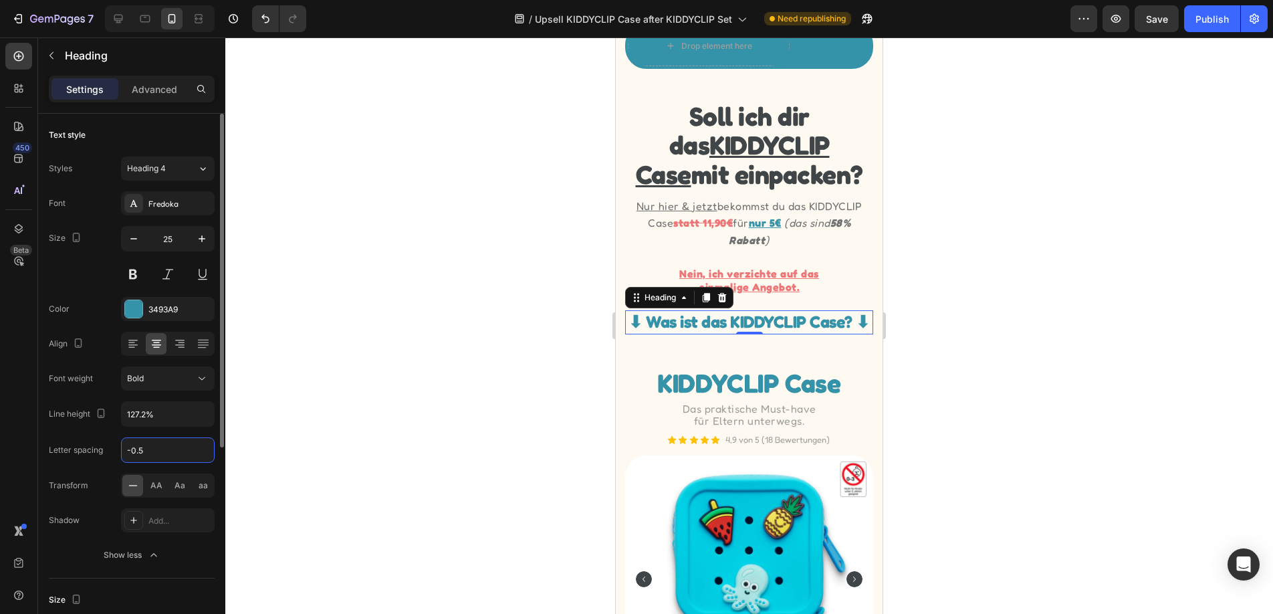
click at [160, 449] on input "-0.5" at bounding box center [168, 450] width 92 height 24
type input "-01"
click at [525, 273] on div at bounding box center [749, 325] width 1048 height 576
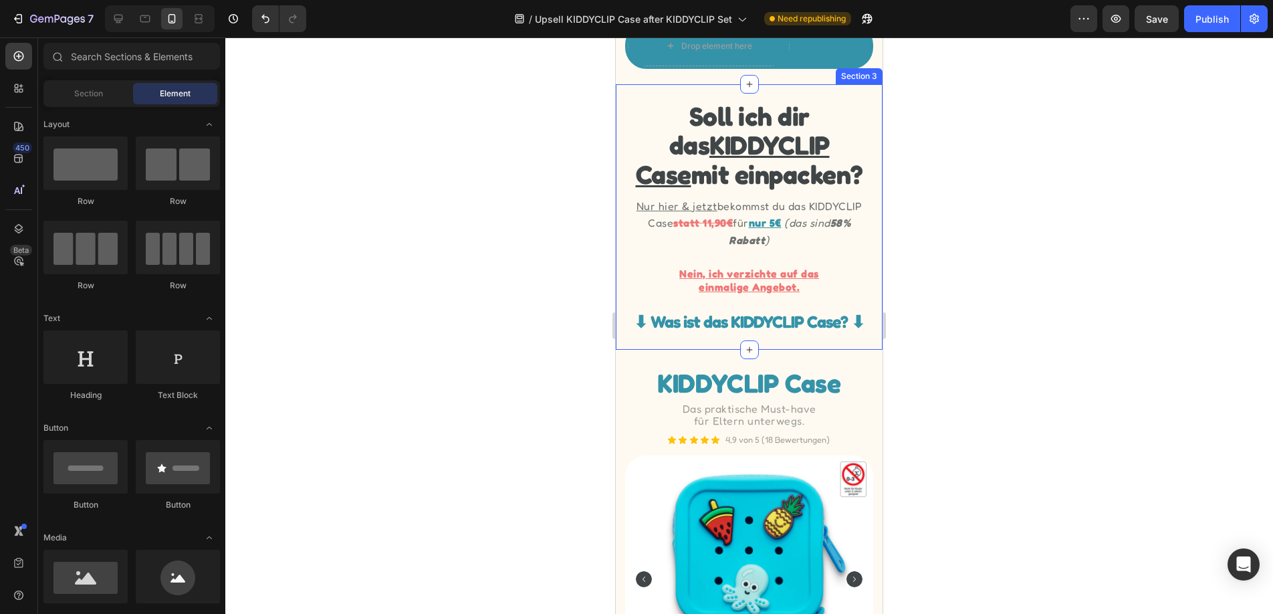
click at [823, 336] on div "Soll ich dir das KIDDYCLIP Case mit einpacken? Heading Nur hier & jetzt bekomms…" at bounding box center [749, 216] width 267 height 265
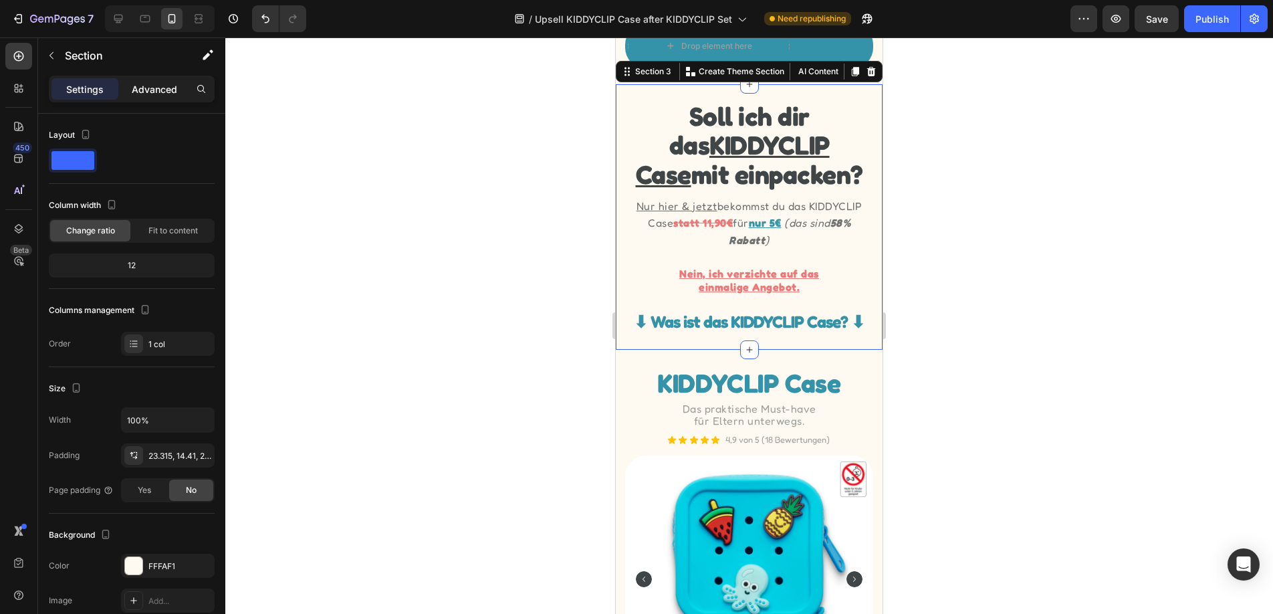
click at [154, 90] on p "Advanced" at bounding box center [154, 89] width 45 height 14
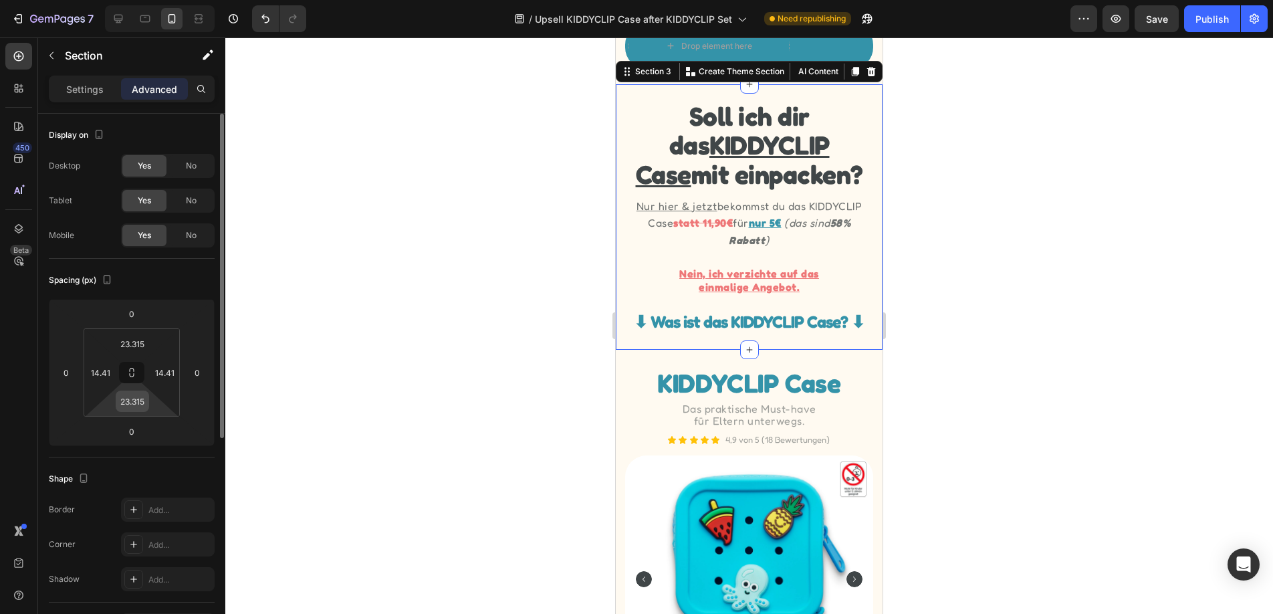
click at [145, 404] on input "23.315" at bounding box center [132, 401] width 27 height 20
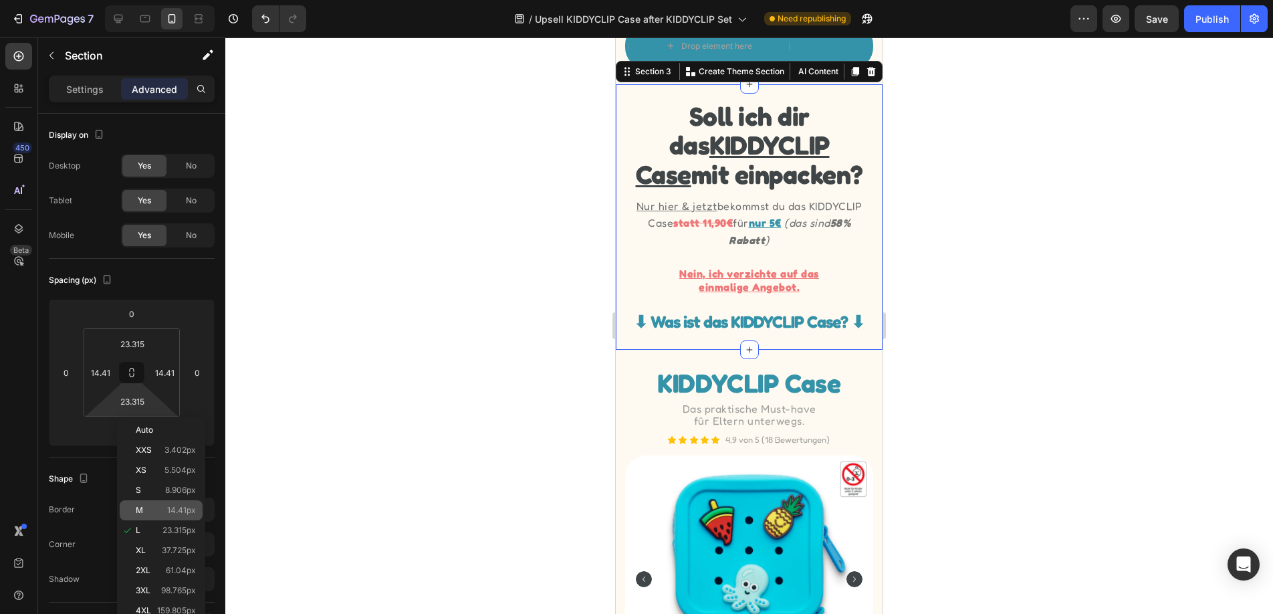
click at [166, 512] on p "M 14.41px" at bounding box center [166, 509] width 60 height 9
type input "14.41"
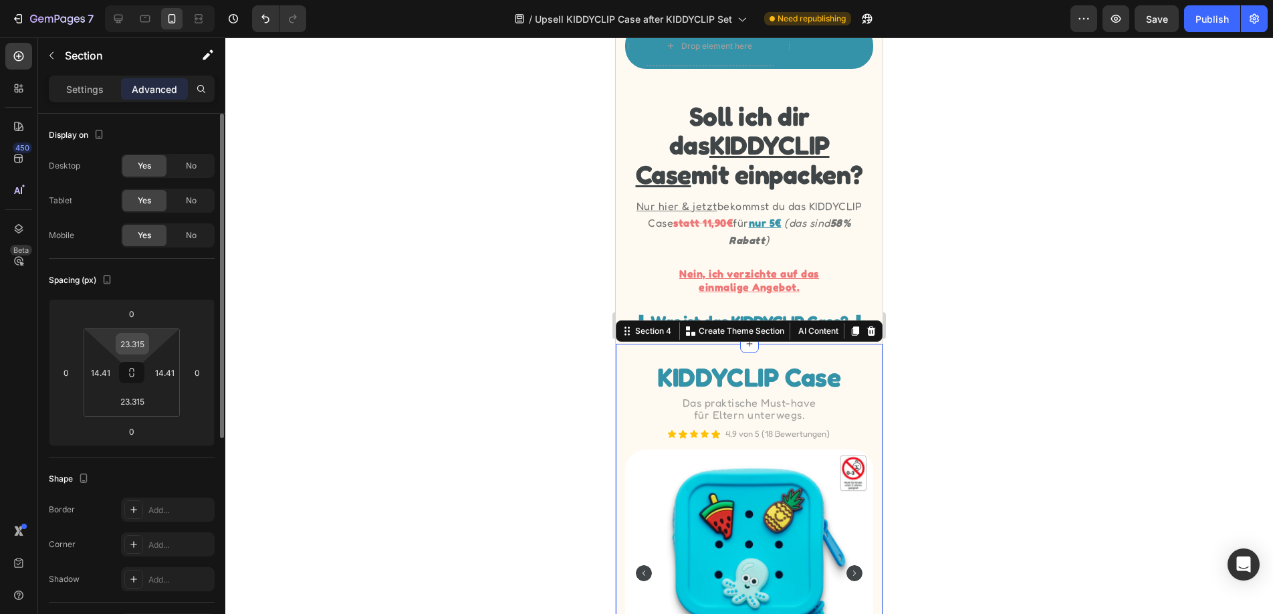
click at [138, 341] on input "23.315" at bounding box center [132, 344] width 27 height 20
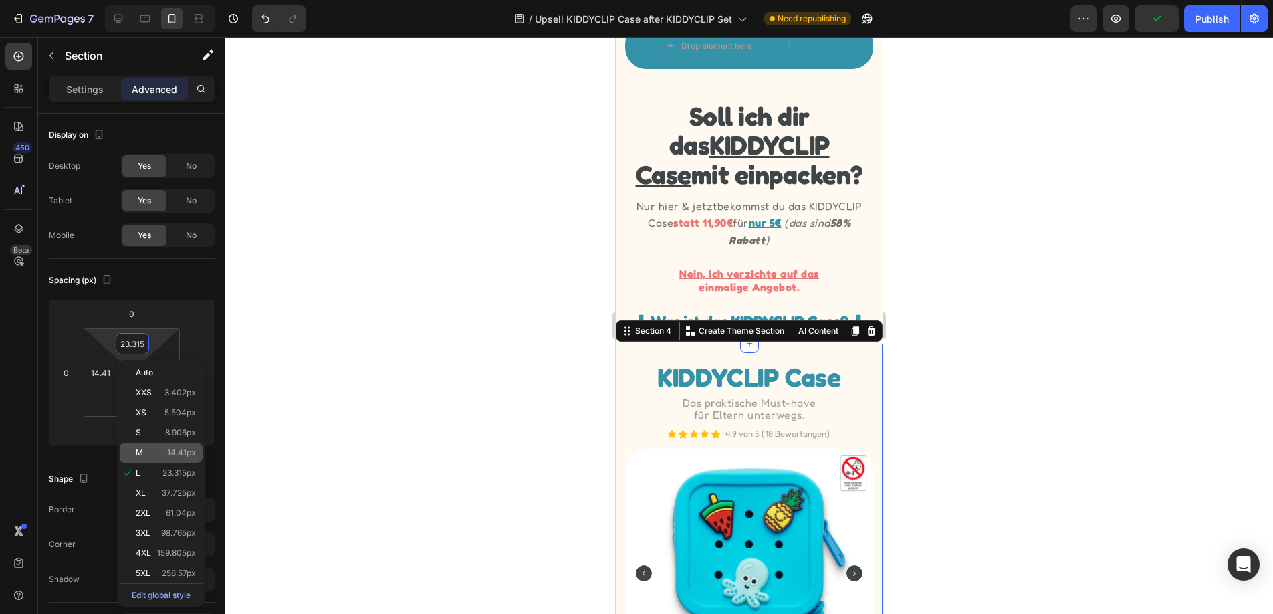
click at [171, 450] on span "14.41px" at bounding box center [181, 452] width 29 height 9
type input "14.41"
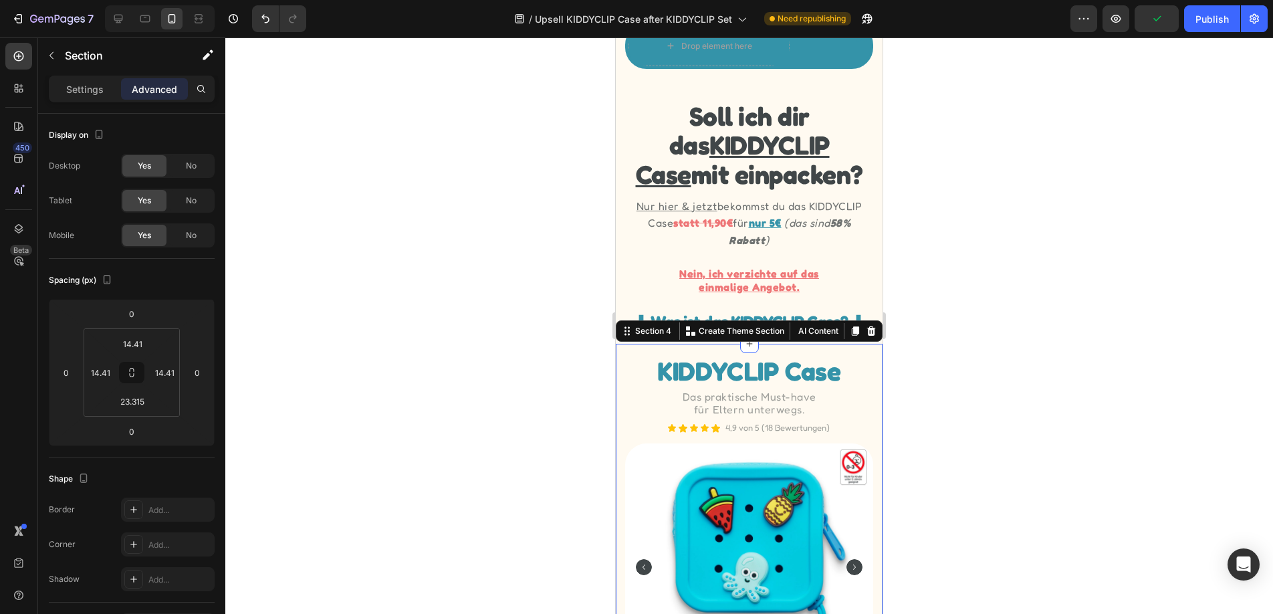
click at [367, 390] on div at bounding box center [749, 325] width 1048 height 576
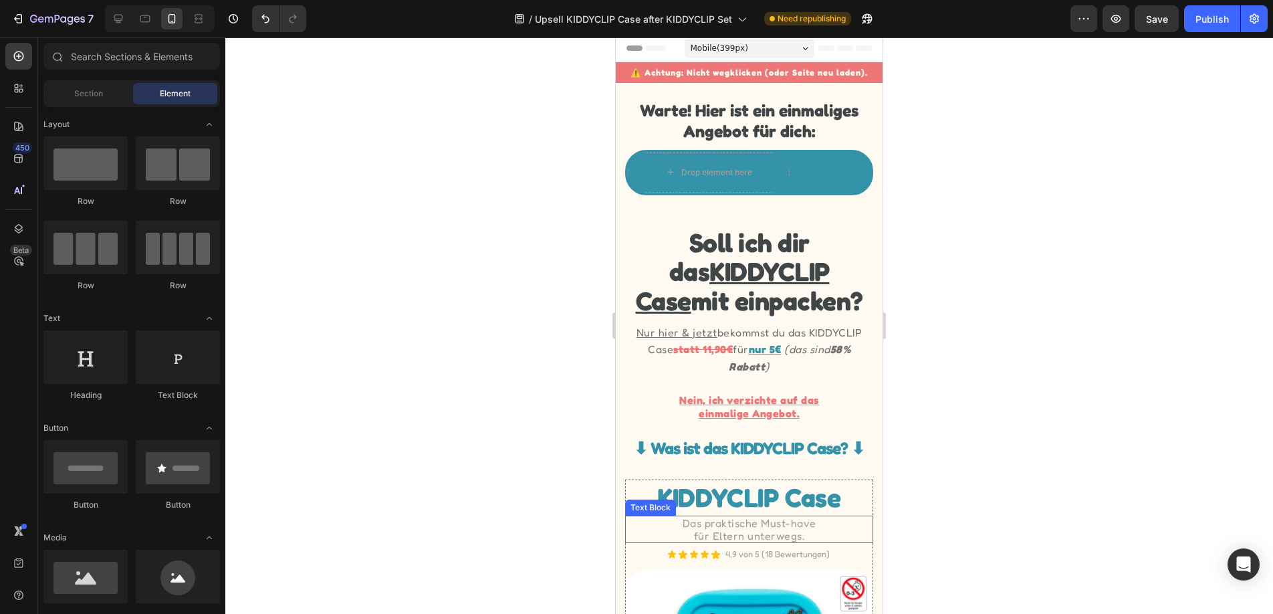
scroll to position [0, 0]
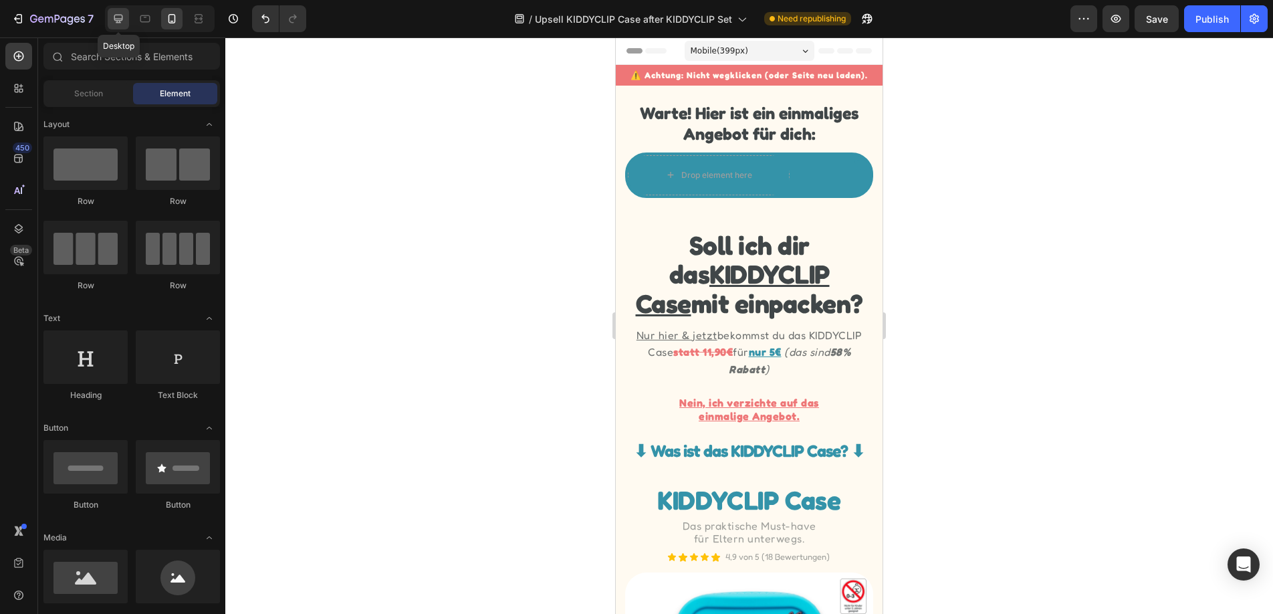
click at [128, 26] on div at bounding box center [118, 18] width 21 height 21
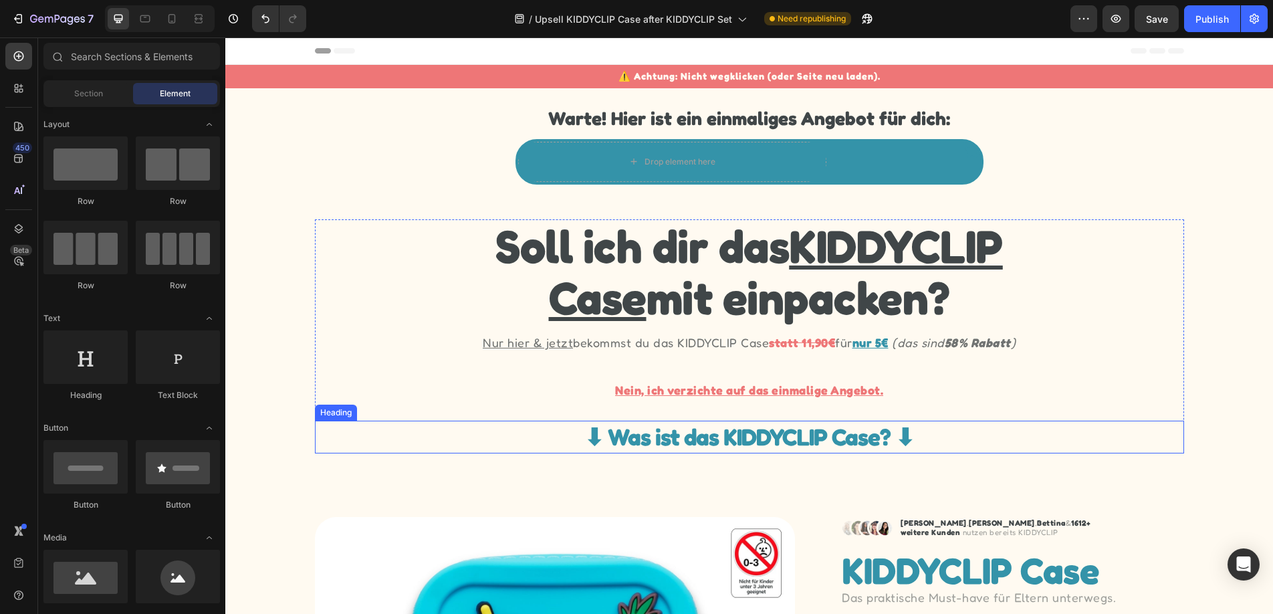
click at [589, 437] on h2 "⬇︎ Was ist das KIDDYCLIP Case? ⬇︎" at bounding box center [749, 437] width 869 height 33
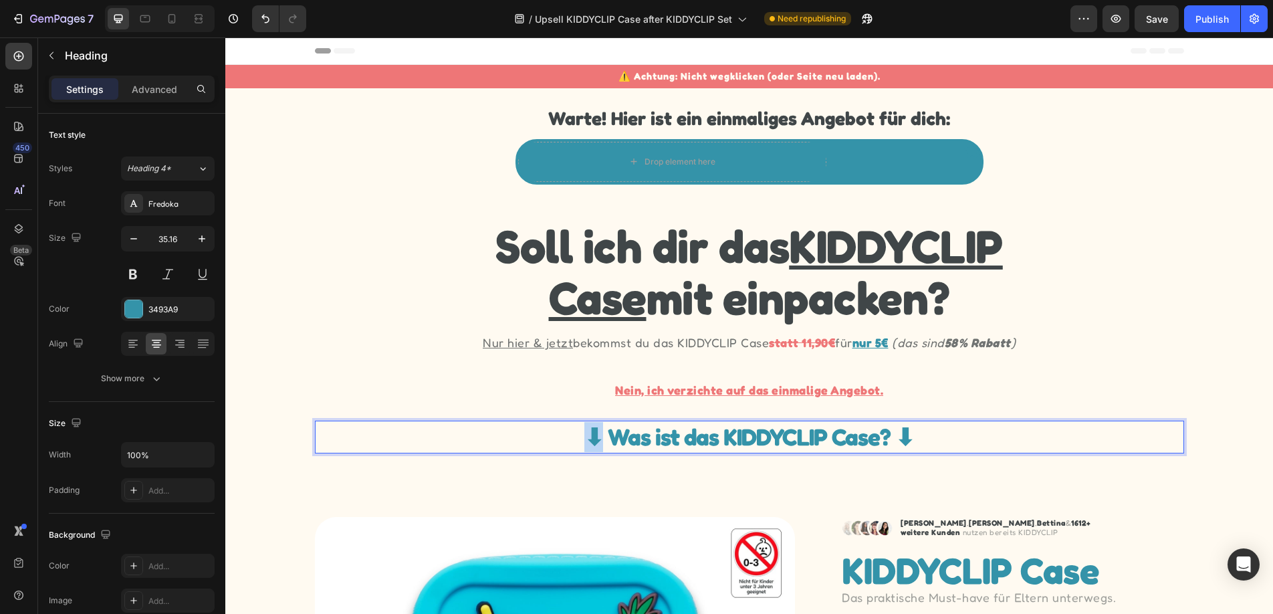
click at [589, 437] on h2 "⬇︎ Was ist das KIDDYCLIP Case? ⬇︎" at bounding box center [749, 437] width 869 height 33
copy p "👇"
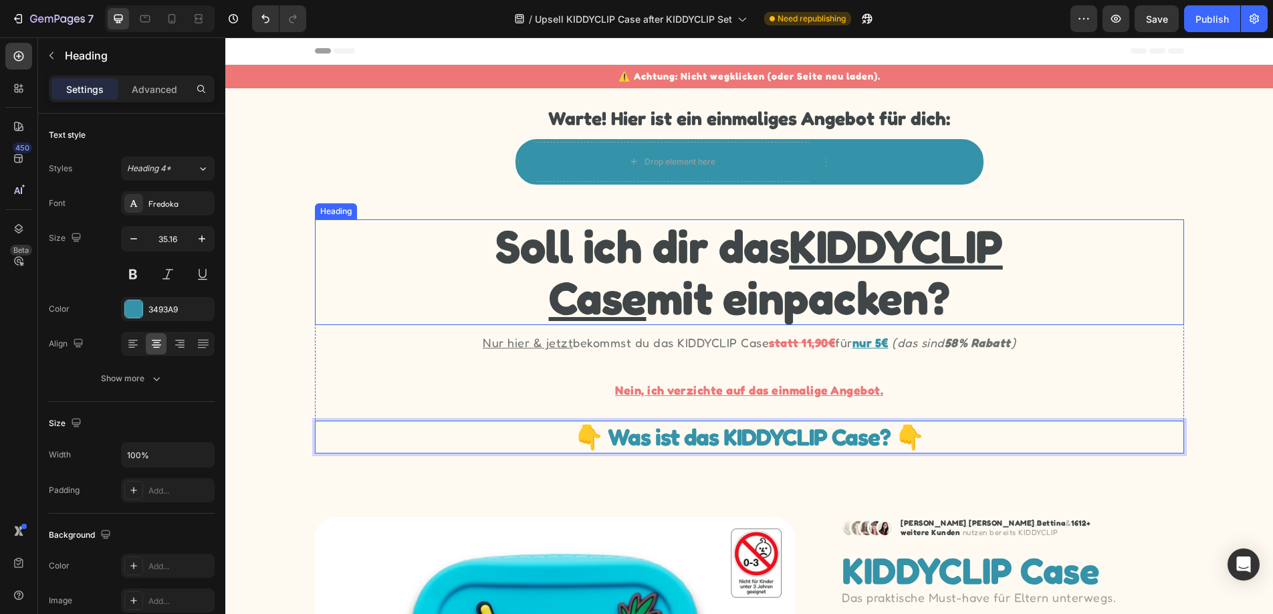
click at [1246, 313] on div "Soll ich dir das KIDDYCLIP Case mit einpacken? Heading Nur hier & jetzt bekomms…" at bounding box center [749, 336] width 1048 height 234
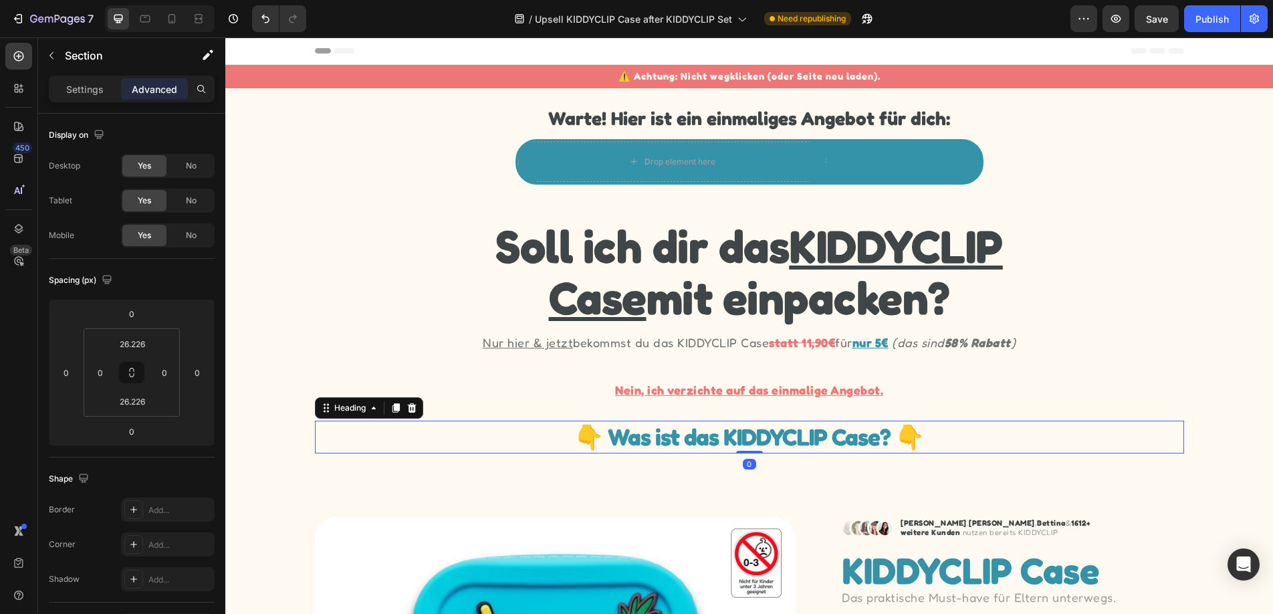
click at [610, 430] on p "👇 Was ist das KIDDYCLIP Case? 👇" at bounding box center [749, 437] width 866 height 30
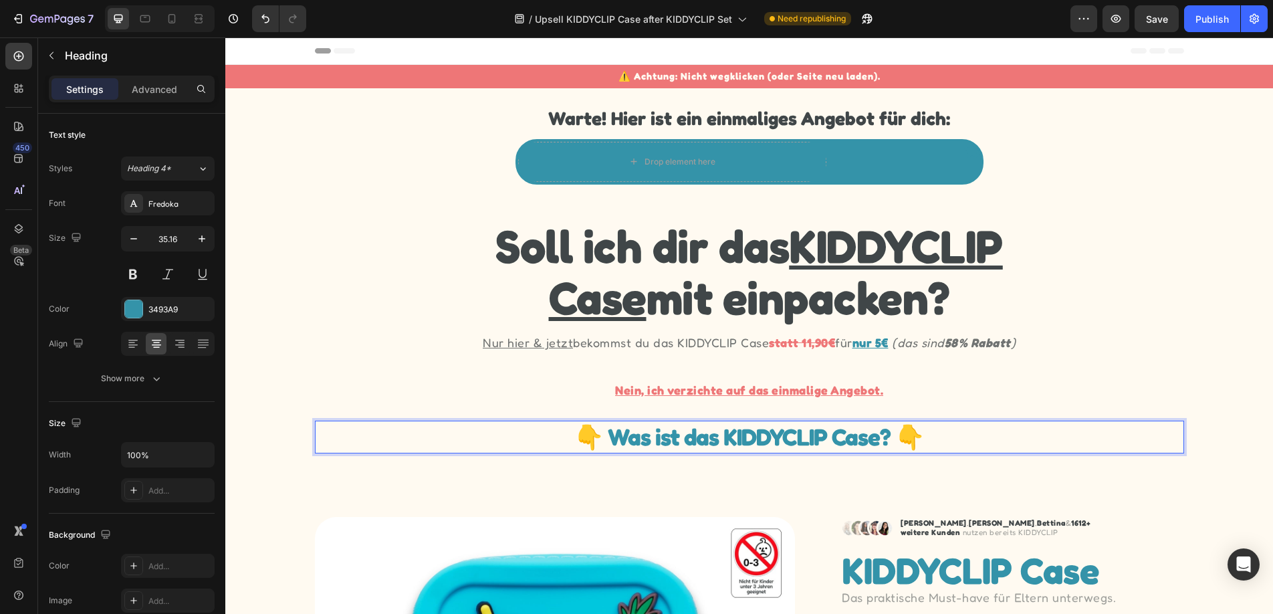
click at [605, 434] on p "👇 Was ist das KIDDYCLIP Case? 👇" at bounding box center [749, 437] width 866 height 30
click at [166, 19] on icon at bounding box center [171, 18] width 13 height 13
type input "25"
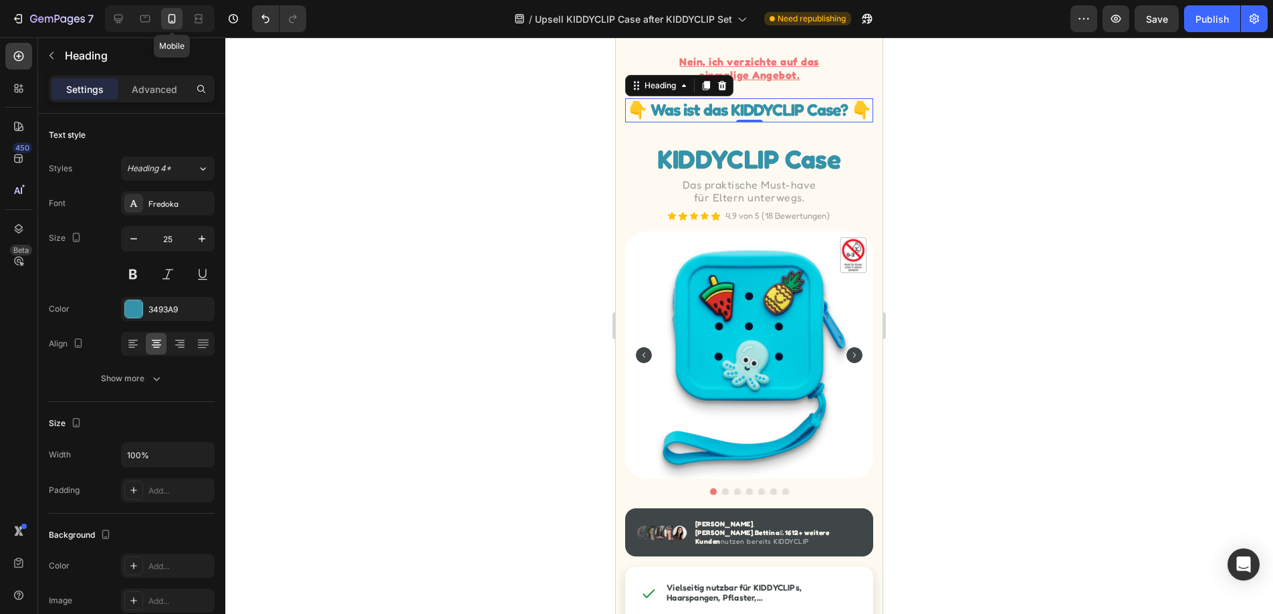
scroll to position [355, 0]
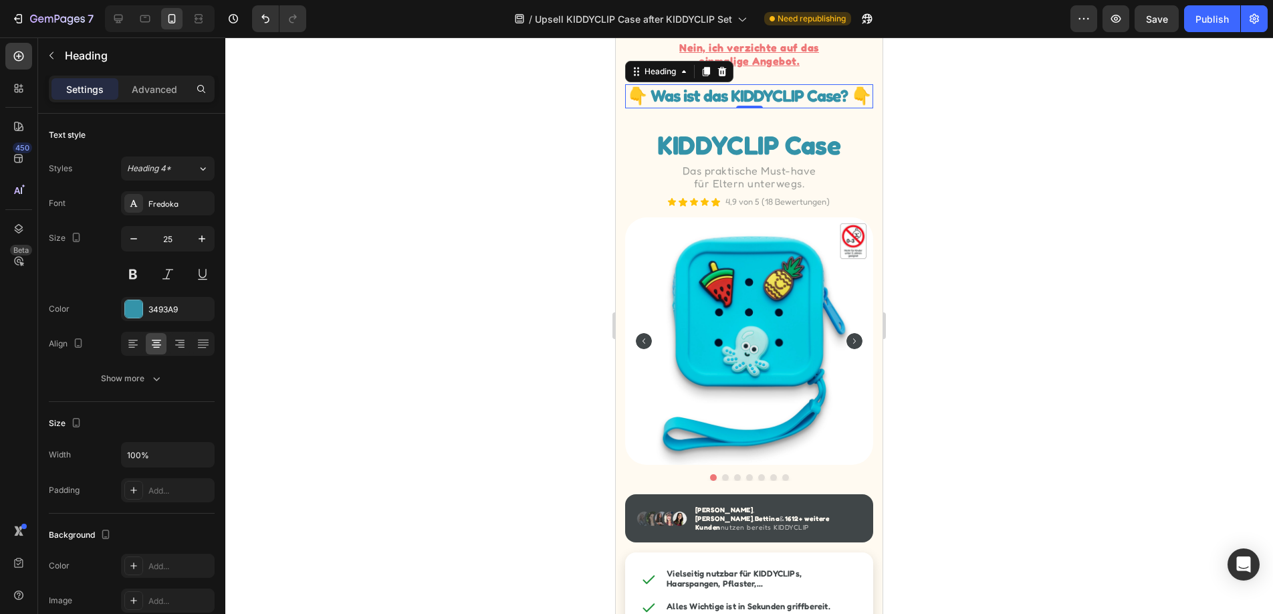
click at [289, 156] on div at bounding box center [749, 325] width 1048 height 576
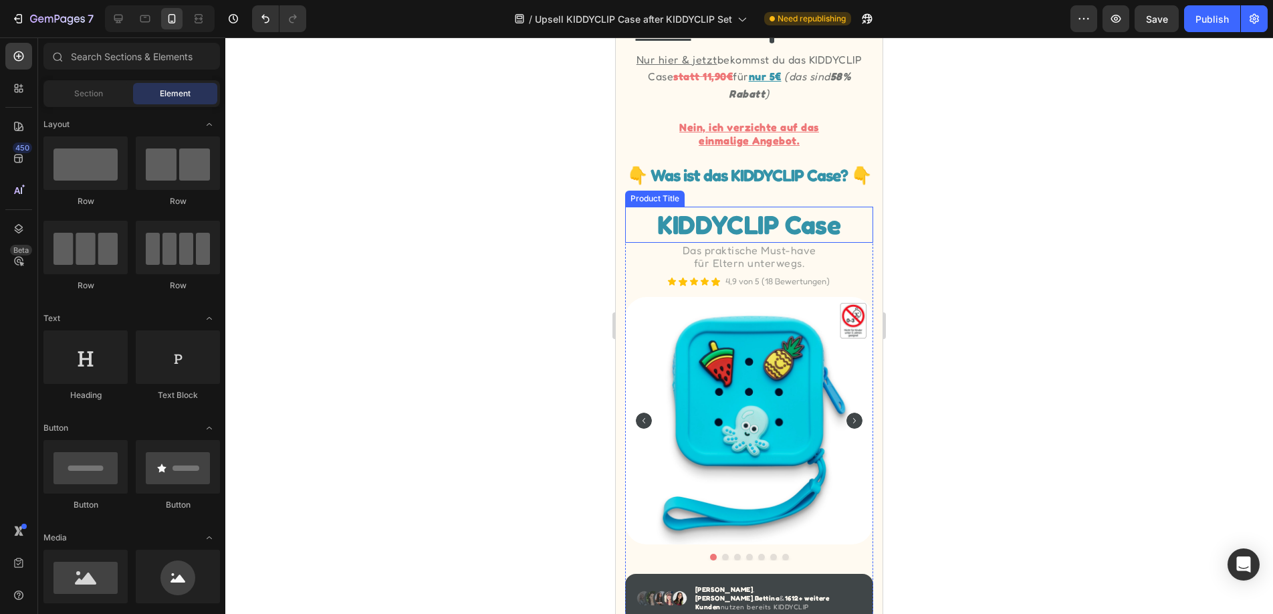
scroll to position [265, 0]
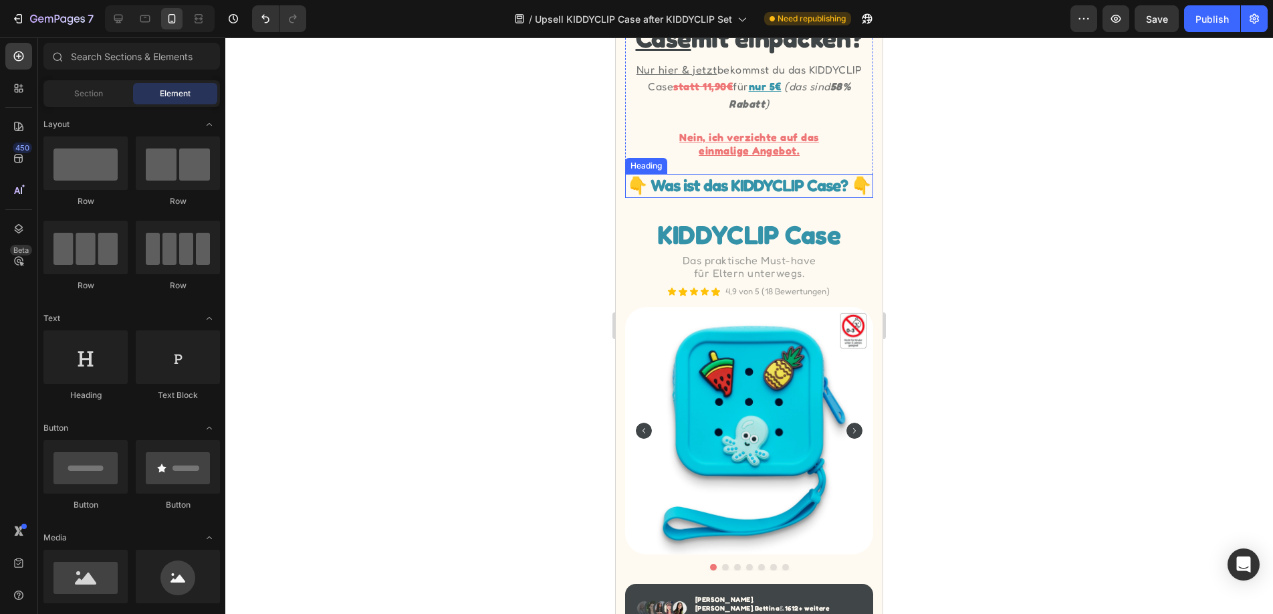
click at [825, 183] on p "👇 Was ist das KIDDYCLIP Case? 👇" at bounding box center [748, 185] width 245 height 21
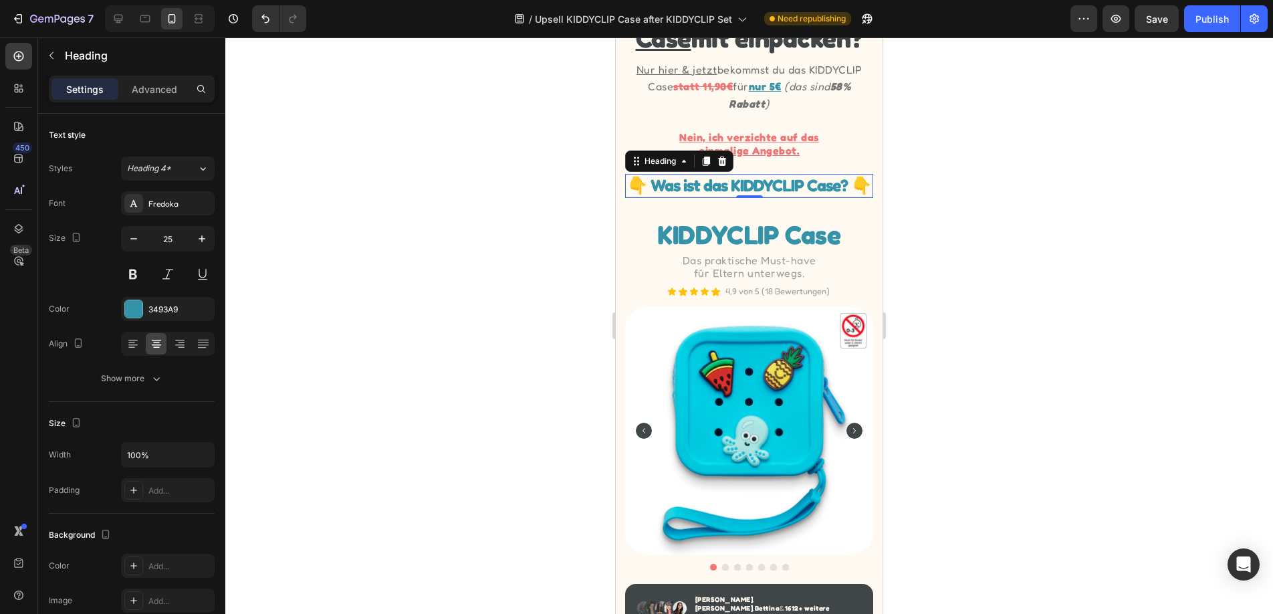
click at [386, 350] on div at bounding box center [749, 325] width 1048 height 576
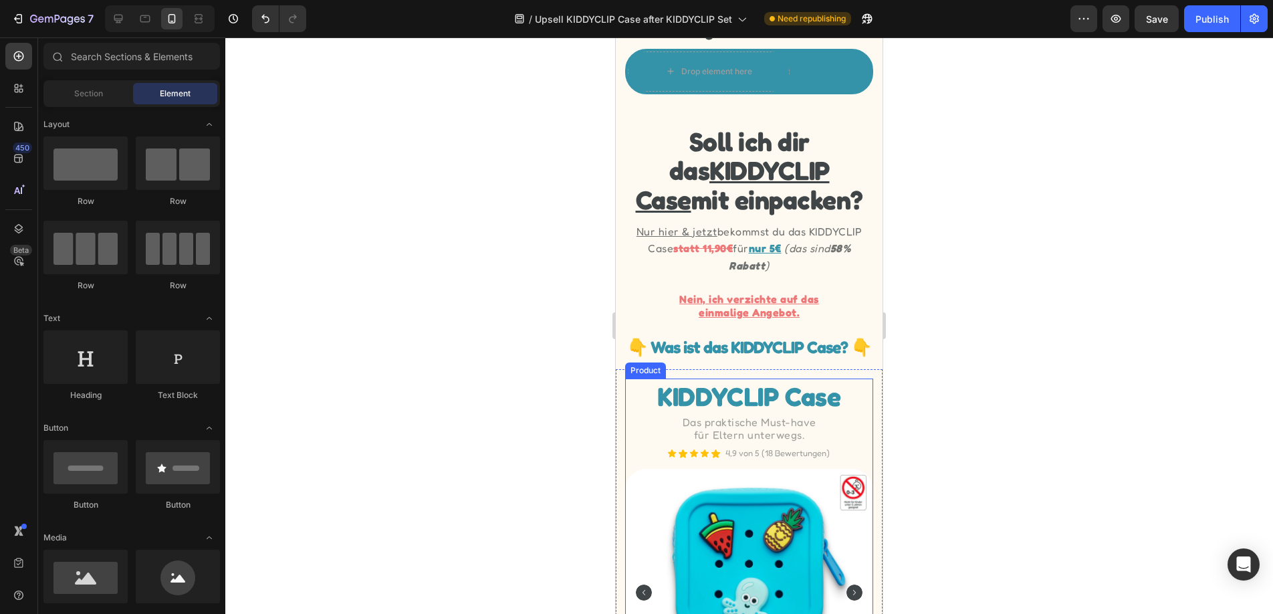
scroll to position [102, 0]
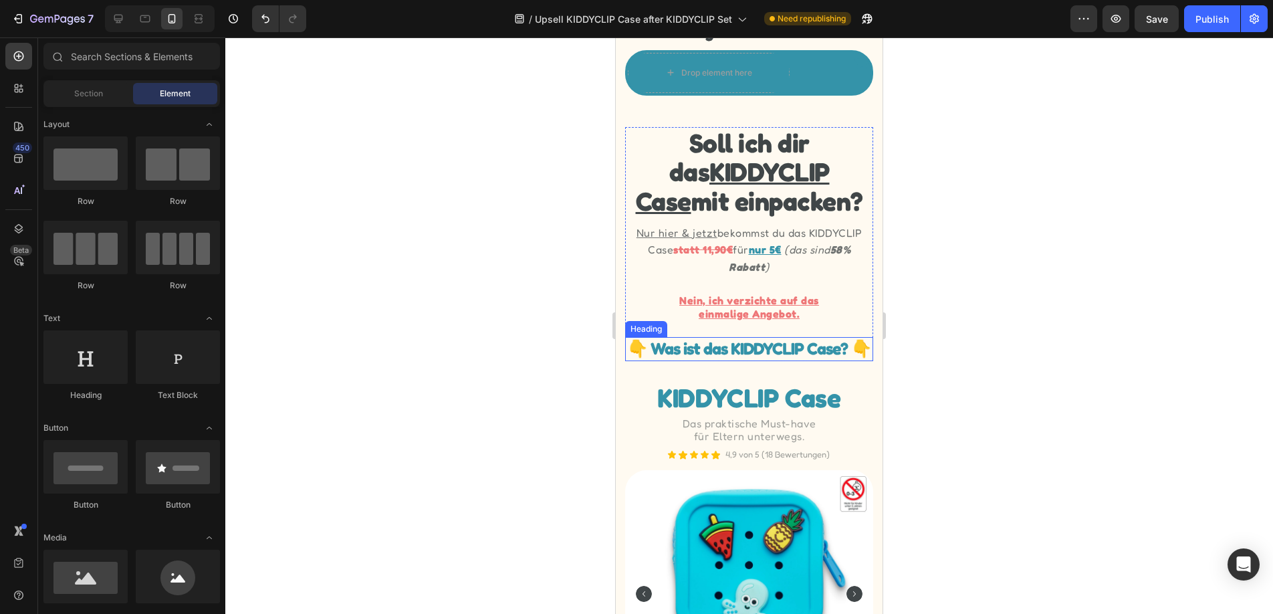
click at [689, 339] on p "👇 Was ist das KIDDYCLIP Case? 👇" at bounding box center [748, 348] width 245 height 21
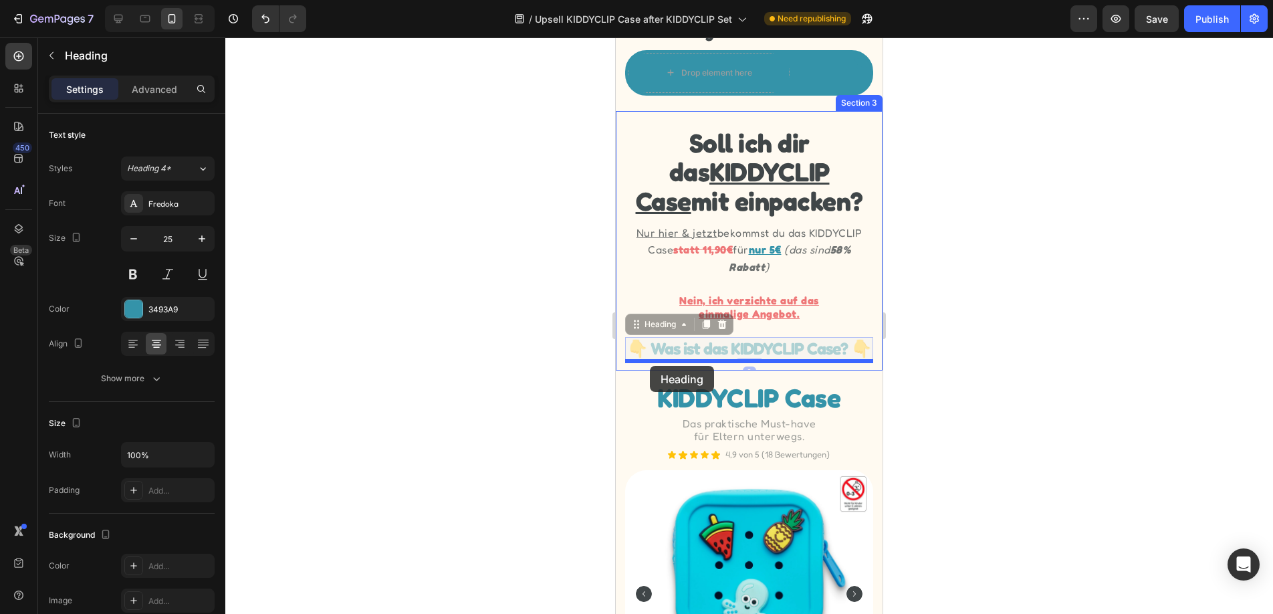
drag, startPoint x: 630, startPoint y: 325, endPoint x: 650, endPoint y: 366, distance: 45.2
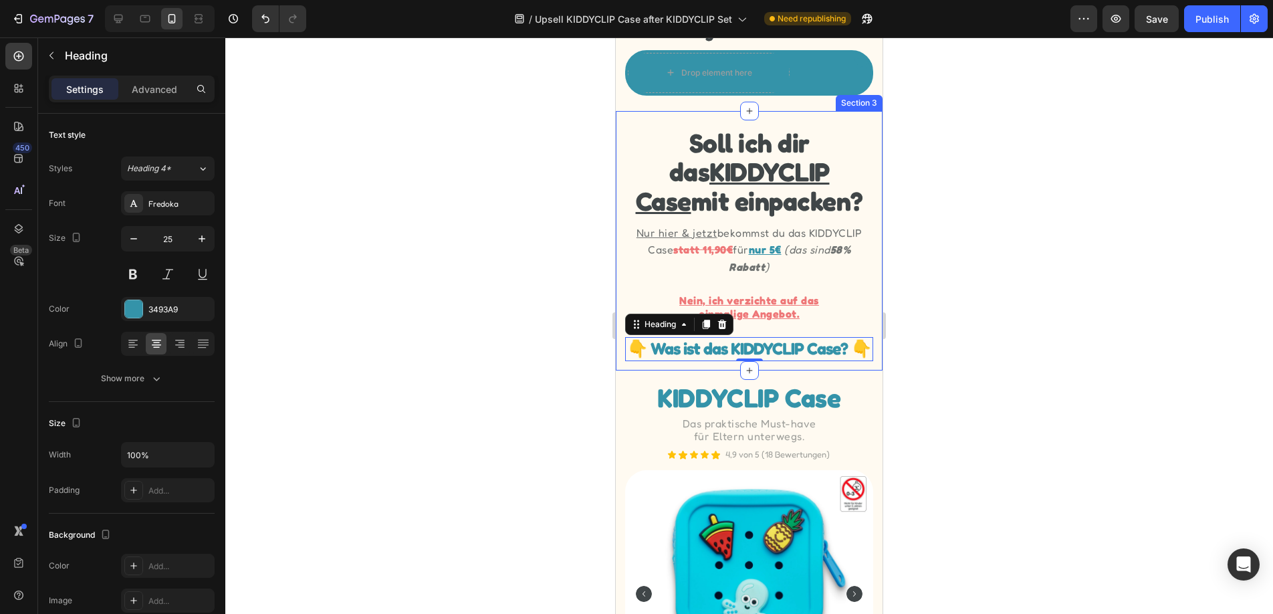
click at [618, 353] on div "Soll ich dir das KIDDYCLIP Case mit einpacken? Heading Nur hier & jetzt bekomms…" at bounding box center [749, 240] width 267 height 259
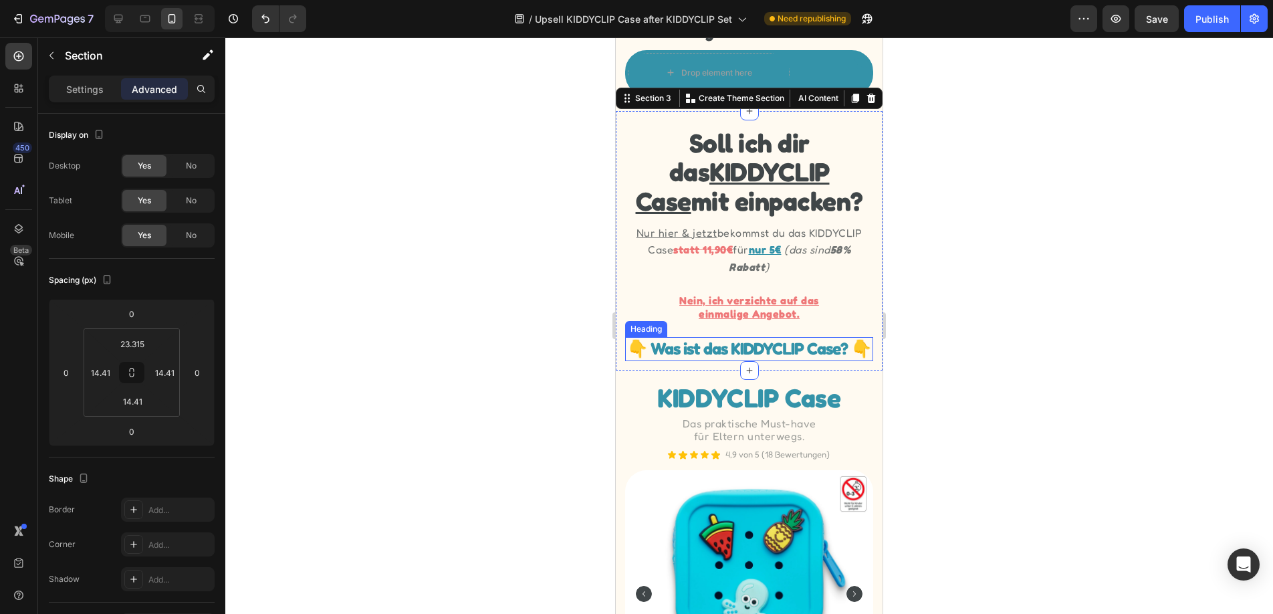
click at [711, 348] on h2 "👇 Was ist das KIDDYCLIP Case? 👇" at bounding box center [748, 349] width 247 height 24
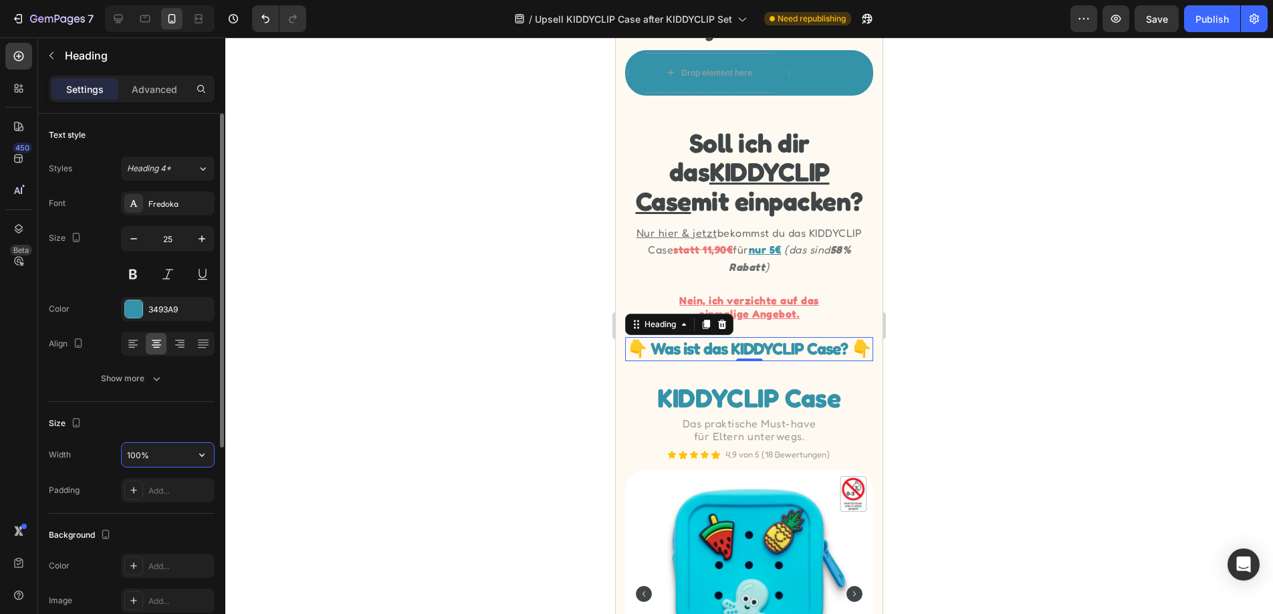
click at [177, 455] on input "100%" at bounding box center [168, 455] width 92 height 24
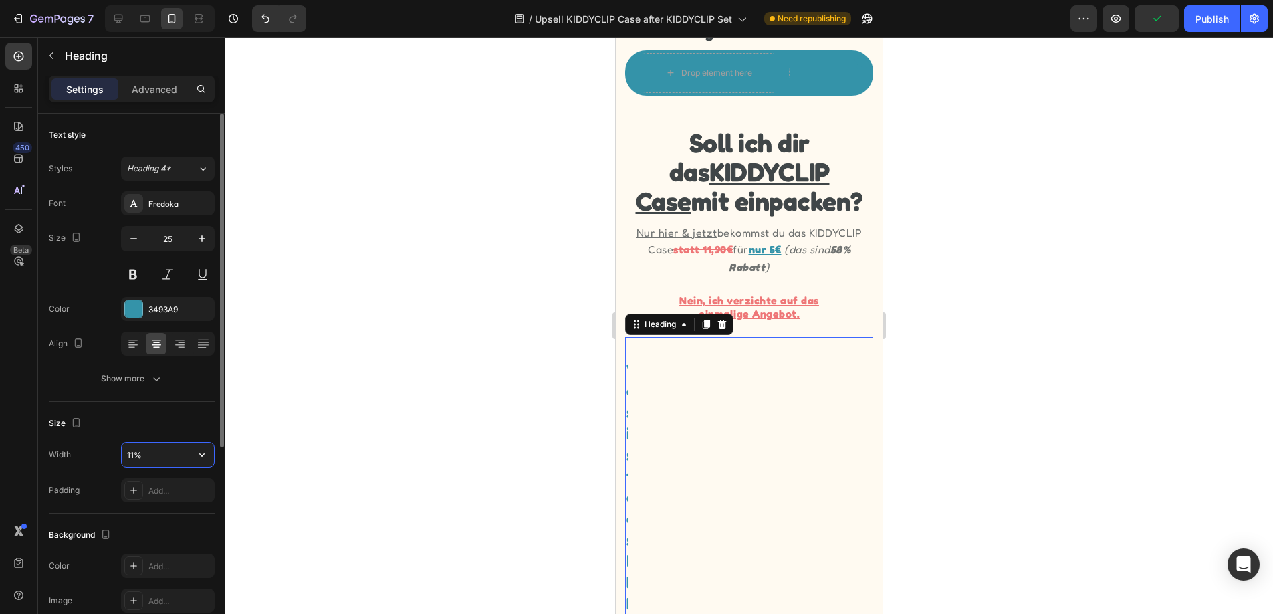
type input "110%"
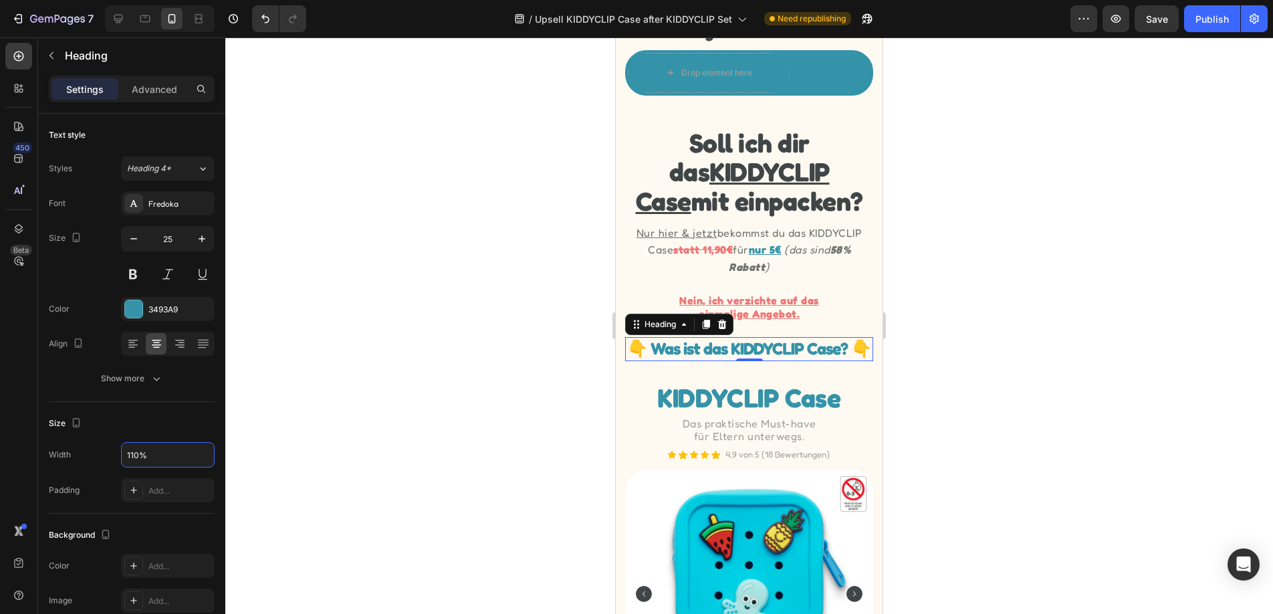
click at [372, 316] on div at bounding box center [749, 325] width 1048 height 576
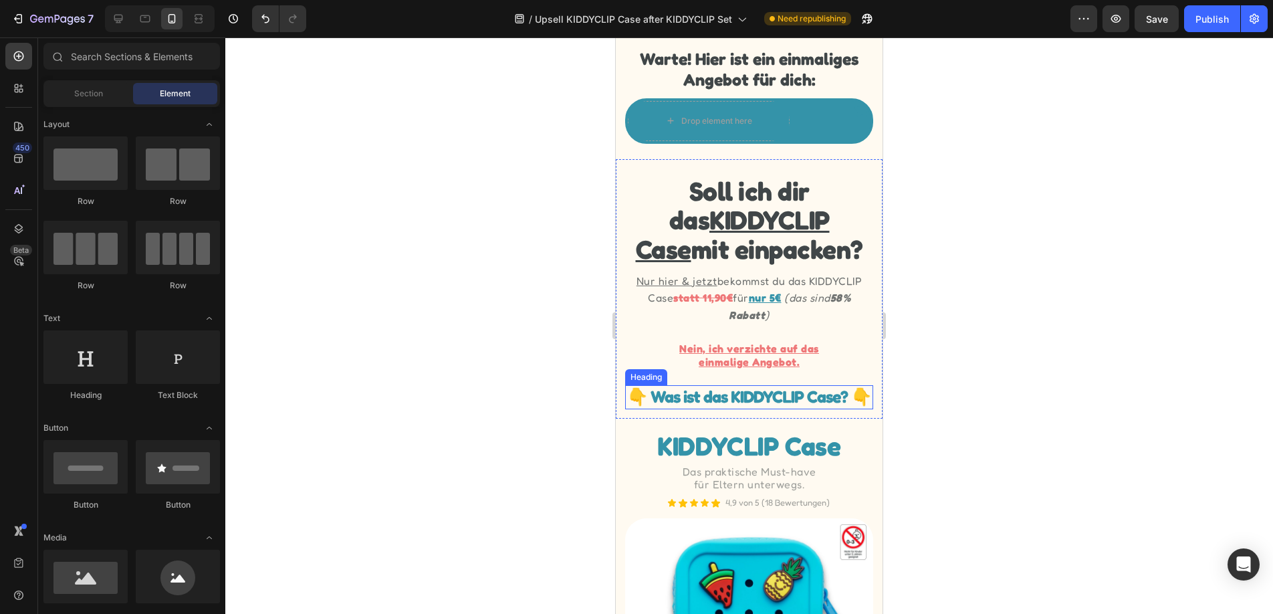
scroll to position [33, 0]
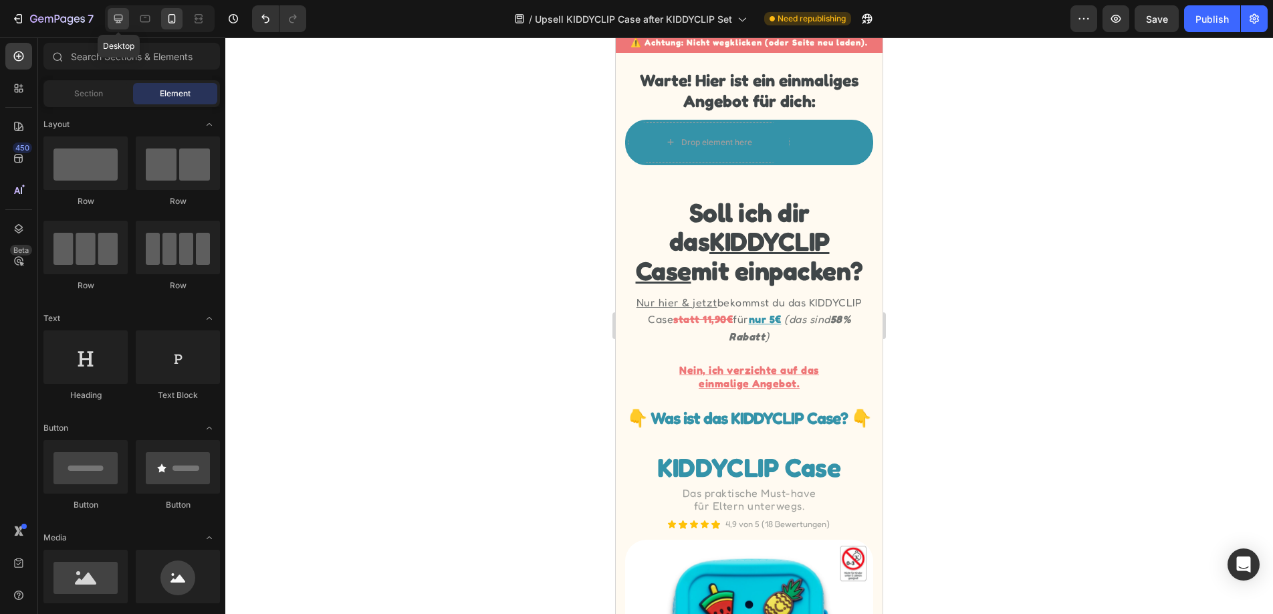
click at [112, 23] on icon at bounding box center [118, 18] width 13 height 13
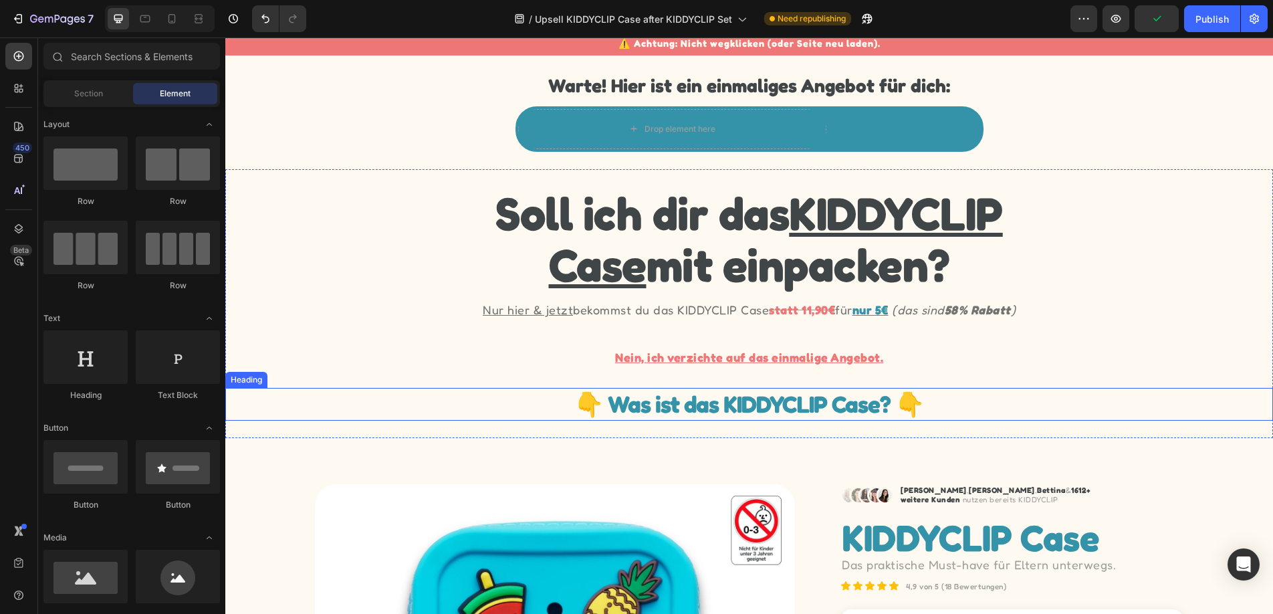
click at [942, 402] on h2 "👇 Was ist das KIDDYCLIP Case? 👇" at bounding box center [749, 404] width 1048 height 33
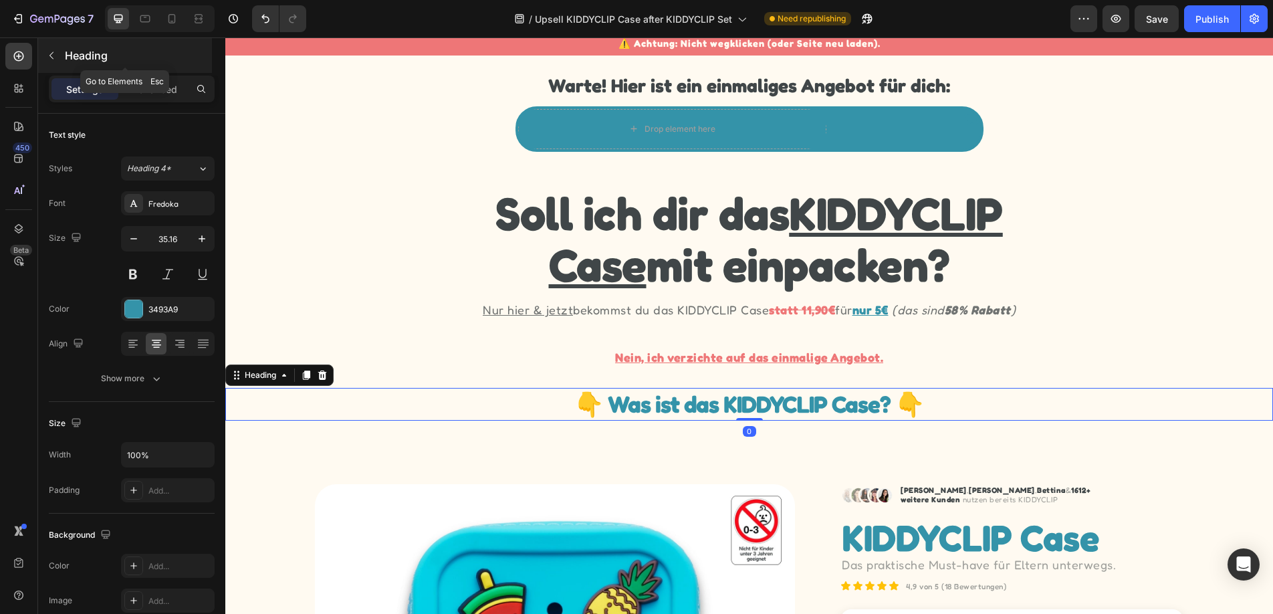
click at [54, 62] on button "button" at bounding box center [51, 55] width 21 height 21
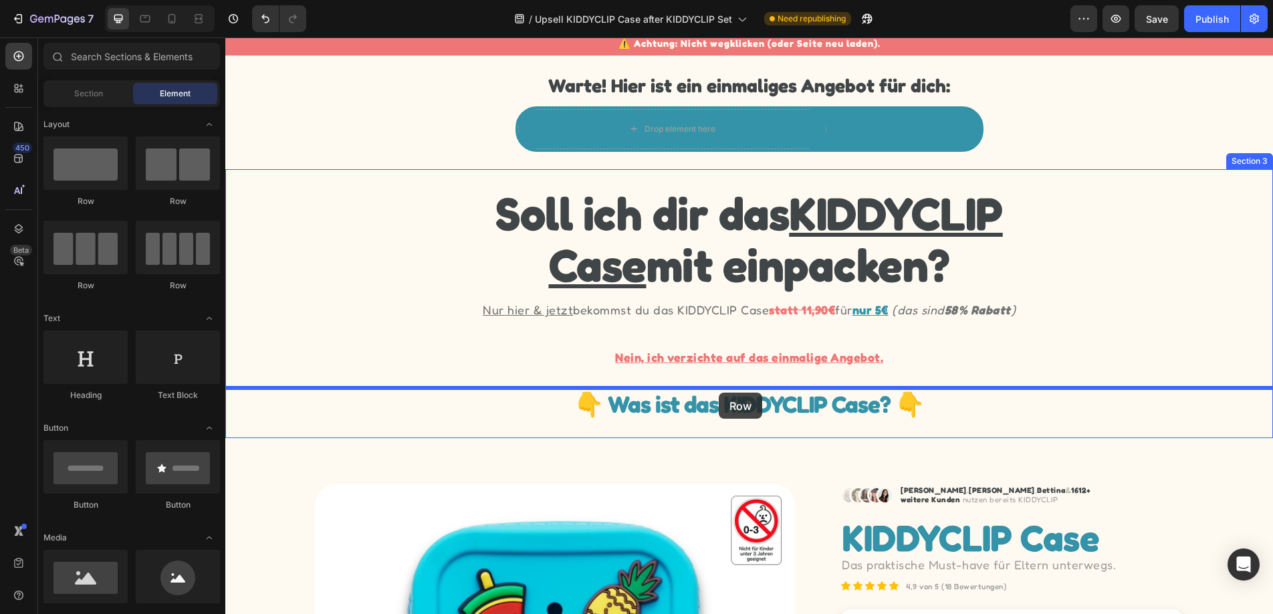
drag, startPoint x: 314, startPoint y: 211, endPoint x: 718, endPoint y: 392, distance: 443.5
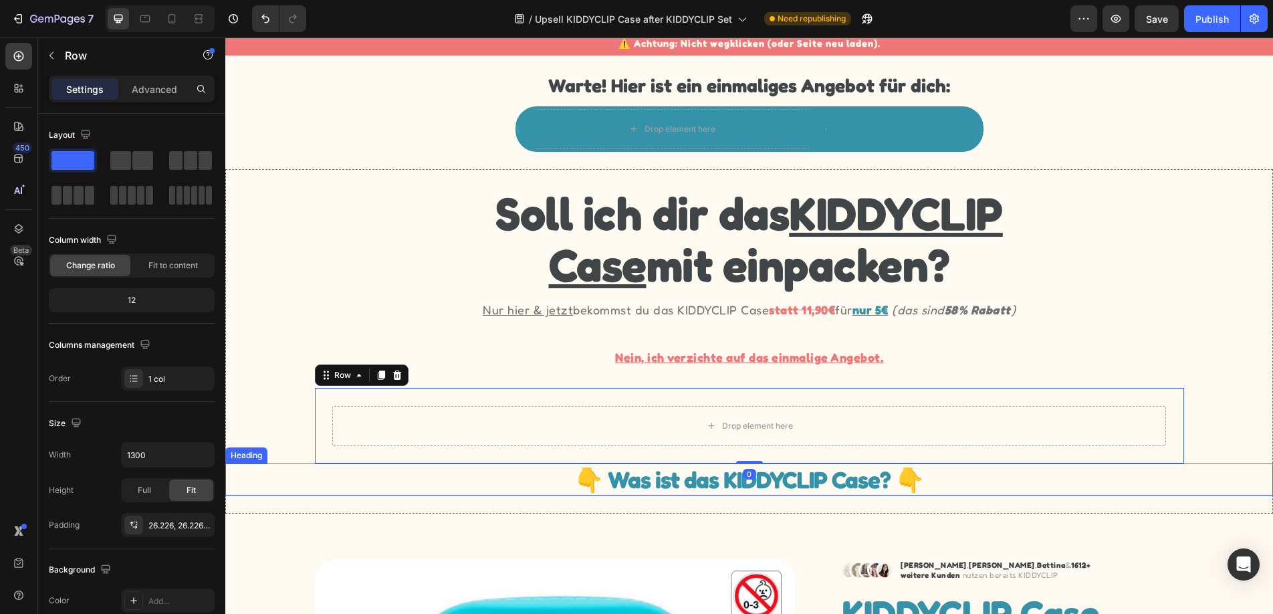
click at [705, 473] on h2 "👇 Was ist das KIDDYCLIP Case? 👇" at bounding box center [749, 479] width 1048 height 33
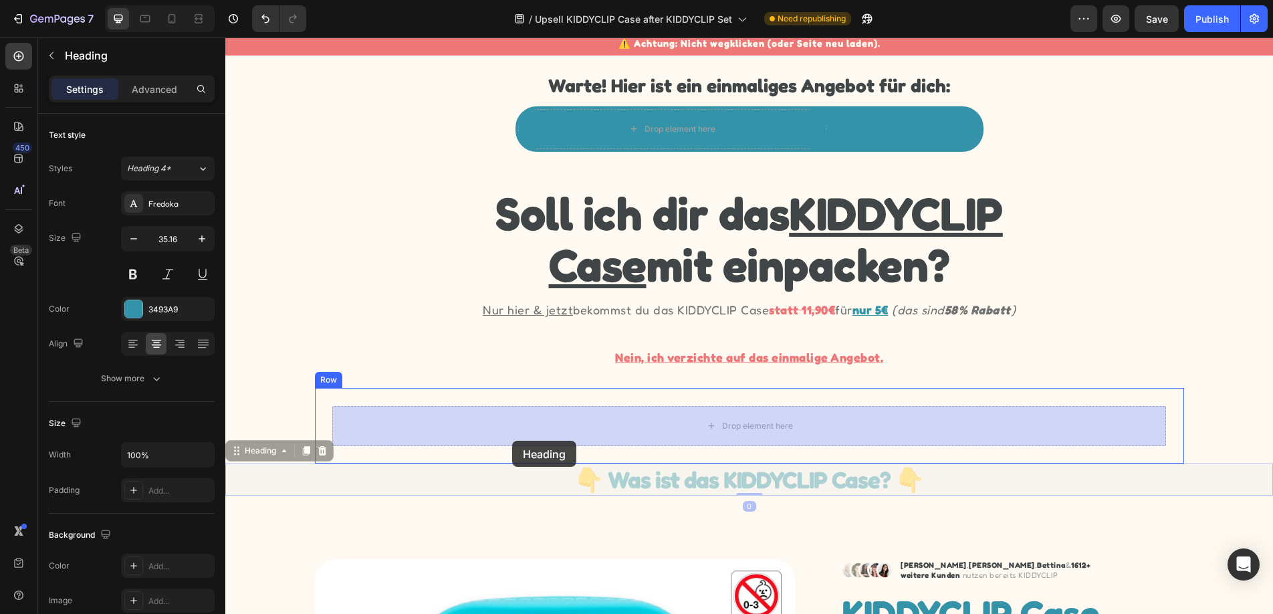
drag, startPoint x: 239, startPoint y: 454, endPoint x: 512, endPoint y: 441, distance: 273.1
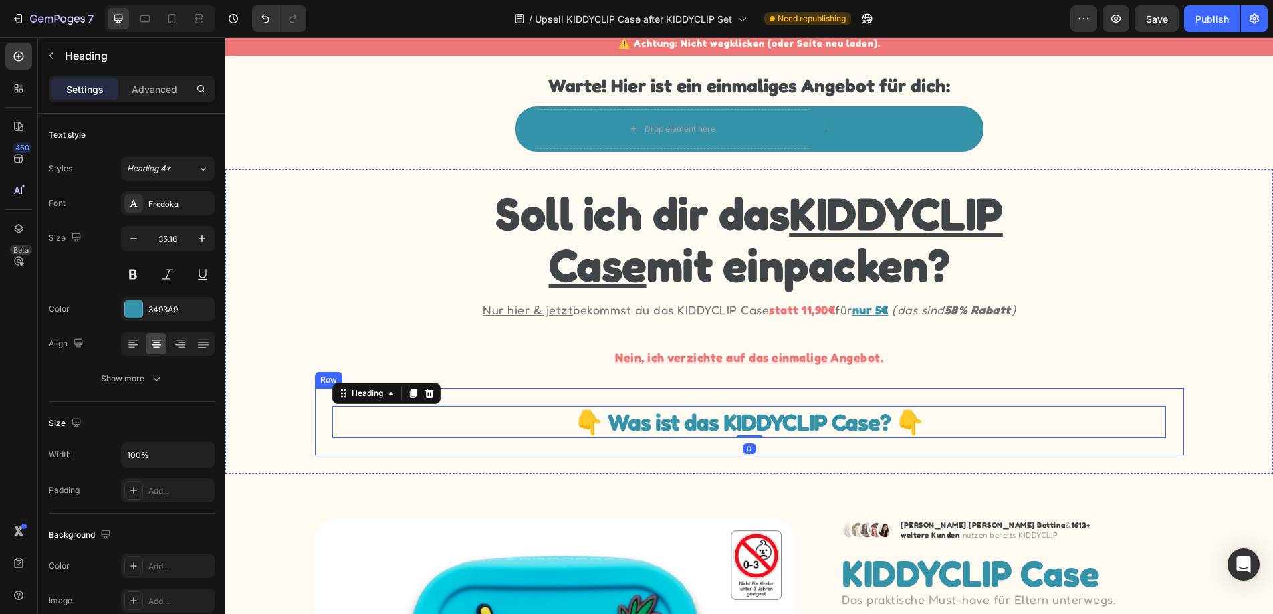
click at [1006, 445] on div "👇 Was ist das KIDDYCLIP Case? 👇 Heading 0 Row" at bounding box center [749, 422] width 869 height 68
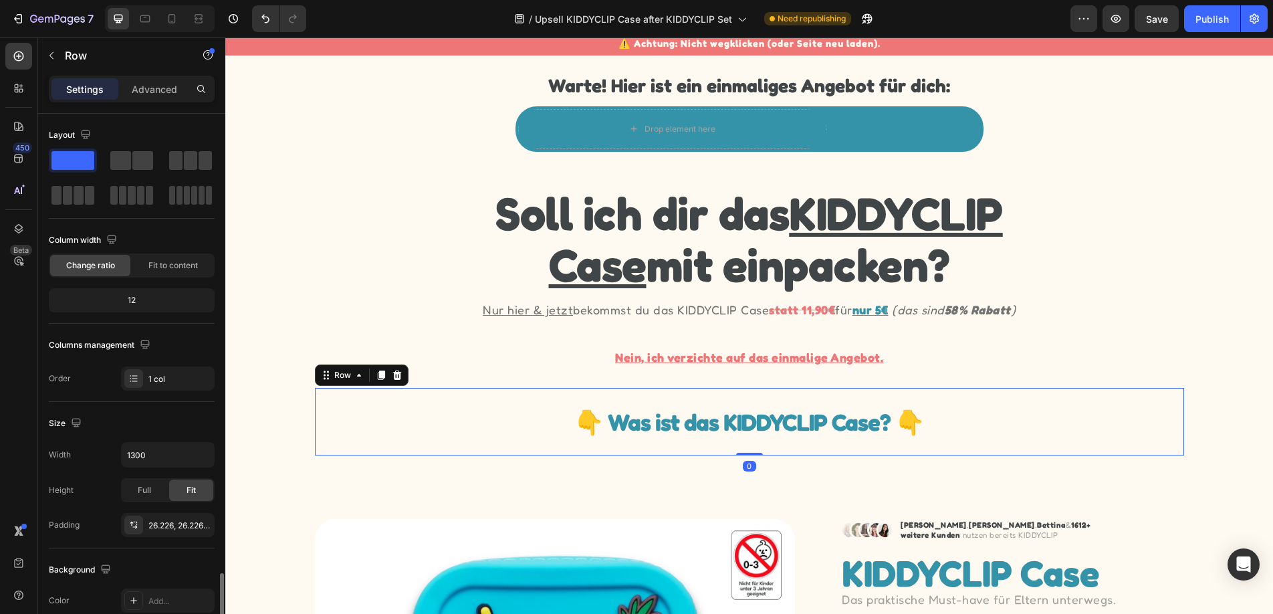
scroll to position [277, 0]
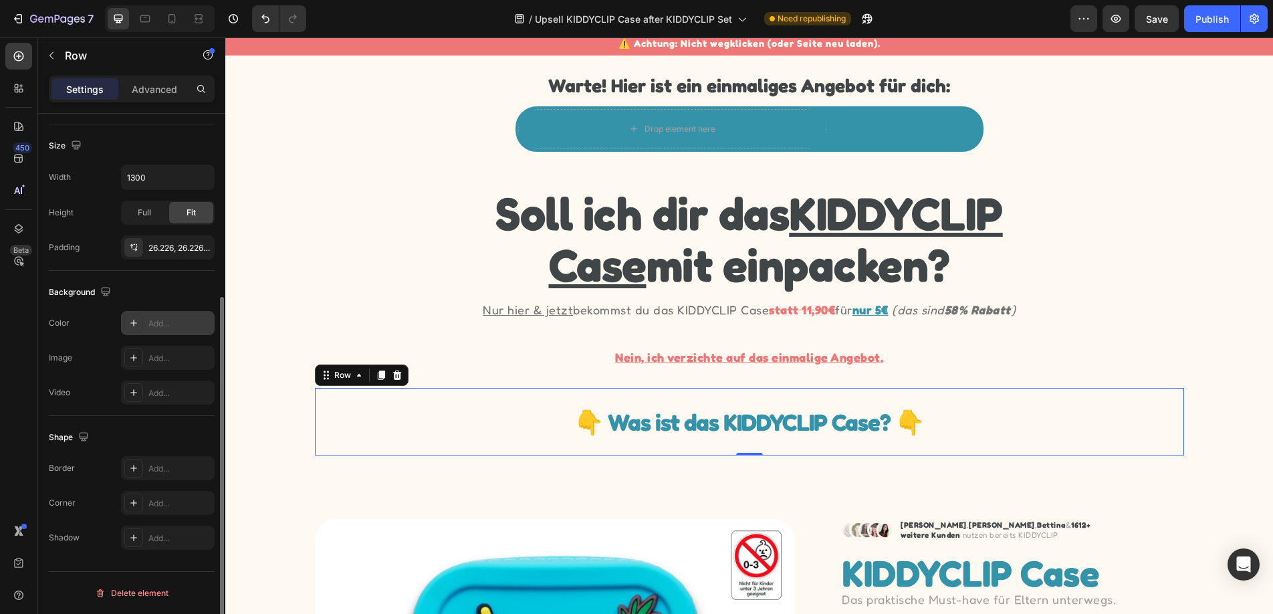
click at [179, 321] on div "Add..." at bounding box center [179, 324] width 63 height 12
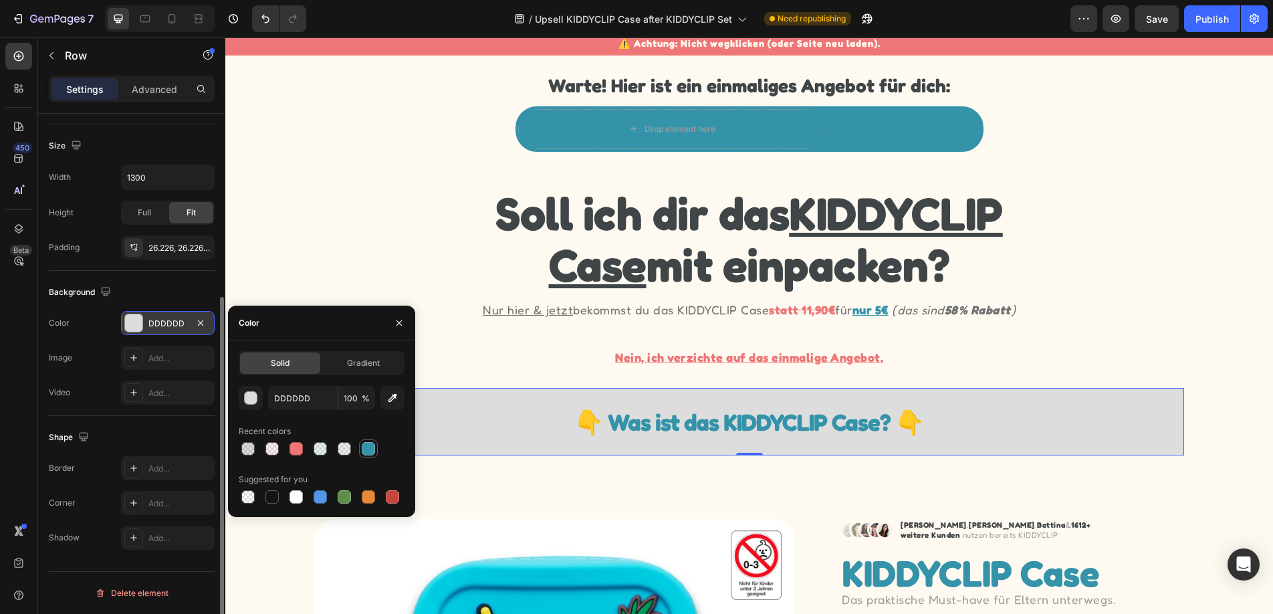
click at [365, 450] on div at bounding box center [368, 448] width 13 height 13
type input "3493A9"
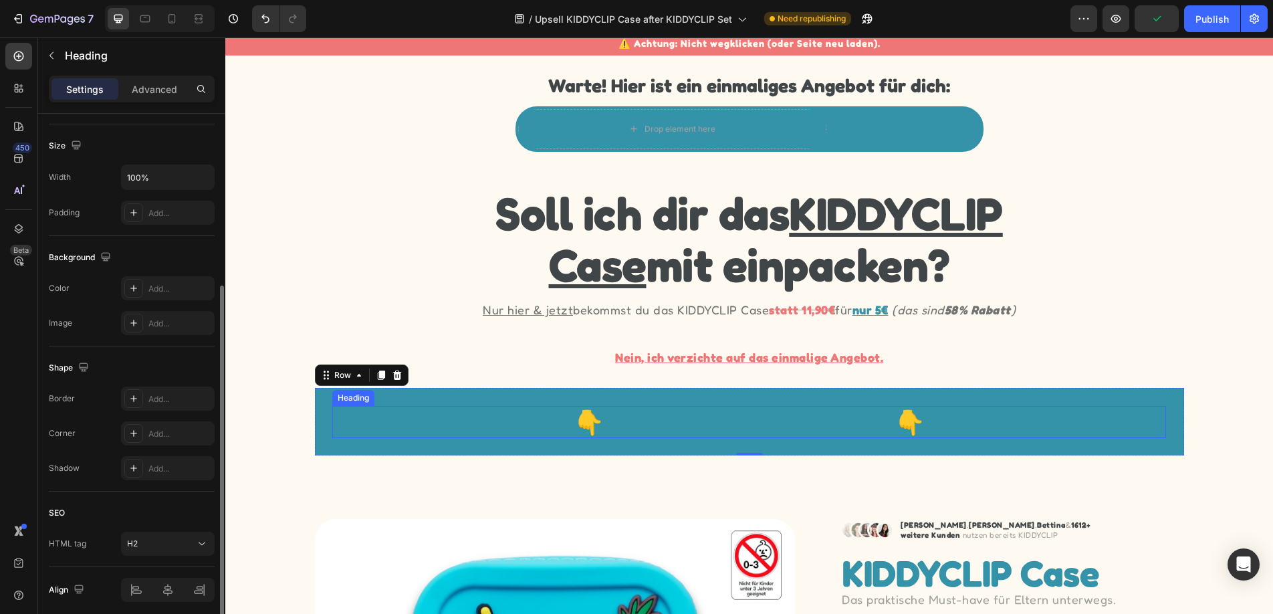
click at [743, 423] on h2 "👇 Was ist das KIDDYCLIP Case? 👇" at bounding box center [749, 422] width 834 height 33
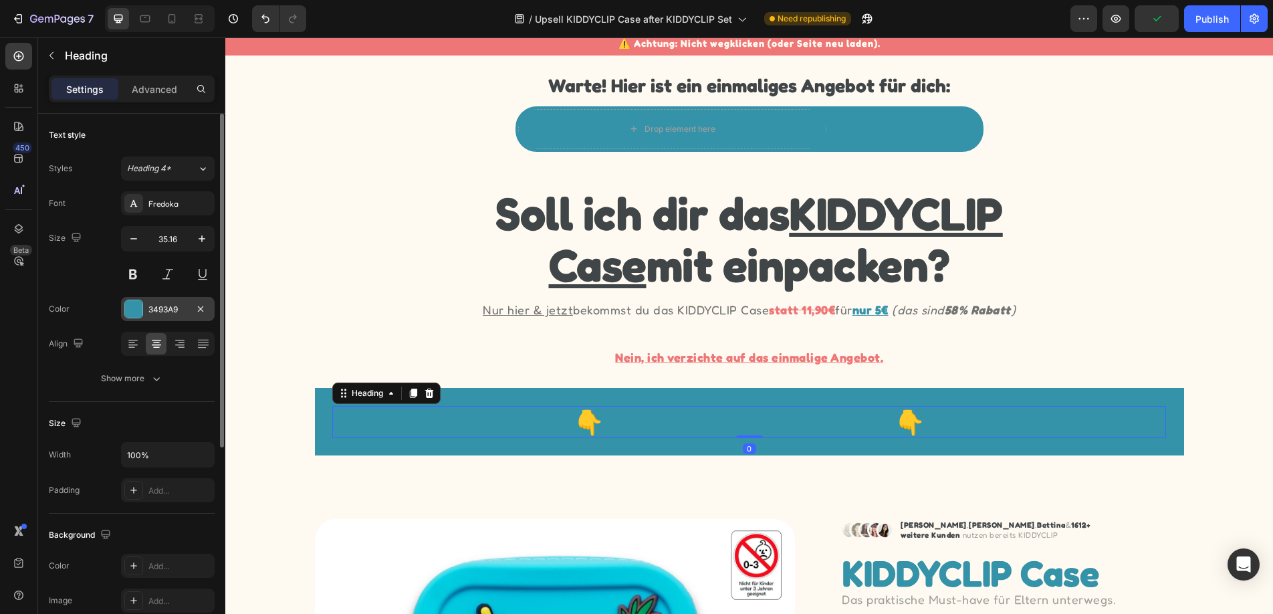
click at [170, 309] on div "3493A9" at bounding box center [167, 310] width 39 height 12
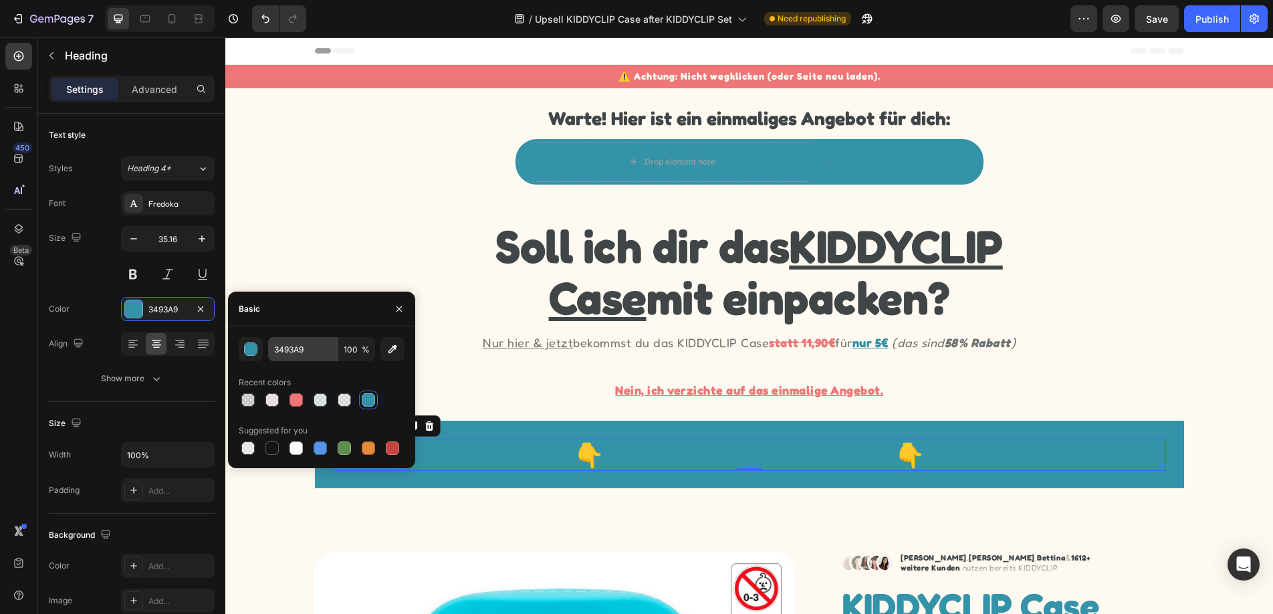
scroll to position [33, 0]
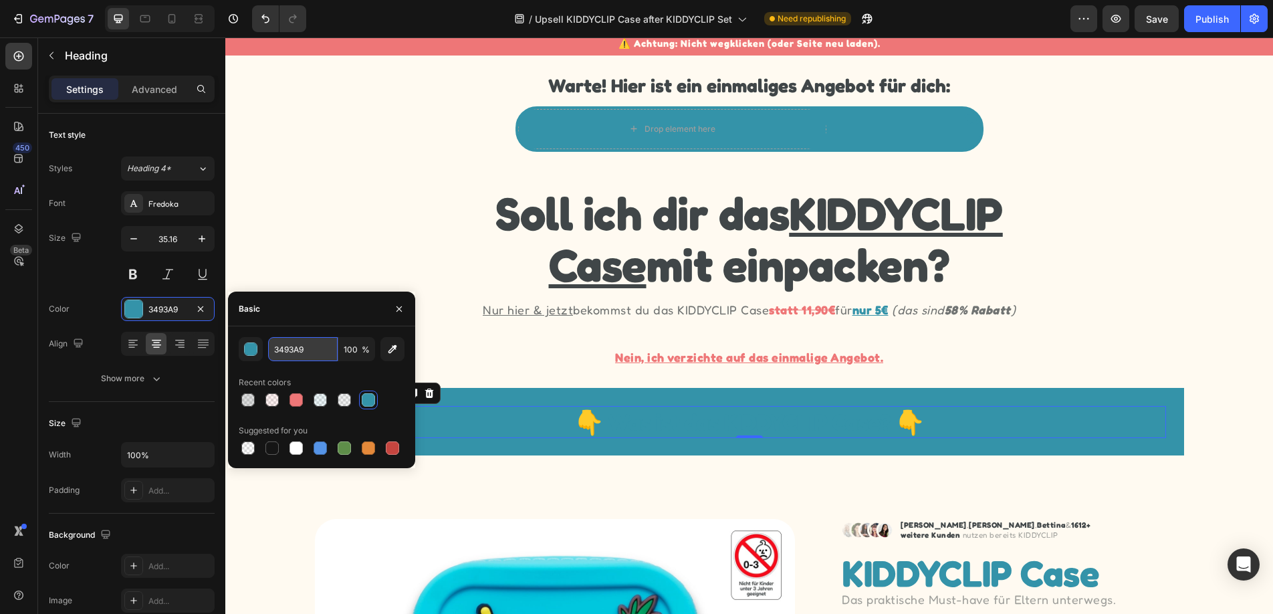
click at [302, 347] on input "3493A9" at bounding box center [303, 349] width 70 height 24
type input "fff"
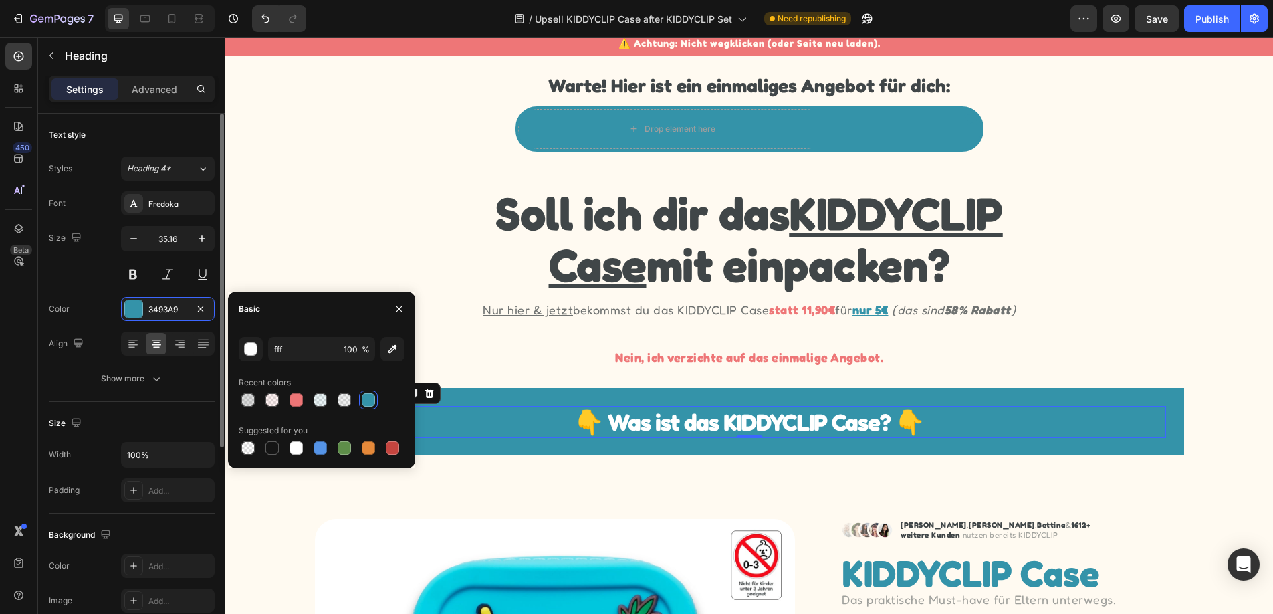
click at [96, 513] on div "Text style Styles Heading 4* Font Fredoka Size 35.16 Color 3493A9 Align Show mo…" at bounding box center [132, 568] width 166 height 110
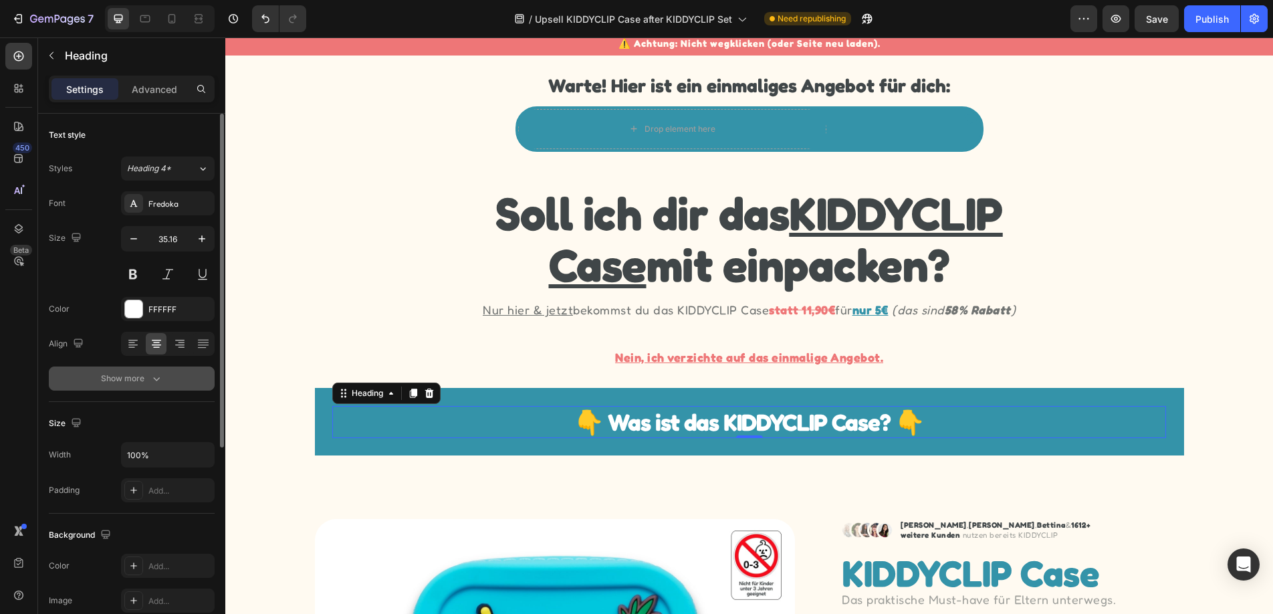
click at [152, 372] on icon "button" at bounding box center [156, 378] width 13 height 13
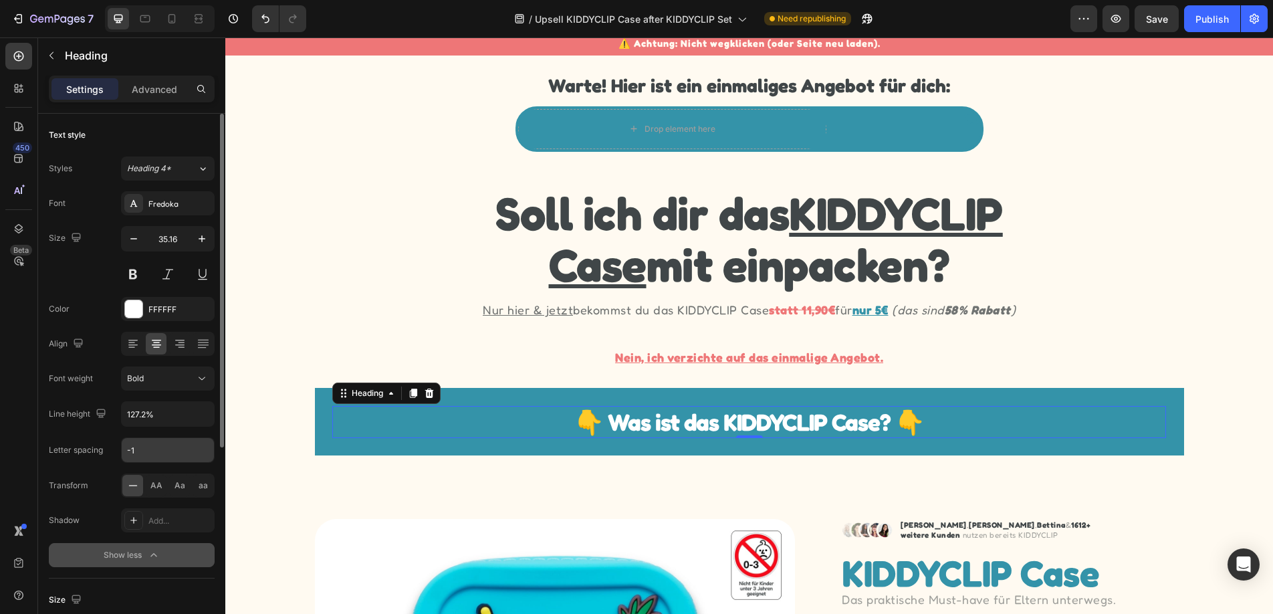
click at [156, 448] on input "-1" at bounding box center [168, 450] width 92 height 24
click at [107, 396] on div "Font Fredoka Size 35.16 Color FFFFFF Align Font weight Bold Line height 127.2% …" at bounding box center [132, 379] width 166 height 376
click at [324, 410] on div "👇 Was ist das KIDDYCLIP Case? 👇 Heading 0 Row" at bounding box center [749, 422] width 869 height 68
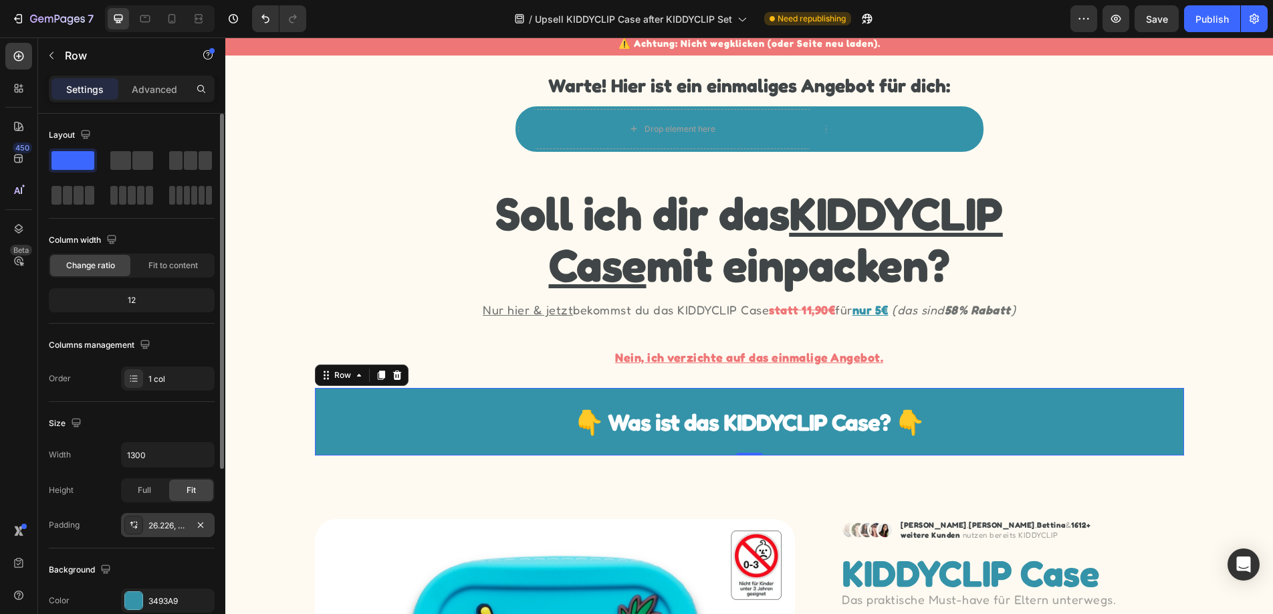
click at [149, 523] on div "26.226, 26.226, 26.226, 26.226" at bounding box center [167, 525] width 39 height 12
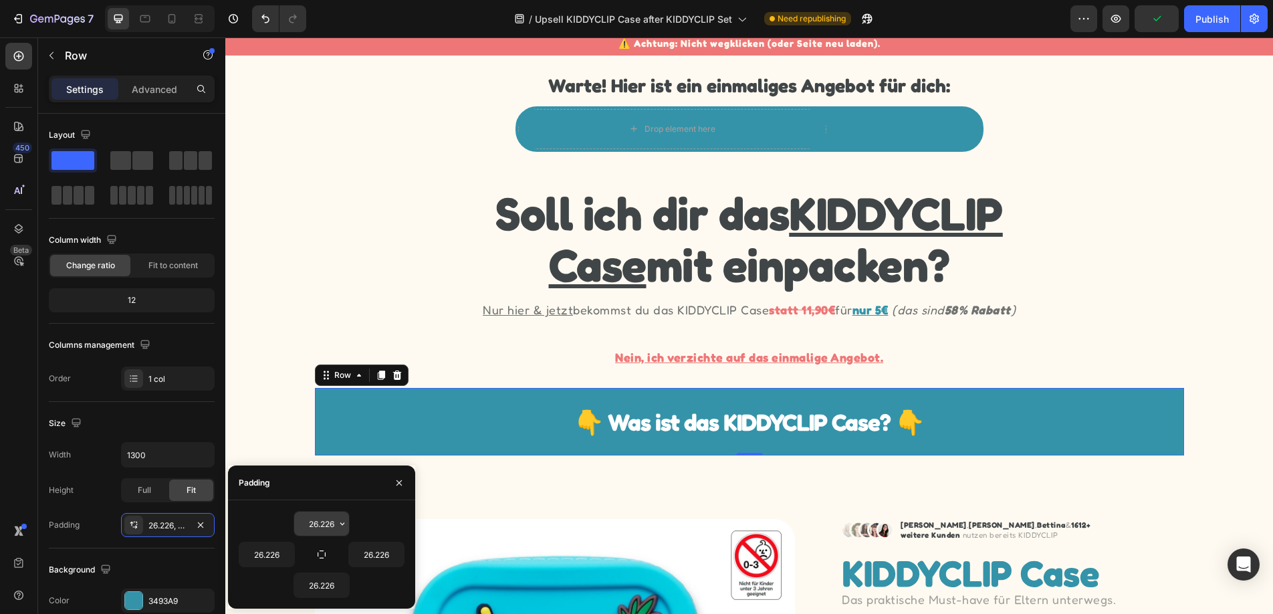
click at [326, 523] on input "26.226" at bounding box center [321, 523] width 55 height 24
click at [344, 523] on icon "button" at bounding box center [342, 523] width 4 height 3
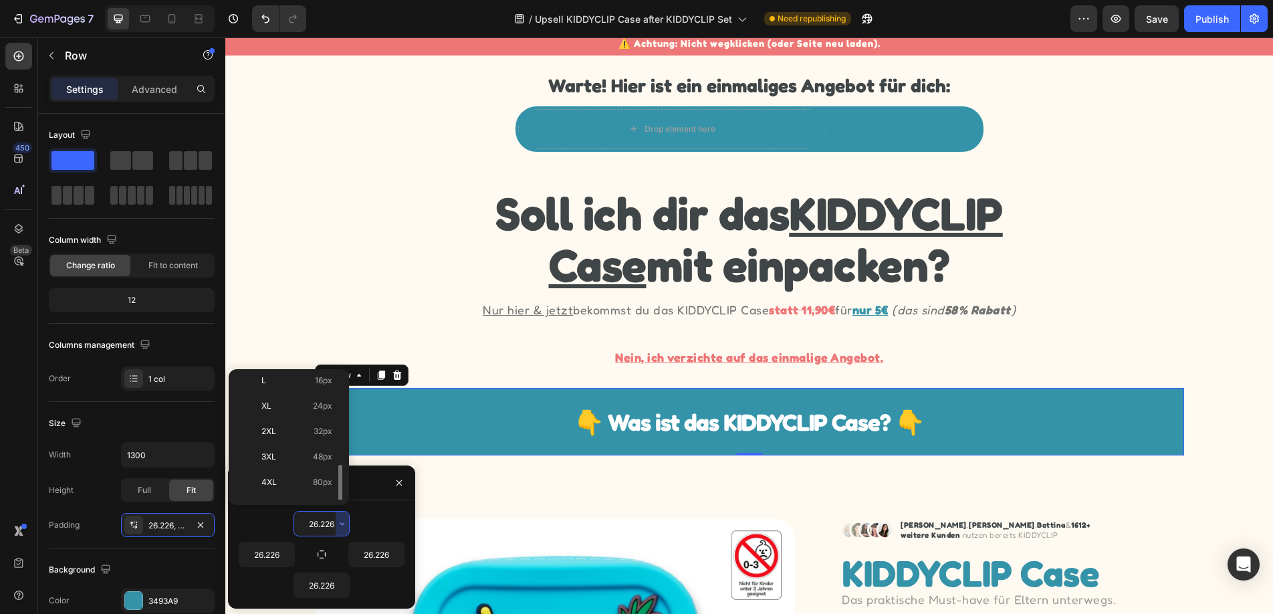
scroll to position [154, 0]
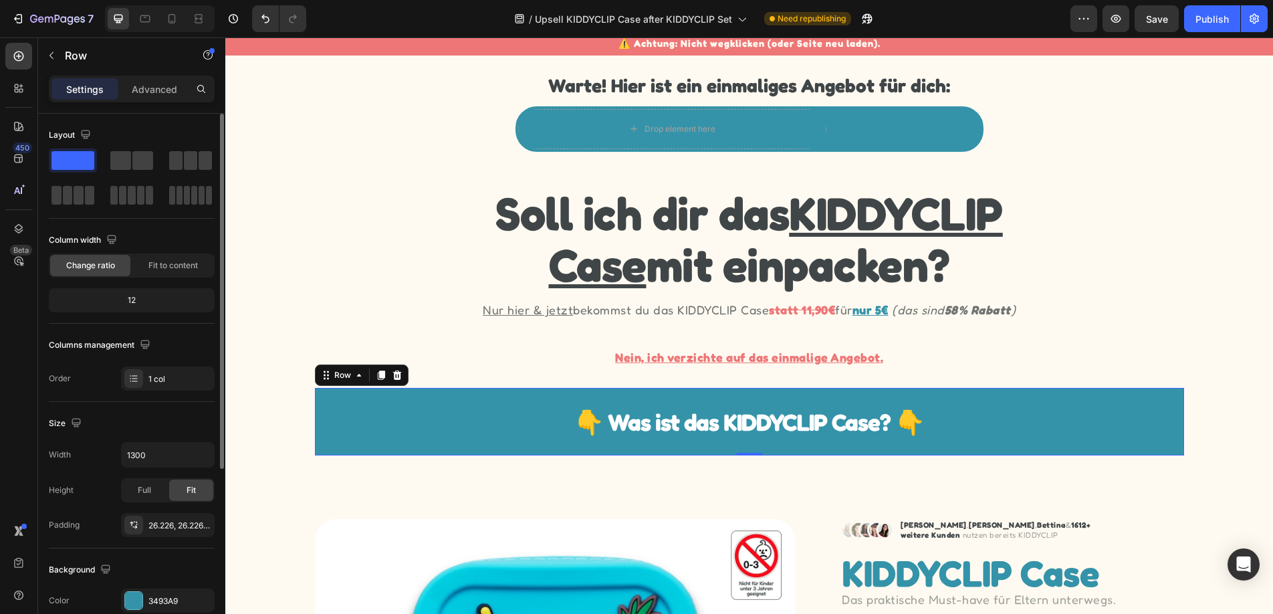
click at [154, 426] on div "Size" at bounding box center [132, 422] width 166 height 21
click at [144, 94] on p "Advanced" at bounding box center [154, 89] width 45 height 14
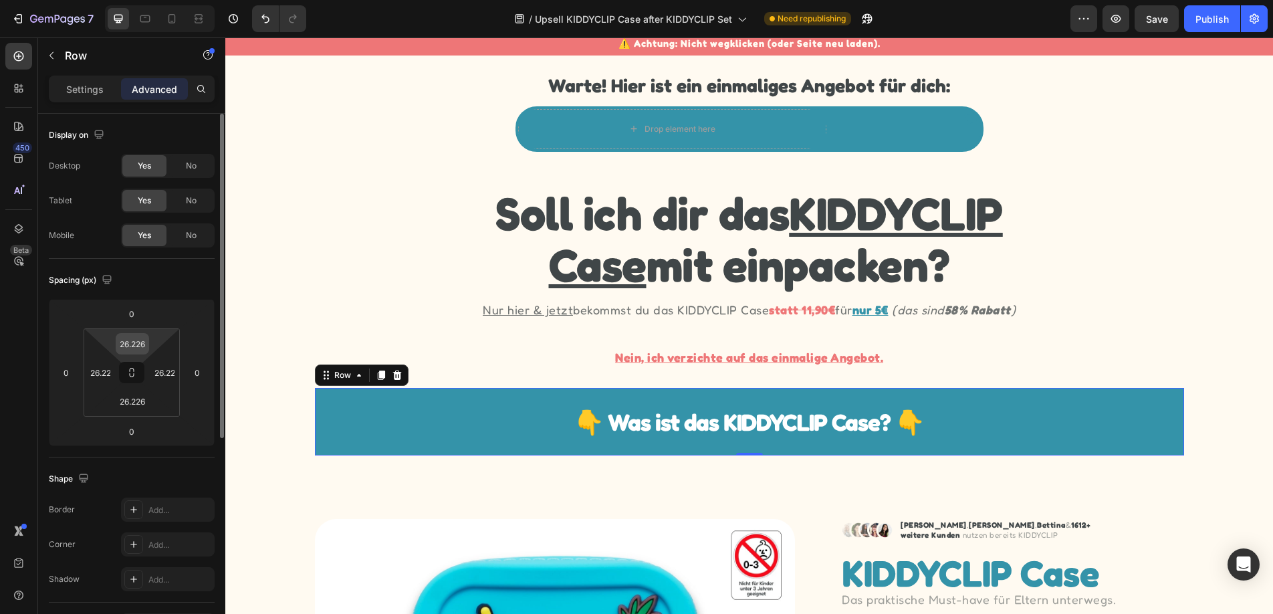
click at [136, 350] on input "26.226" at bounding box center [132, 344] width 27 height 20
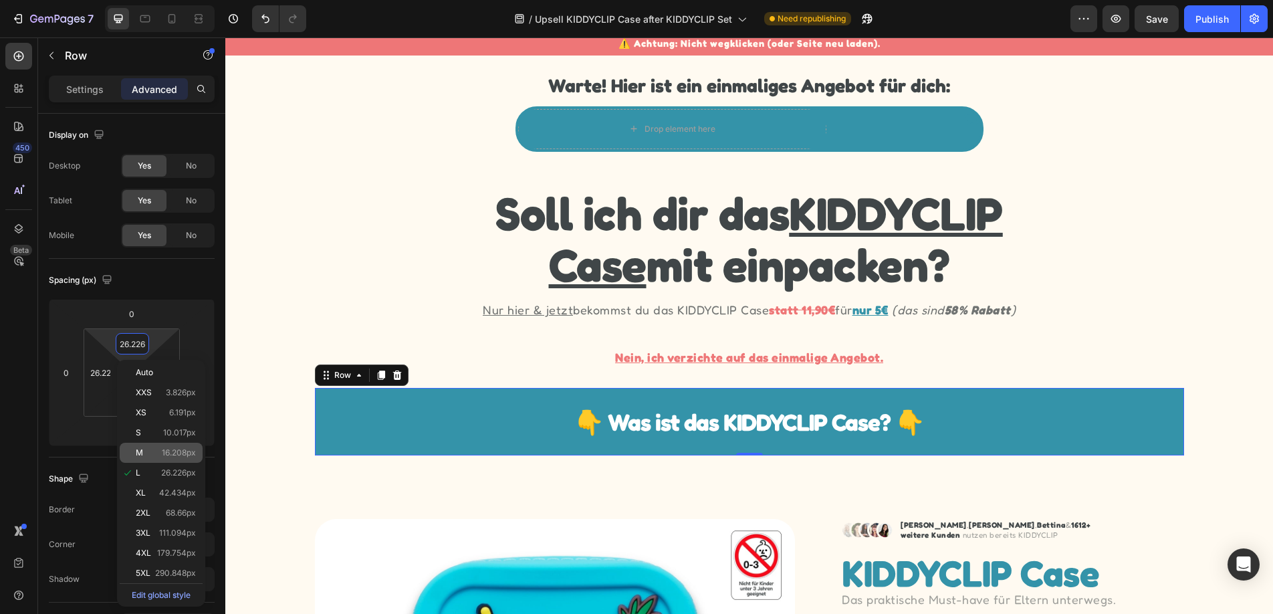
click at [162, 456] on span "16.208px" at bounding box center [179, 452] width 34 height 9
type input "16.208"
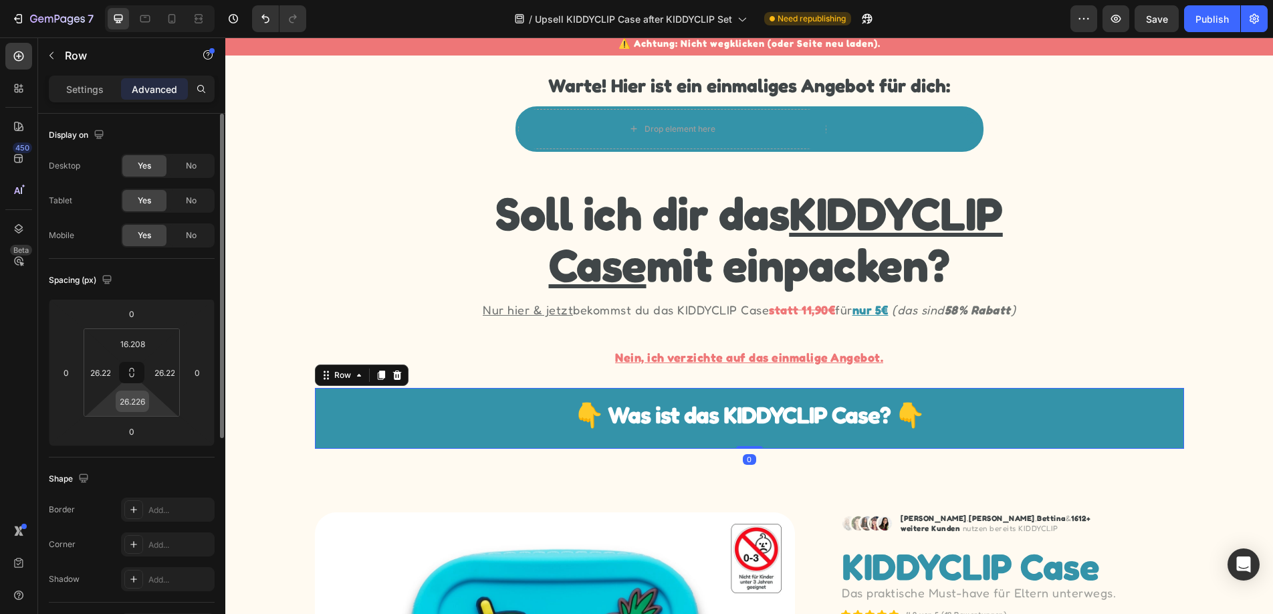
click at [142, 408] on input "26.226" at bounding box center [132, 401] width 27 height 20
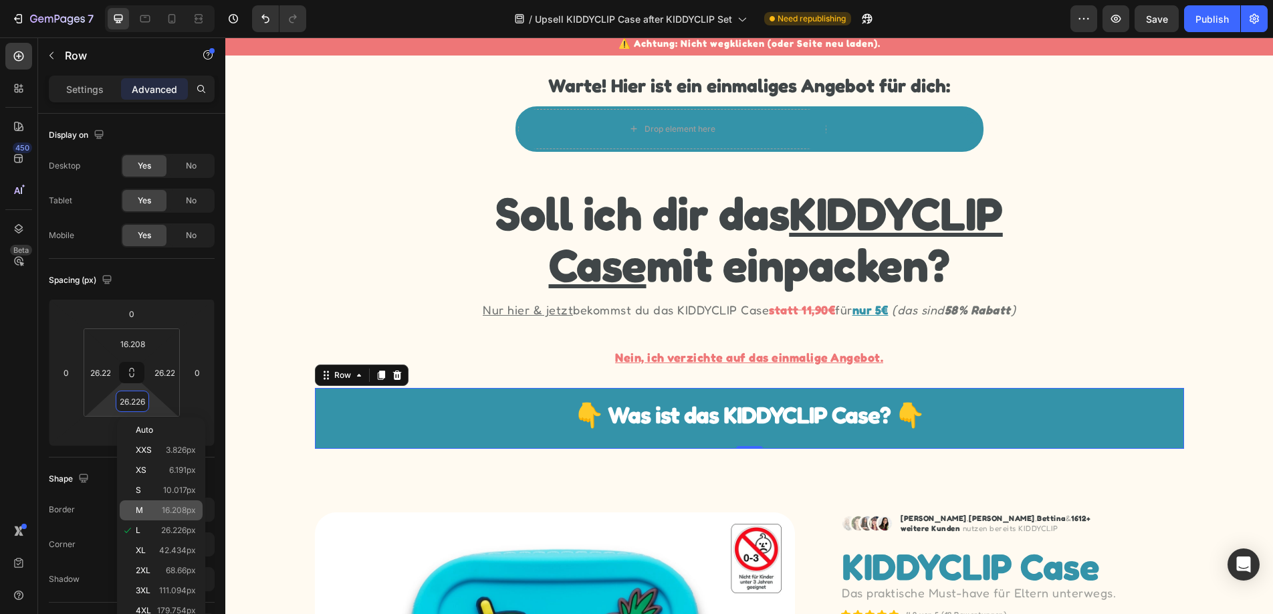
click at [165, 506] on span "16.208px" at bounding box center [179, 509] width 34 height 9
type input "16.208"
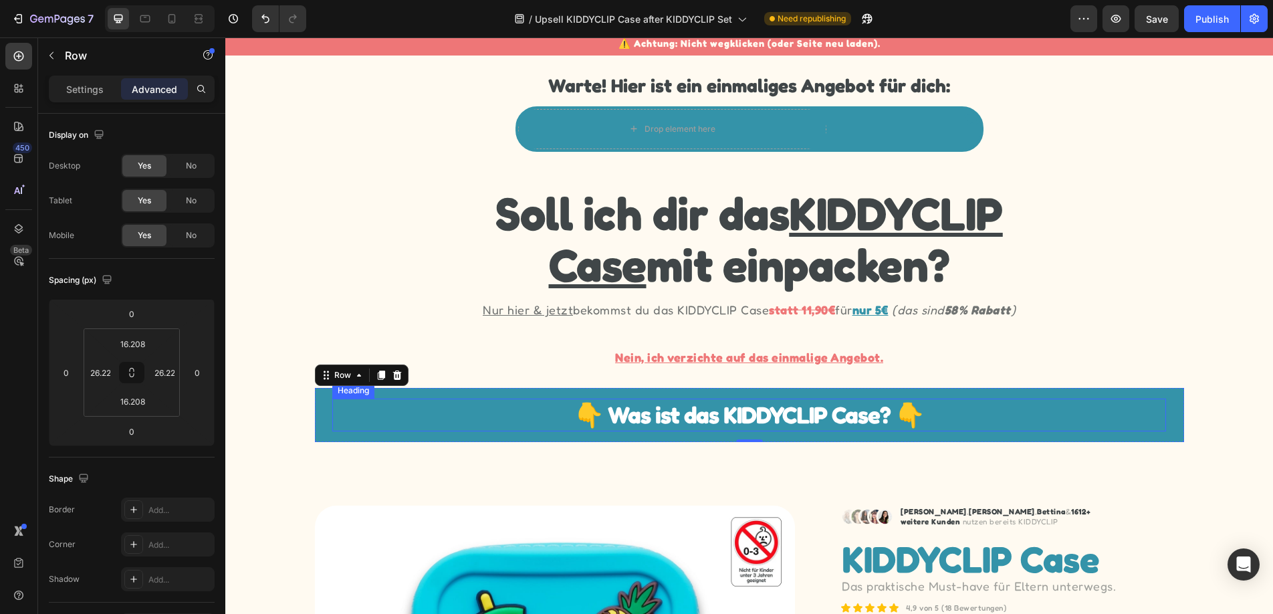
click at [768, 409] on h2 "👇 Was ist das KIDDYCLIP Case? 👇" at bounding box center [749, 414] width 834 height 33
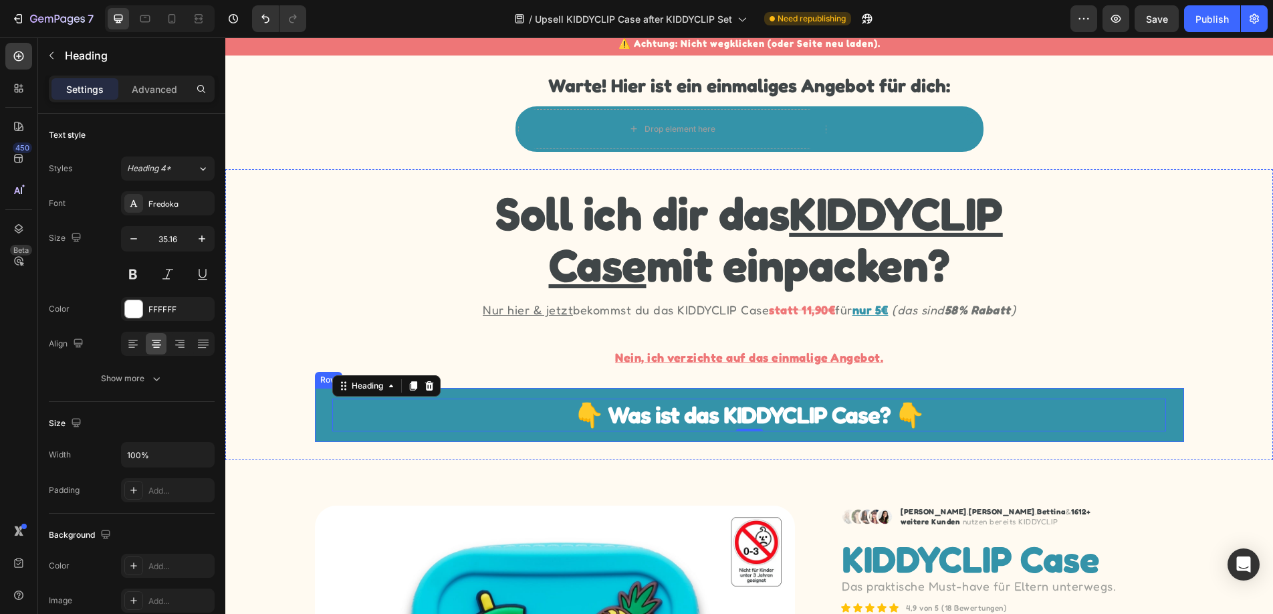
click at [765, 394] on div "👇 Was ist das KIDDYCLIP Case? 👇 Heading 0 Row" at bounding box center [749, 415] width 869 height 54
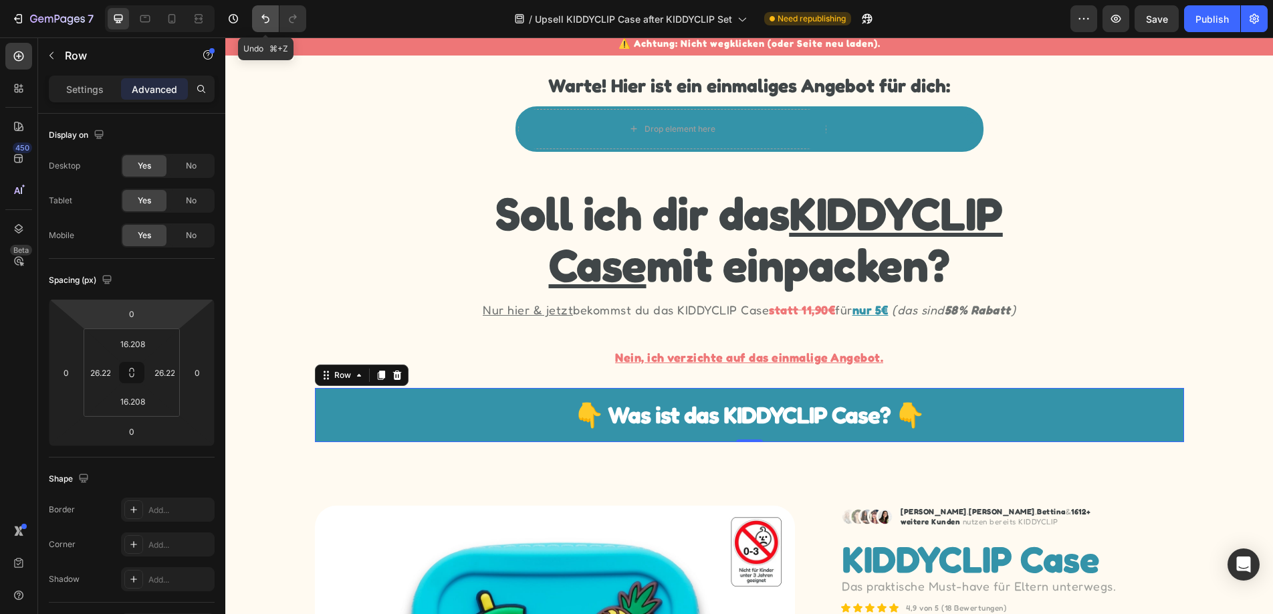
click at [265, 21] on icon "Undo/Redo" at bounding box center [265, 18] width 13 height 13
type input "26.226"
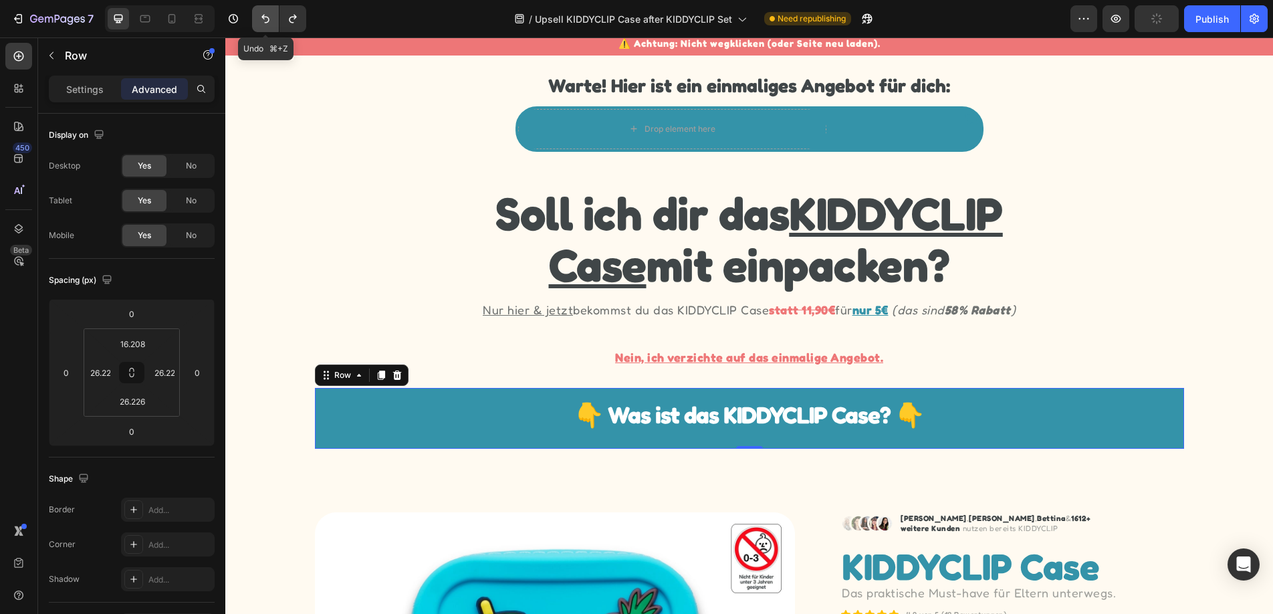
click at [265, 21] on icon "Undo/Redo" at bounding box center [265, 18] width 13 height 13
click at [265, 19] on icon "Undo/Redo" at bounding box center [265, 18] width 13 height 13
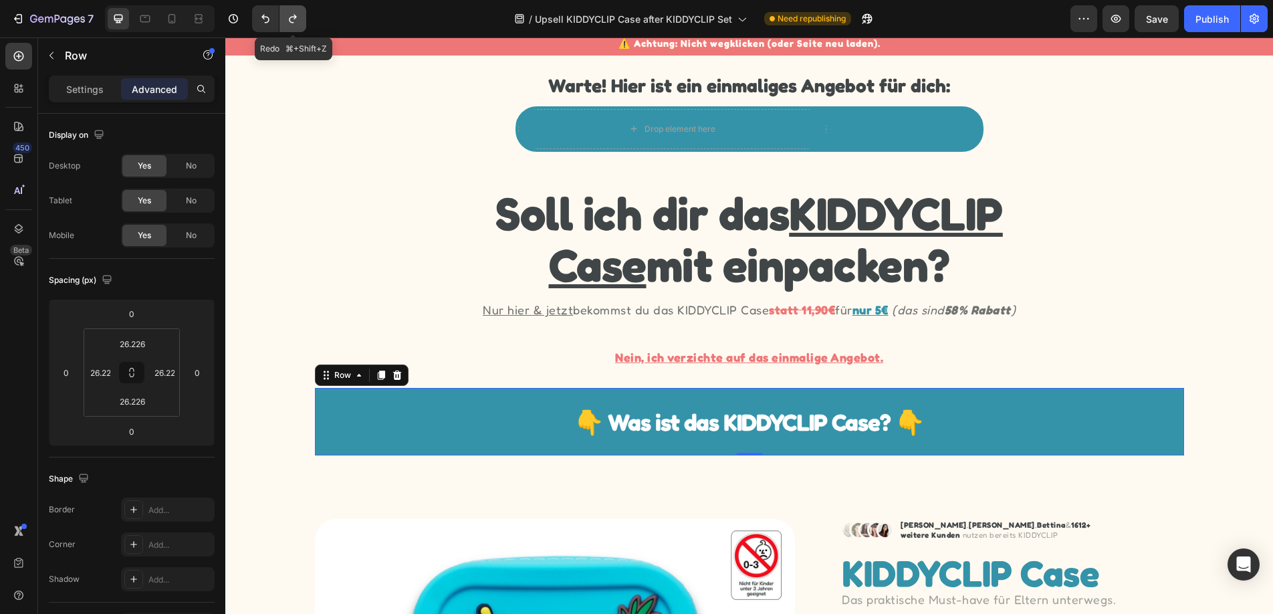
click at [291, 17] on icon "Undo/Redo" at bounding box center [292, 19] width 7 height 9
type input "16.208"
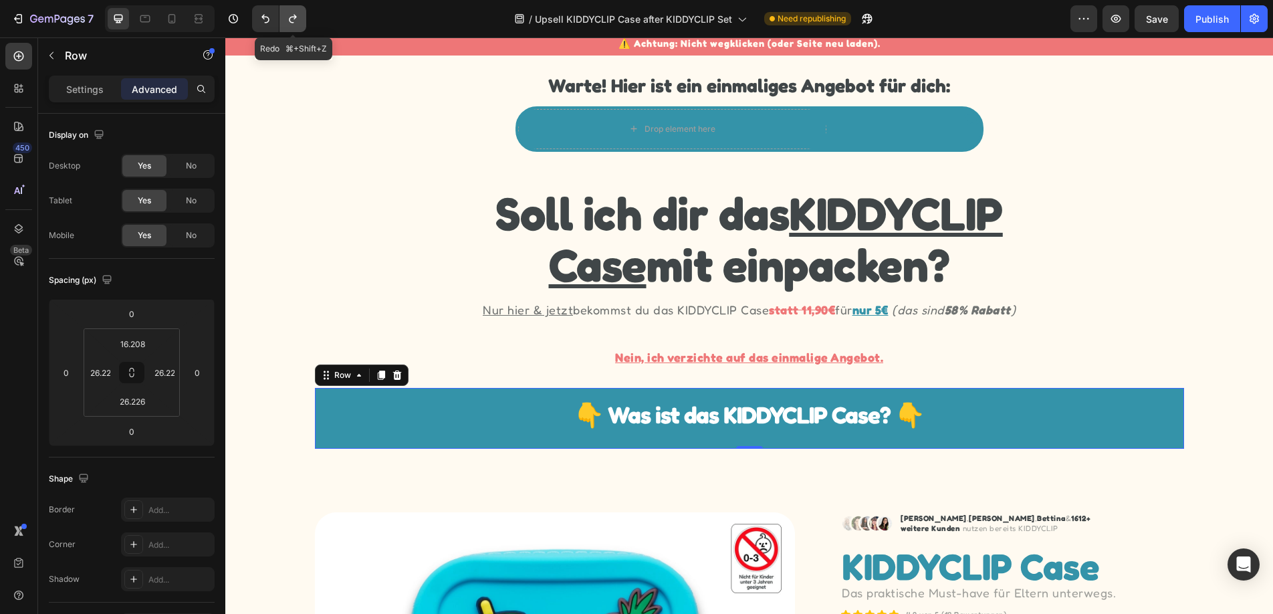
click at [291, 17] on icon "Undo/Redo" at bounding box center [292, 19] width 7 height 9
type input "16.208"
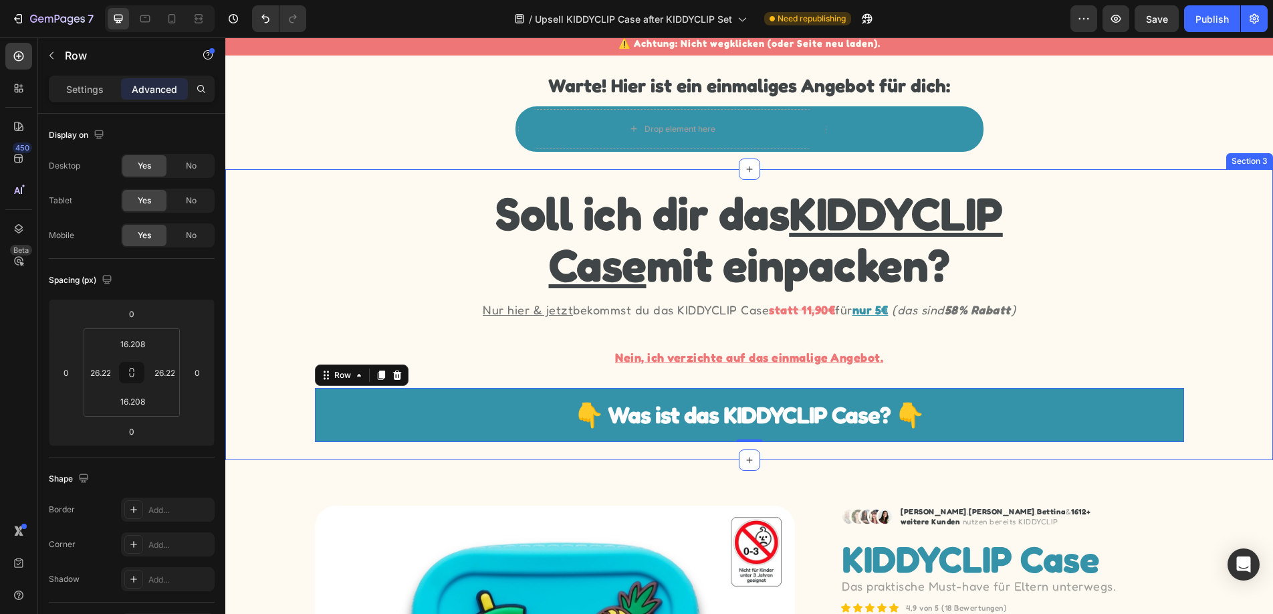
click at [311, 402] on div "Soll ich dir das KIDDYCLIP Case mit einpacken? Heading Nur hier & jetzt bekomms…" at bounding box center [749, 314] width 1048 height 255
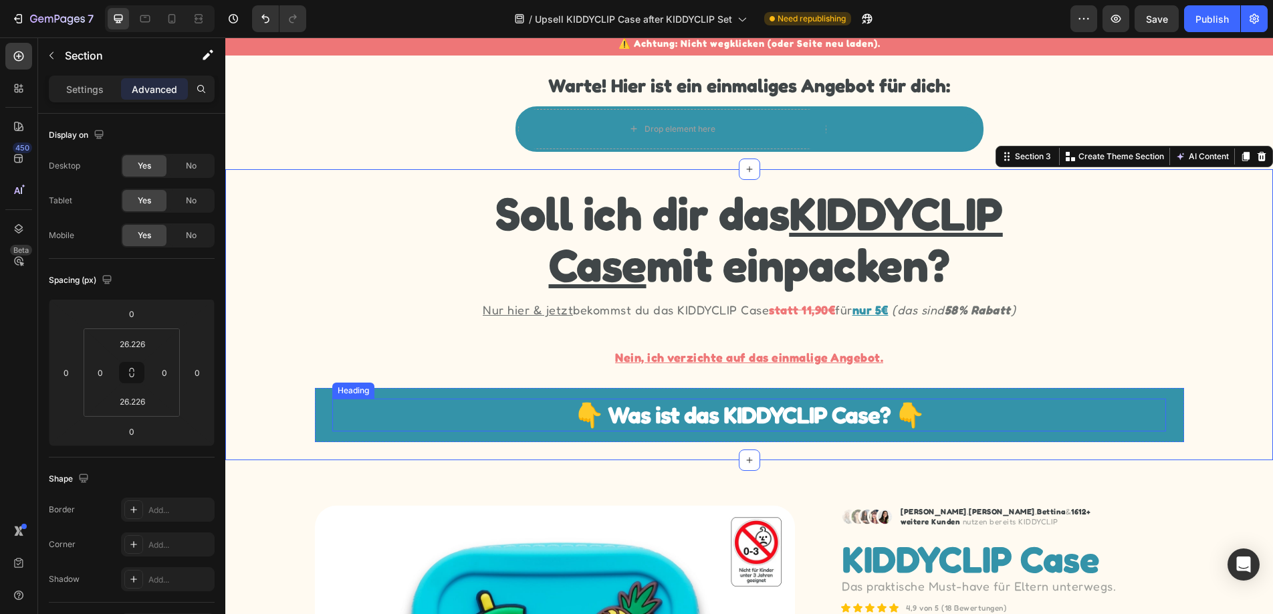
click at [346, 408] on h2 "👇 Was ist das KIDDYCLIP Case? 👇" at bounding box center [749, 414] width 834 height 33
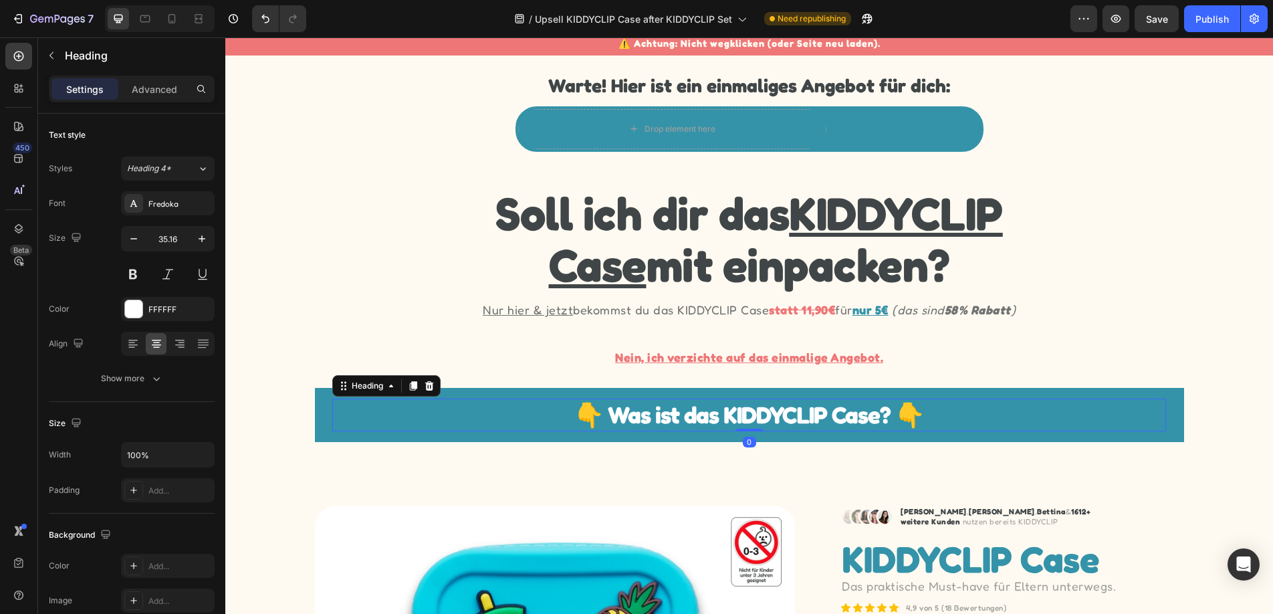
click at [316, 408] on div "👇 Was ist das KIDDYCLIP Case? 👇 Heading 0 Row" at bounding box center [749, 415] width 869 height 54
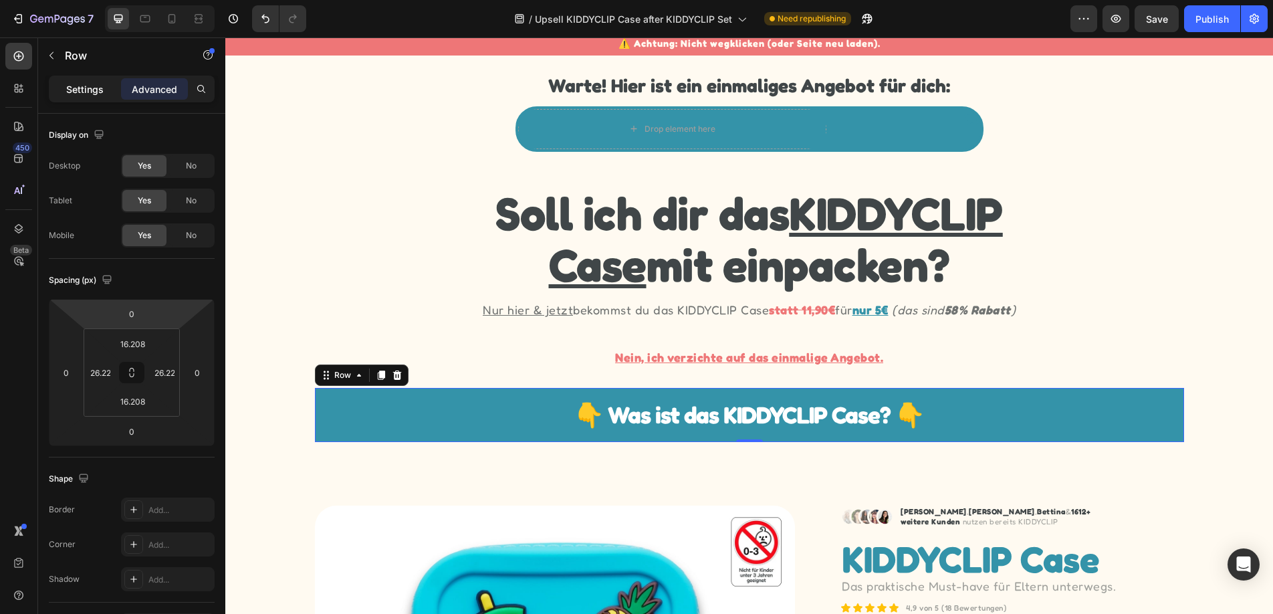
click at [92, 85] on p "Settings" at bounding box center [84, 89] width 37 height 14
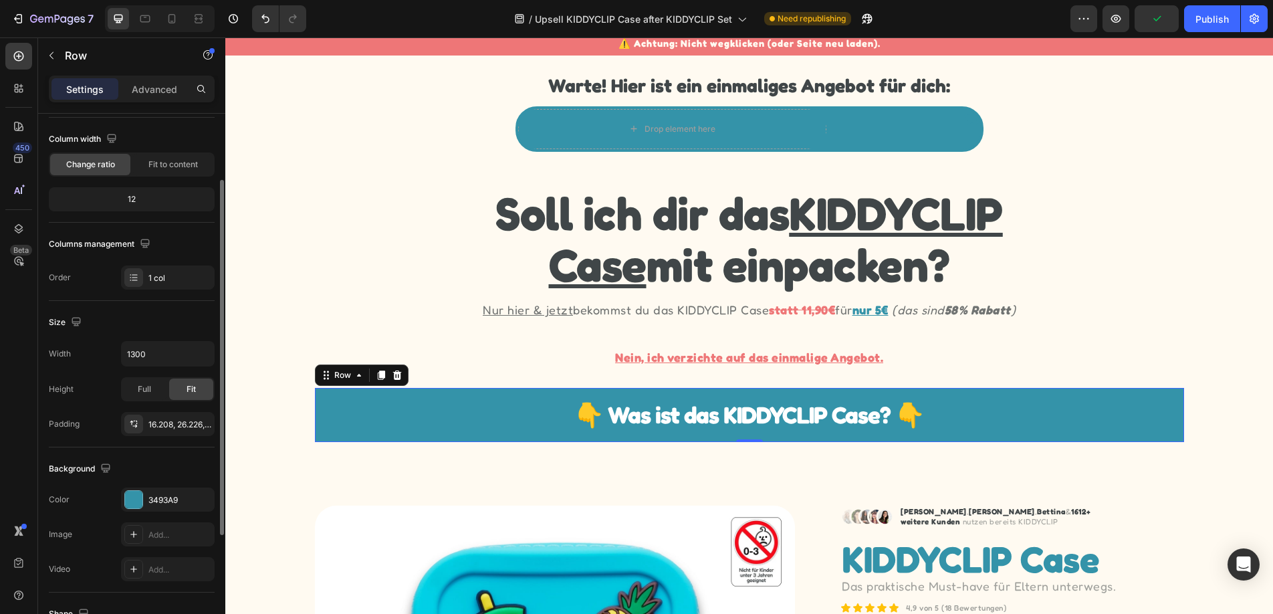
scroll to position [277, 0]
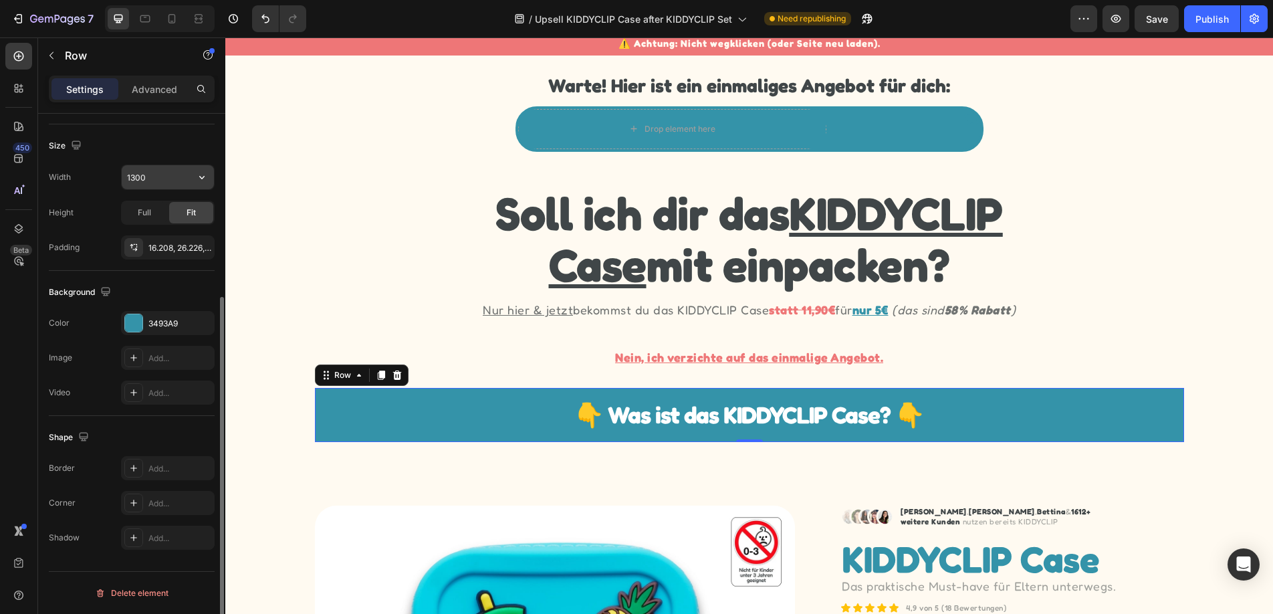
click at [160, 178] on input "1300" at bounding box center [168, 177] width 92 height 24
click at [149, 215] on span "Full" at bounding box center [144, 213] width 13 height 12
click at [185, 217] on div "Fit" at bounding box center [191, 212] width 44 height 21
click at [154, 175] on input "1300" at bounding box center [168, 177] width 92 height 24
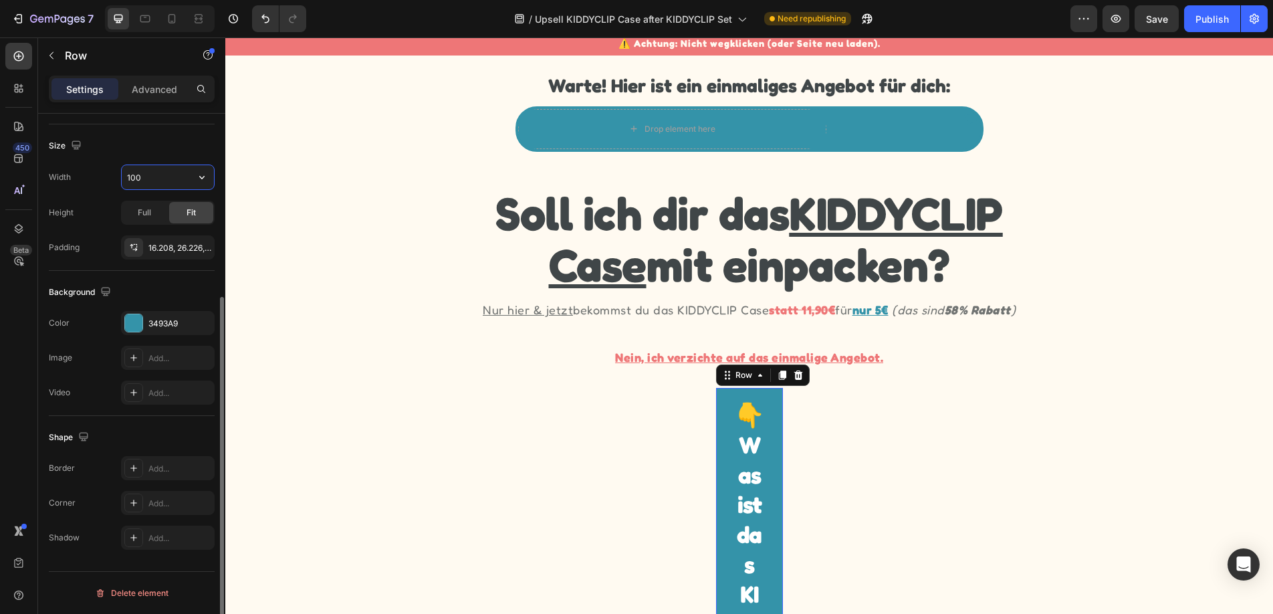
type input "100%"
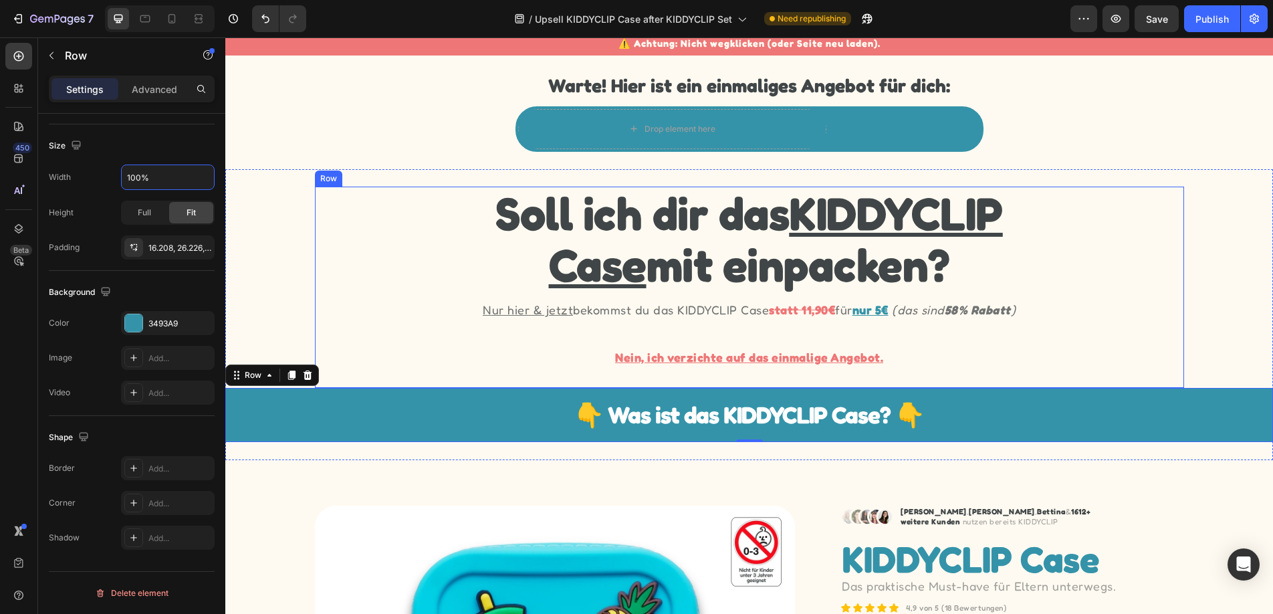
click at [354, 323] on div "Soll ich dir das KIDDYCLIP Case mit einpacken? Heading Nur hier & jetzt bekomms…" at bounding box center [749, 287] width 869 height 201
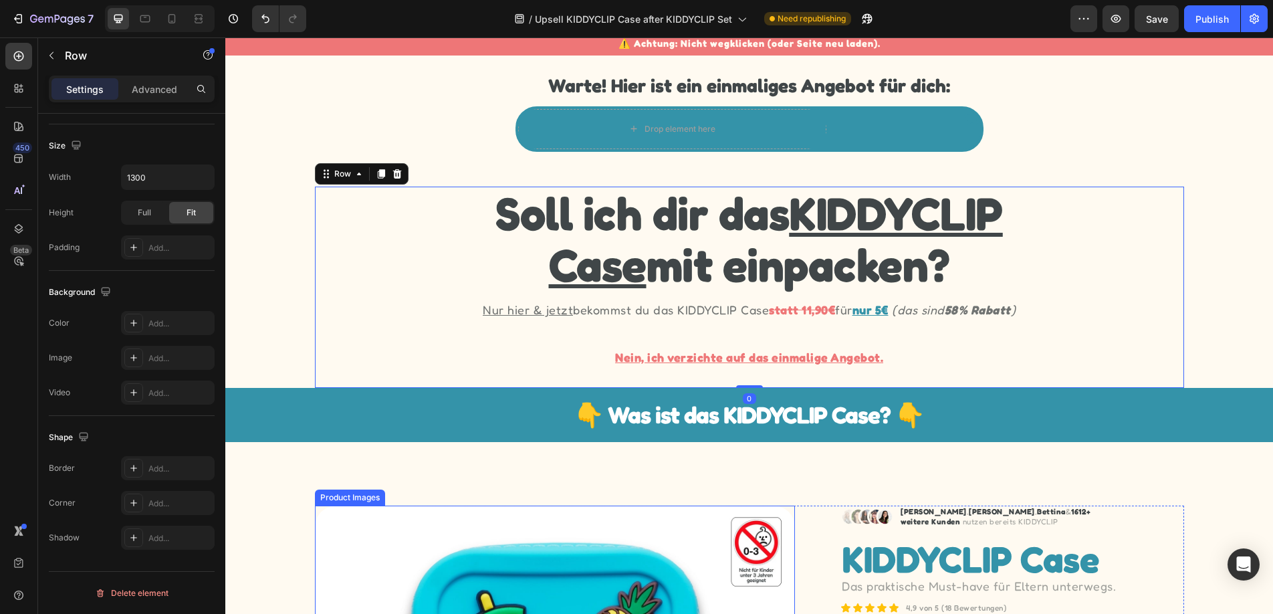
click at [367, 493] on div "Product Images" at bounding box center [350, 497] width 65 height 12
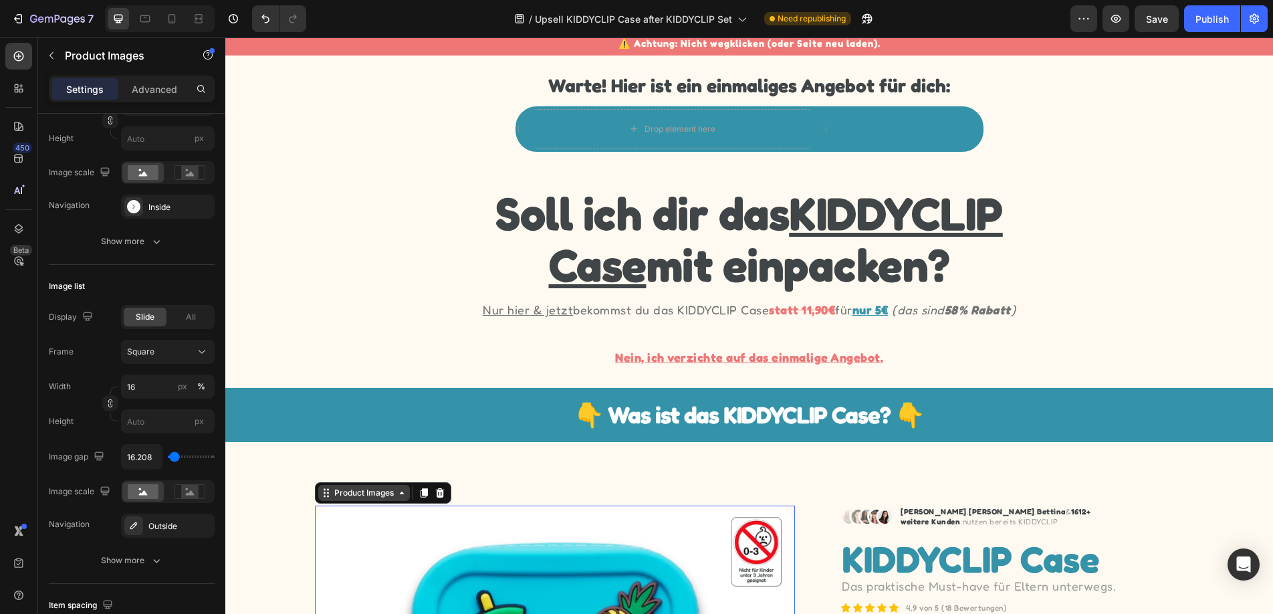
scroll to position [0, 0]
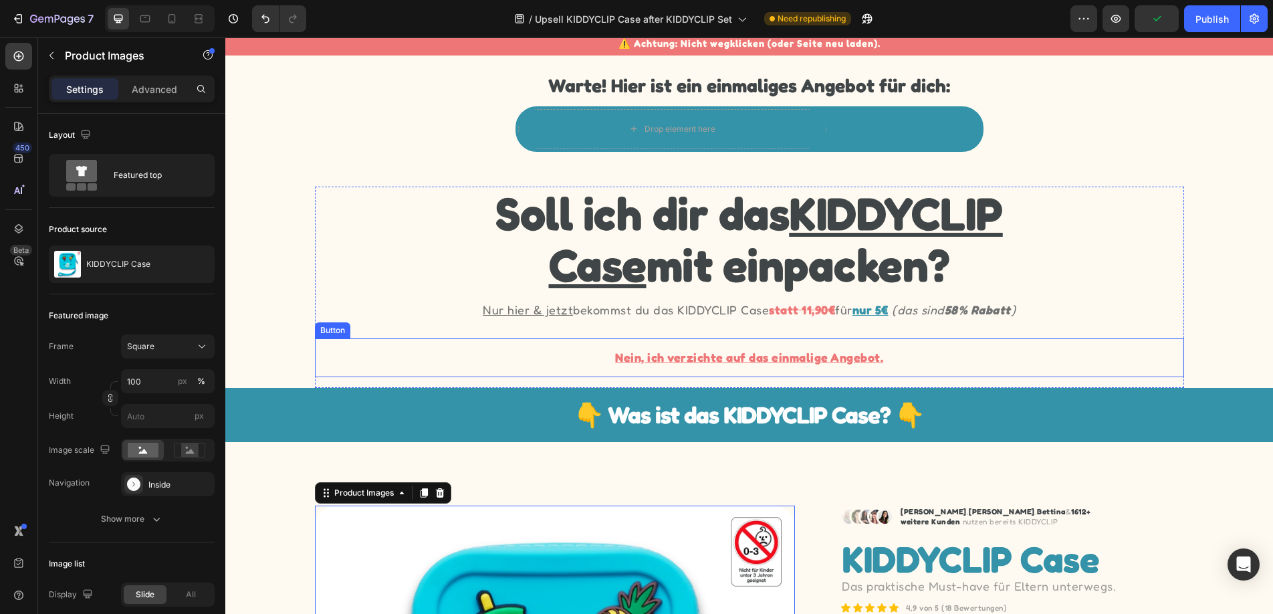
click at [973, 360] on div "Nein, ich verzichte auf das einmalige Angebot. Button" at bounding box center [749, 357] width 869 height 39
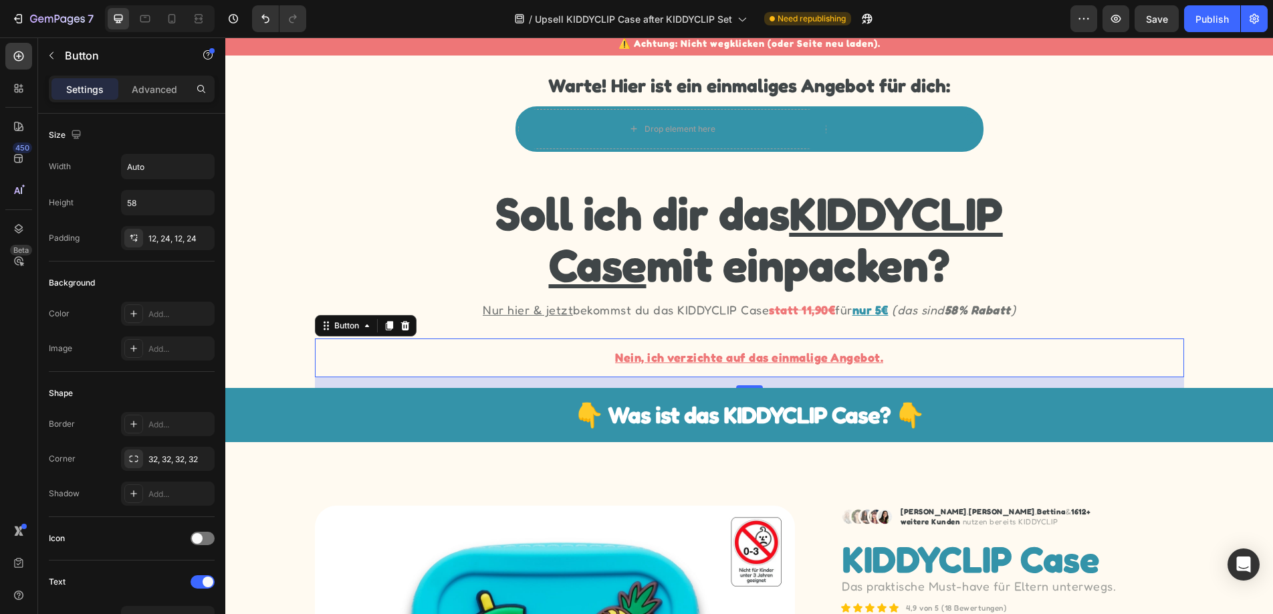
click at [146, 101] on div "Settings Advanced" at bounding box center [132, 89] width 166 height 27
click at [144, 94] on p "Advanced" at bounding box center [154, 89] width 45 height 14
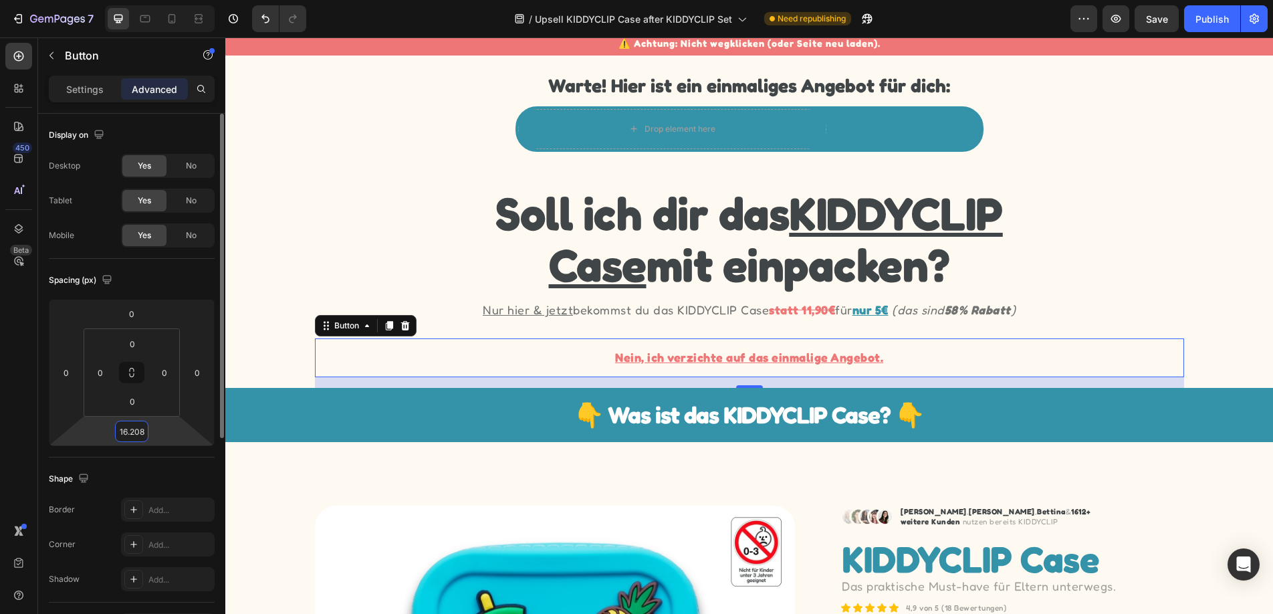
click at [132, 433] on input "16.208" at bounding box center [131, 431] width 27 height 20
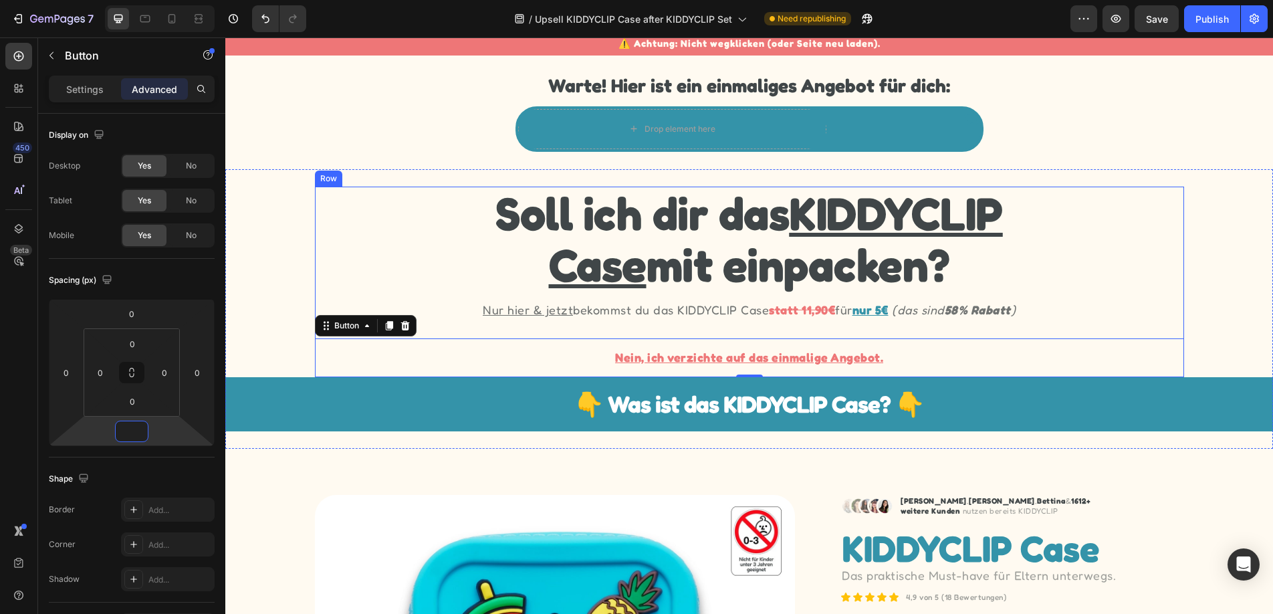
click at [427, 323] on div "Soll ich dir das KIDDYCLIP Case mit einpacken? Heading Nur hier & jetzt bekomms…" at bounding box center [749, 282] width 869 height 191
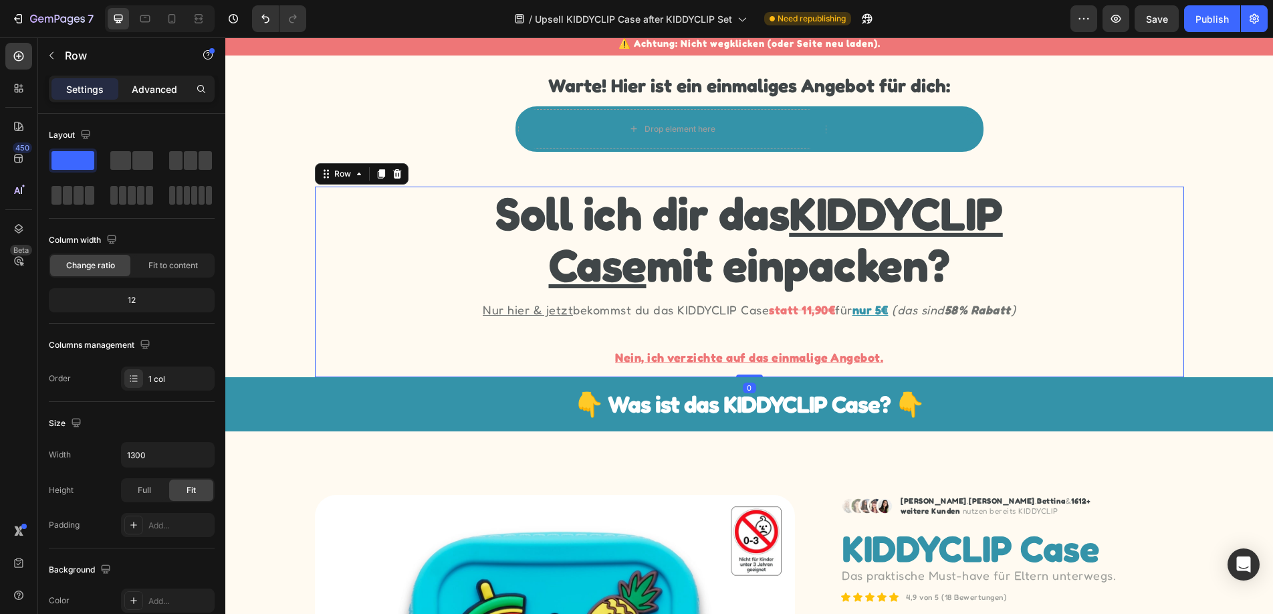
click at [149, 87] on p "Advanced" at bounding box center [154, 89] width 45 height 14
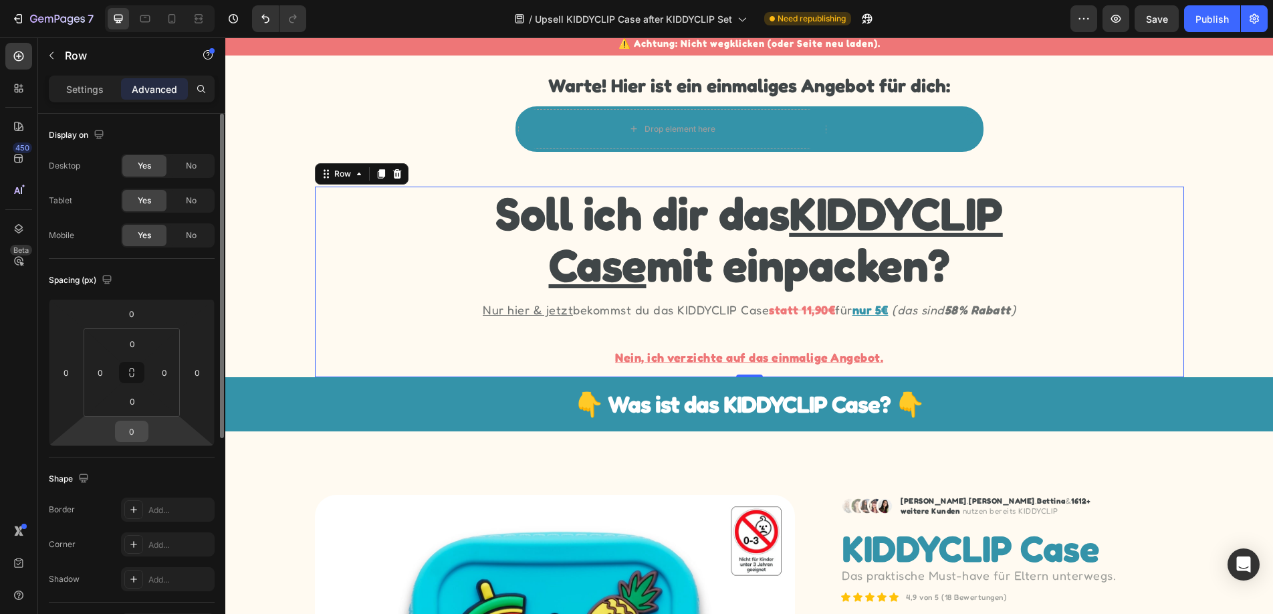
click at [143, 435] on input "0" at bounding box center [131, 431] width 27 height 20
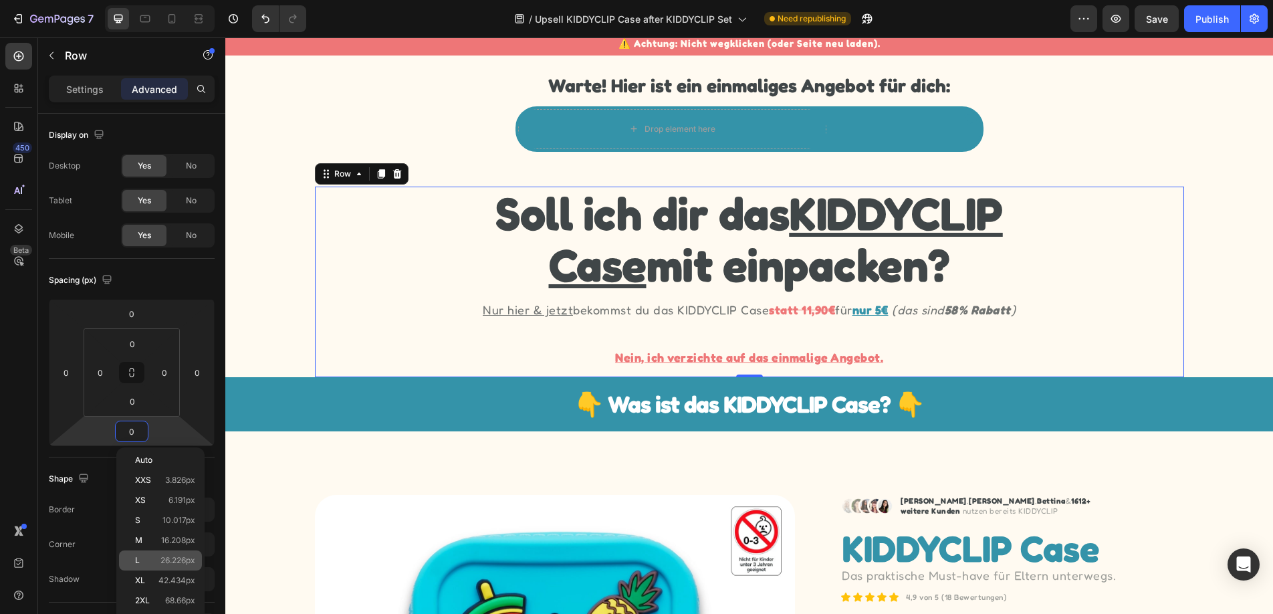
click at [148, 556] on p "L 26.226px" at bounding box center [165, 560] width 60 height 9
type input "26.226"
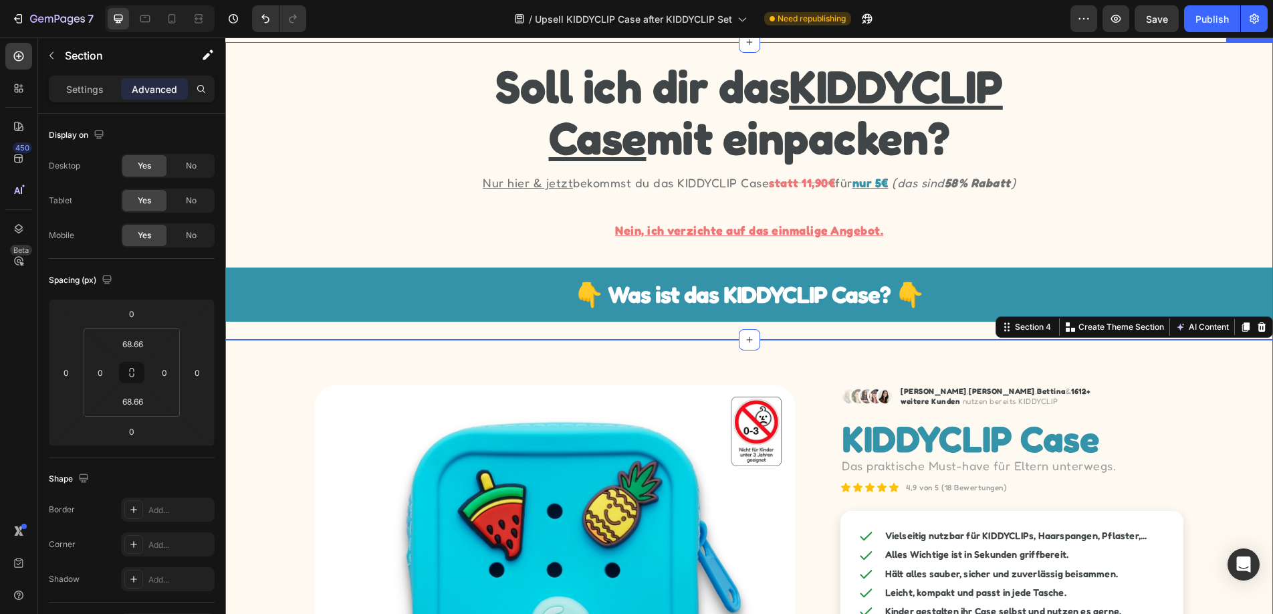
scroll to position [162, 0]
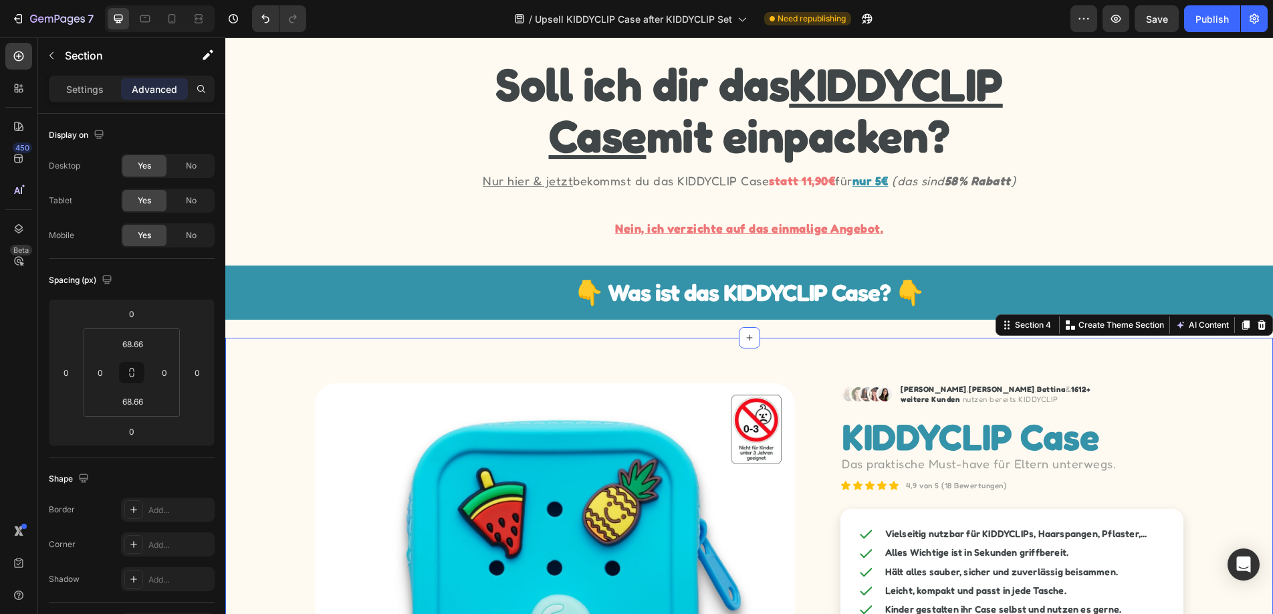
click at [148, 15] on icon at bounding box center [145, 18] width 10 height 7
type input "26.226"
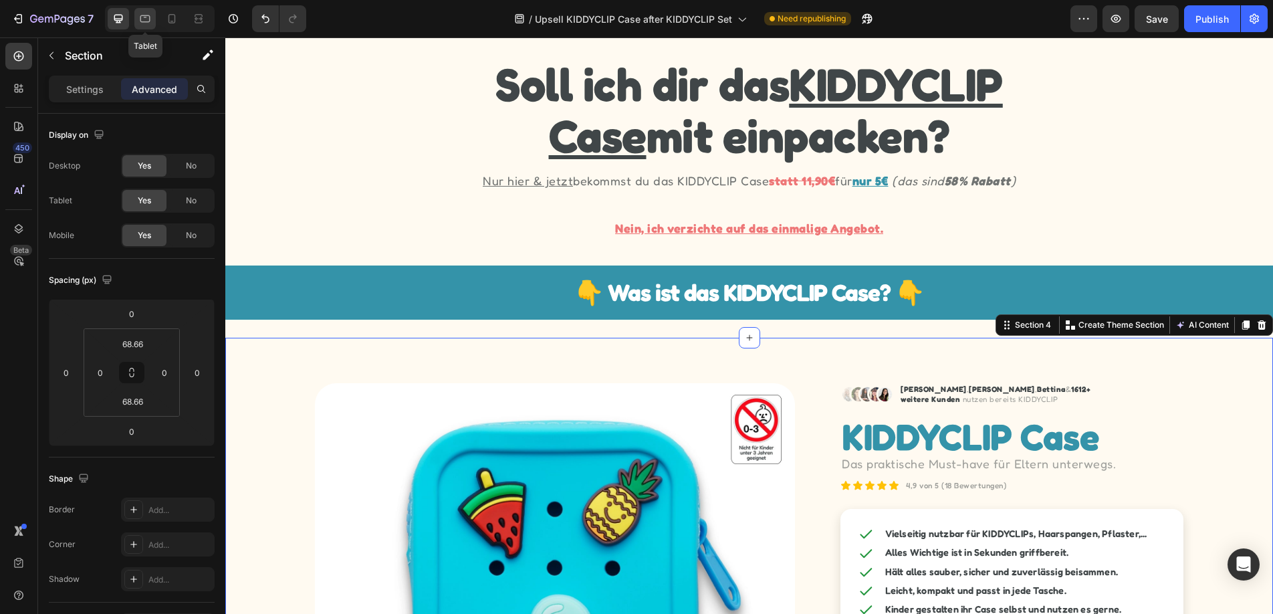
type input "26.226"
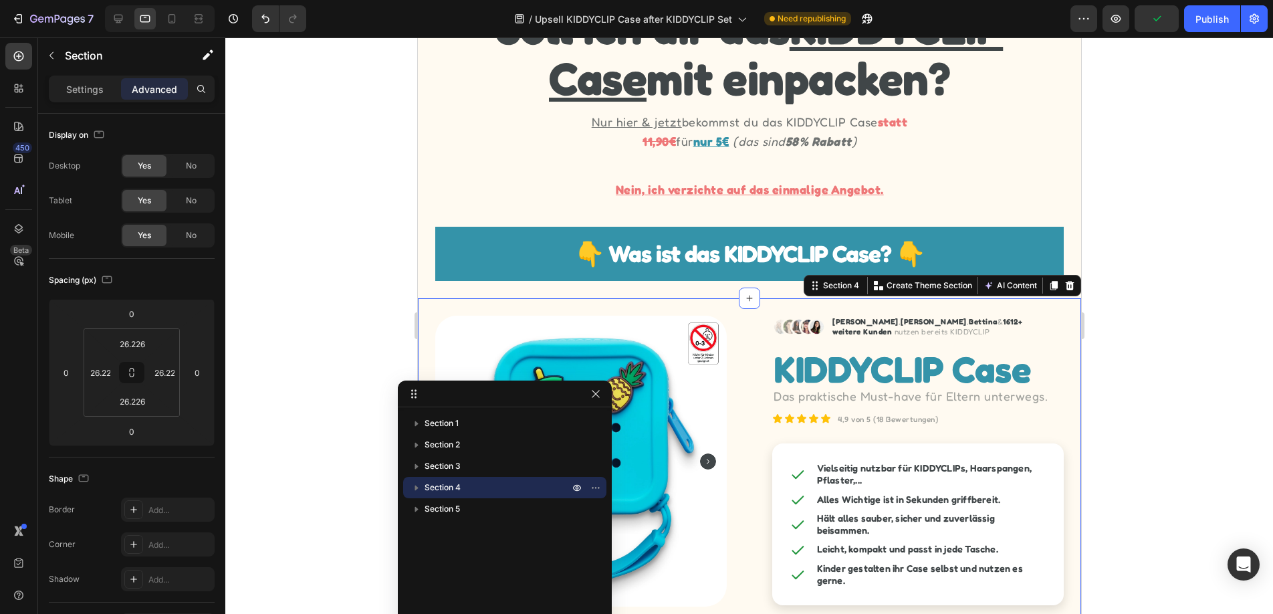
scroll to position [218, 0]
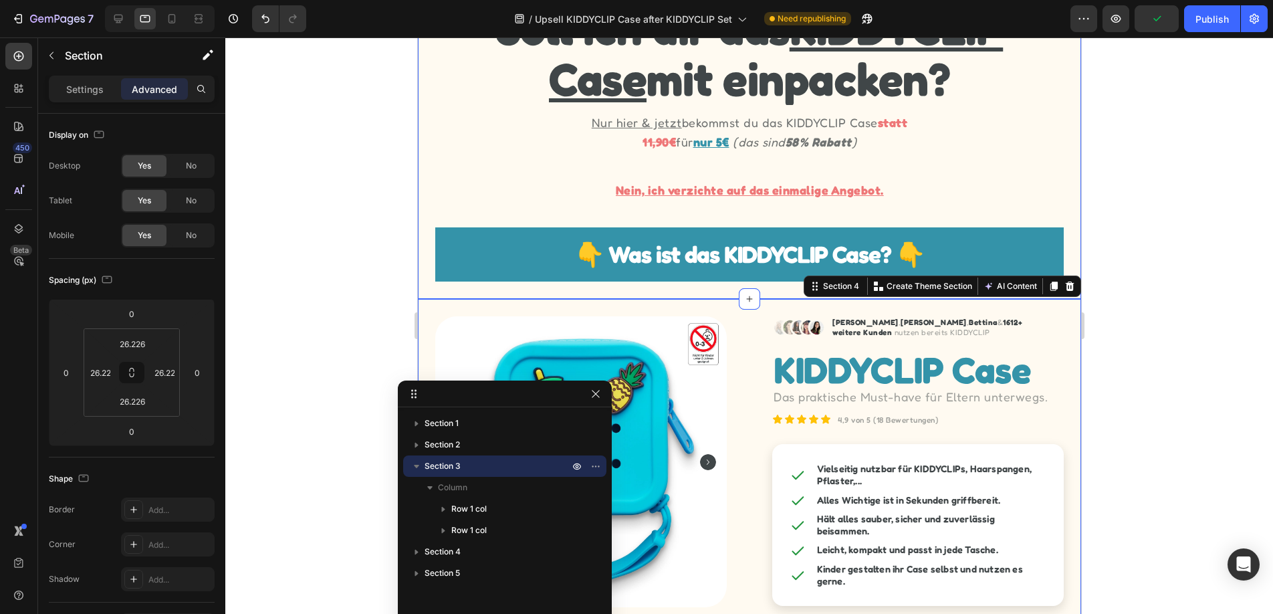
click at [429, 272] on div "Soll ich dir das KIDDYCLIP Case mit einpacken? Heading Nur hier & jetzt bekomms…" at bounding box center [748, 141] width 663 height 315
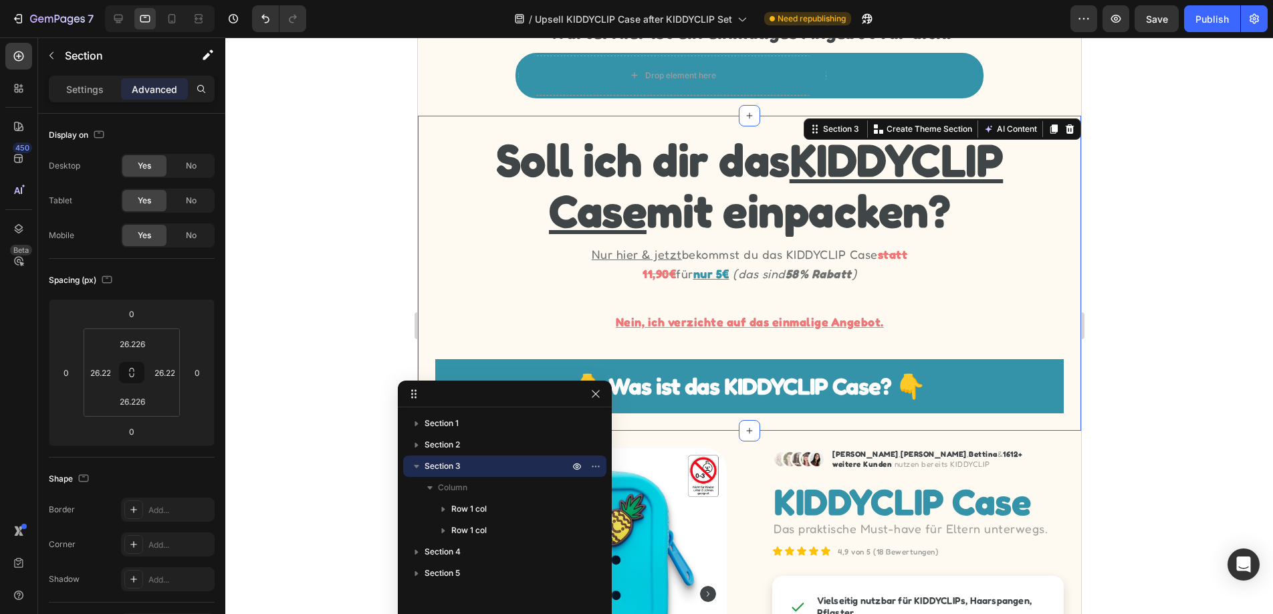
scroll to position [86, 0]
click at [427, 296] on div "Soll ich dir das KIDDYCLIP Case mit einpacken? Heading Nur hier & jetzt bekomms…" at bounding box center [748, 273] width 663 height 315
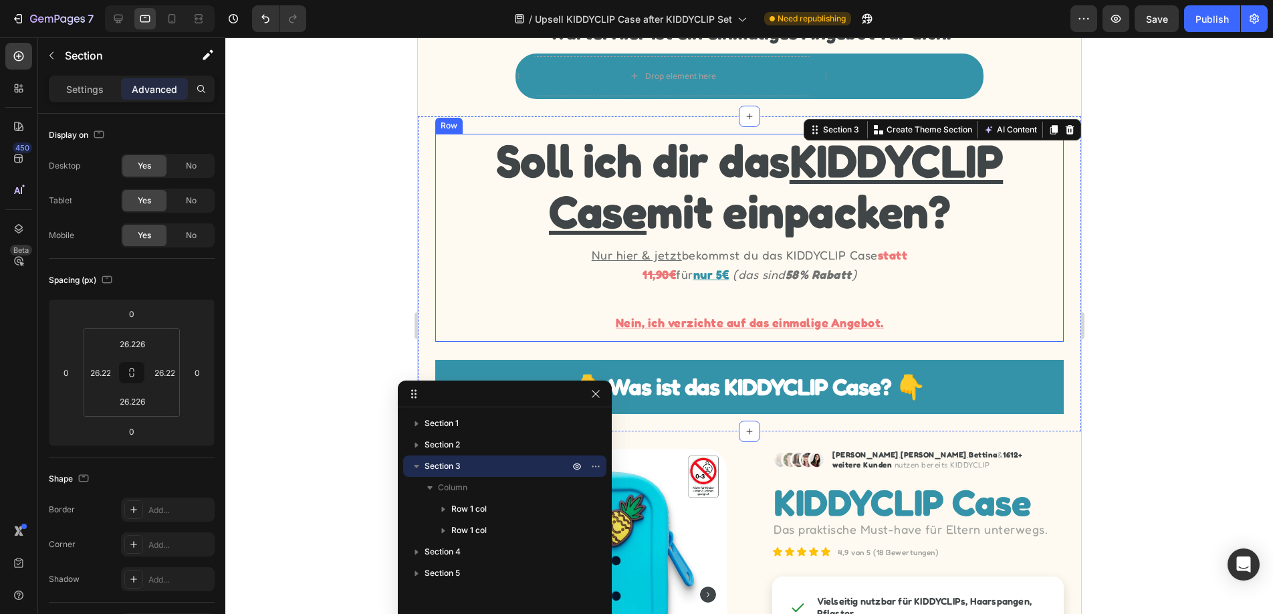
click at [487, 291] on div "Soll ich dir das KIDDYCLIP Case mit einpacken? Heading Nur hier & jetzt bekomms…" at bounding box center [749, 238] width 628 height 208
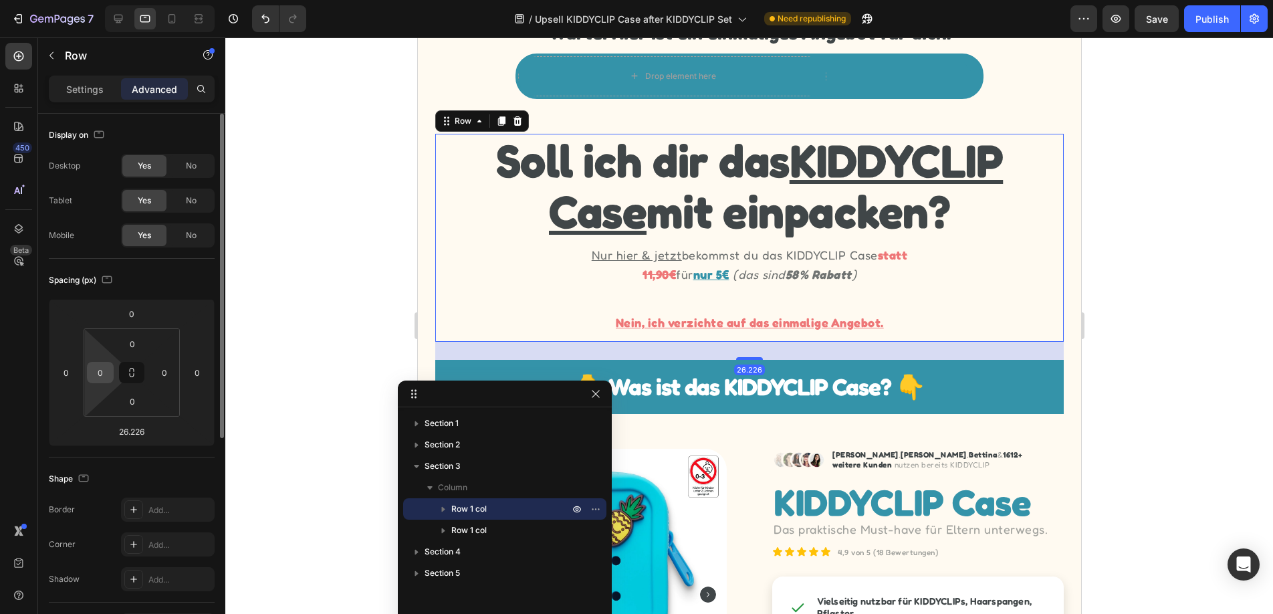
click at [102, 376] on input "0" at bounding box center [100, 372] width 20 height 20
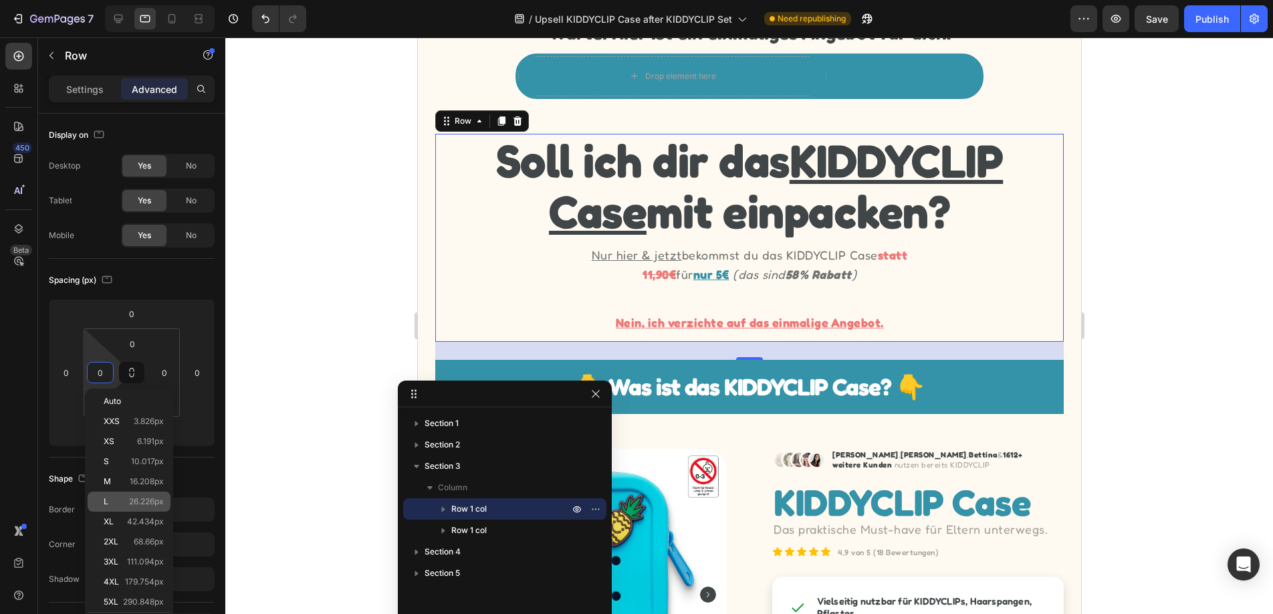
click at [148, 496] on div "L 26.226px" at bounding box center [129, 501] width 83 height 20
type input "26.226"
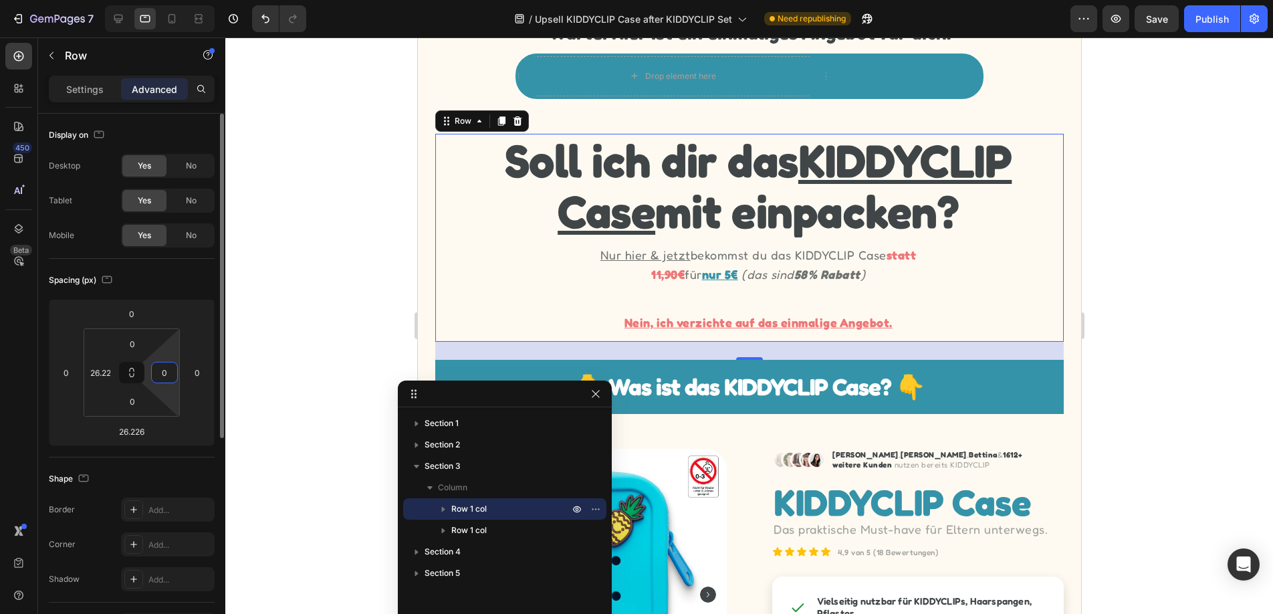
click at [171, 375] on input "0" at bounding box center [164, 372] width 20 height 20
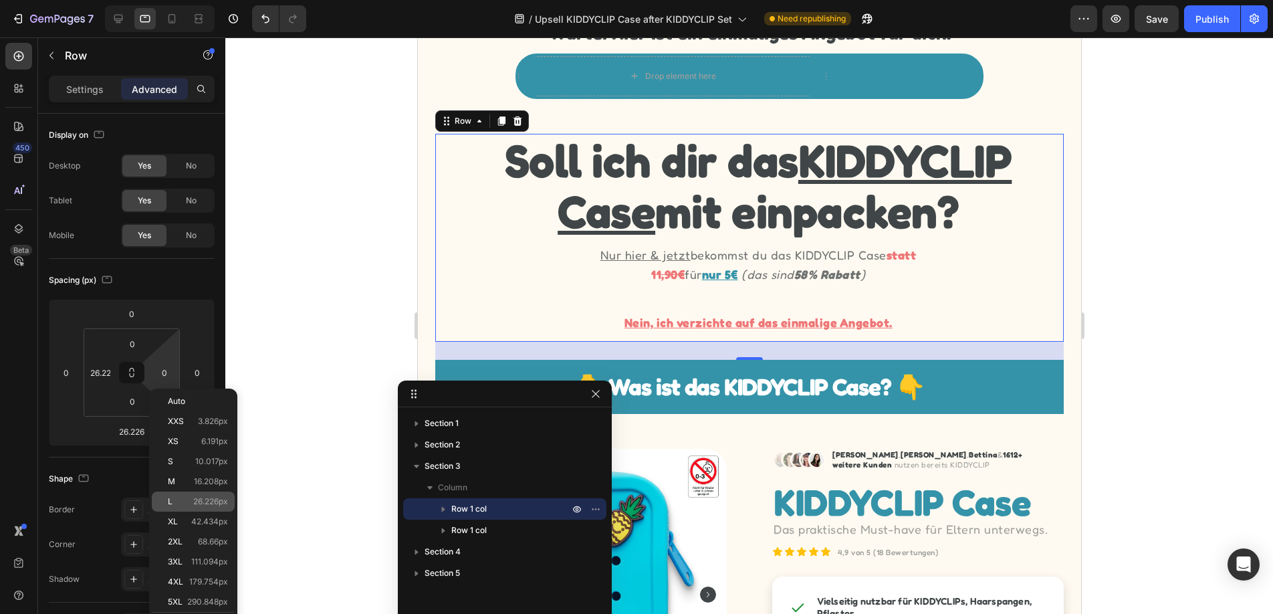
click at [193, 501] on span "26.226px" at bounding box center [210, 501] width 35 height 9
type input "26.226"
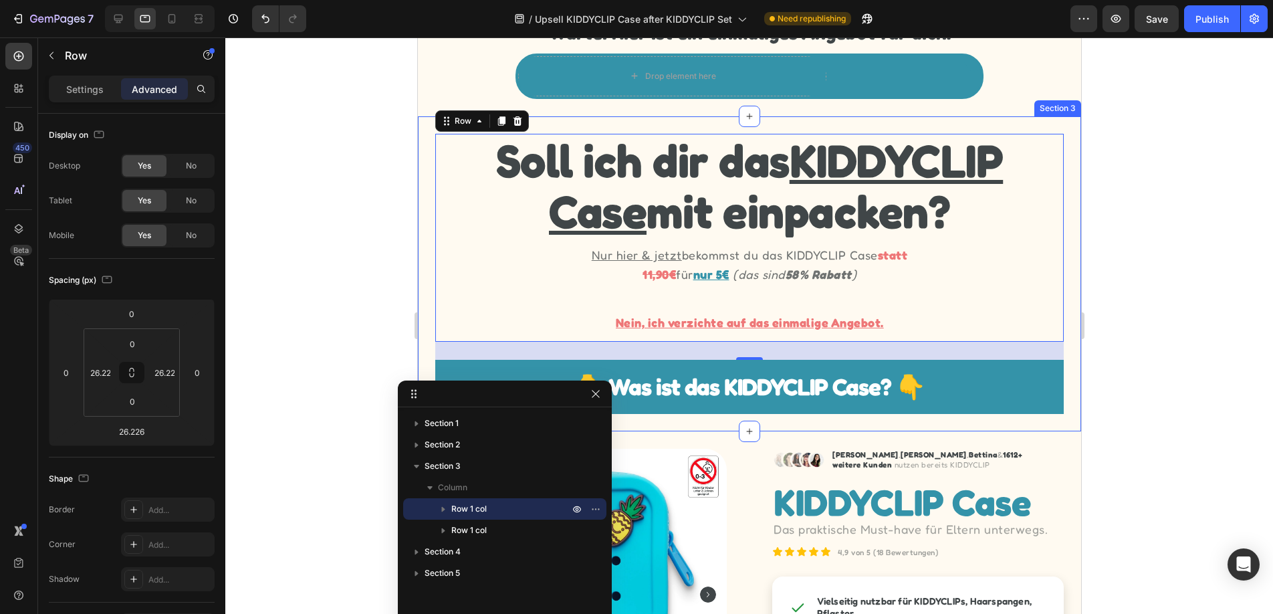
click at [425, 249] on div "Soll ich dir das KIDDYCLIP Case mit einpacken? Heading Nur hier & jetzt bekomms…" at bounding box center [748, 273] width 663 height 315
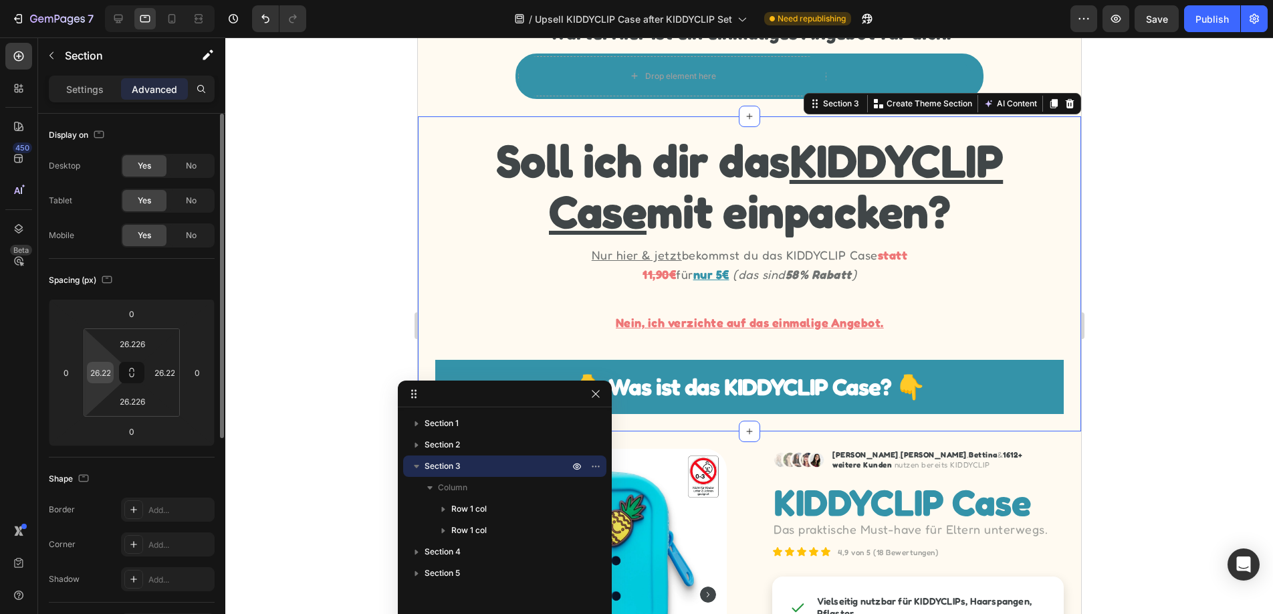
click at [112, 366] on div "26.226" at bounding box center [100, 372] width 27 height 21
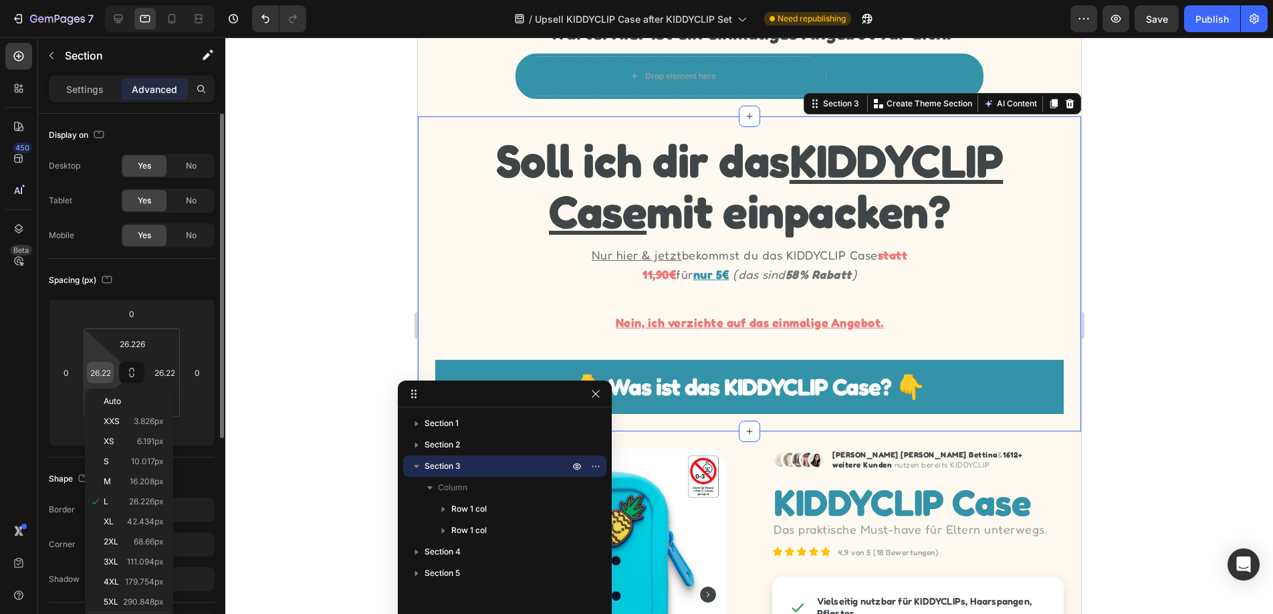
click at [108, 370] on input "26.226" at bounding box center [100, 372] width 20 height 20
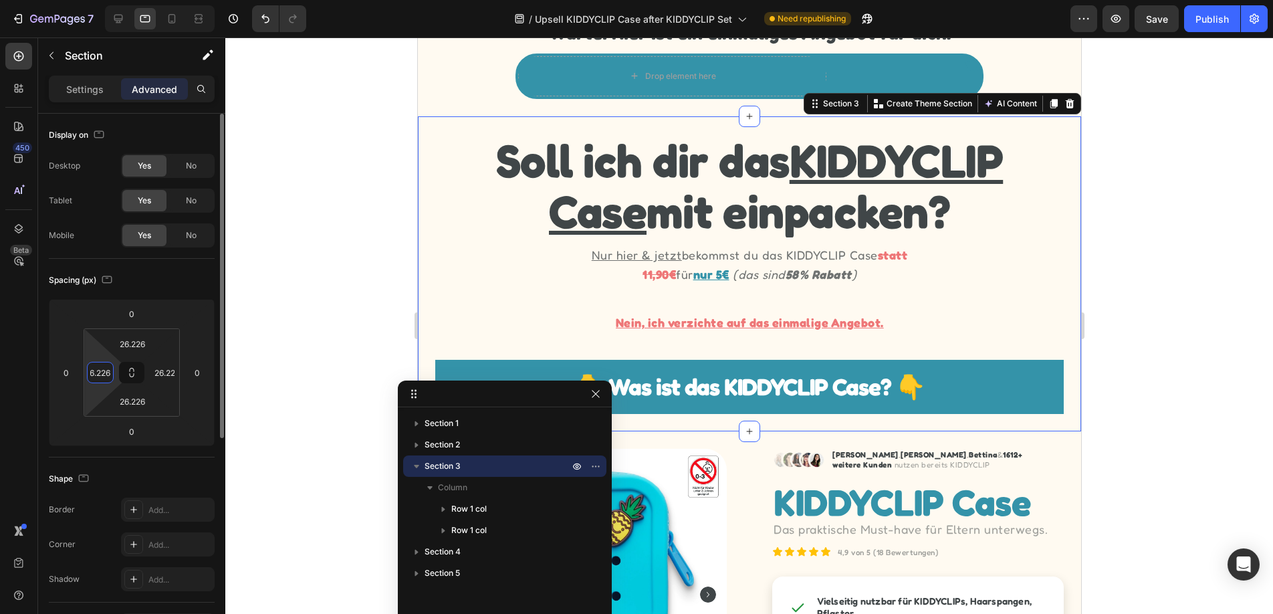
click at [108, 370] on input "26.226" at bounding box center [100, 372] width 20 height 20
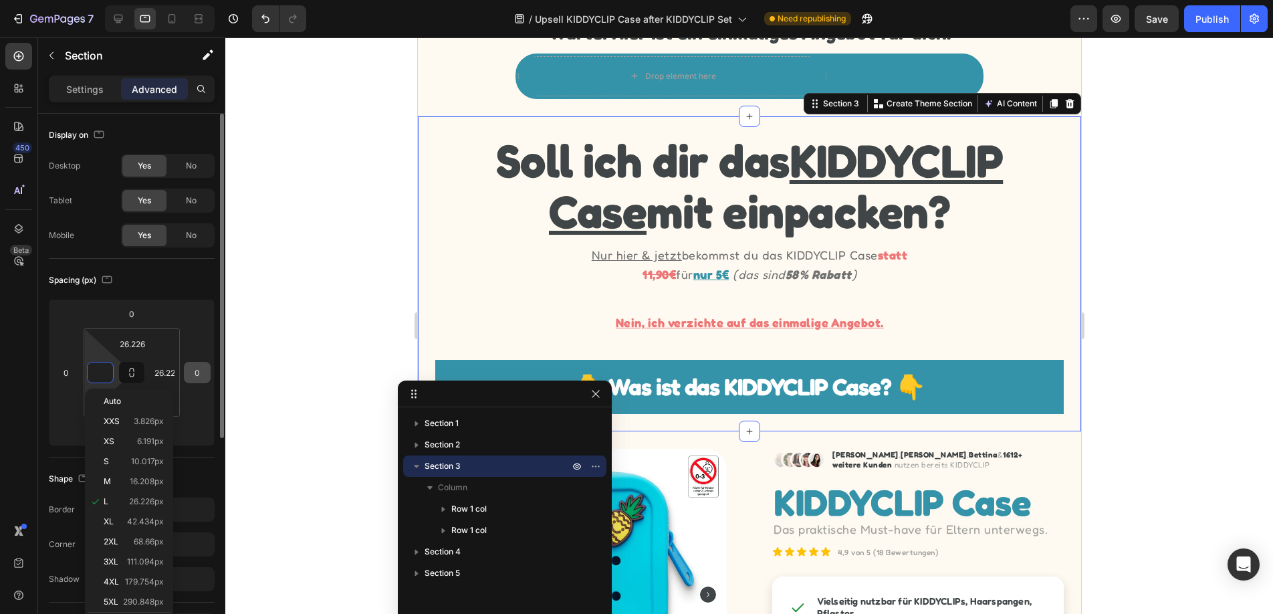
scroll to position [0, 0]
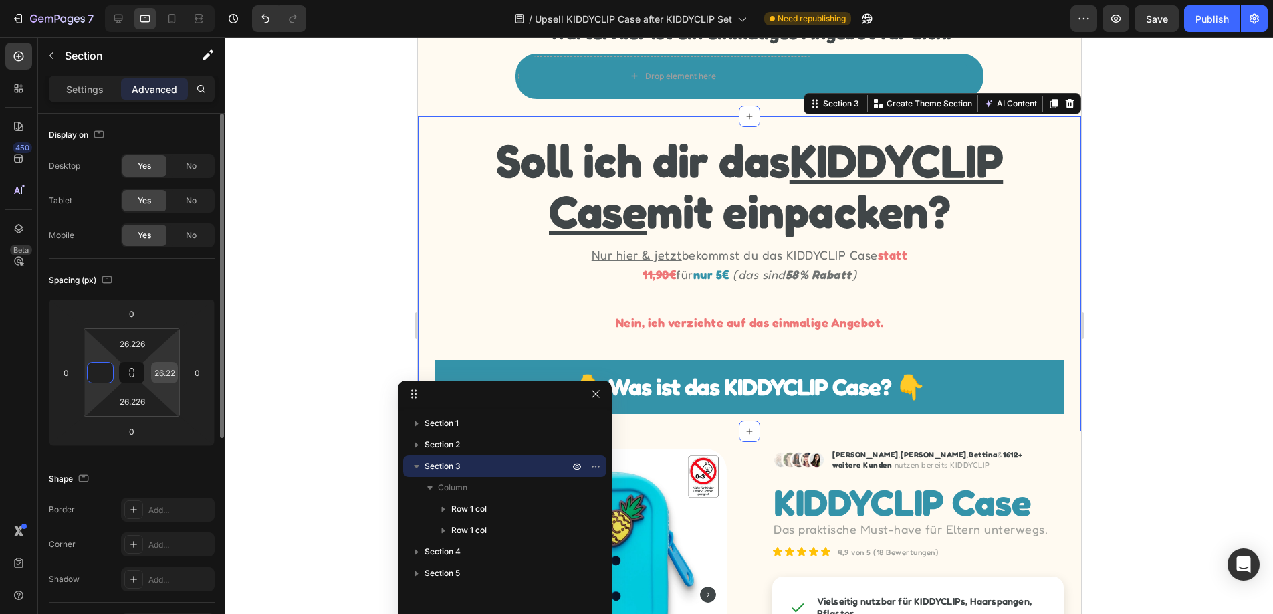
type input "0"
click at [168, 374] on input "26.226" at bounding box center [164, 372] width 20 height 20
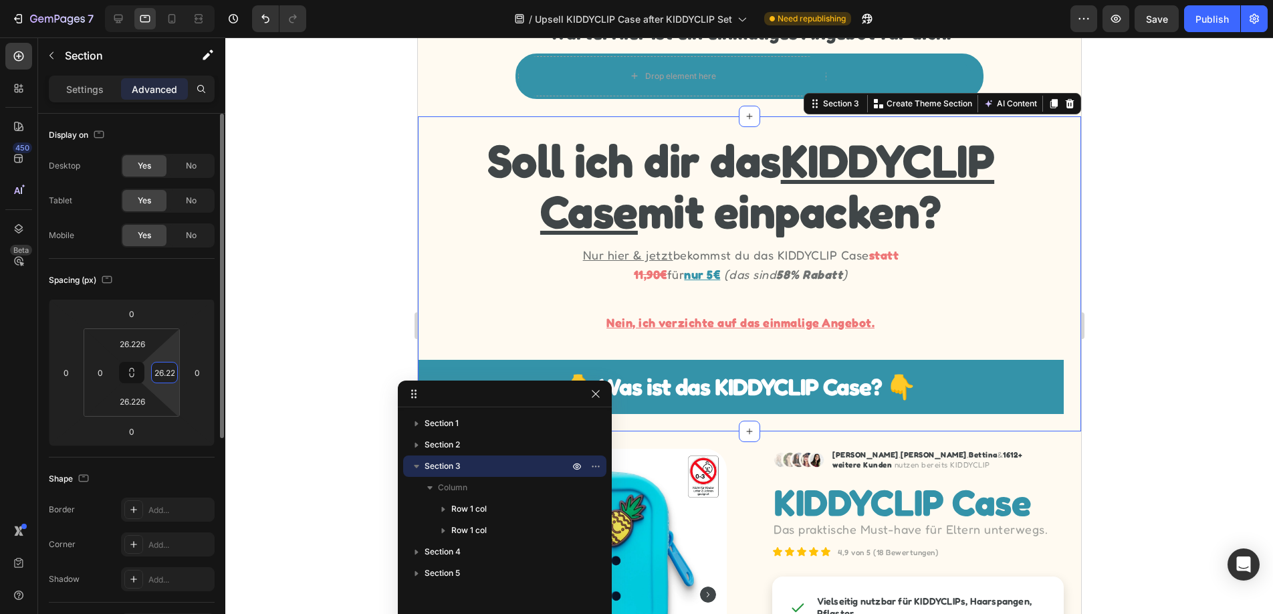
click at [168, 374] on input "26.226" at bounding box center [164, 372] width 20 height 20
click at [275, 310] on div at bounding box center [749, 325] width 1048 height 576
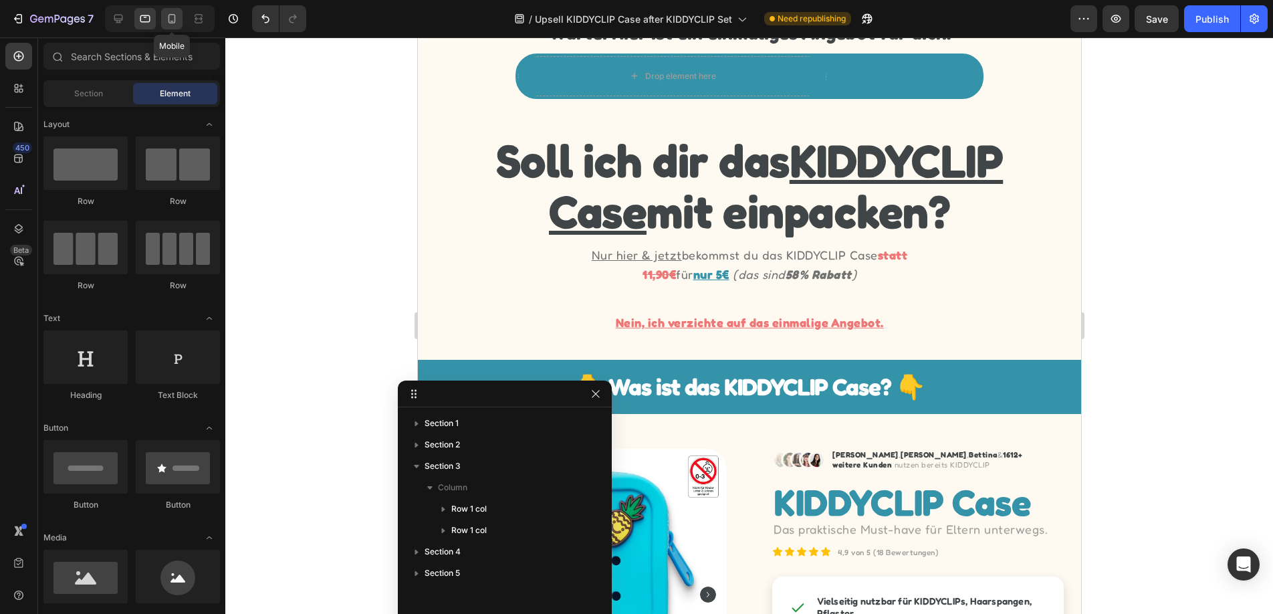
click at [176, 19] on icon at bounding box center [171, 18] width 13 height 13
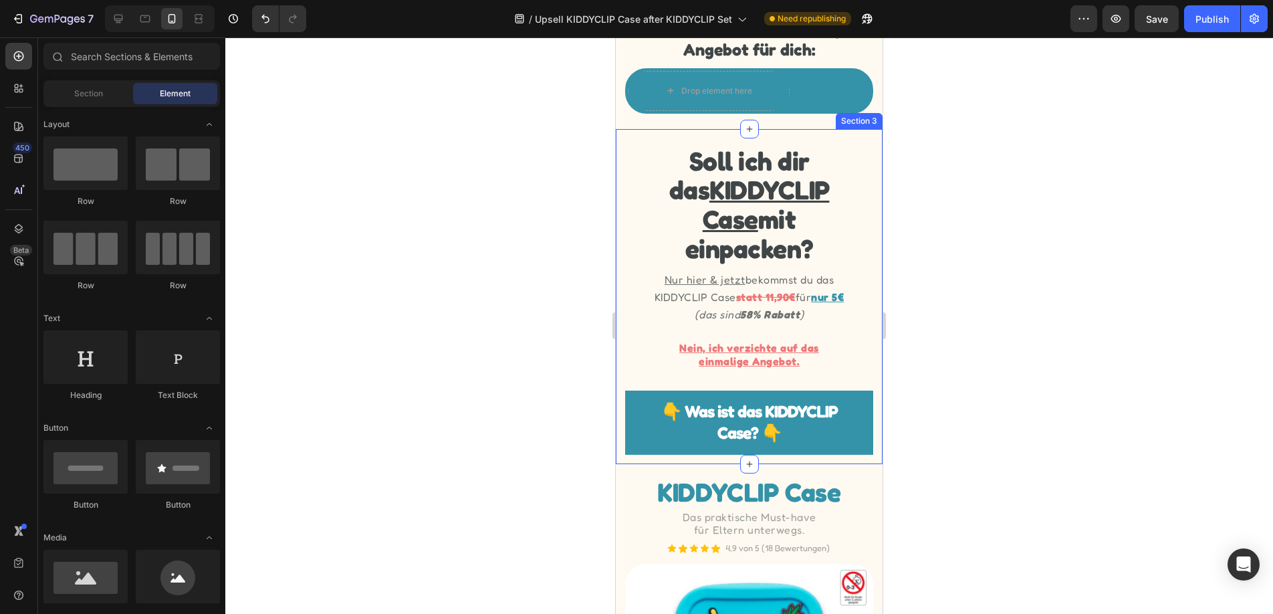
click at [620, 314] on div "Soll ich dir das KIDDYCLIP Case mit einpacken? Heading Nur hier & jetzt bekomms…" at bounding box center [749, 296] width 267 height 335
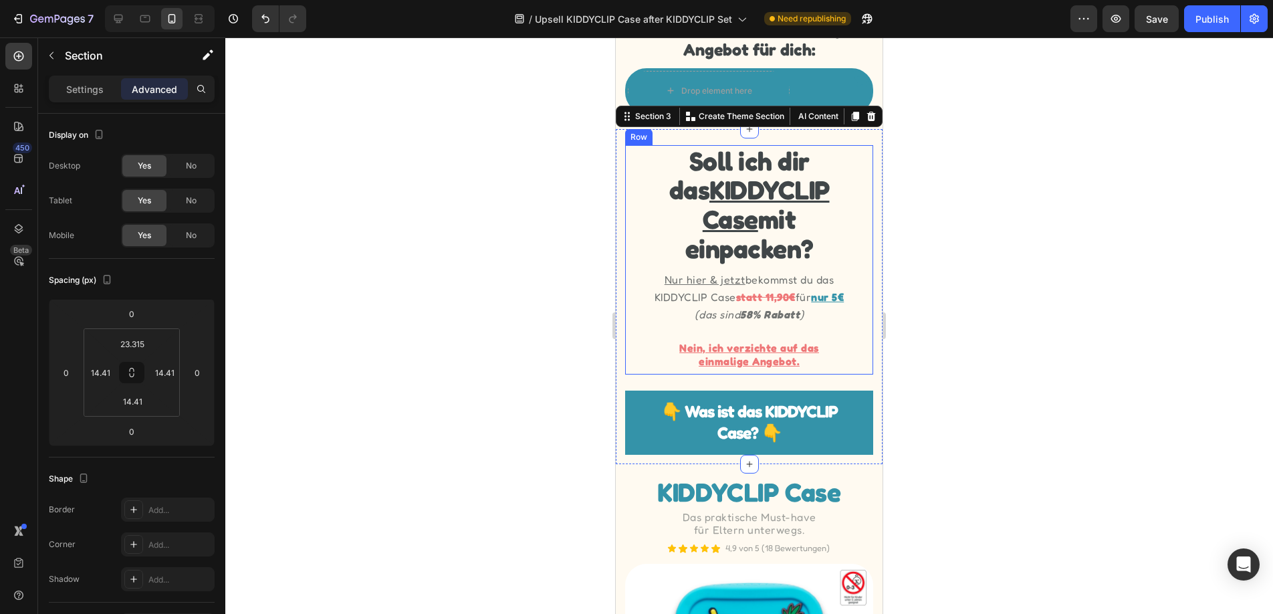
click at [638, 316] on div "Soll ich dir das KIDDYCLIP Case mit einpacken? Heading Nur hier & jetzt bekomms…" at bounding box center [748, 260] width 247 height 230
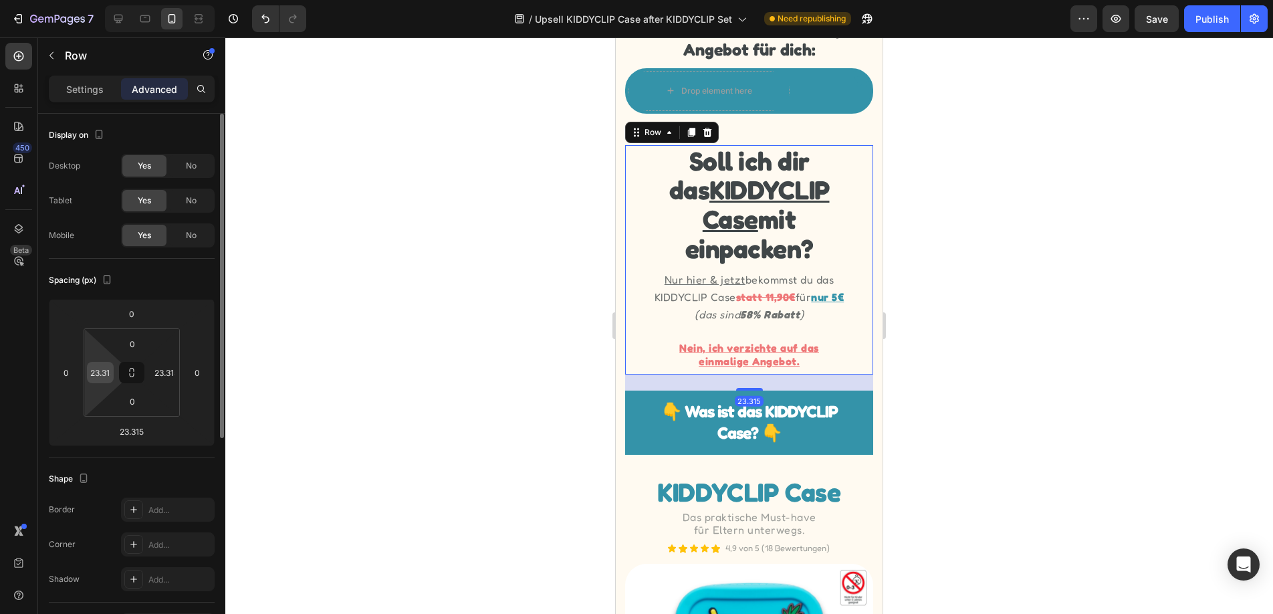
click at [106, 369] on input "23.315" at bounding box center [100, 372] width 20 height 20
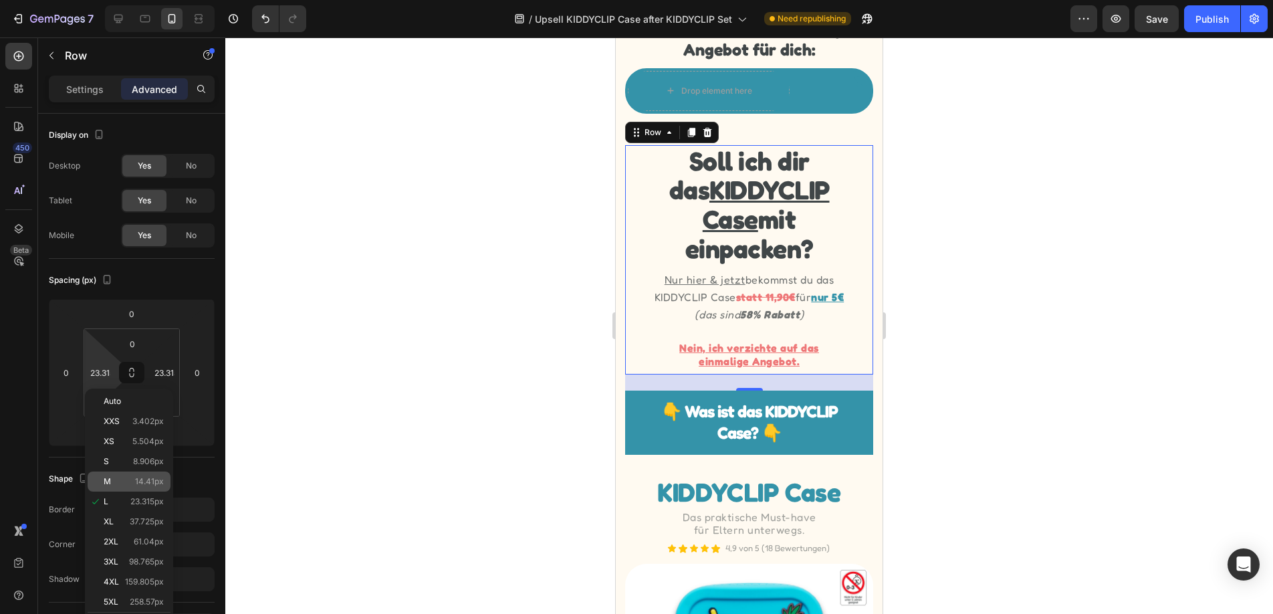
click at [128, 488] on div "M 14.41px" at bounding box center [129, 481] width 83 height 20
type input "14.41"
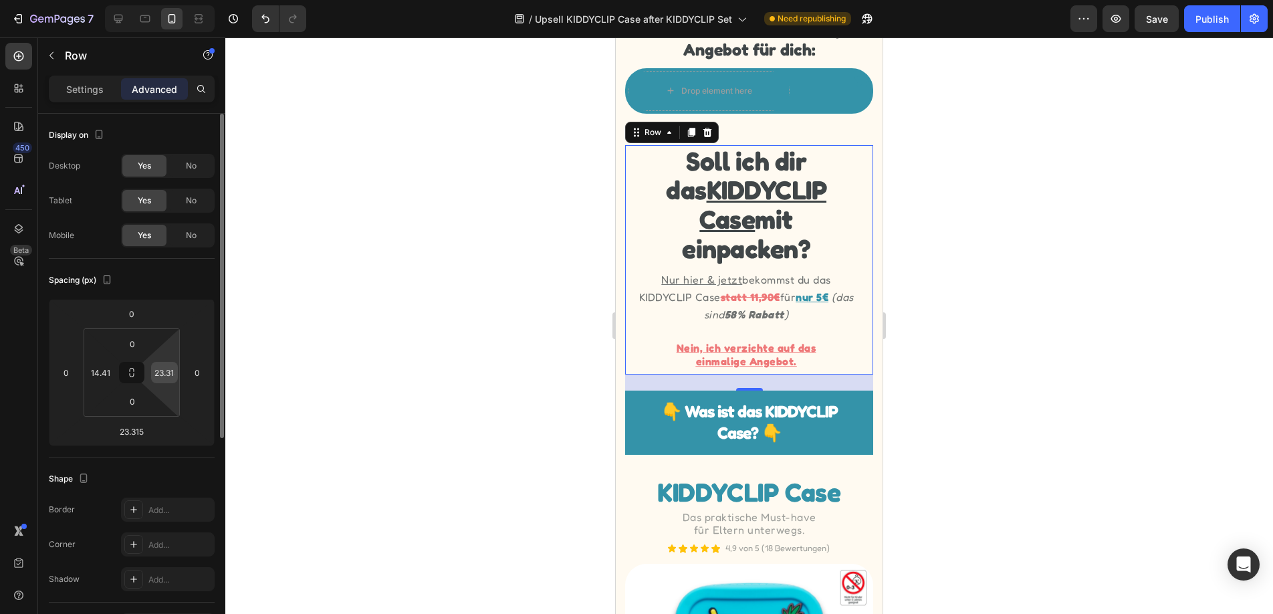
click at [171, 368] on input "23.315" at bounding box center [164, 372] width 20 height 20
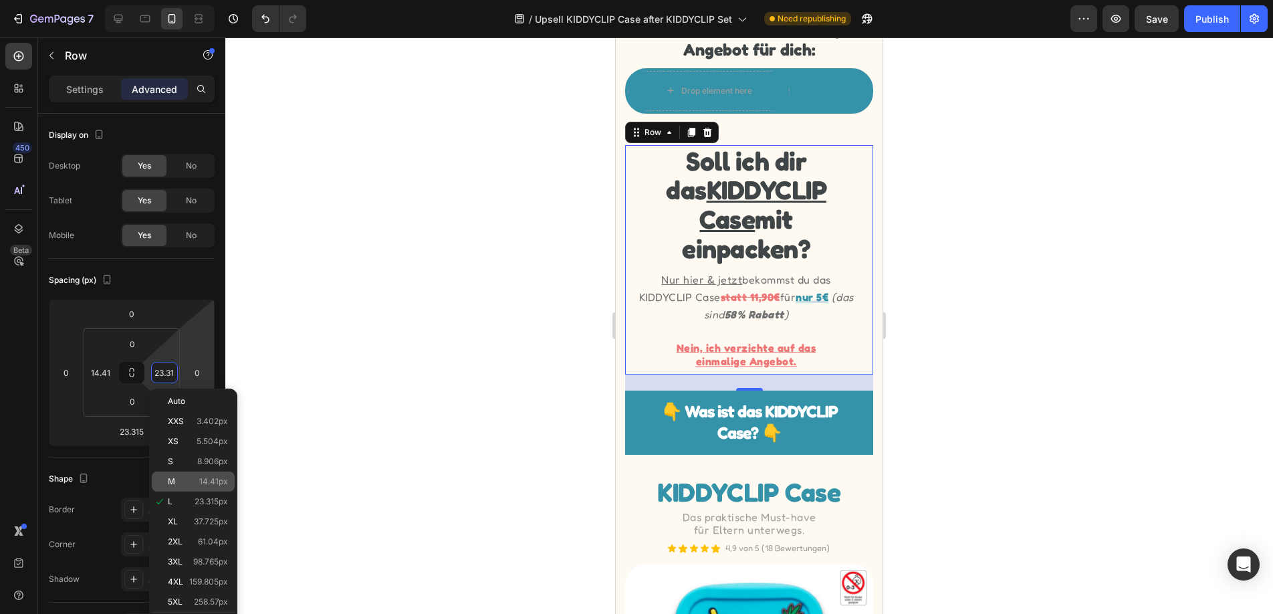
click at [201, 479] on span "14.41px" at bounding box center [213, 481] width 29 height 9
type input "14.41"
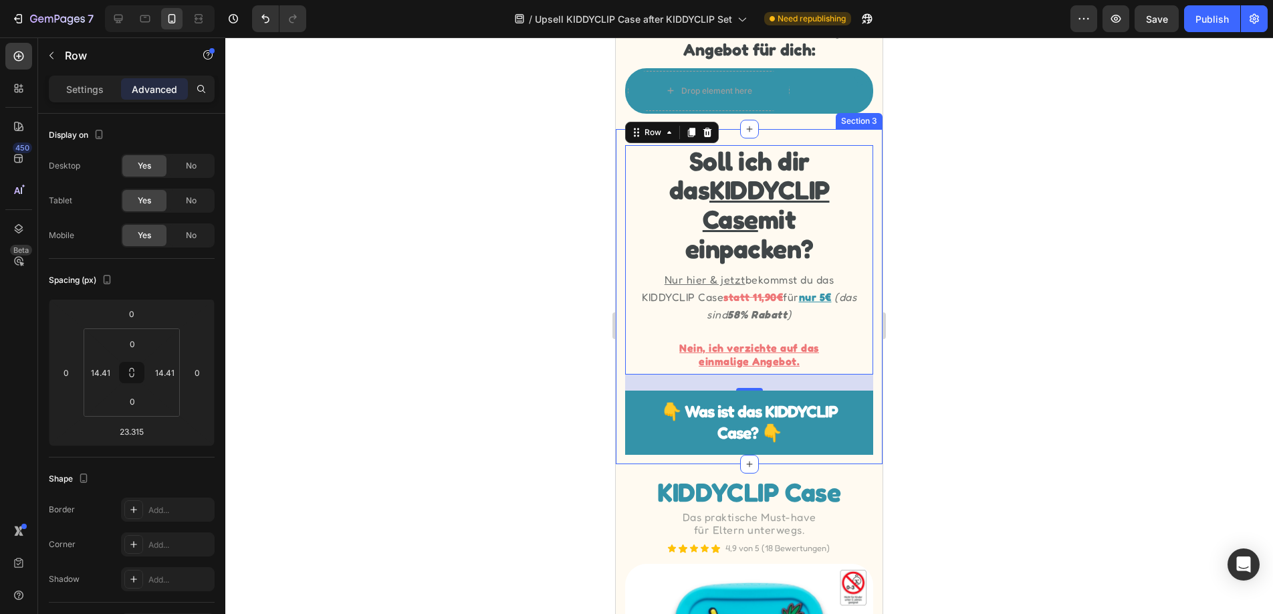
click at [620, 298] on div "Soll ich dir das KIDDYCLIP Case mit einpacken? Heading Nur hier & jetzt bekomms…" at bounding box center [749, 296] width 267 height 335
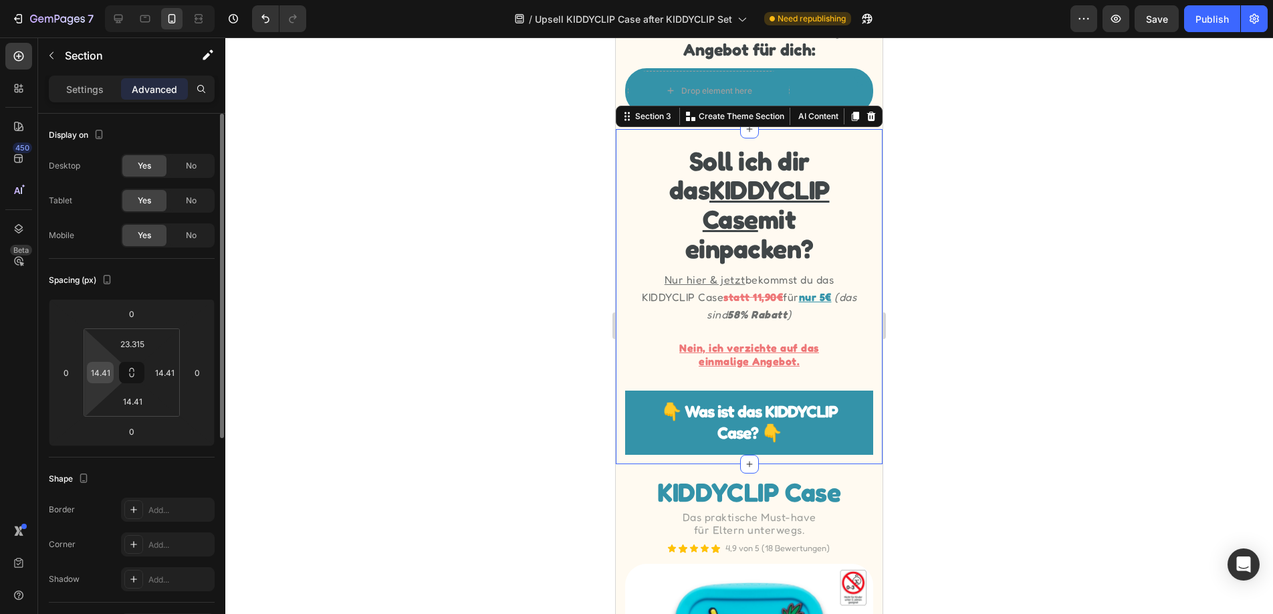
click at [102, 374] on input "14.41" at bounding box center [100, 372] width 20 height 20
type input "0"
click at [169, 374] on input "14.41" at bounding box center [164, 372] width 20 height 20
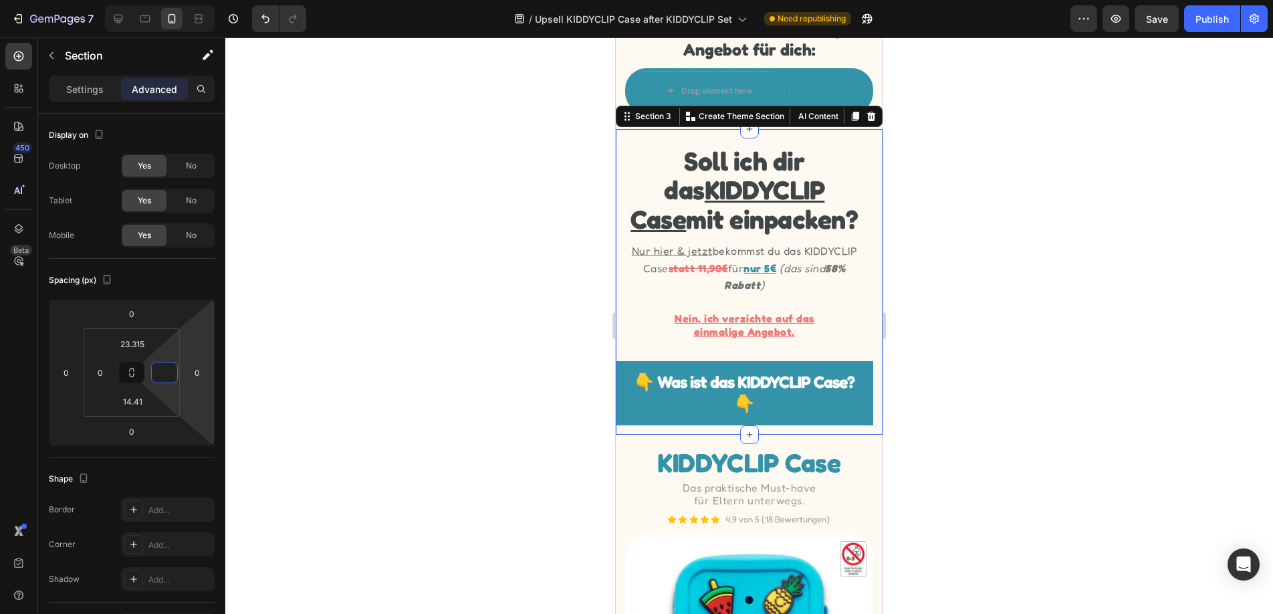
type input "0"
click at [423, 334] on div at bounding box center [749, 325] width 1048 height 576
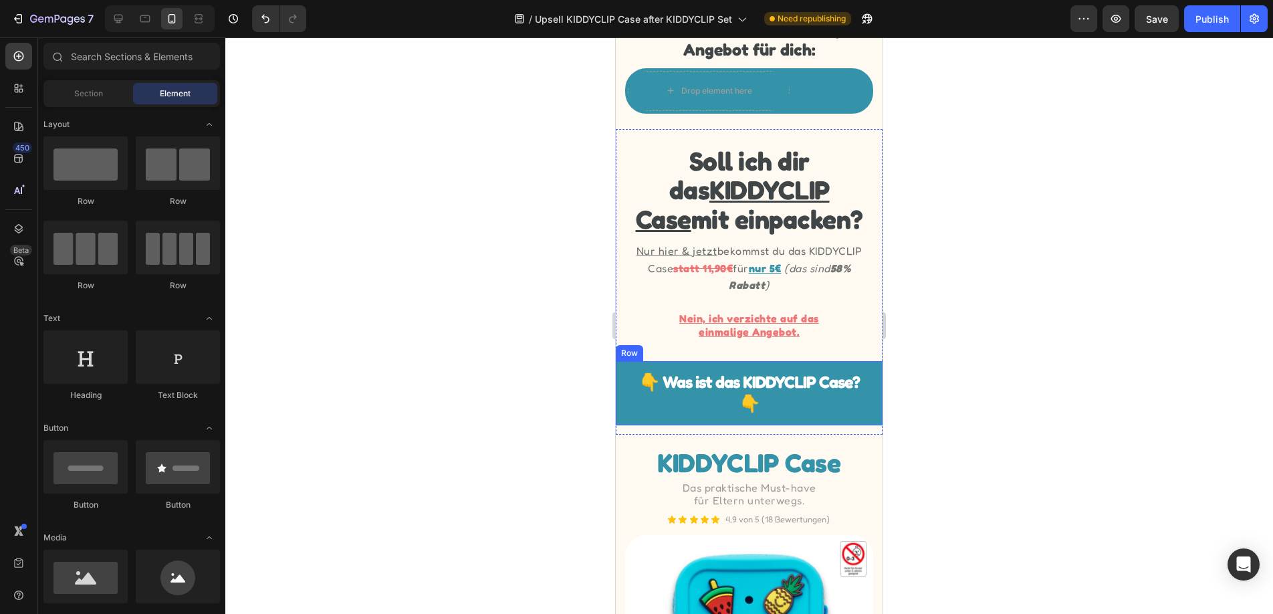
click at [877, 385] on div "👇 Was ist das KIDDYCLIP Case? 👇 Heading Row" at bounding box center [749, 393] width 267 height 64
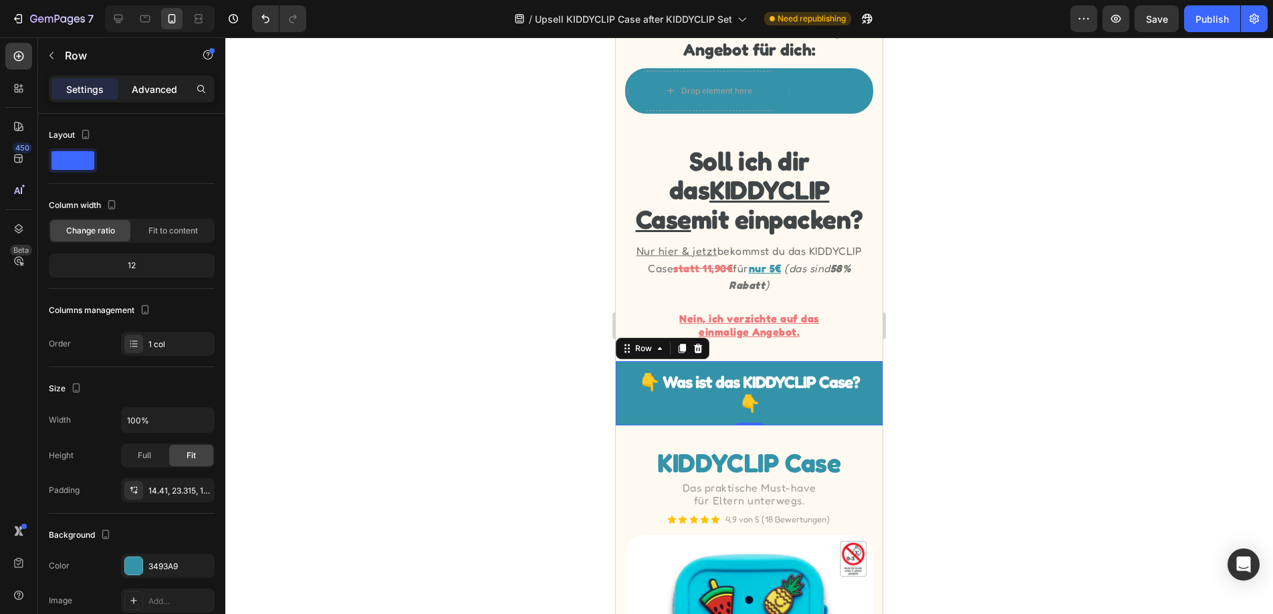
click at [151, 90] on p "Advanced" at bounding box center [154, 89] width 45 height 14
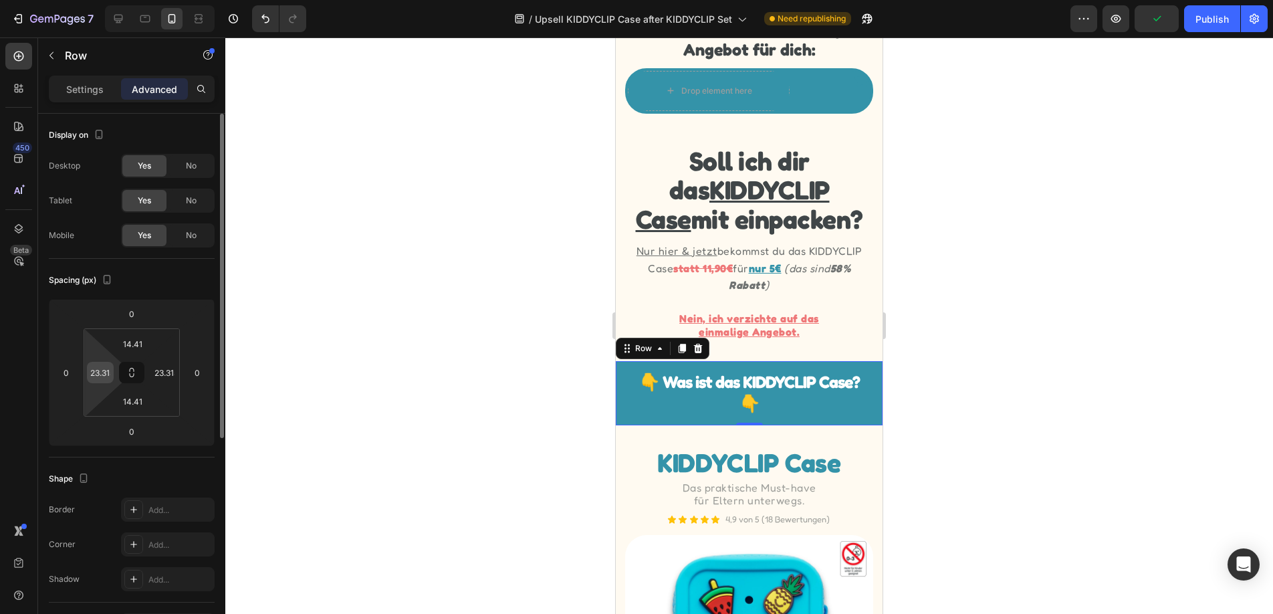
click at [92, 376] on input "23.315" at bounding box center [100, 372] width 20 height 20
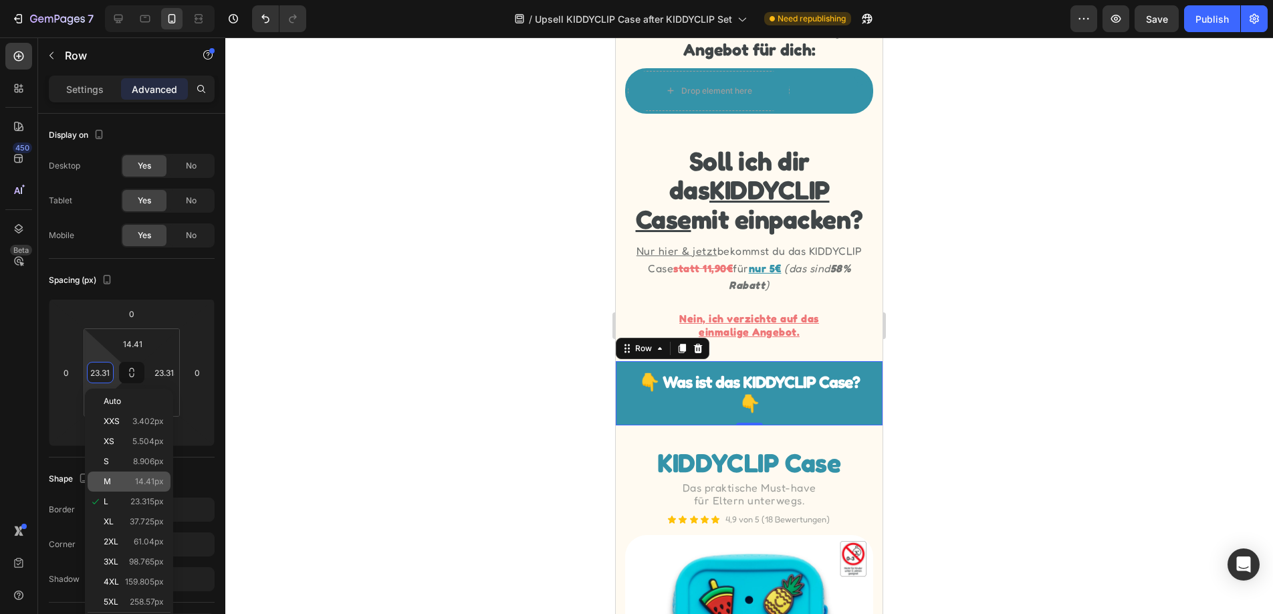
click at [138, 481] on span "14.41px" at bounding box center [149, 481] width 29 height 9
type input "14.41"
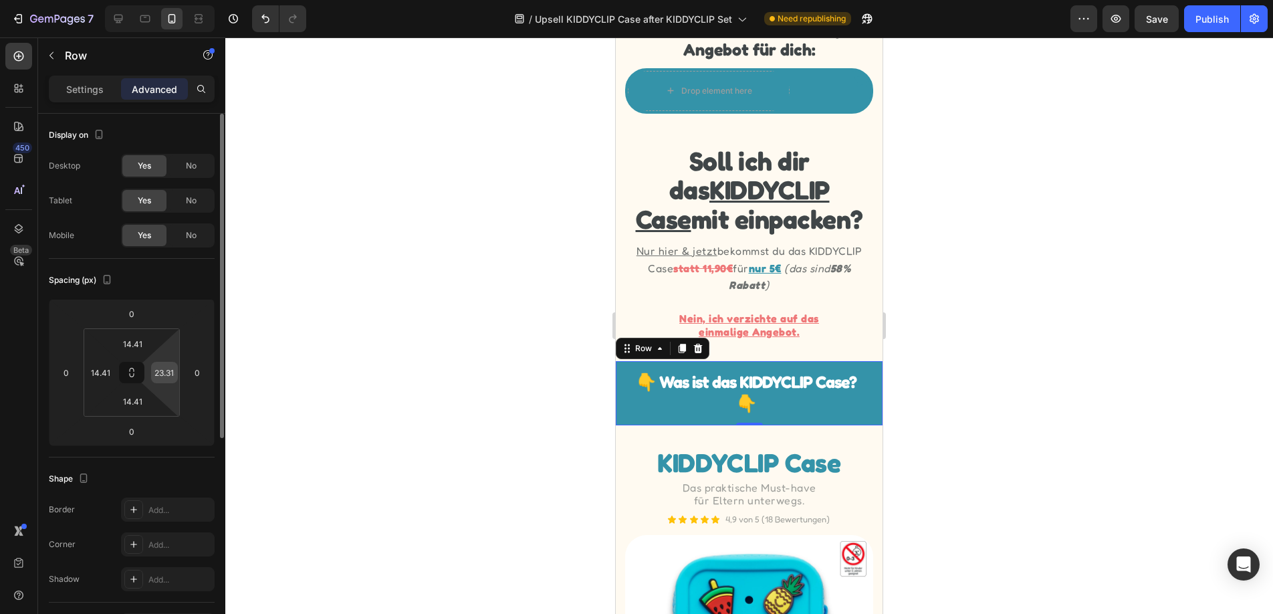
click at [171, 382] on div "23.315" at bounding box center [164, 372] width 27 height 21
click at [167, 373] on input "23.315" at bounding box center [164, 372] width 20 height 20
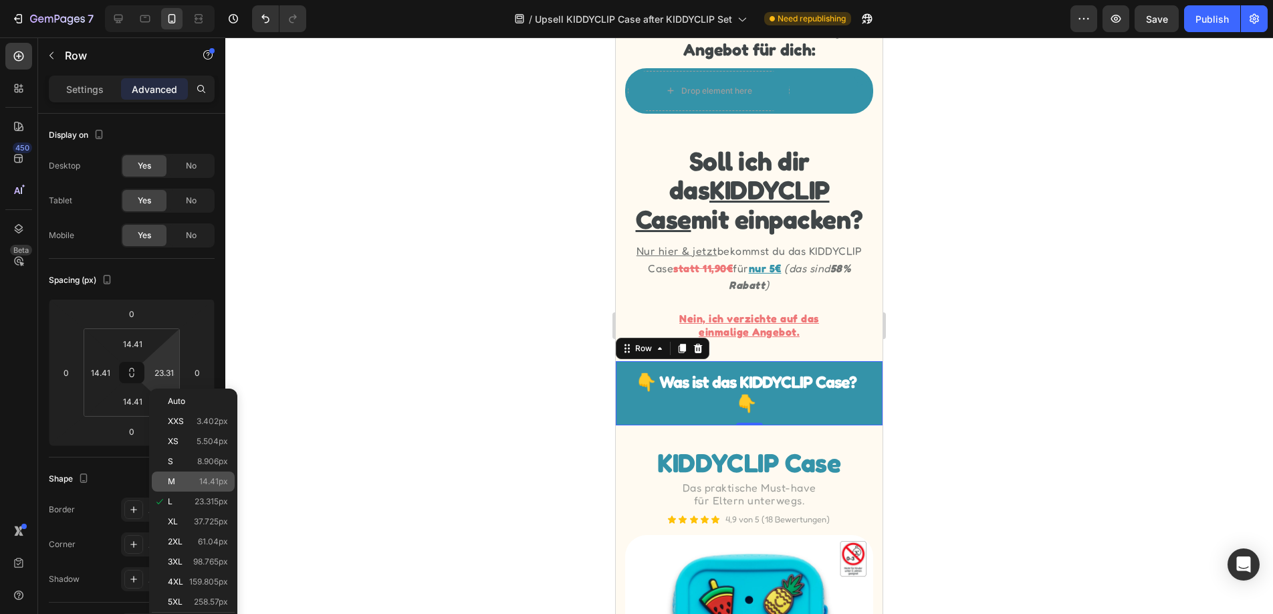
click at [201, 485] on span "14.41px" at bounding box center [213, 481] width 29 height 9
type input "14.41"
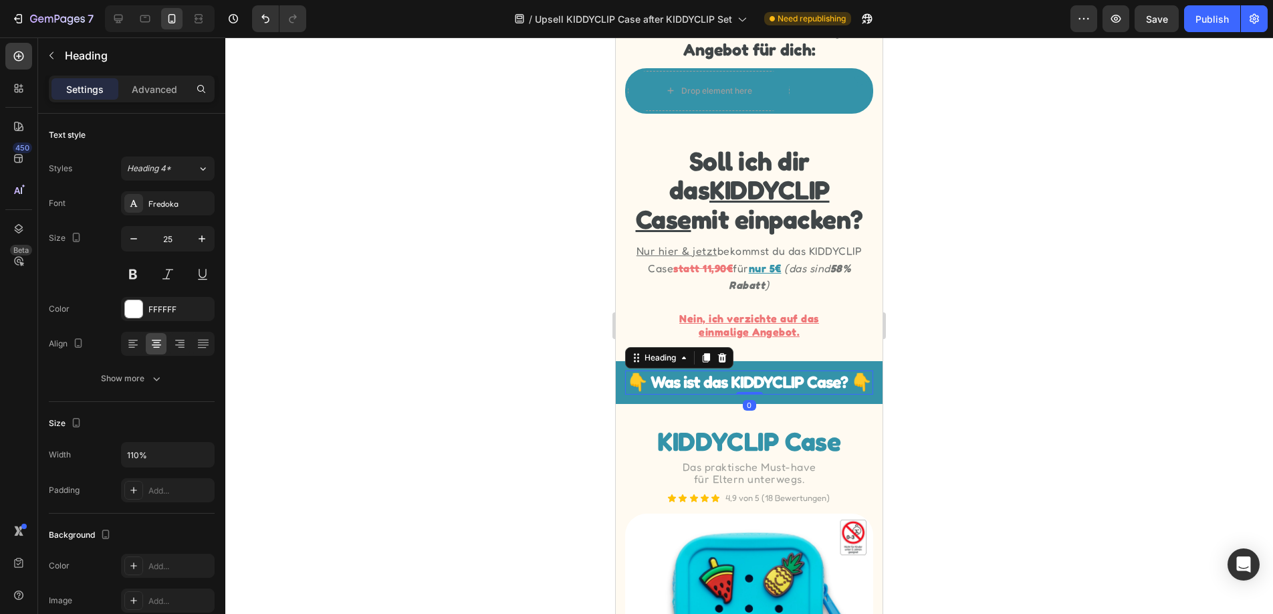
click at [773, 391] on h2 "👇 Was ist das KIDDYCLIP Case? 👇" at bounding box center [748, 382] width 247 height 24
click at [134, 378] on div "Show more" at bounding box center [132, 378] width 62 height 13
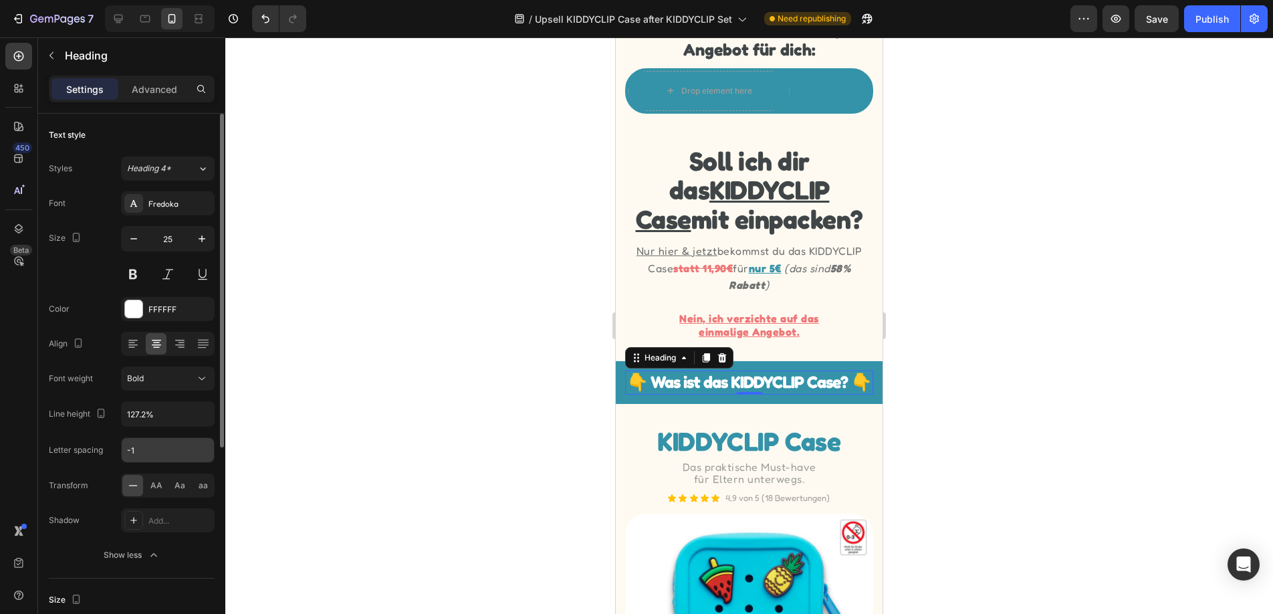
click at [150, 450] on input "-1" at bounding box center [168, 450] width 92 height 24
click at [144, 453] on input "-1" at bounding box center [168, 450] width 92 height 24
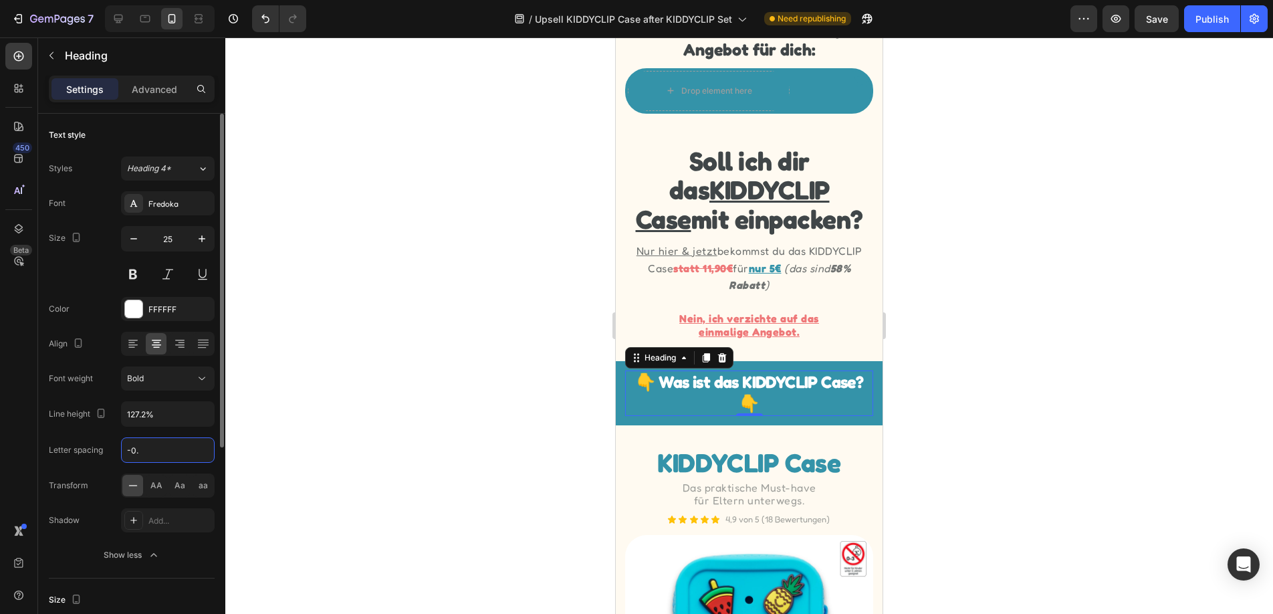
type input "-0.7"
click at [351, 397] on div at bounding box center [749, 325] width 1048 height 576
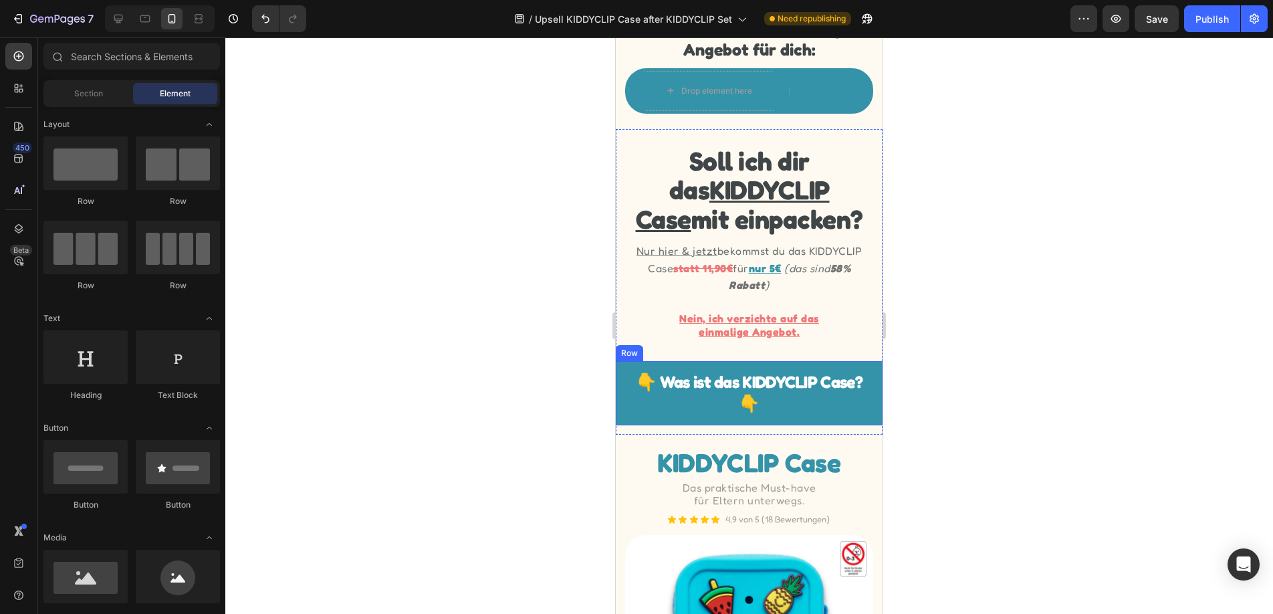
click at [619, 384] on div "👇 Was ist das KIDDYCLIP Case? 👇 Heading Row" at bounding box center [749, 393] width 267 height 64
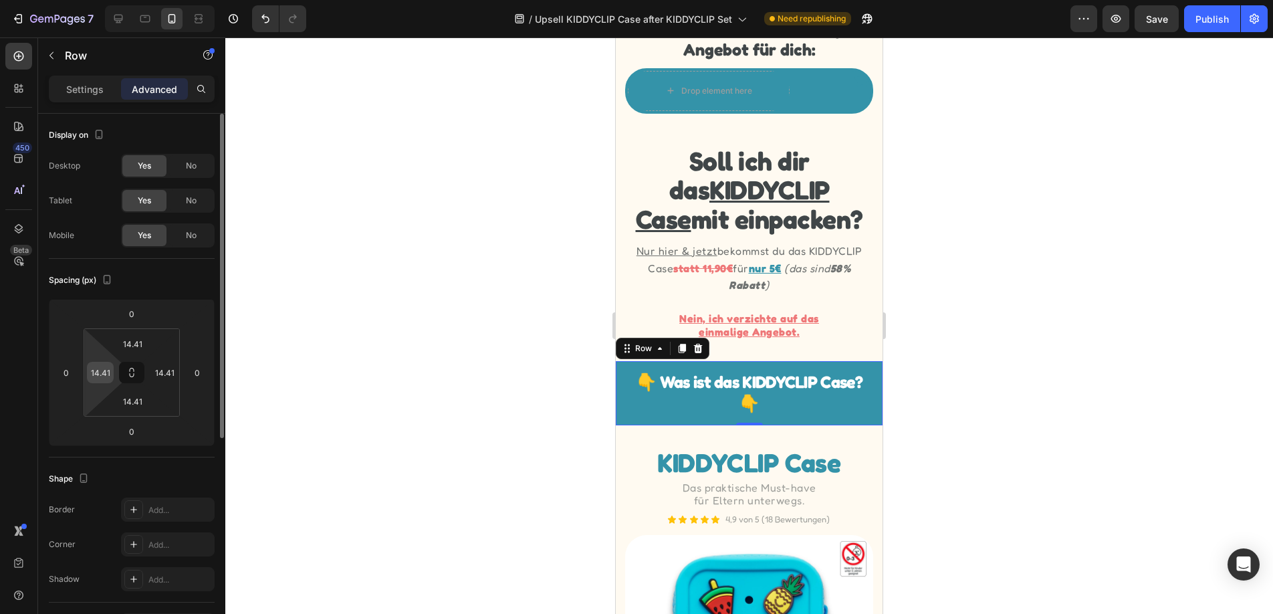
click at [98, 371] on input "14.41" at bounding box center [100, 372] width 20 height 20
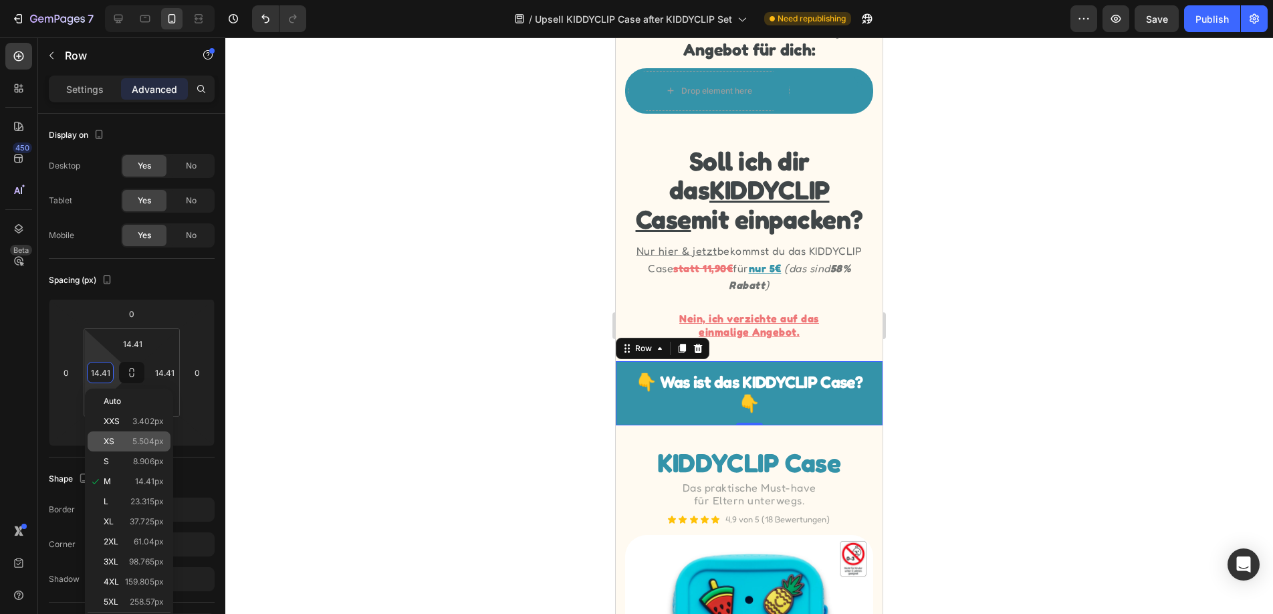
click at [144, 443] on span "5.504px" at bounding box center [147, 441] width 31 height 9
type input "5.504"
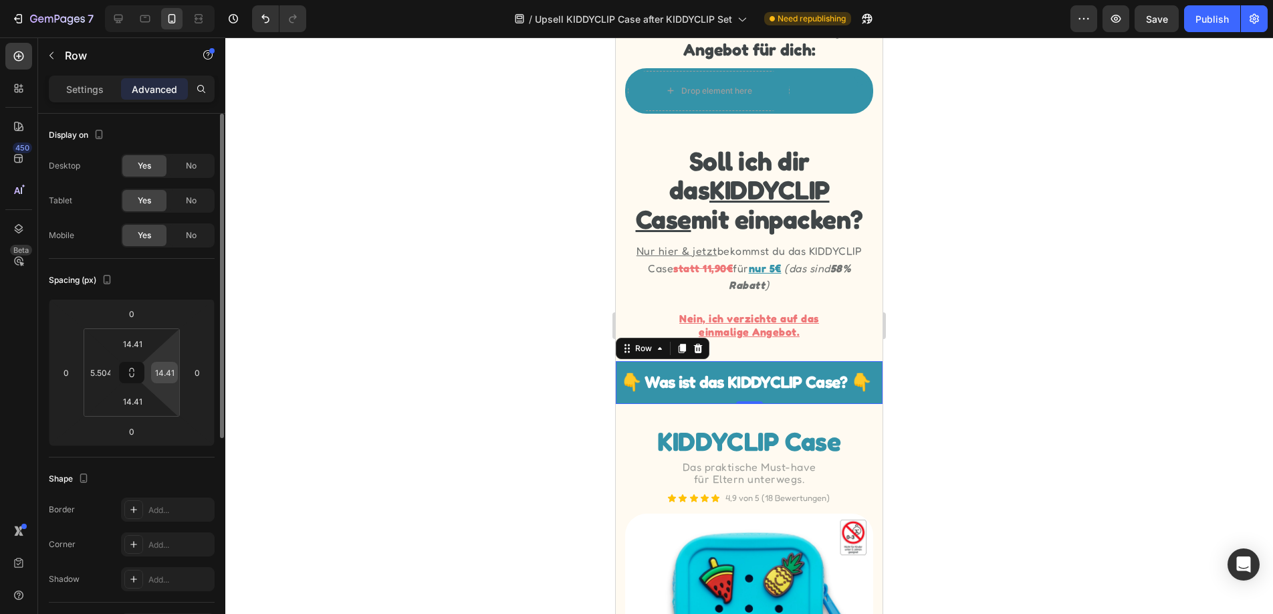
click at [163, 375] on input "14.41" at bounding box center [164, 372] width 20 height 20
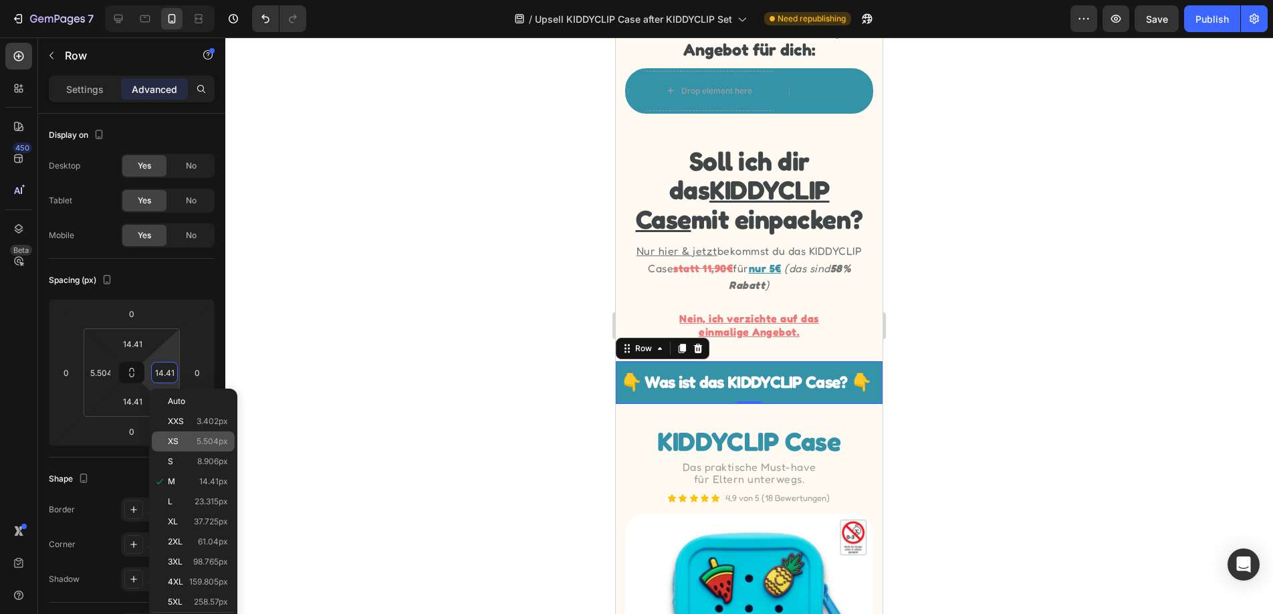
click at [195, 440] on p "XS 5.504px" at bounding box center [198, 441] width 60 height 9
type input "5.504"
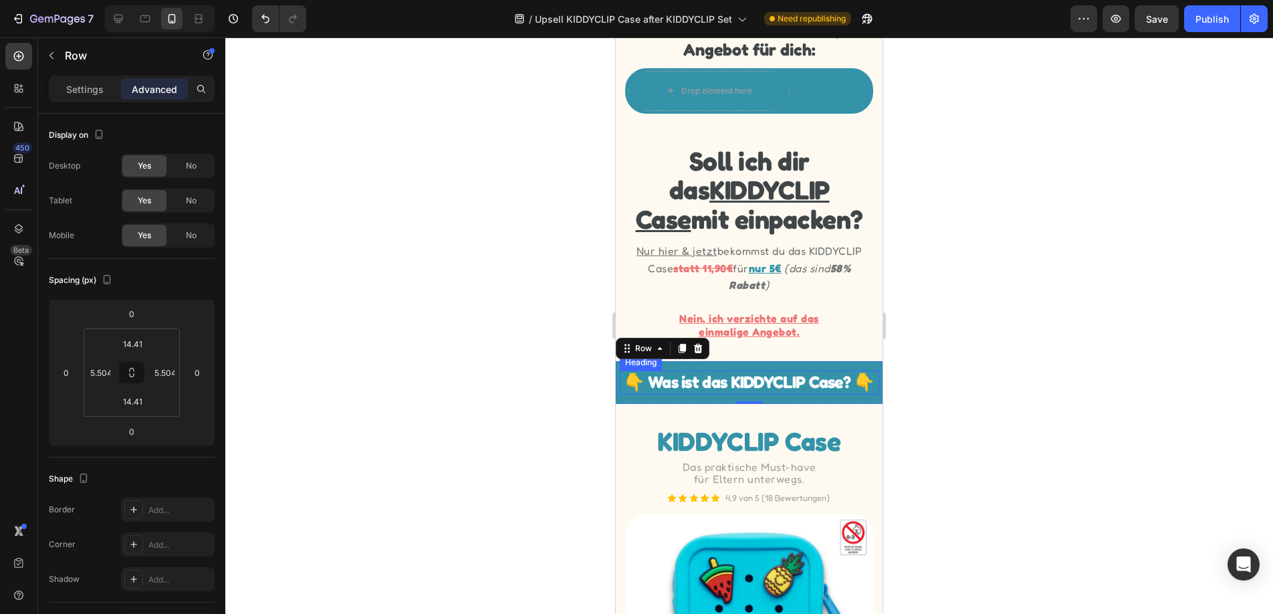
click at [709, 380] on h2 "👇 Was ist das KIDDYCLIP Case? 👇" at bounding box center [749, 382] width 259 height 24
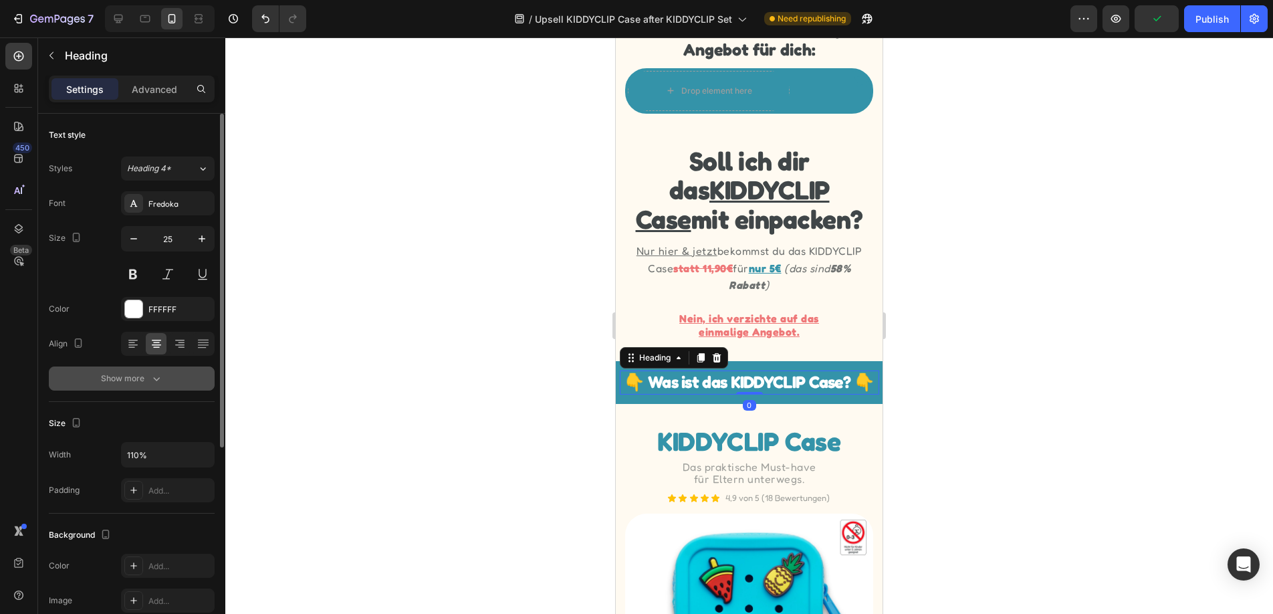
click at [154, 380] on icon "button" at bounding box center [156, 378] width 13 height 13
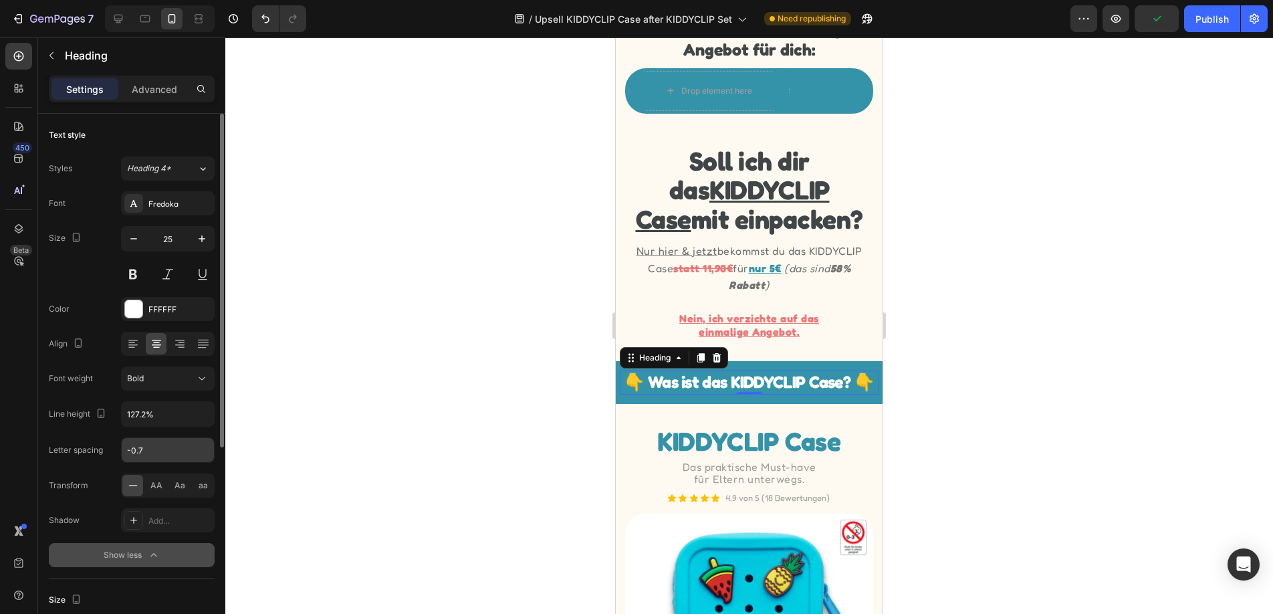
click at [154, 448] on input "-0.7" at bounding box center [168, 450] width 92 height 24
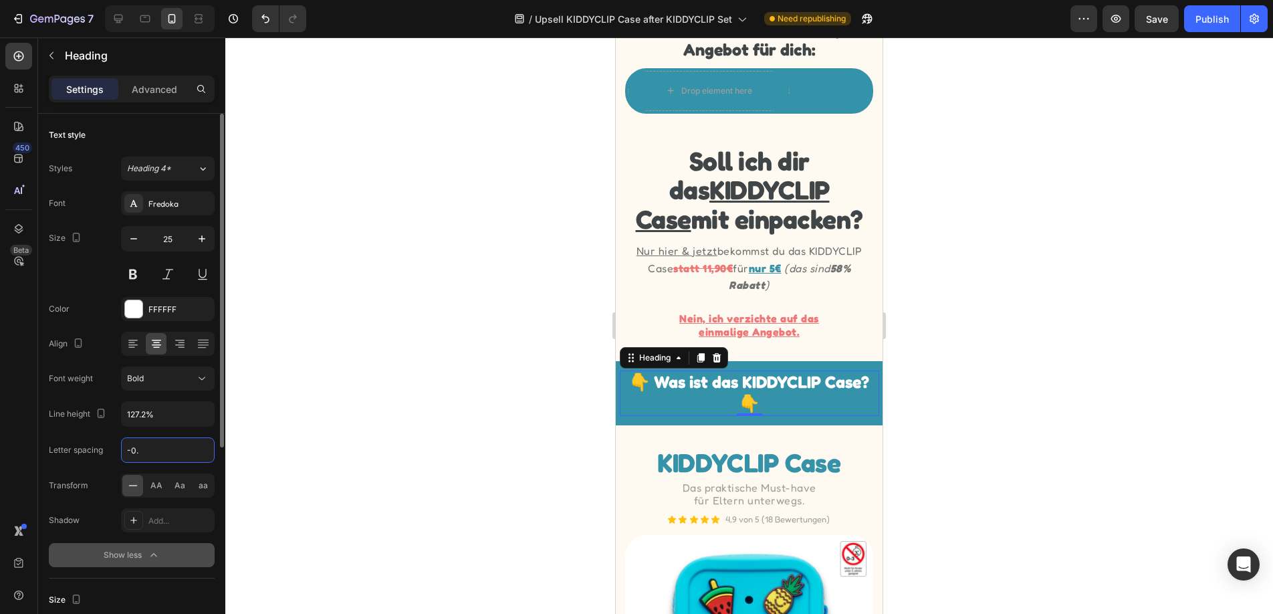
type input "-0.5"
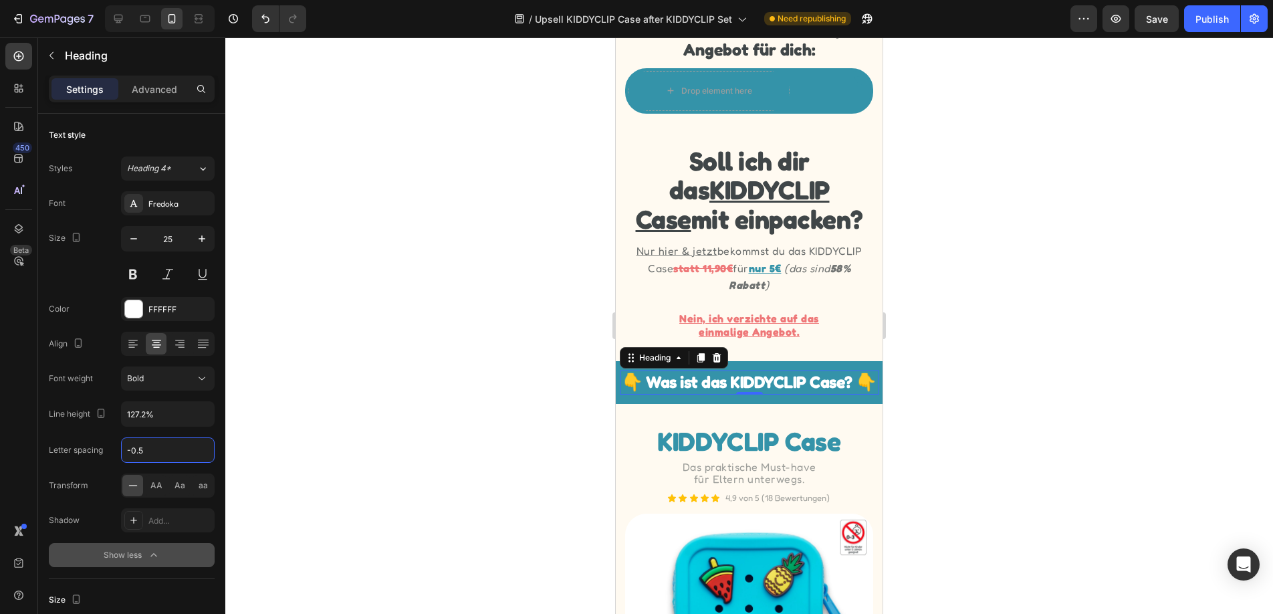
click at [318, 409] on div at bounding box center [749, 325] width 1048 height 576
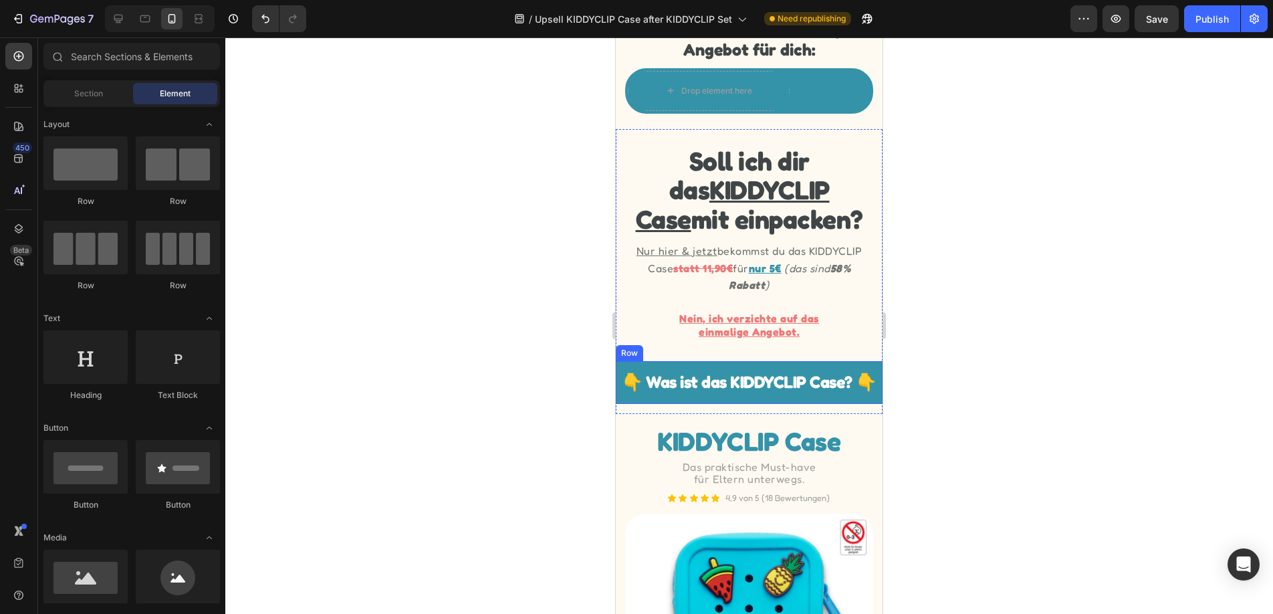
click at [654, 397] on div "👇 Was ist das KIDDYCLIP Case? 👇 Heading Row" at bounding box center [749, 382] width 267 height 43
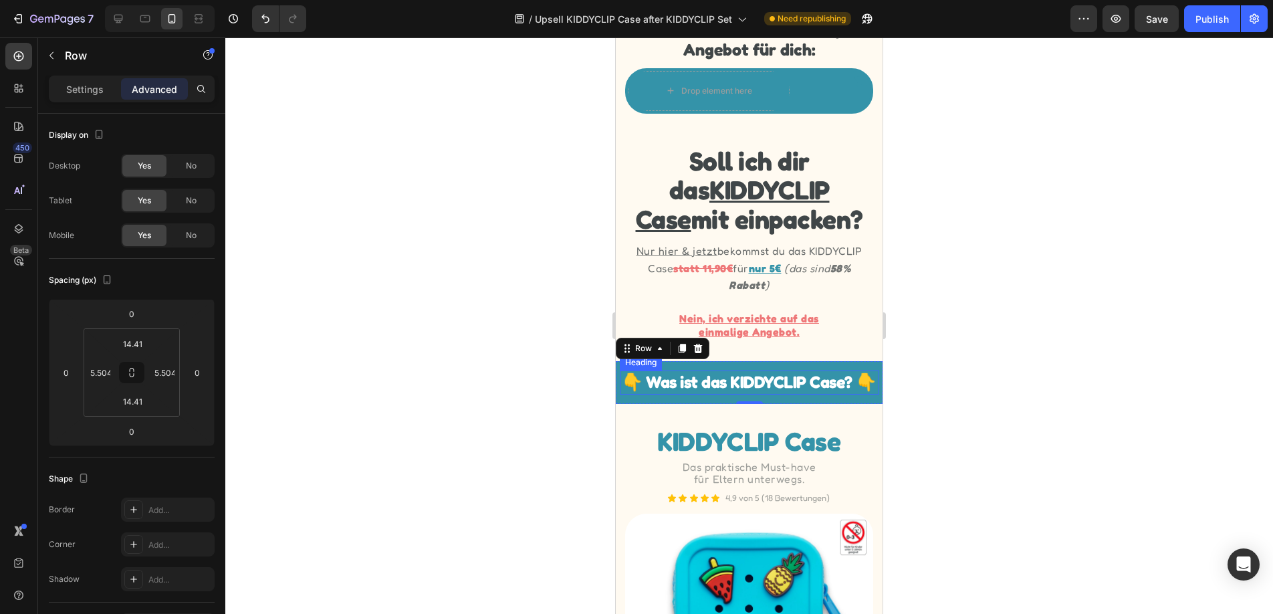
click at [646, 382] on h2 "👇 Was ist das KIDDYCLIP Case? 👇" at bounding box center [749, 382] width 259 height 24
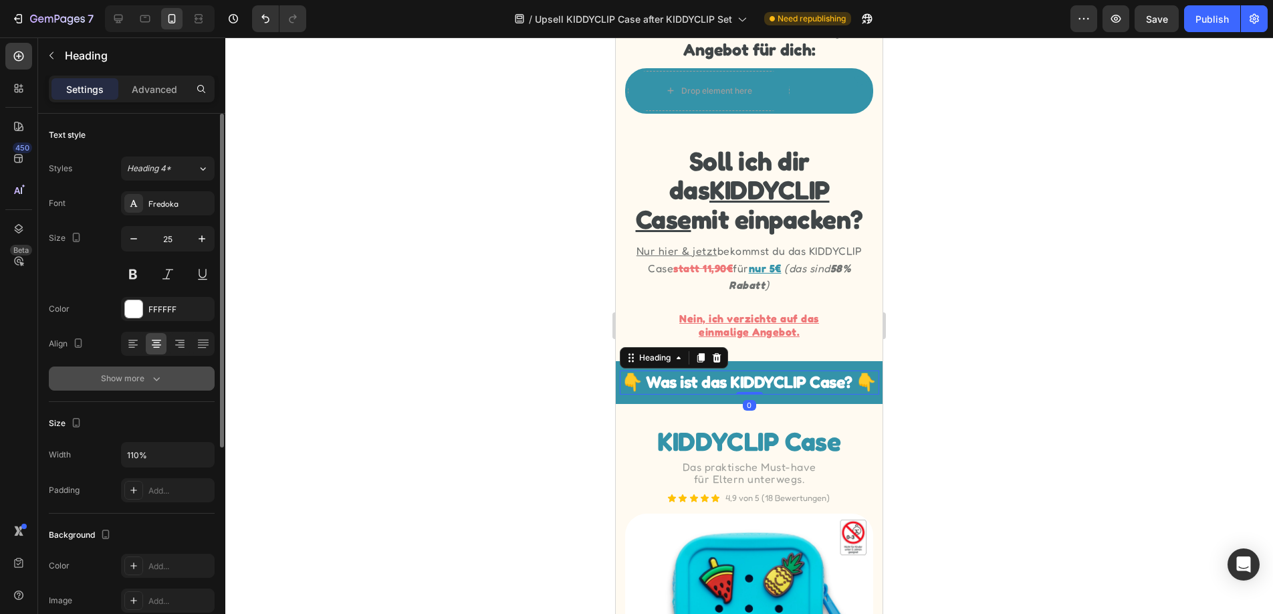
click at [144, 376] on div "Show more" at bounding box center [132, 378] width 62 height 13
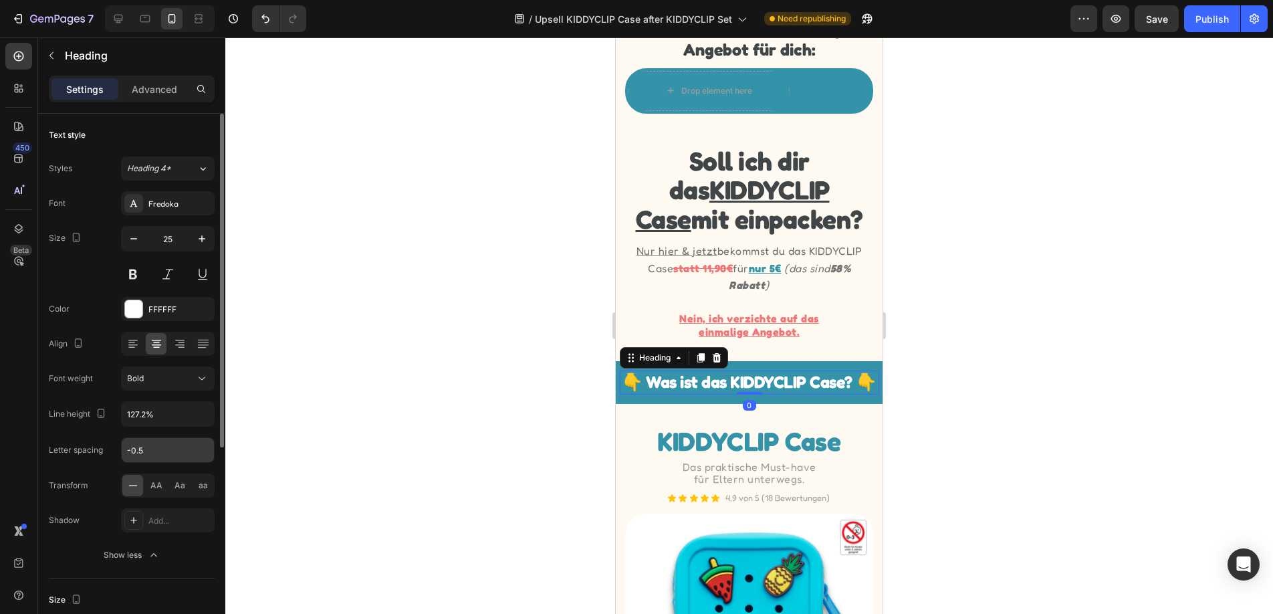
click at [147, 449] on input "-0.5" at bounding box center [168, 450] width 92 height 24
click at [151, 449] on input "-0.5" at bounding box center [168, 450] width 92 height 24
type input "-0.6"
click at [457, 289] on div at bounding box center [749, 325] width 1048 height 576
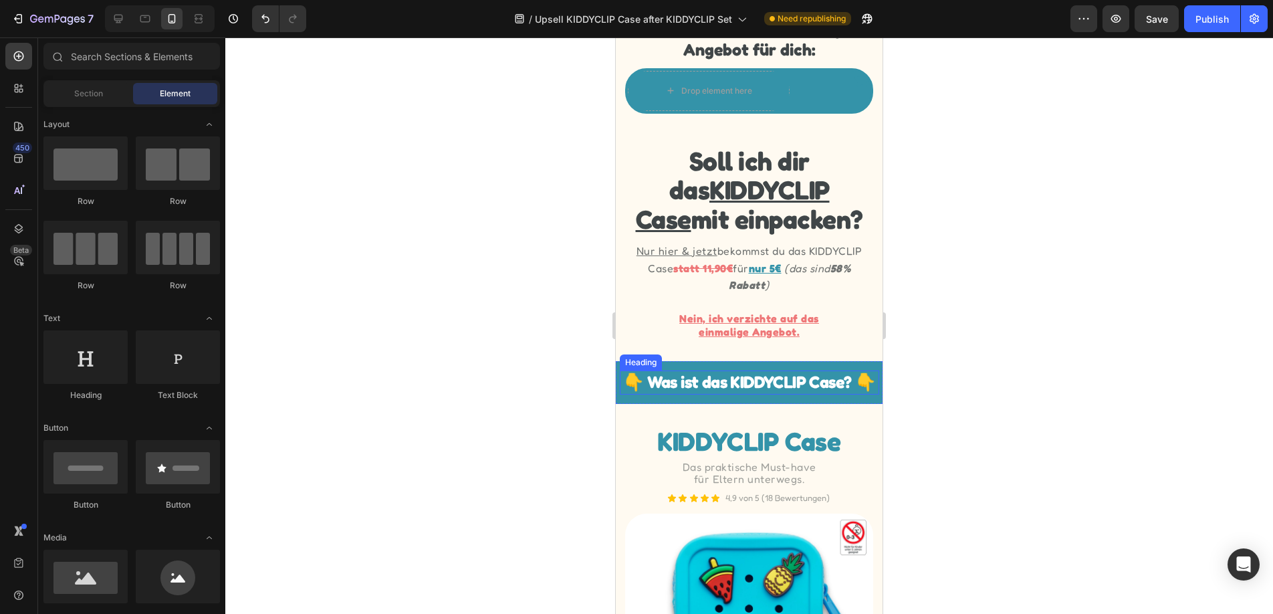
click at [678, 380] on h2 "👇 Was ist das KIDDYCLIP Case? 👇" at bounding box center [749, 382] width 259 height 24
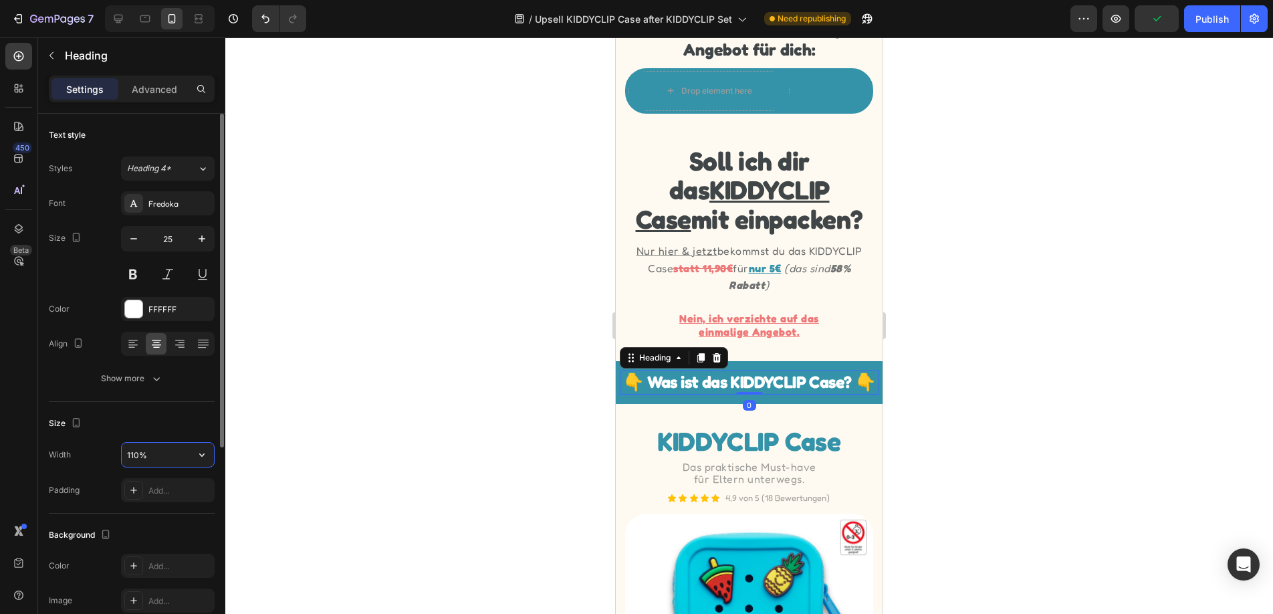
click at [153, 446] on input "110%" at bounding box center [168, 455] width 92 height 24
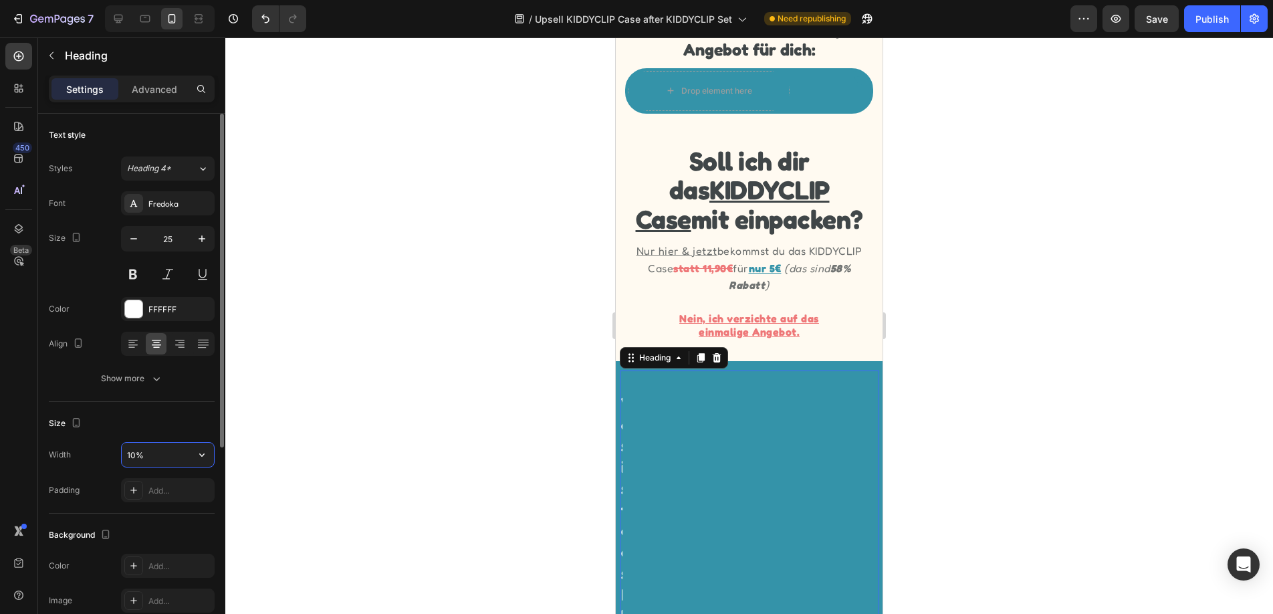
type input "100%"
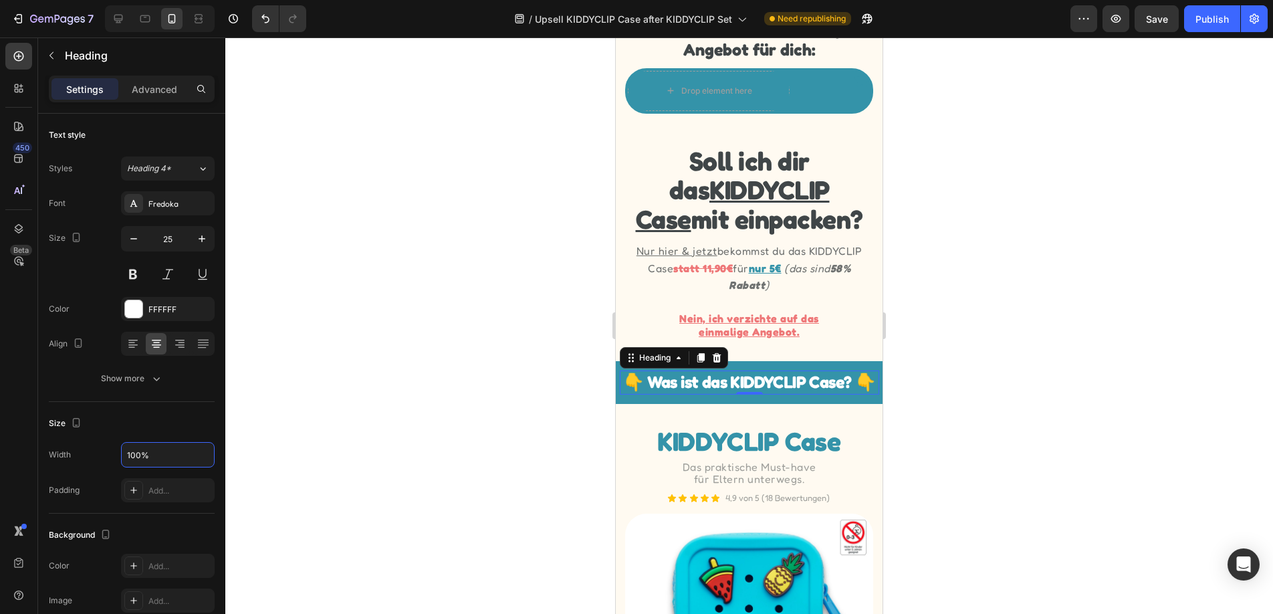
click at [309, 405] on div at bounding box center [749, 325] width 1048 height 576
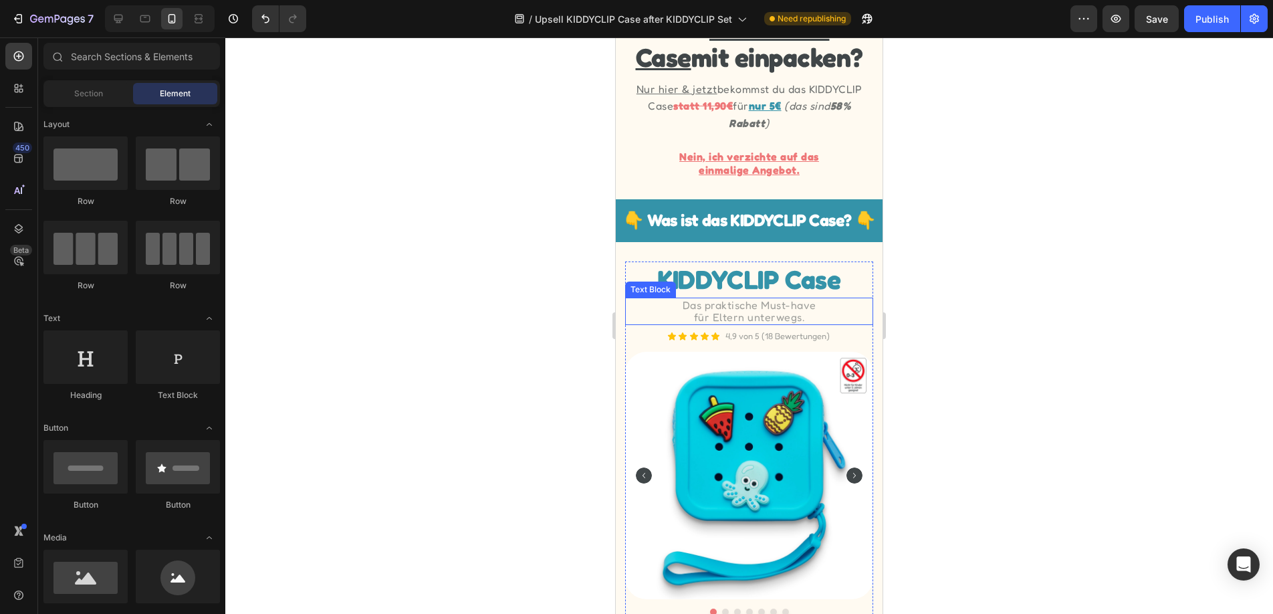
scroll to position [245, 0]
click at [118, 15] on icon at bounding box center [118, 18] width 13 height 13
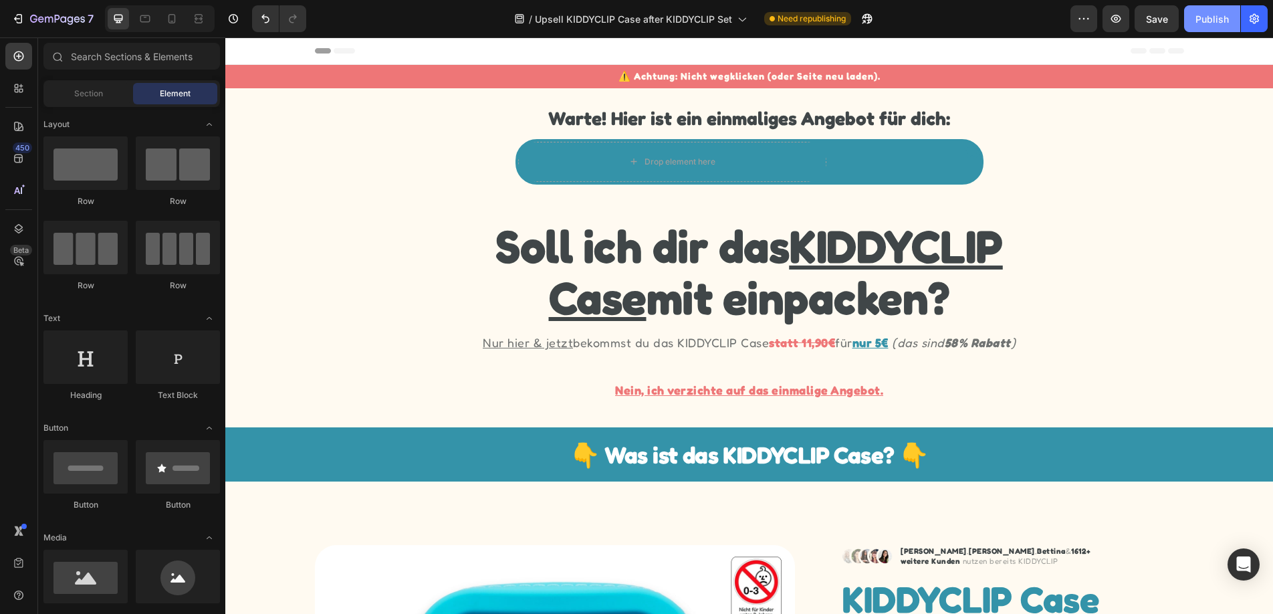
click at [1218, 15] on div "Publish" at bounding box center [1211, 19] width 33 height 14
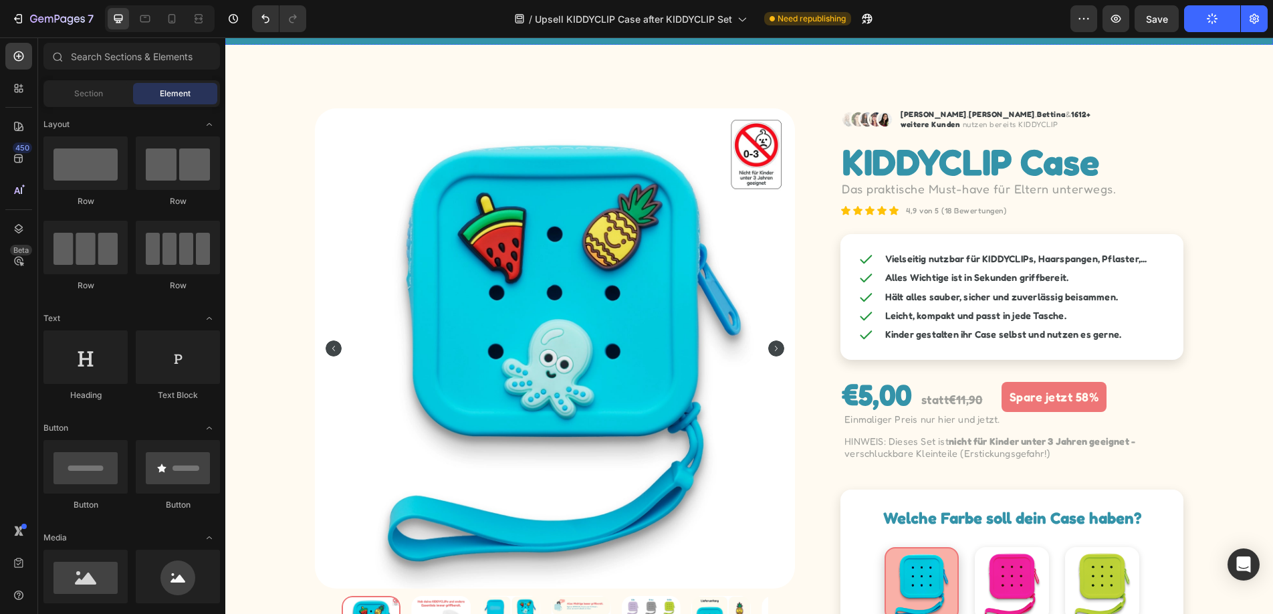
scroll to position [437, 0]
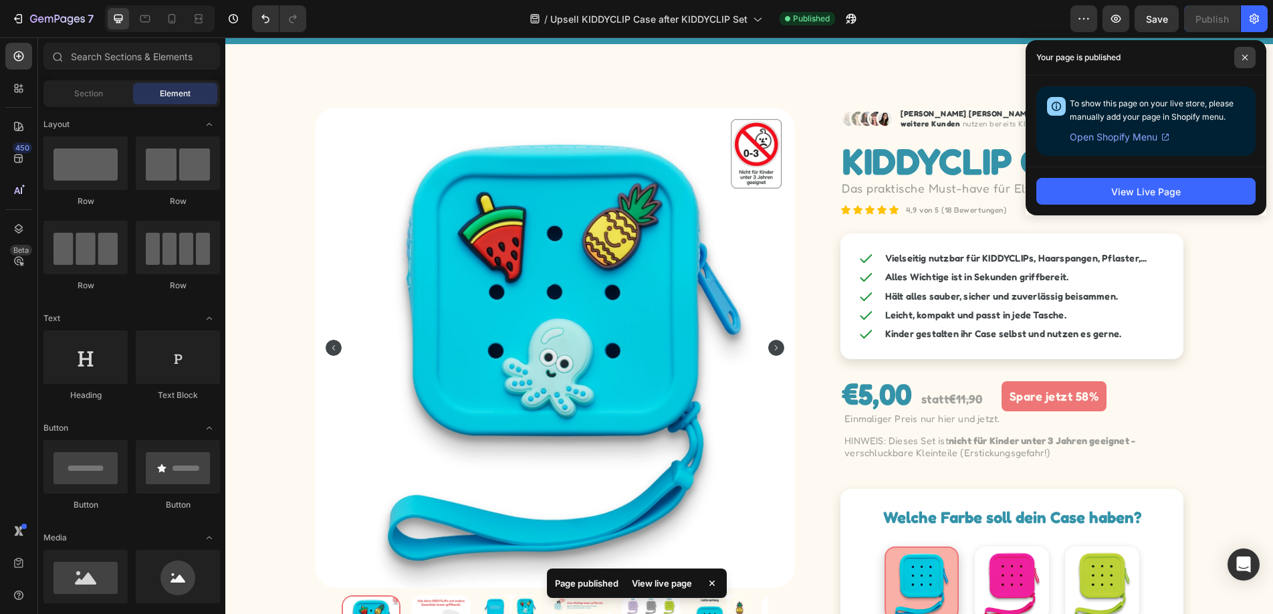
click at [1245, 57] on icon at bounding box center [1244, 57] width 5 height 5
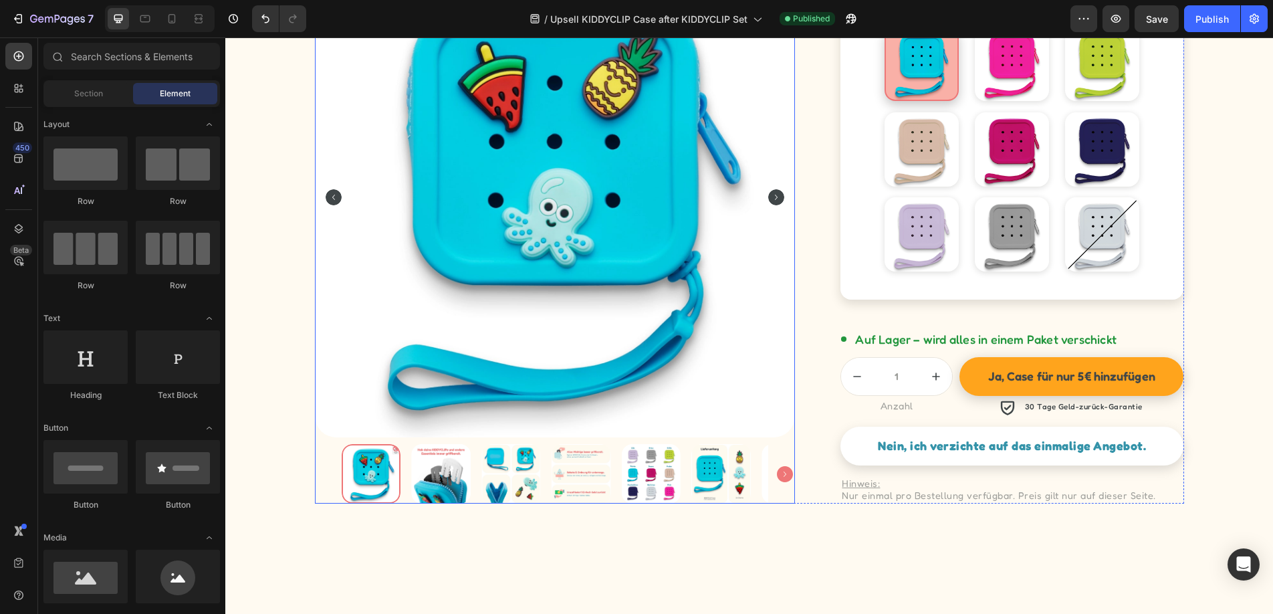
scroll to position [951, 0]
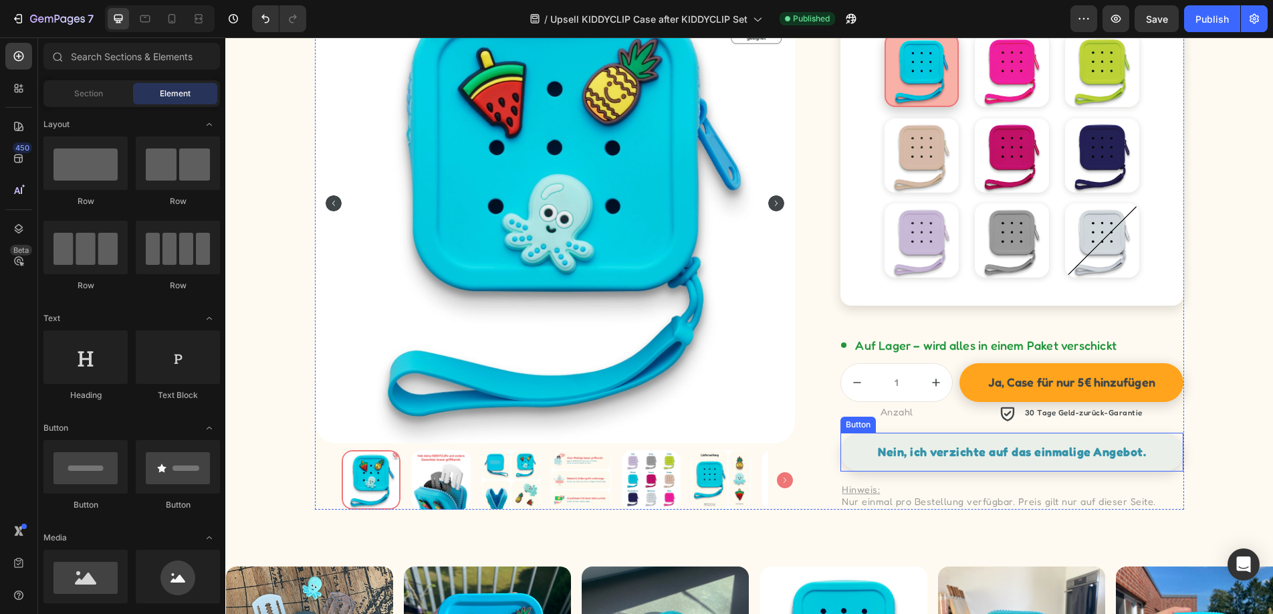
click at [848, 461] on link "Nein, ich verzichte auf das einmalige Angebot." at bounding box center [1011, 452] width 343 height 39
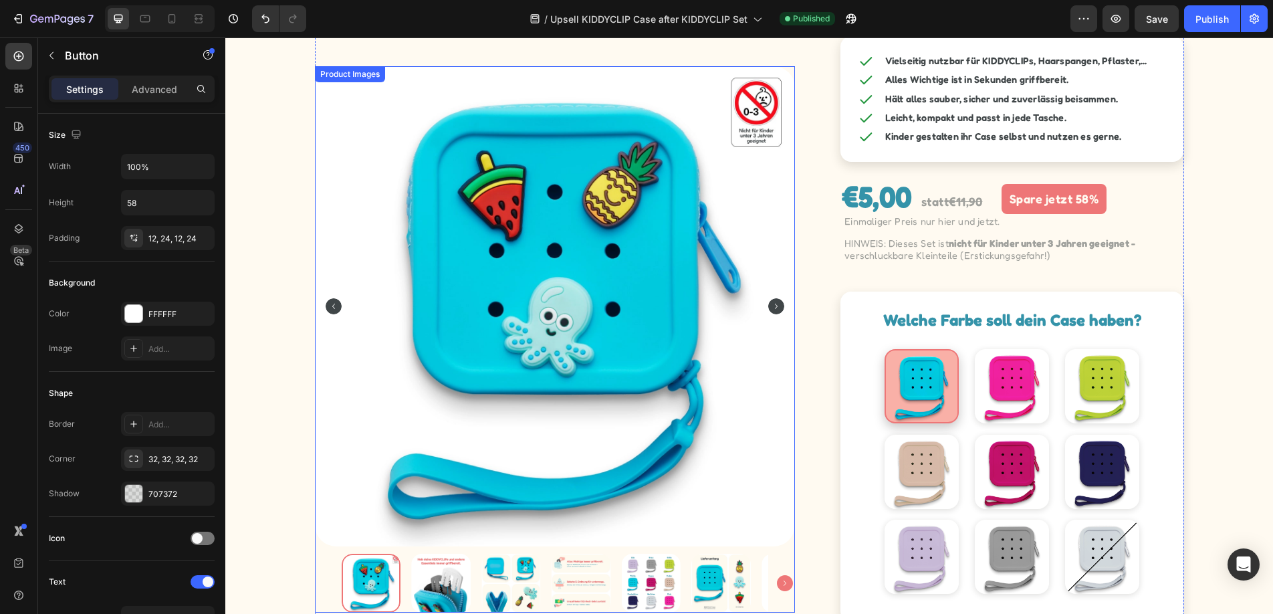
scroll to position [104, 0]
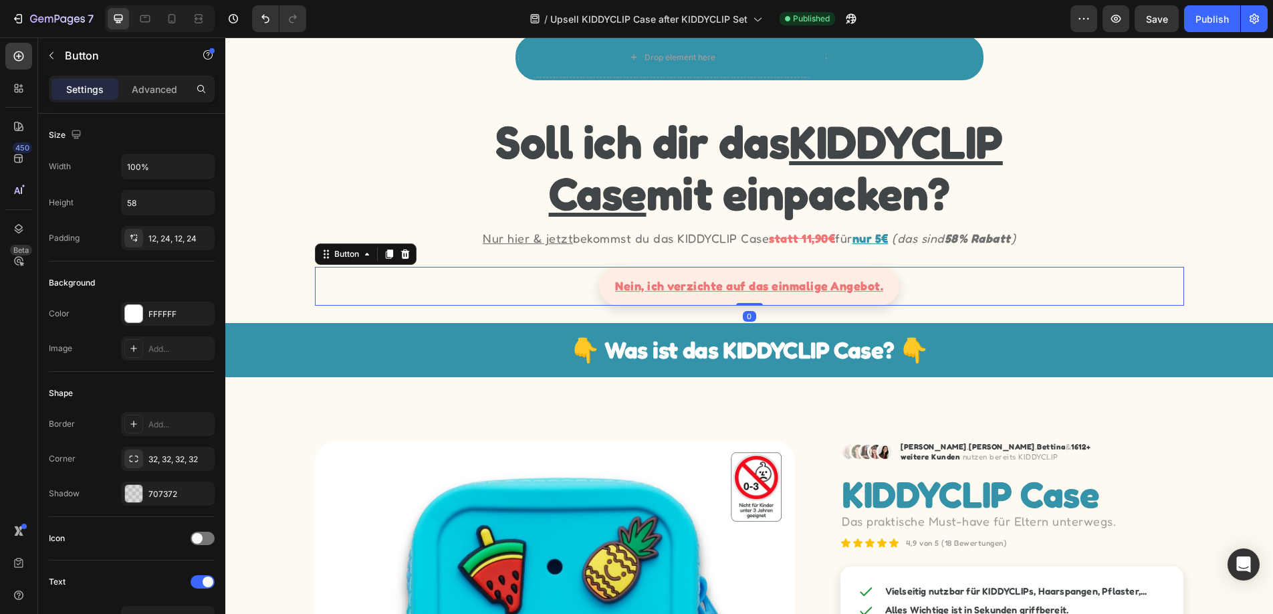
click at [889, 283] on link "Nein, ich verzichte auf das einmalige Angebot." at bounding box center [749, 286] width 300 height 39
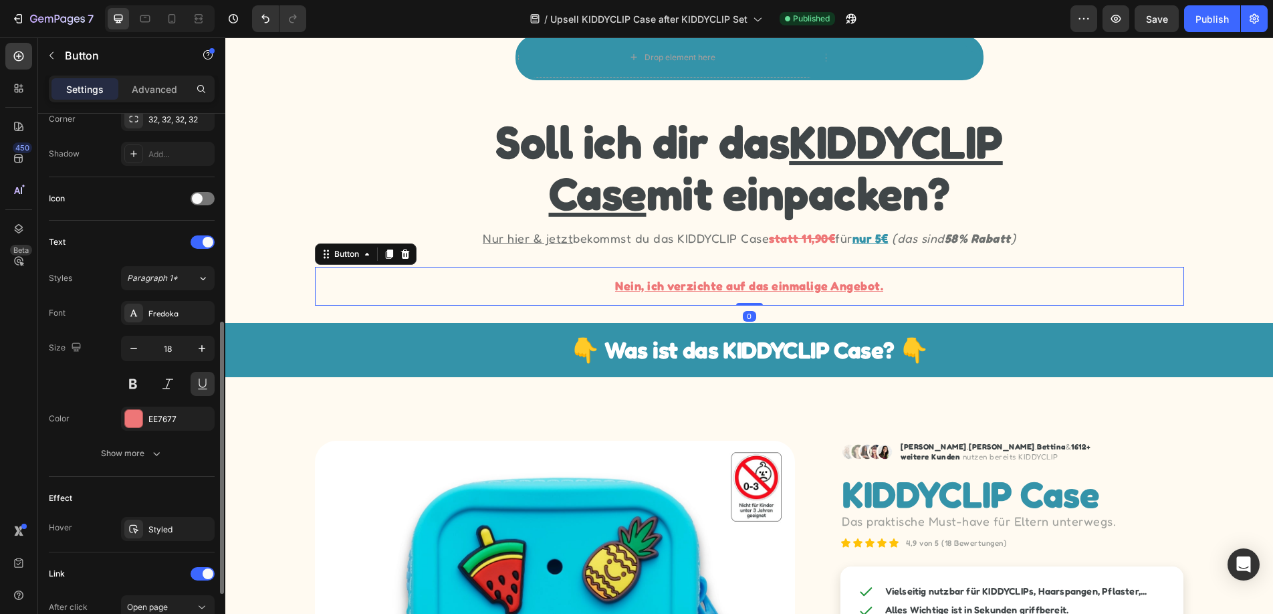
scroll to position [364, 0]
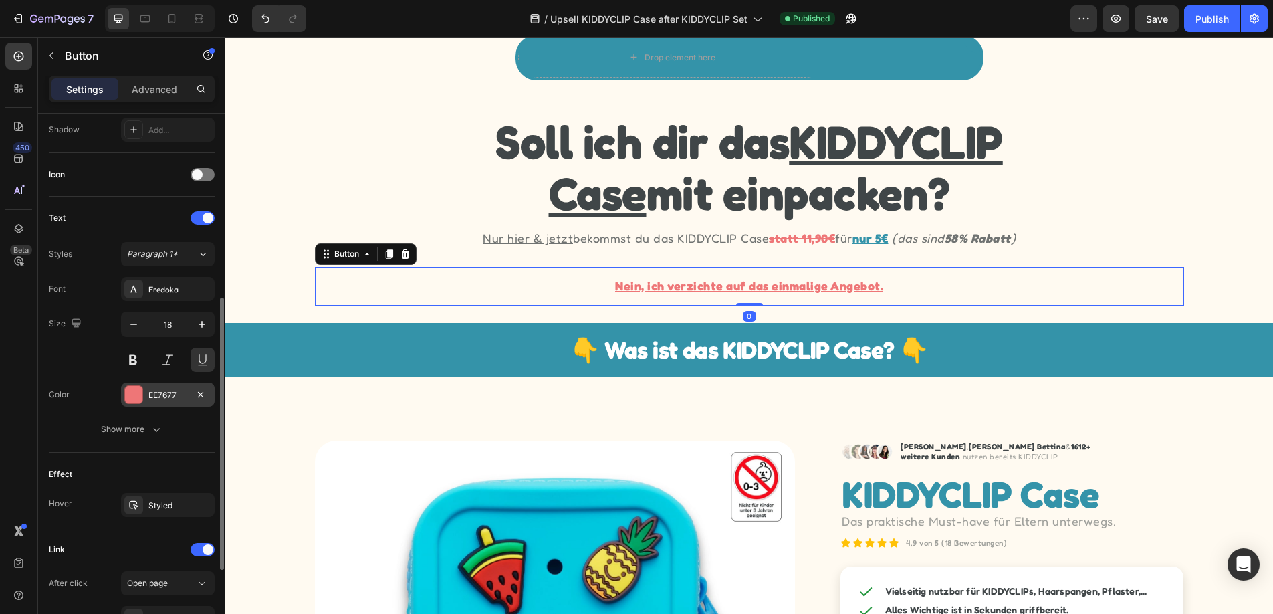
click at [179, 389] on div "EE7677" at bounding box center [167, 395] width 39 height 12
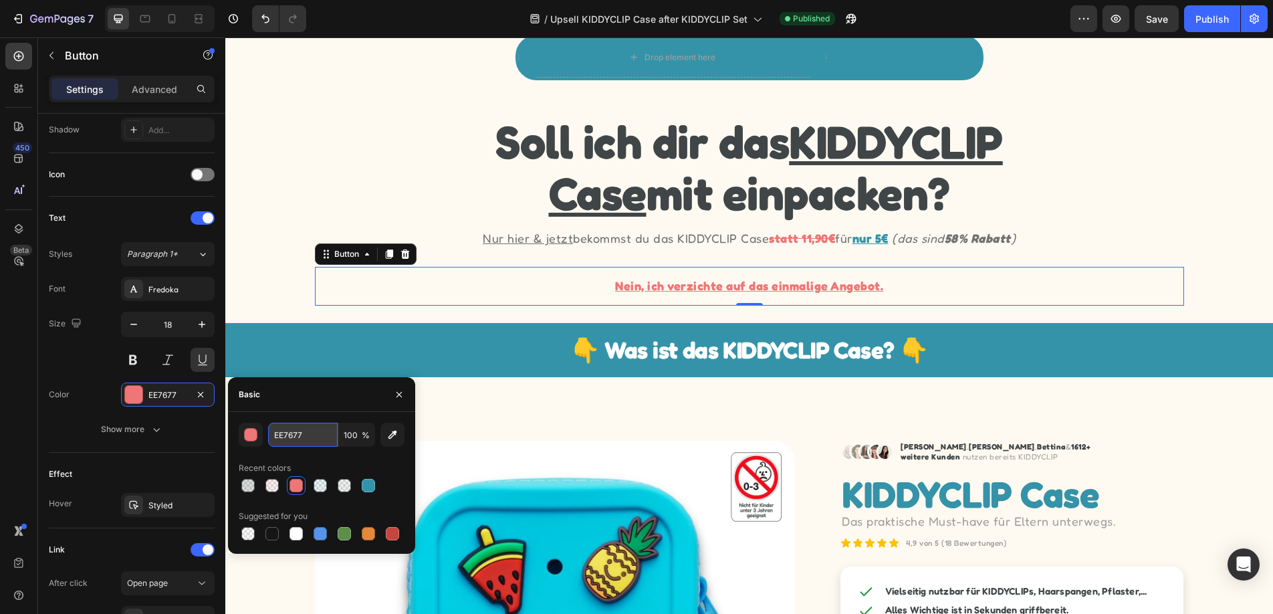
click at [322, 437] on input "EE7677" at bounding box center [303, 435] width 70 height 24
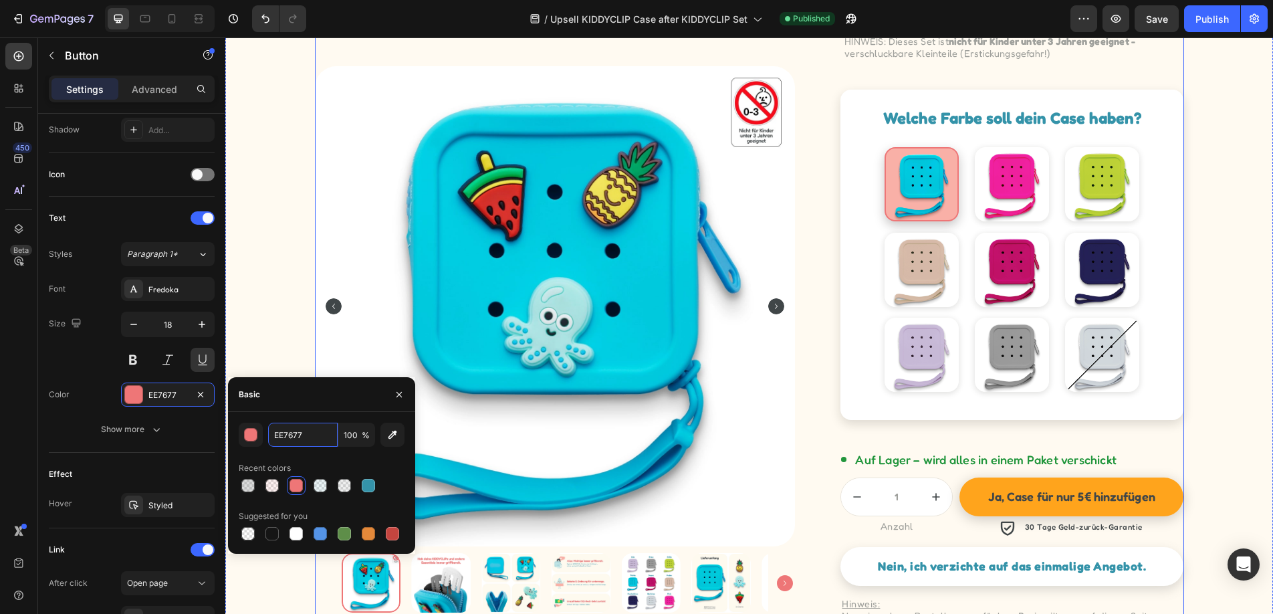
scroll to position [1144, 0]
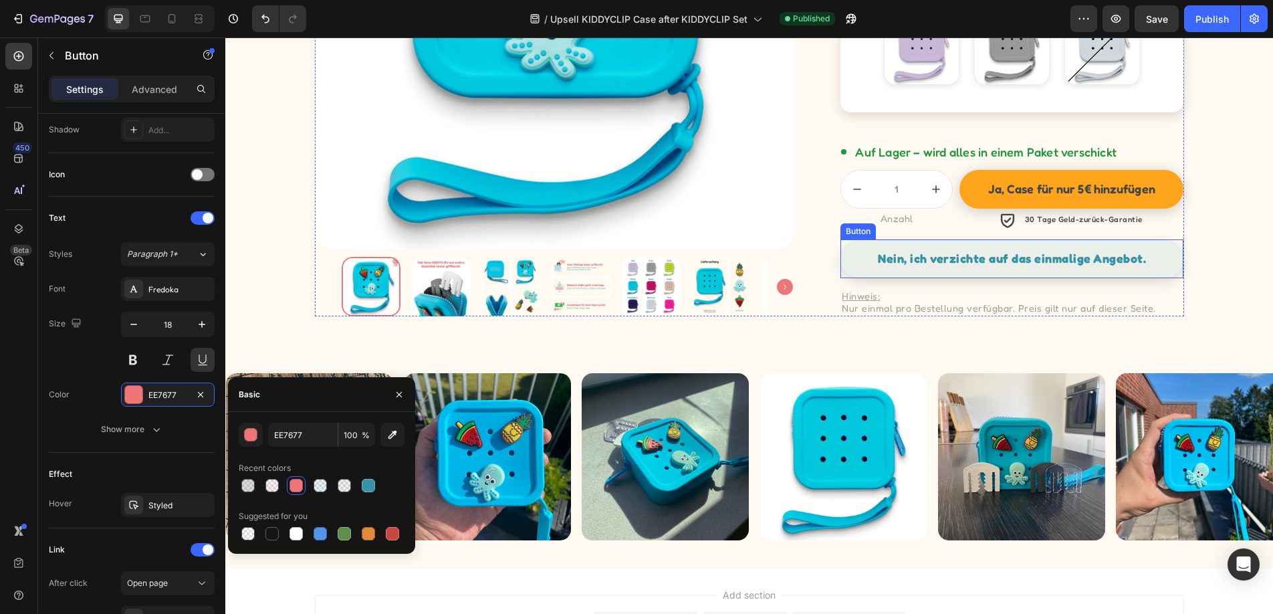
click at [857, 262] on link "Nein, ich verzichte auf das einmalige Angebot." at bounding box center [1011, 258] width 343 height 39
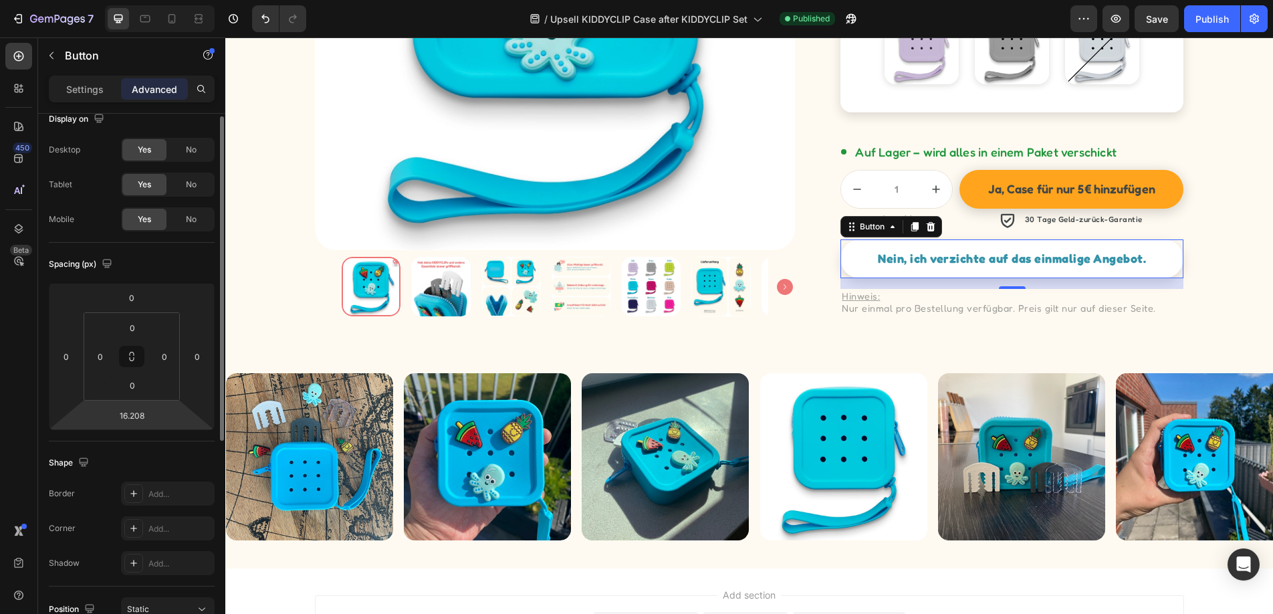
scroll to position [19, 0]
click at [85, 93] on p "Settings" at bounding box center [84, 89] width 37 height 14
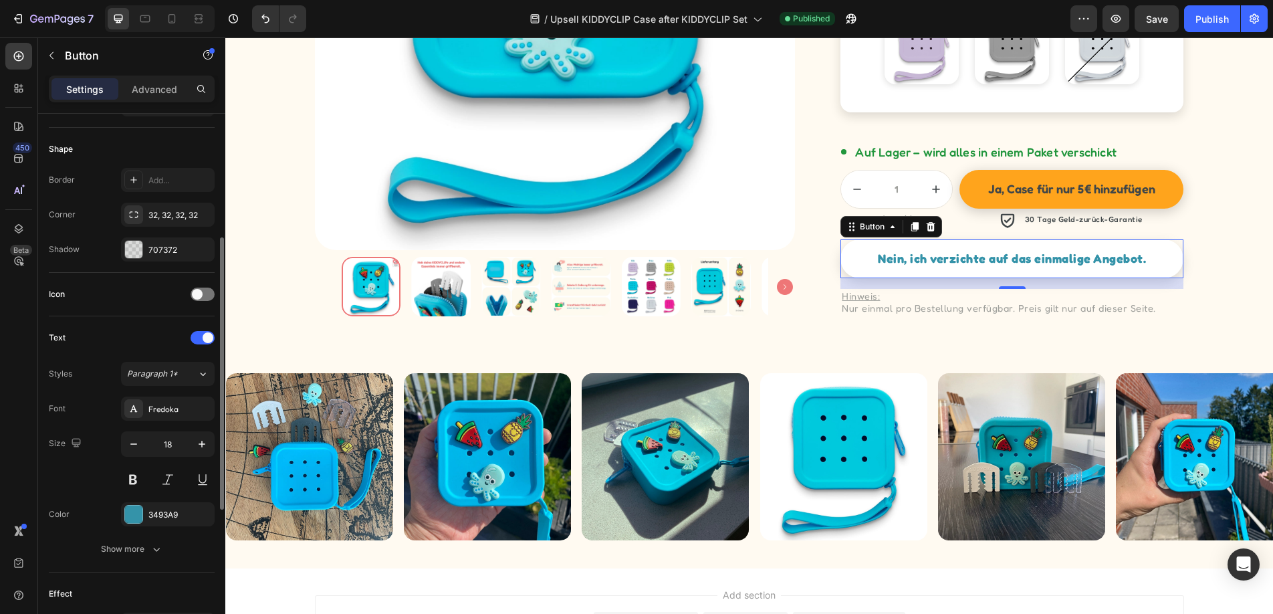
scroll to position [249, 0]
click at [157, 503] on div "3493A9" at bounding box center [167, 509] width 39 height 12
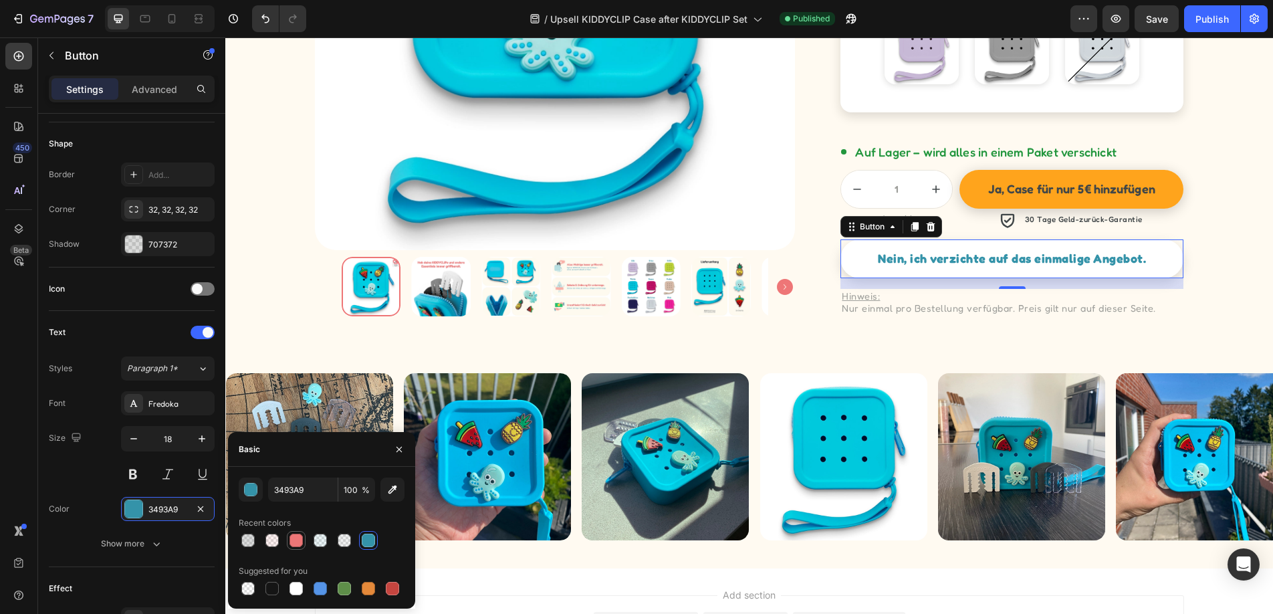
click at [300, 540] on div at bounding box center [295, 540] width 13 height 13
type input "EE7677"
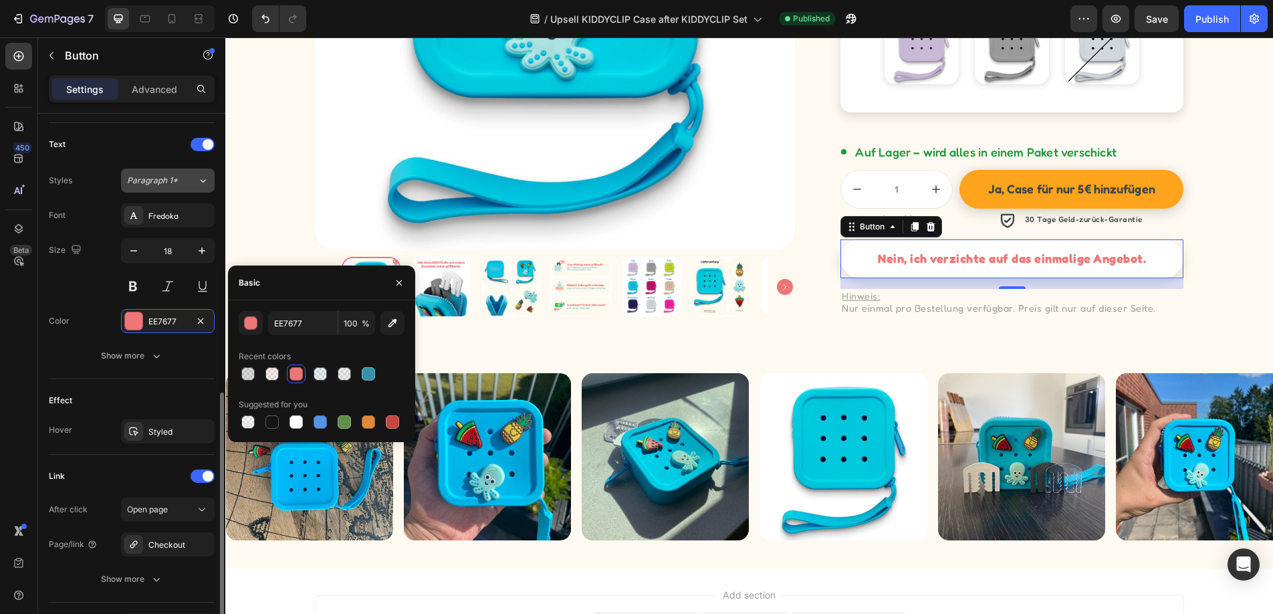
scroll to position [525, 0]
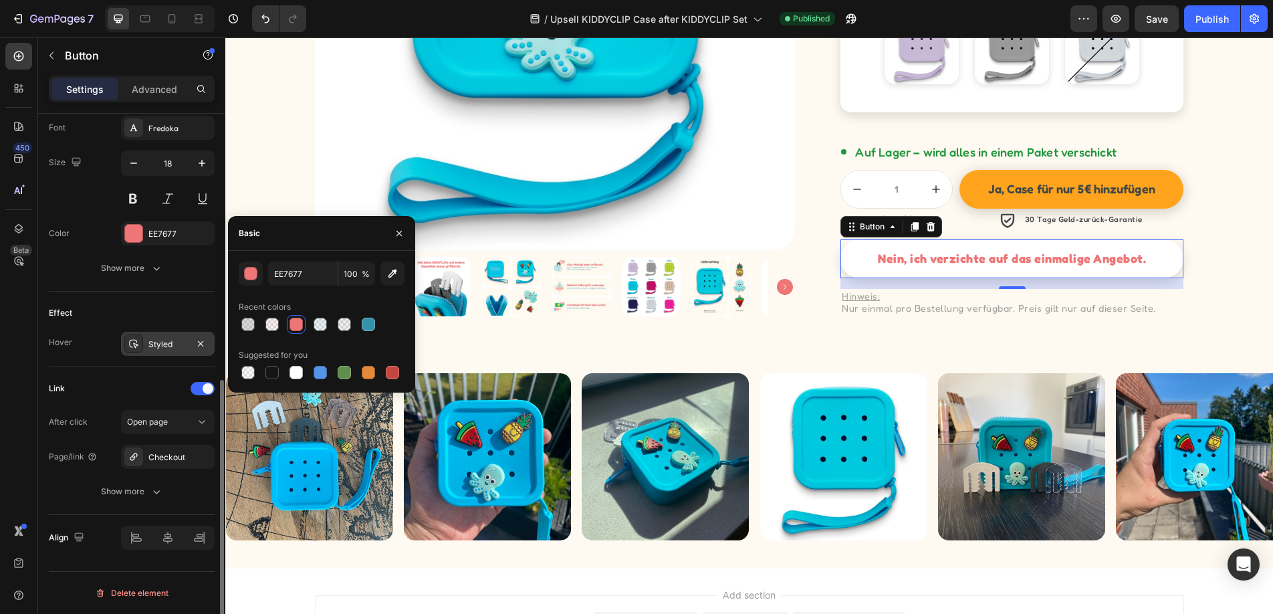
click at [166, 338] on div "Styled" at bounding box center [167, 344] width 39 height 12
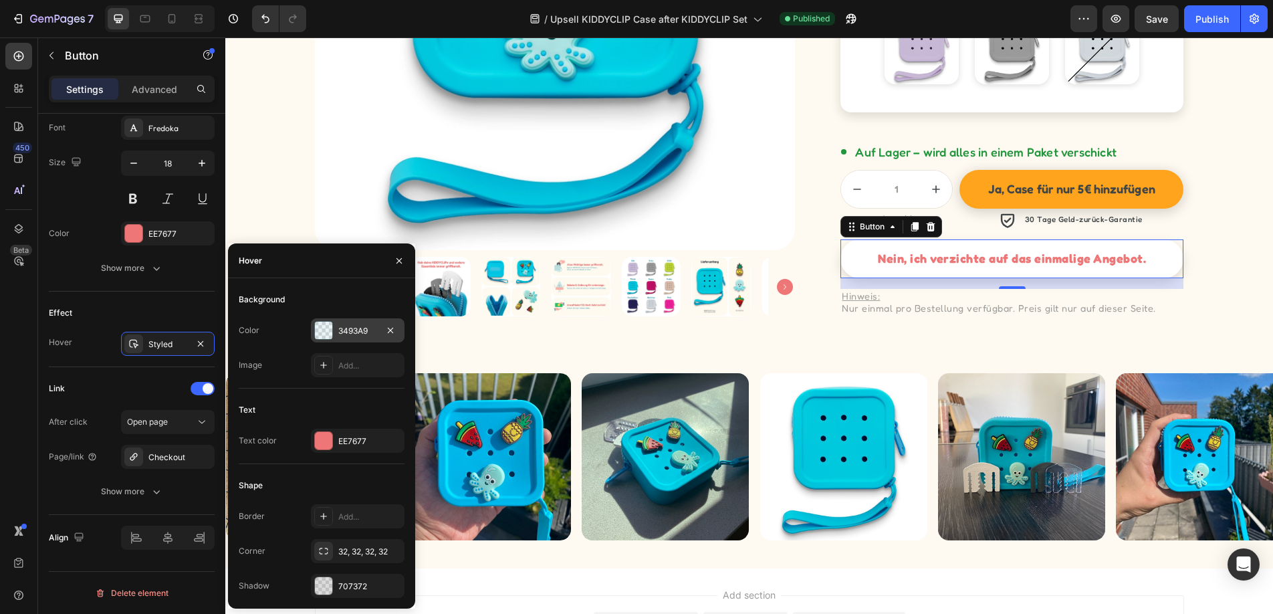
click at [356, 334] on div "3493A9" at bounding box center [357, 331] width 39 height 12
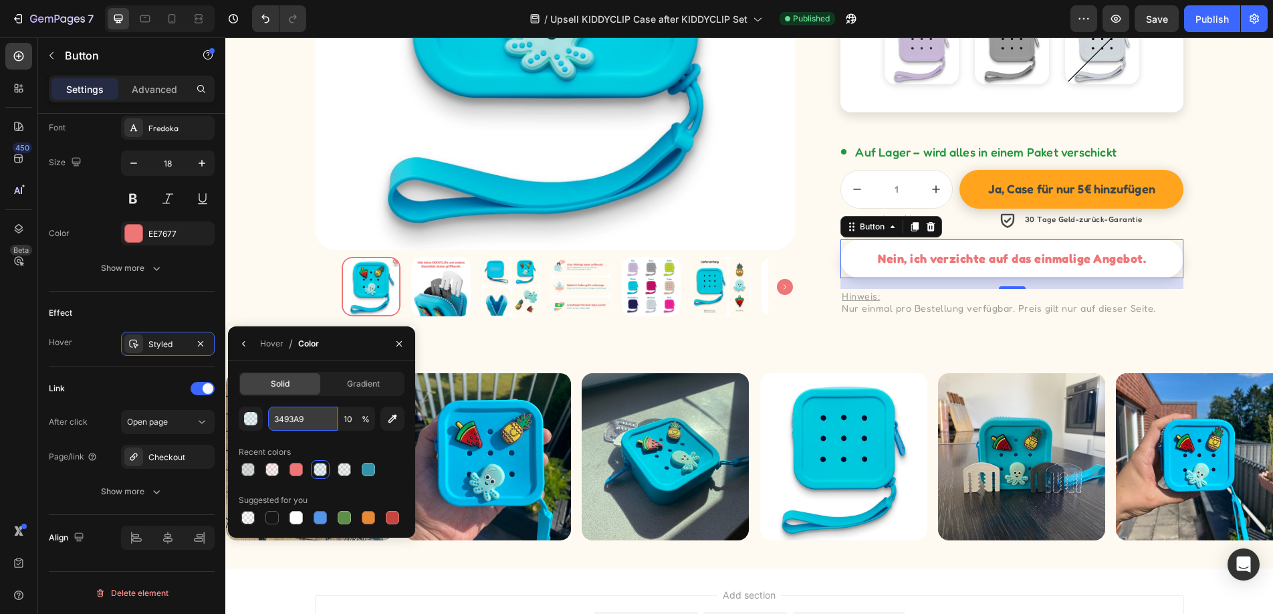
click at [0, 0] on input "3493A9" at bounding box center [0, 0] width 0 height 0
paste input "EE7677"
type input "EE7677"
click at [352, 349] on div "Hover / Color" at bounding box center [321, 343] width 187 height 35
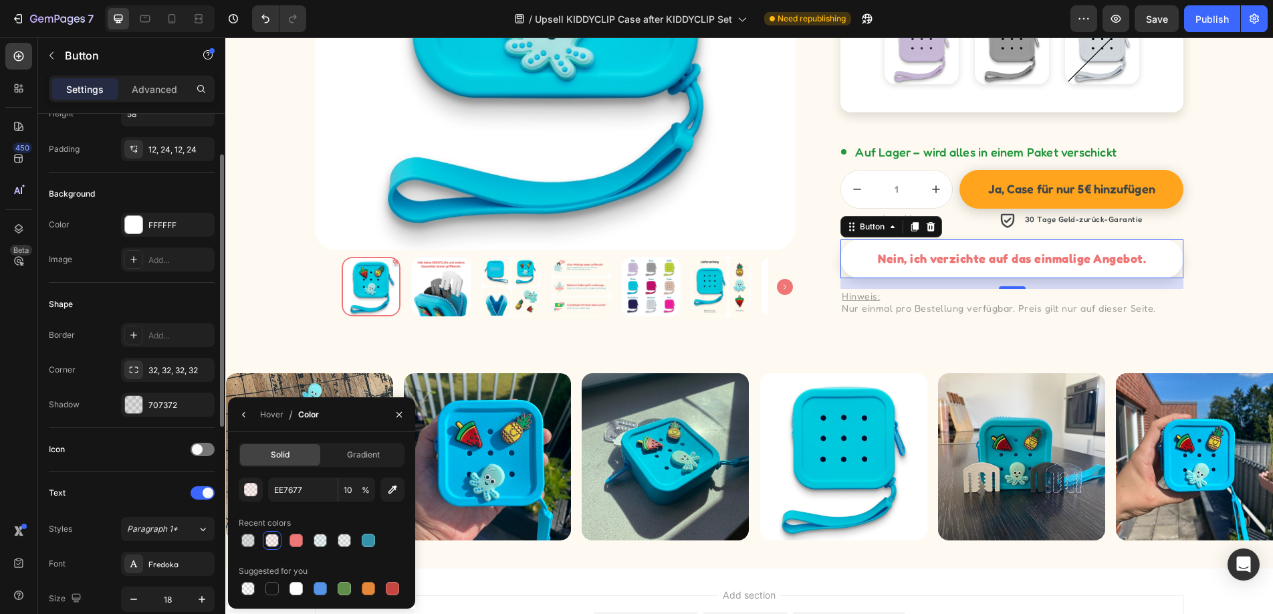
scroll to position [78, 0]
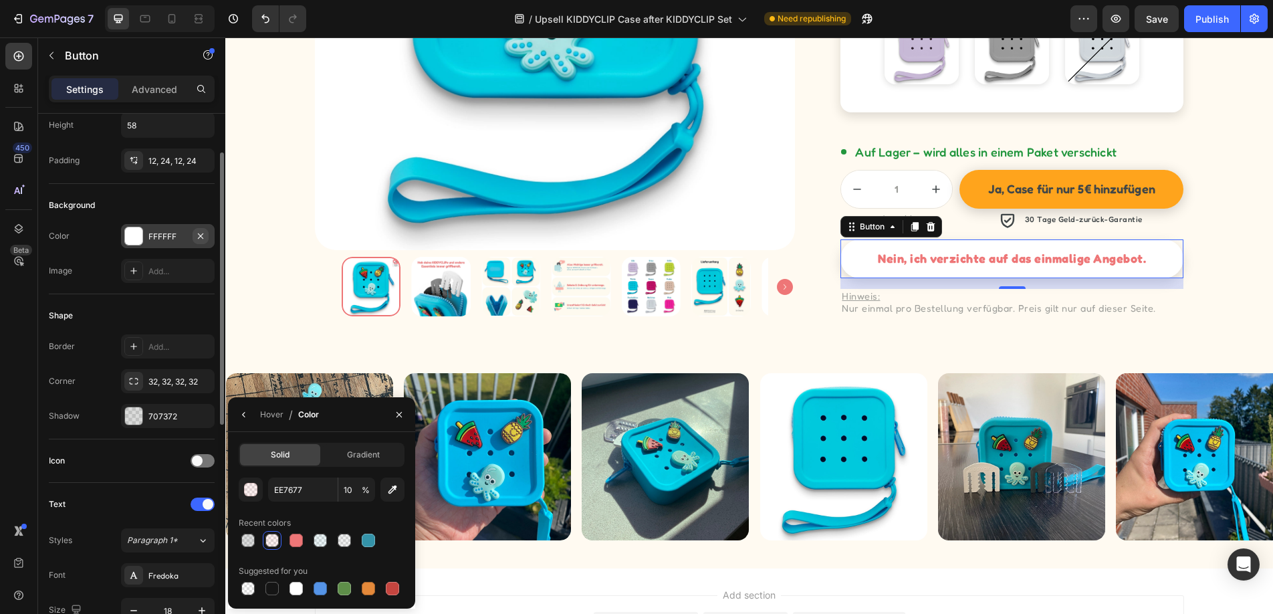
click at [203, 233] on icon "button" at bounding box center [200, 236] width 11 height 11
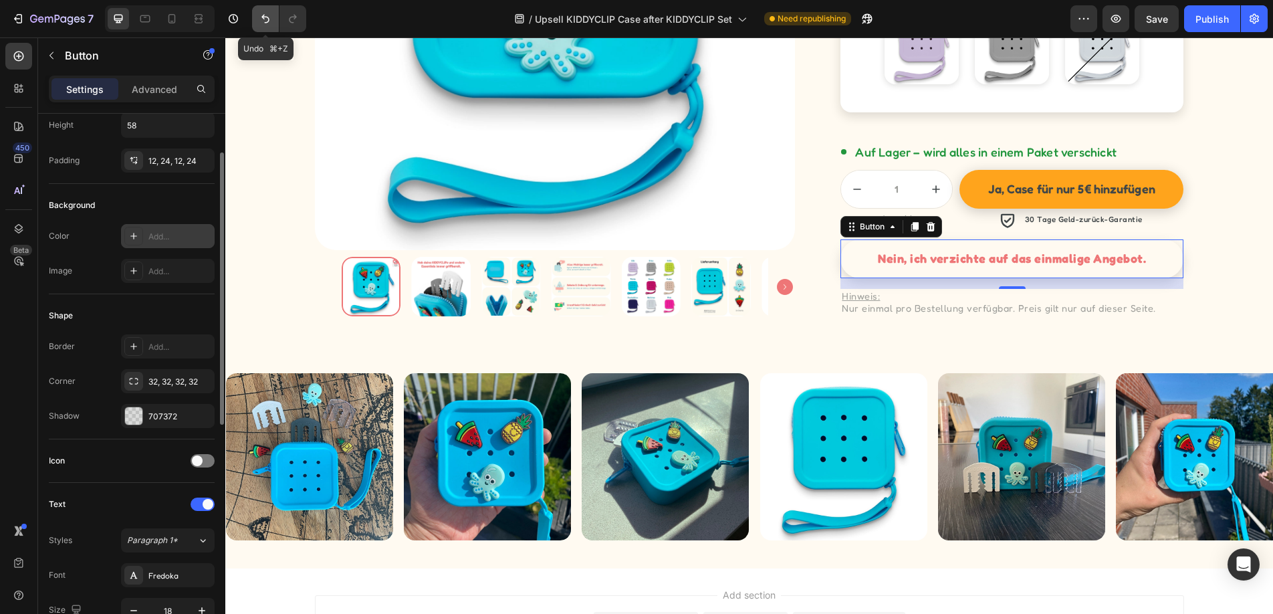
click at [263, 18] on icon "Undo/Redo" at bounding box center [265, 18] width 13 height 13
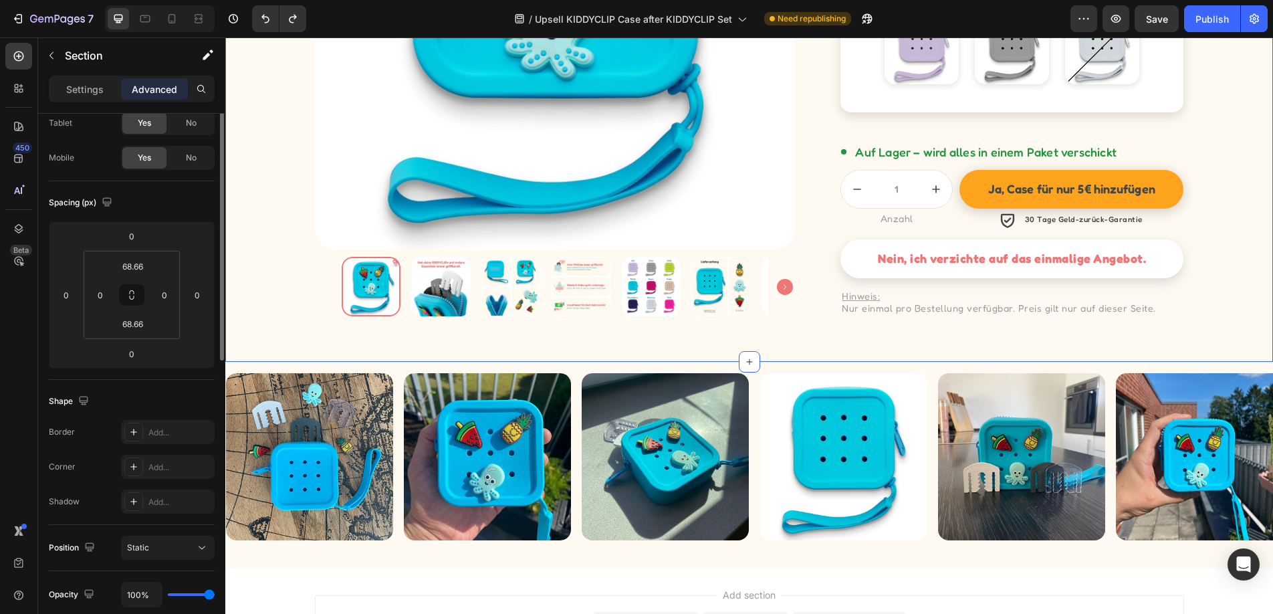
scroll to position [0, 0]
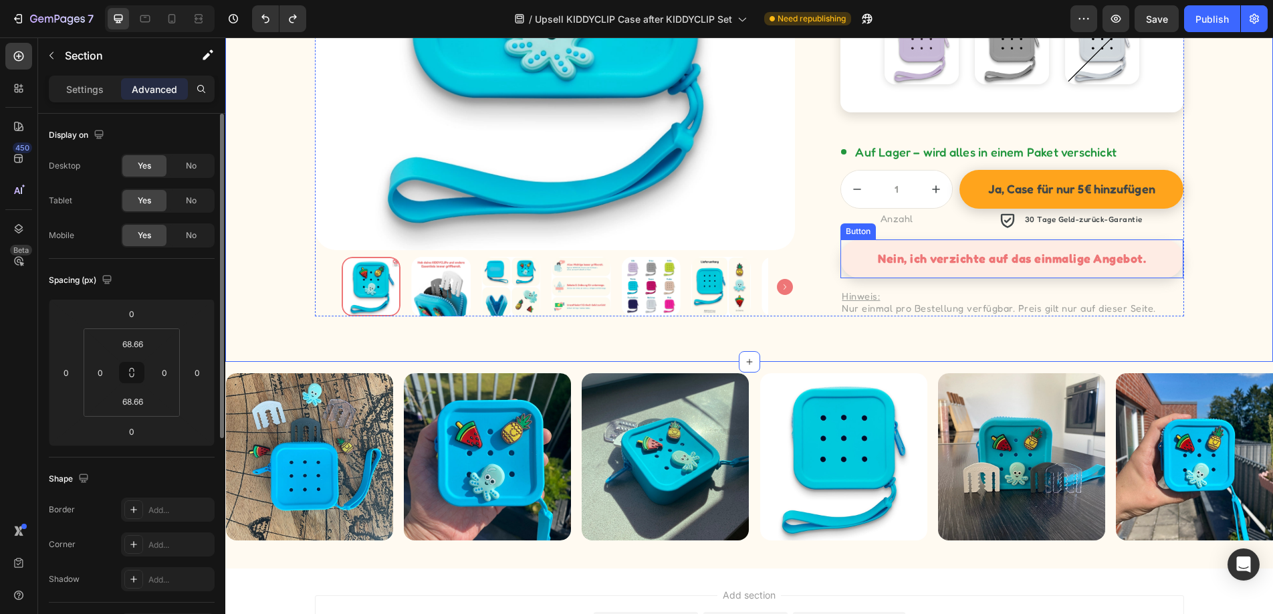
click at [1159, 263] on link "Nein, ich verzichte auf das einmalige Angebot." at bounding box center [1011, 258] width 343 height 39
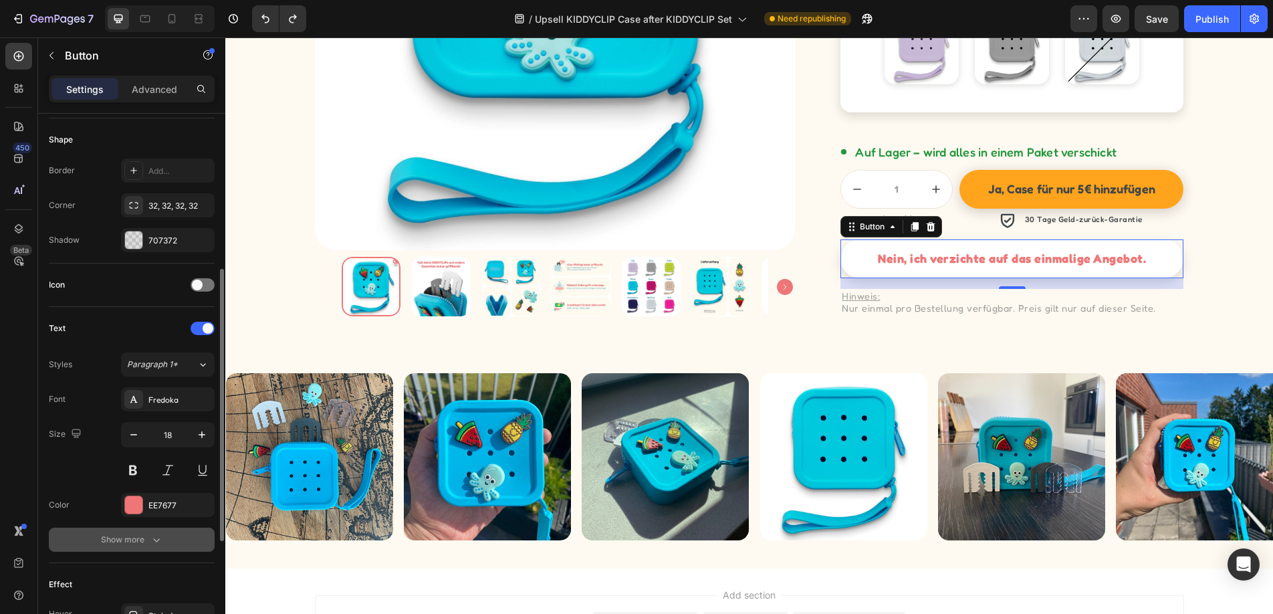
scroll to position [271, 0]
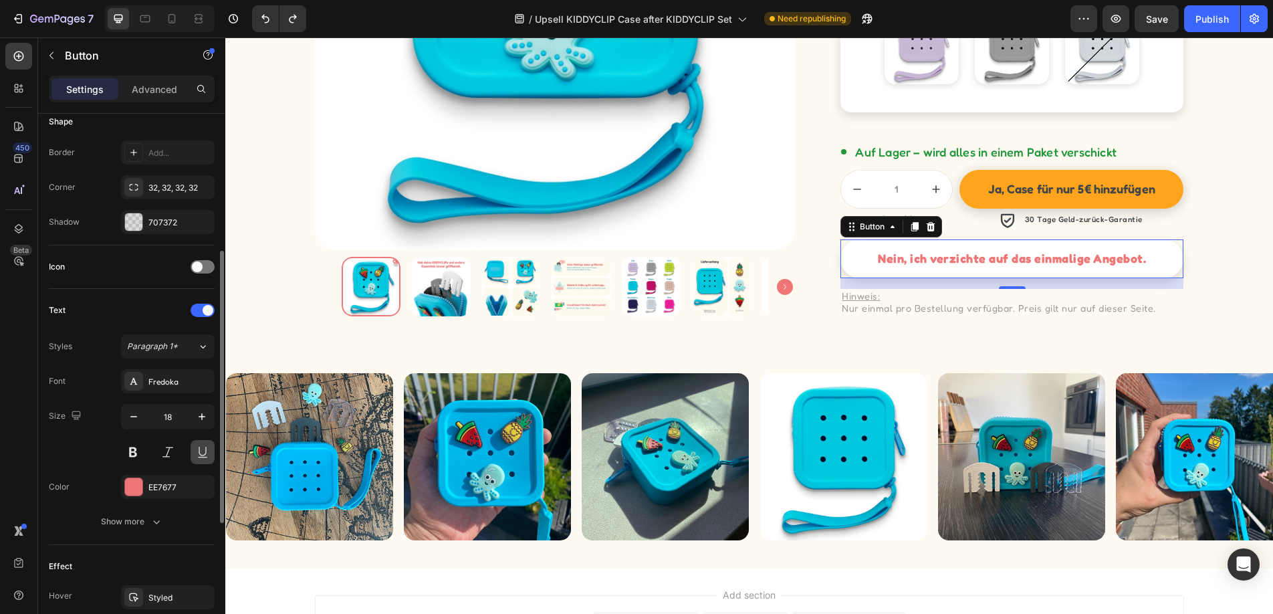
click at [202, 453] on button at bounding box center [203, 452] width 24 height 24
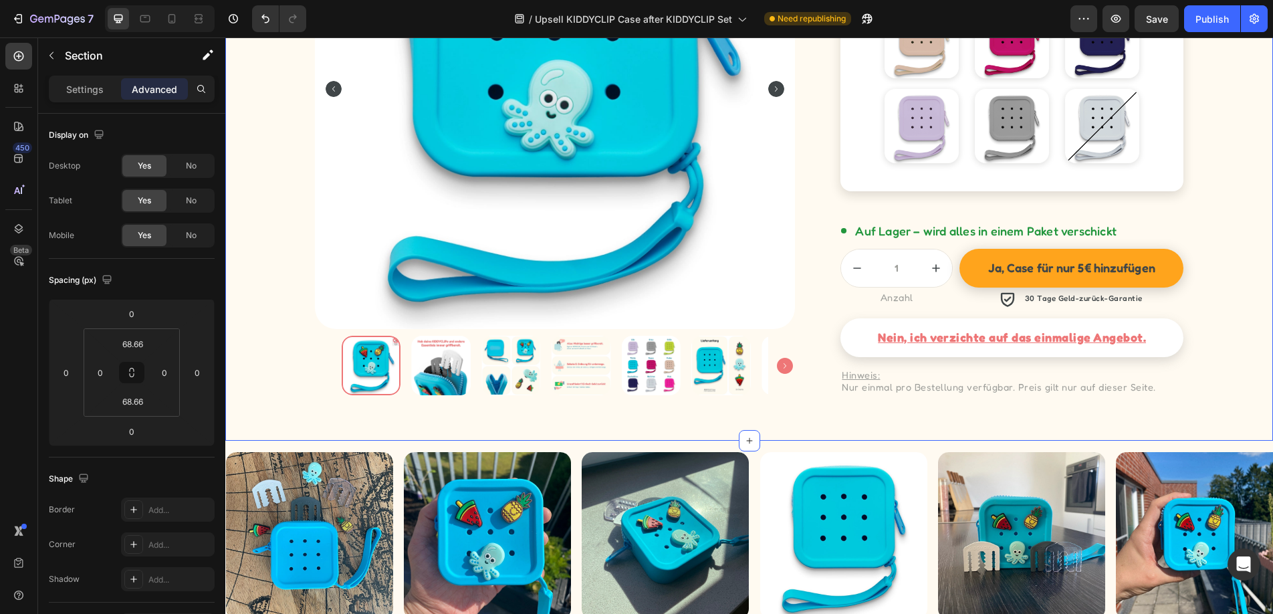
scroll to position [1056, 0]
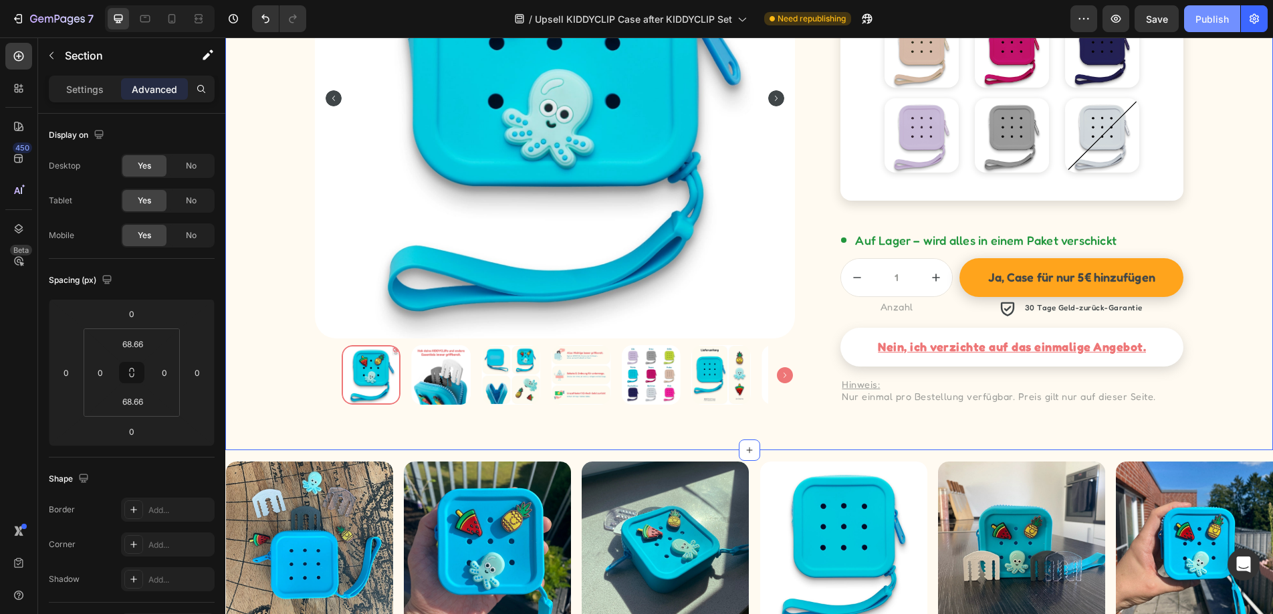
click at [1219, 15] on div "Publish" at bounding box center [1211, 19] width 33 height 14
click at [174, 17] on icon at bounding box center [171, 18] width 13 height 13
type input "14.41"
type input "23.315"
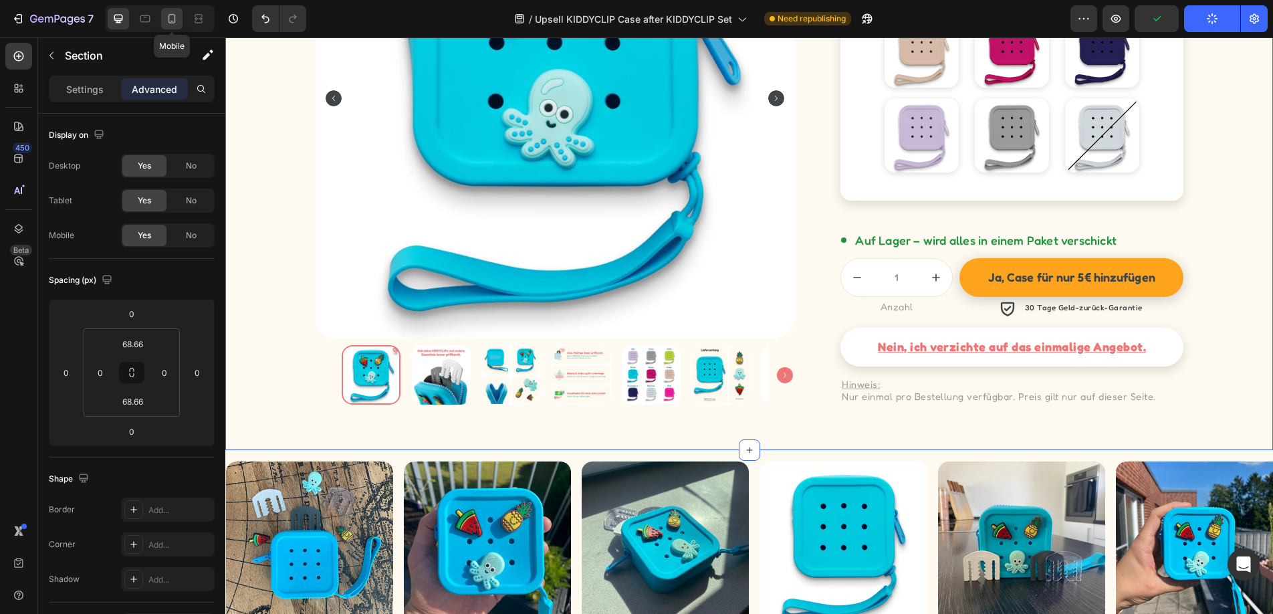
type input "14.41"
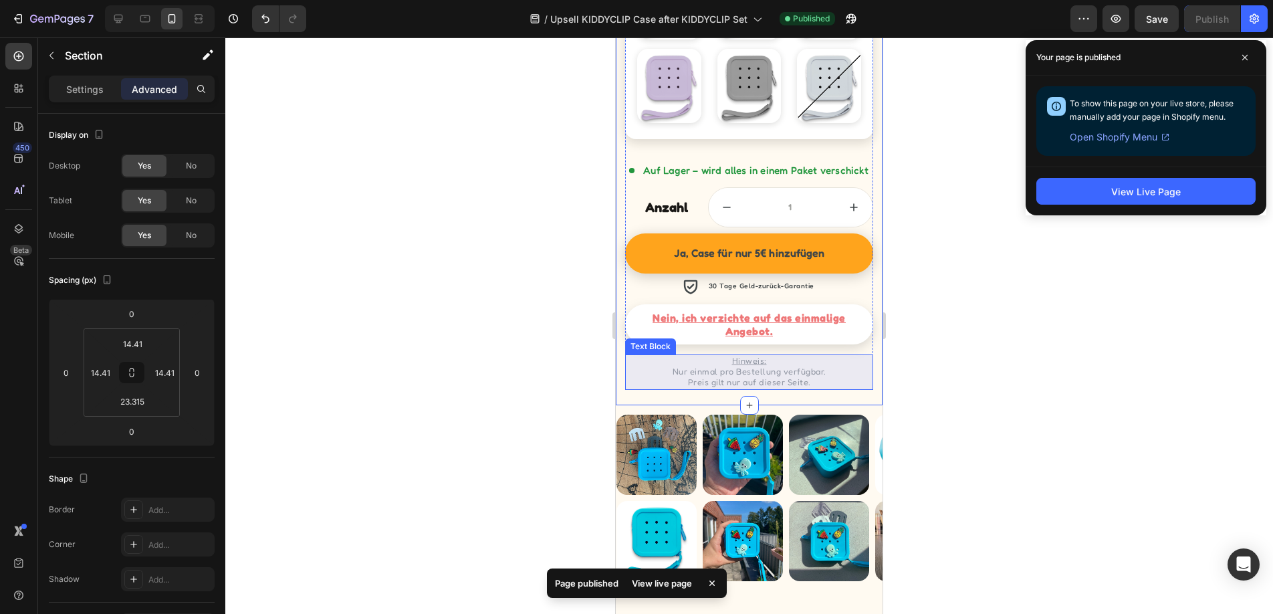
scroll to position [1364, 0]
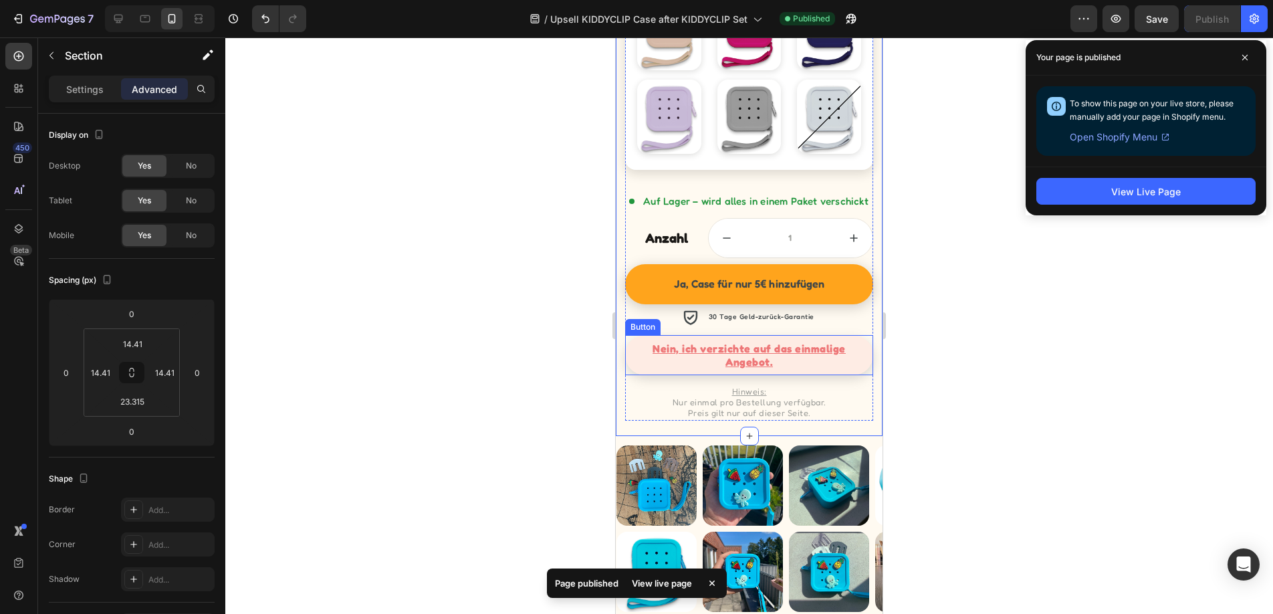
click at [863, 352] on link "Nein, ich verzichte auf das einmalige Angebot." at bounding box center [748, 355] width 247 height 40
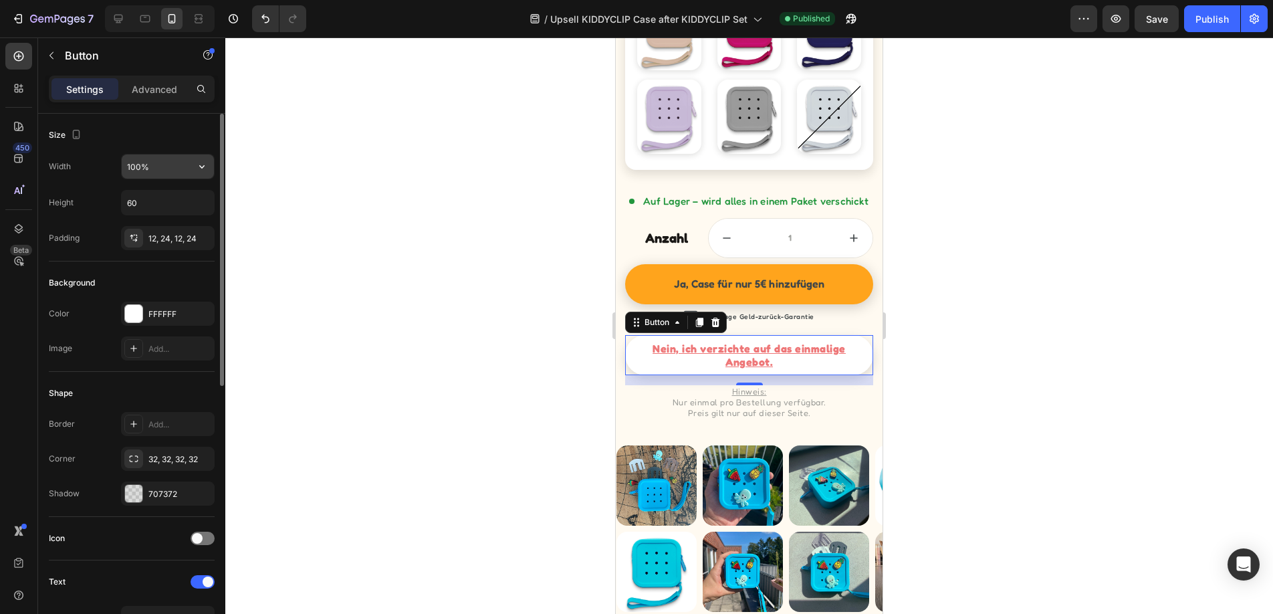
click at [158, 166] on input "100%" at bounding box center [168, 166] width 92 height 24
type input "280"
click at [162, 239] on div "12, 24, 12, 24" at bounding box center [167, 239] width 39 height 12
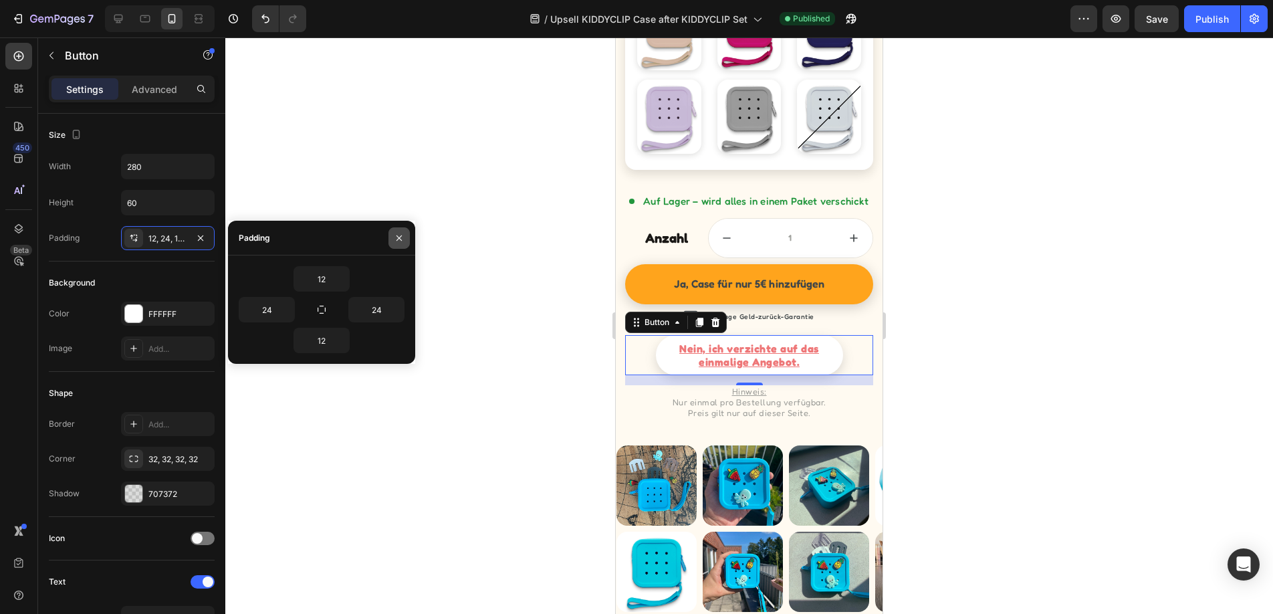
click at [396, 235] on icon "button" at bounding box center [398, 237] width 5 height 5
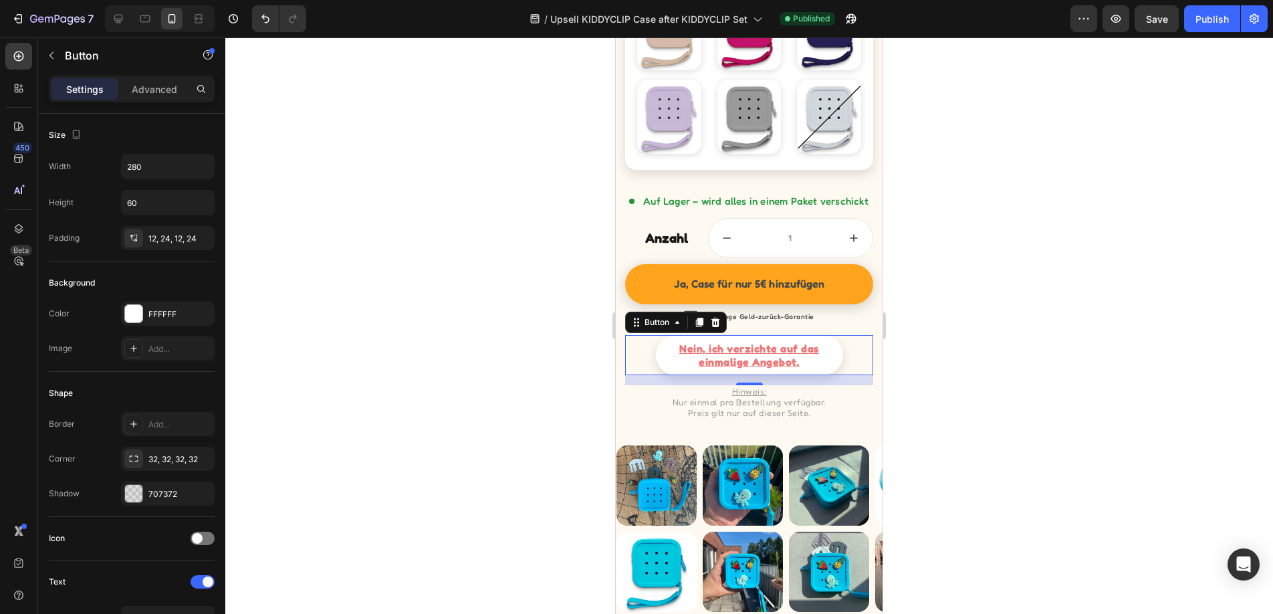
click at [451, 205] on div at bounding box center [749, 325] width 1048 height 576
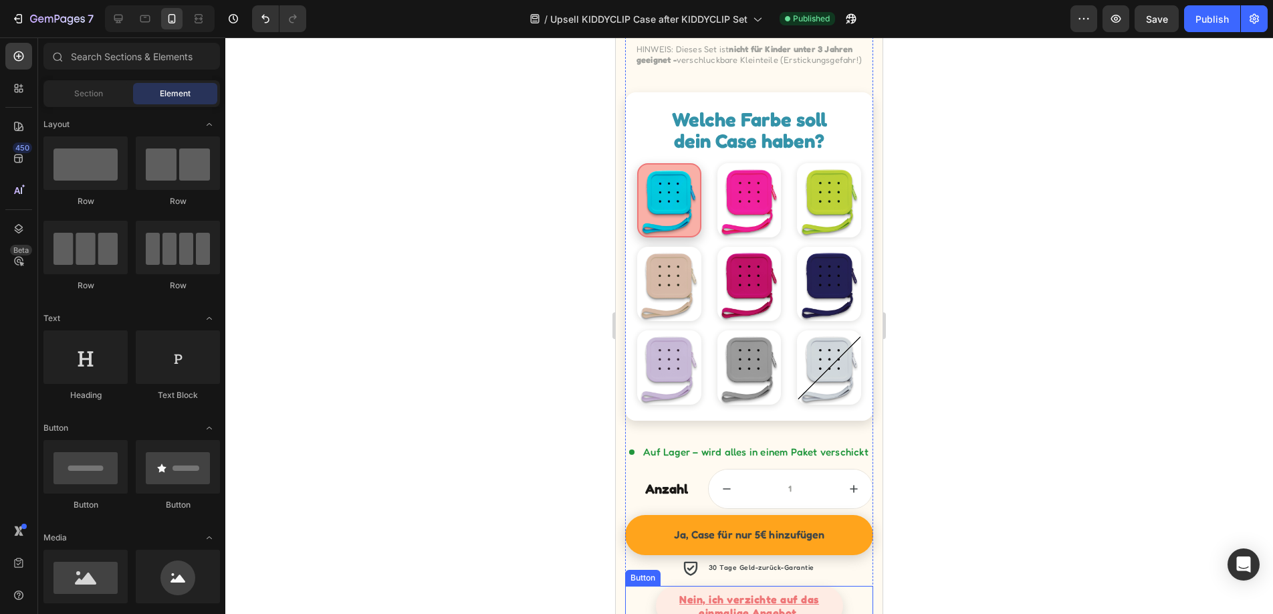
scroll to position [1104, 0]
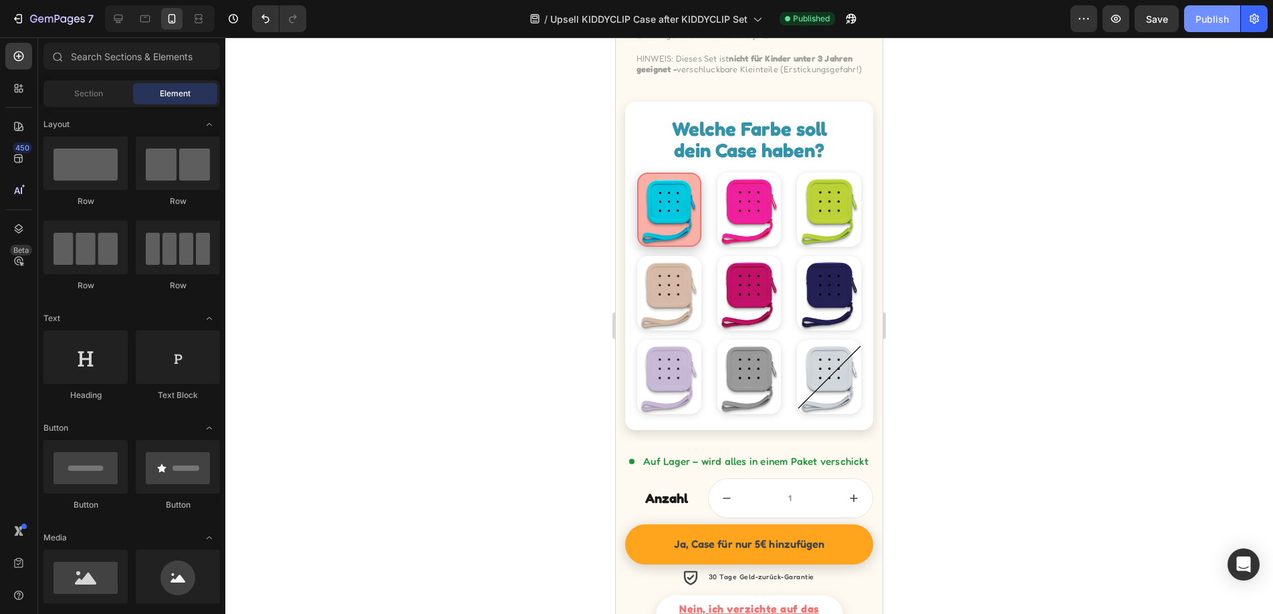
click at [1201, 21] on div "Publish" at bounding box center [1211, 19] width 33 height 14
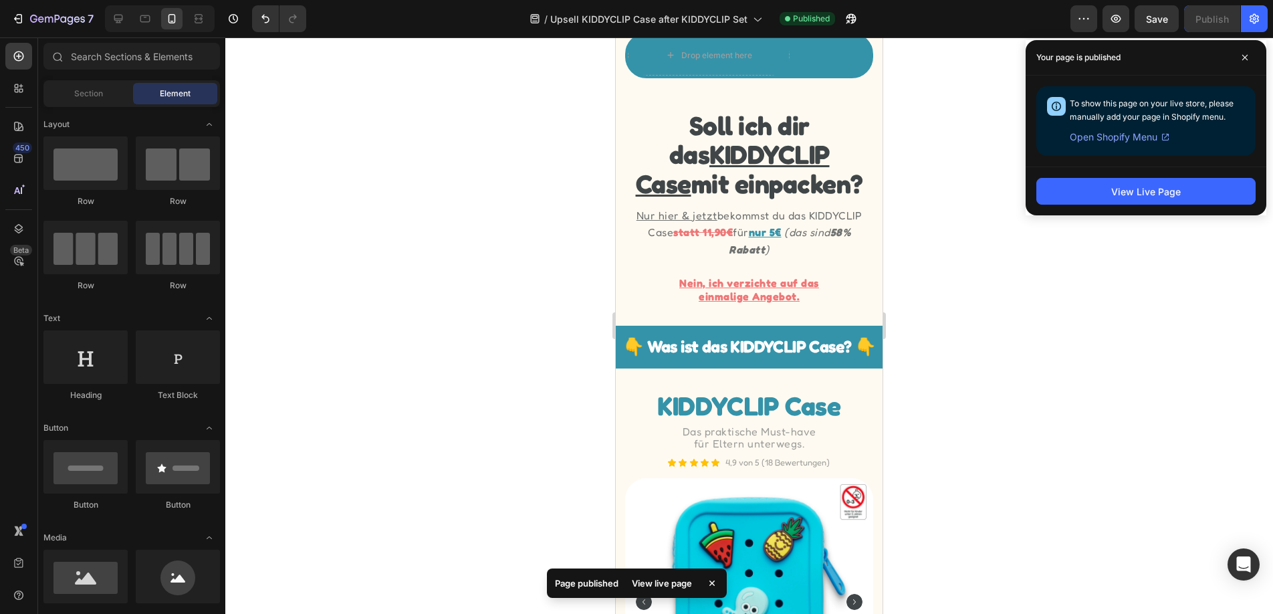
scroll to position [0, 0]
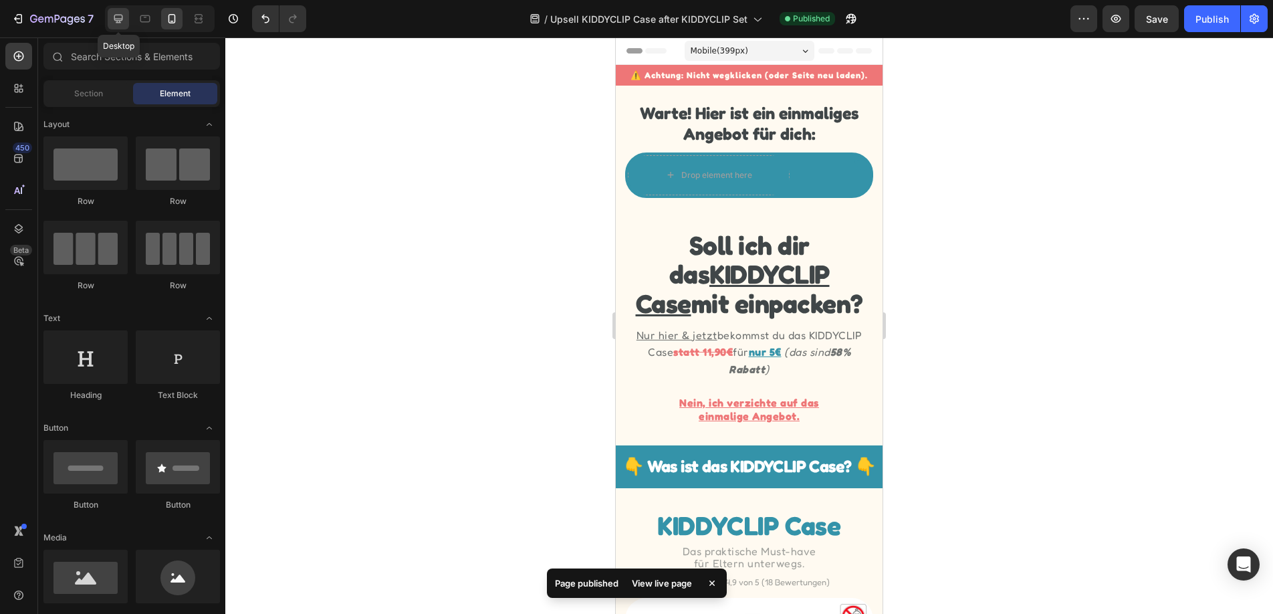
click at [109, 19] on div at bounding box center [118, 18] width 21 height 21
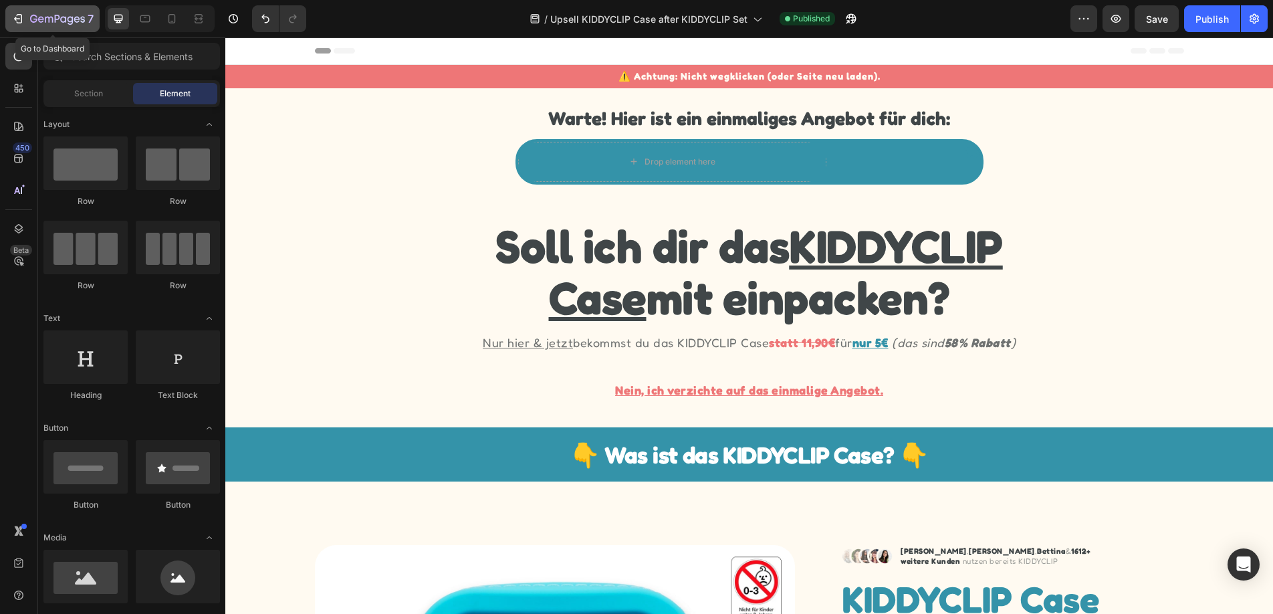
click at [14, 19] on icon "button" at bounding box center [17, 18] width 13 height 13
